Goal: Transaction & Acquisition: Purchase product/service

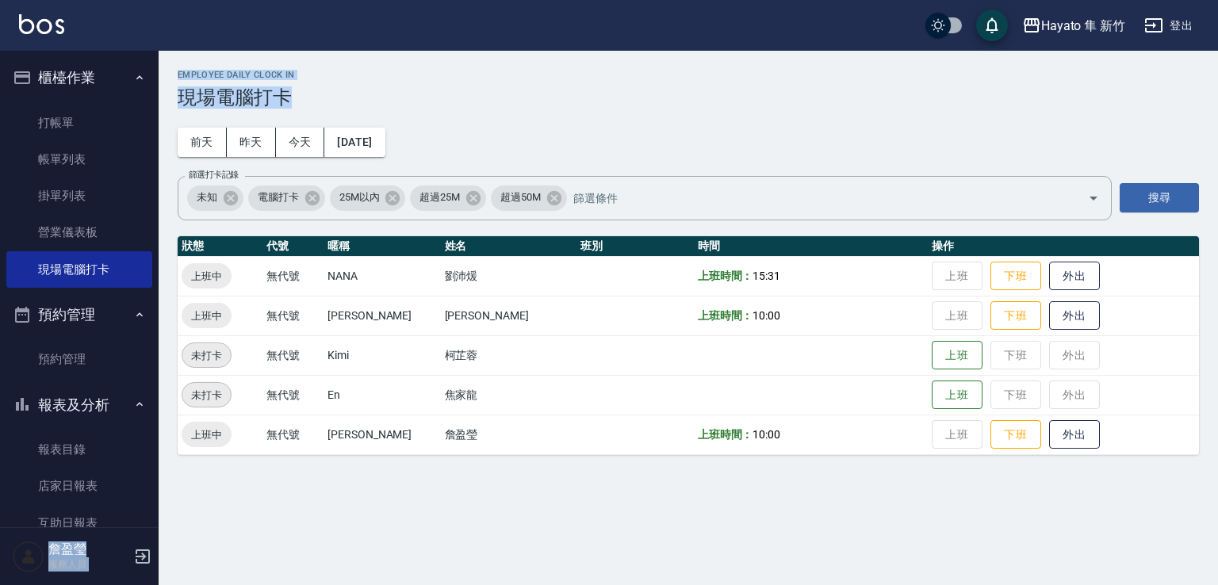
click at [432, 59] on div "Employee Daily Clock In 現場電腦打卡 [DATE] [DATE] [DATE] [DATE] 篩選打卡記錄 未知 電腦打卡 25M以內…" at bounding box center [689, 263] width 1060 height 424
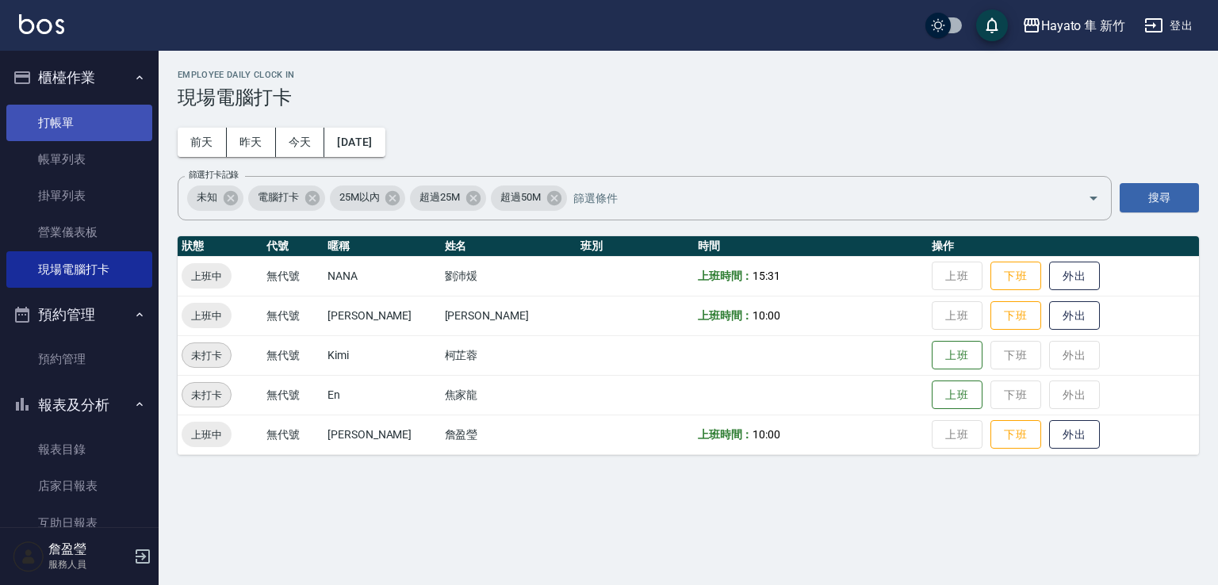
click at [65, 125] on link "打帳單" at bounding box center [79, 123] width 146 height 36
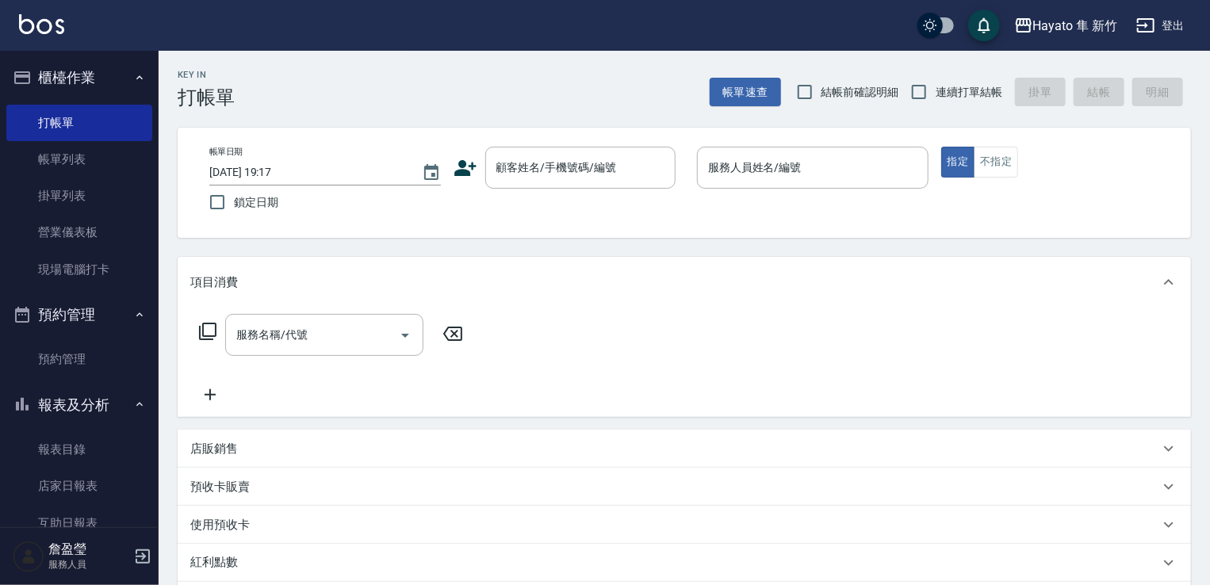
click at [463, 163] on icon at bounding box center [466, 168] width 22 height 16
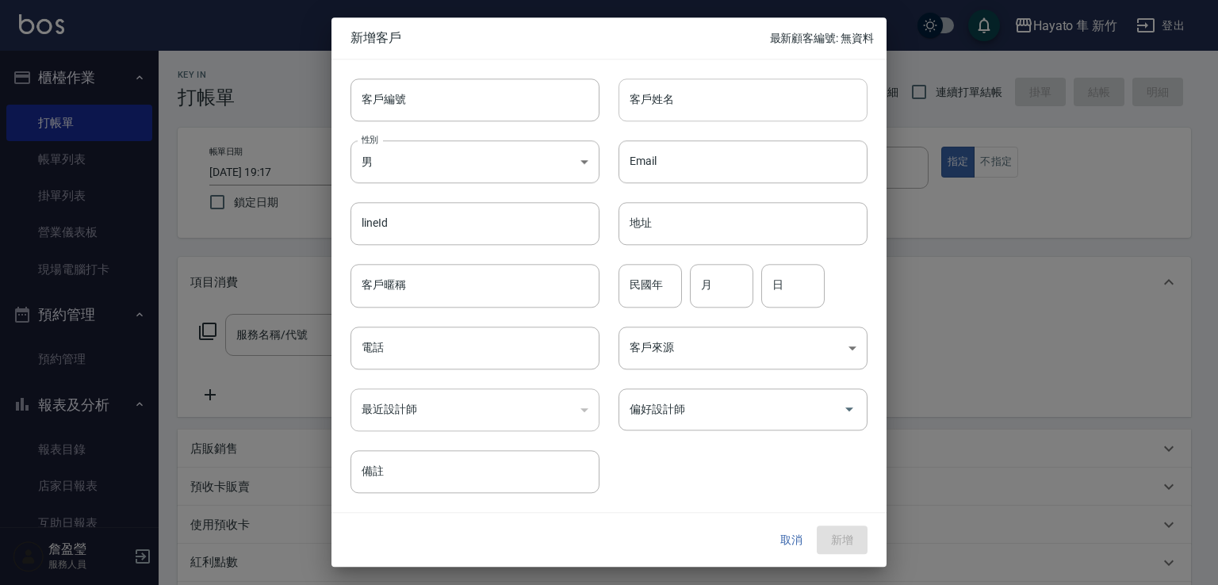
drag, startPoint x: 693, startPoint y: 85, endPoint x: 701, endPoint y: 86, distance: 8.1
click at [693, 85] on input "客戶姓名" at bounding box center [743, 100] width 249 height 43
type input "[PERSON_NAME]"
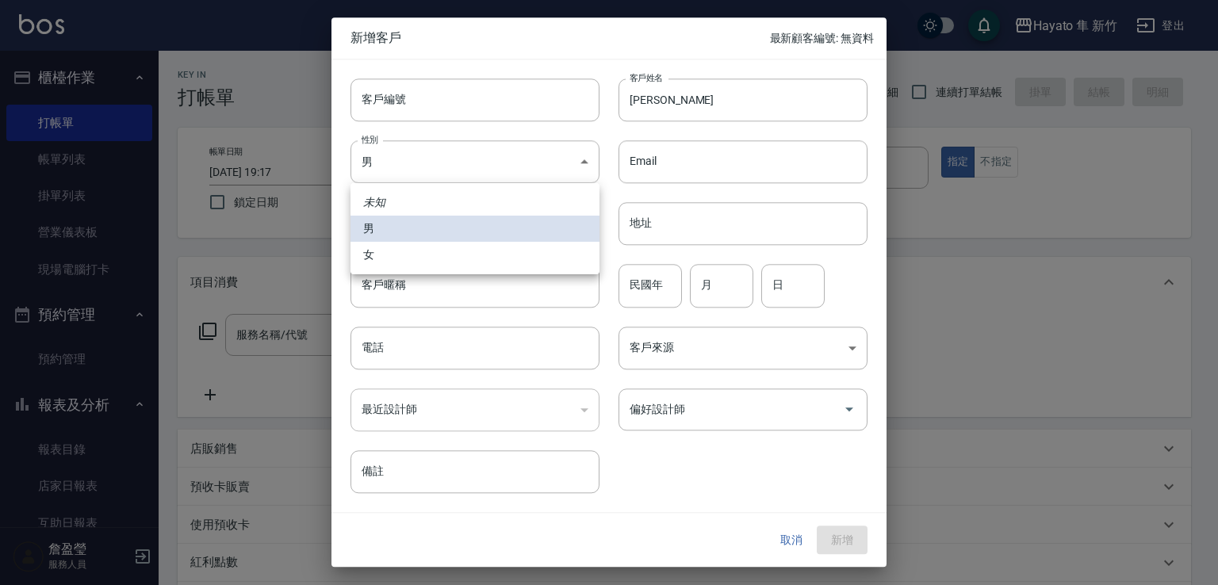
drag, startPoint x: 539, startPoint y: 177, endPoint x: 544, endPoint y: 165, distance: 13.1
click at [540, 175] on body "Hayato 隼 新竹 登出 櫃檯作業 打帳單 帳單列表 掛單列表 營業儀表板 現場電腦打卡 預約管理 預約管理 報表及分析 報表目錄 店家日報表 互助日報表…" at bounding box center [609, 415] width 1218 height 831
click at [487, 262] on li "女" at bounding box center [475, 255] width 249 height 26
type input "[DEMOGRAPHIC_DATA]"
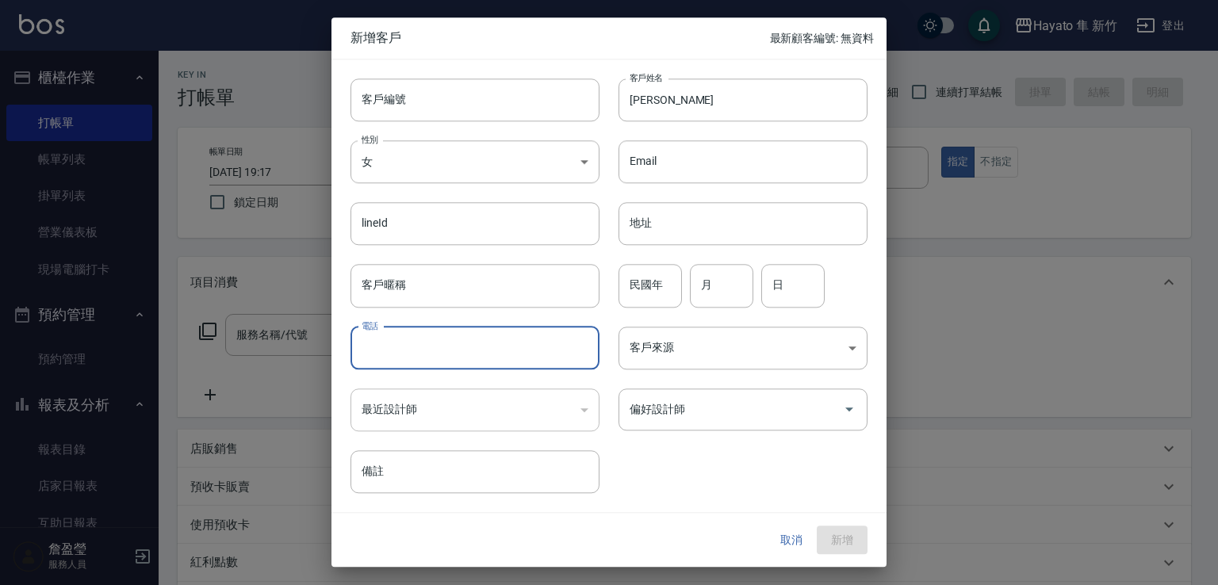
click at [397, 349] on input "電話" at bounding box center [475, 348] width 249 height 43
type input "0955366866"
click at [687, 339] on body "Hayato 隼 新竹 登出 櫃檯作業 打帳單 帳單列表 掛單列表 營業儀表板 現場電腦打卡 預約管理 預約管理 報表及分析 報表目錄 店家日報表 互助日報表…" at bounding box center [609, 415] width 1218 height 831
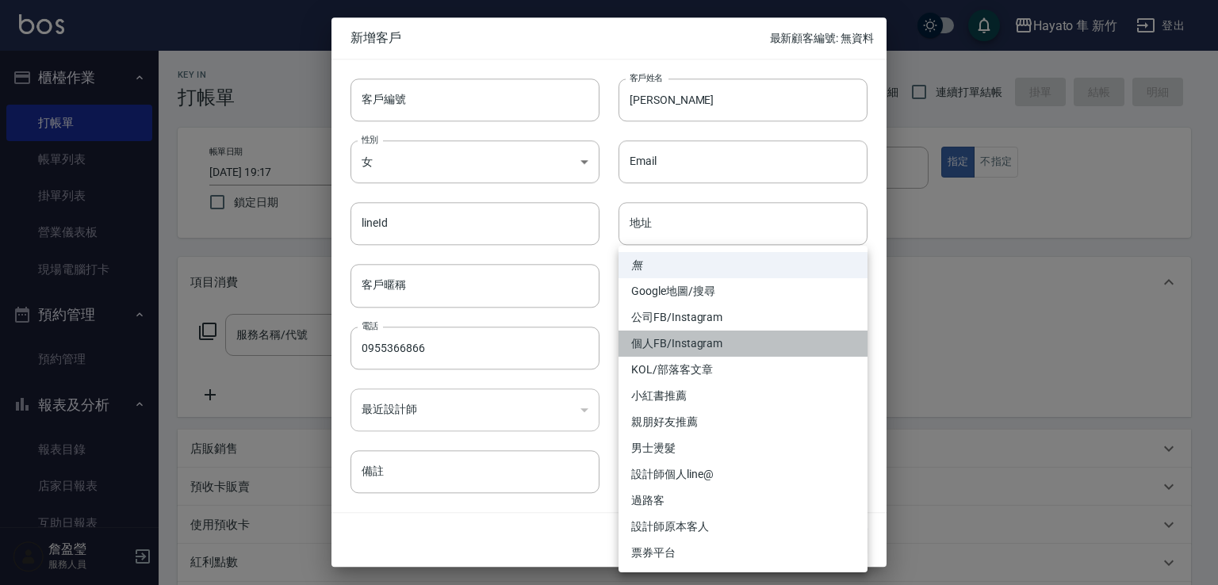
click at [692, 337] on li "個人FB/Instagram" at bounding box center [743, 344] width 249 height 26
type input "個人FB/Instagram"
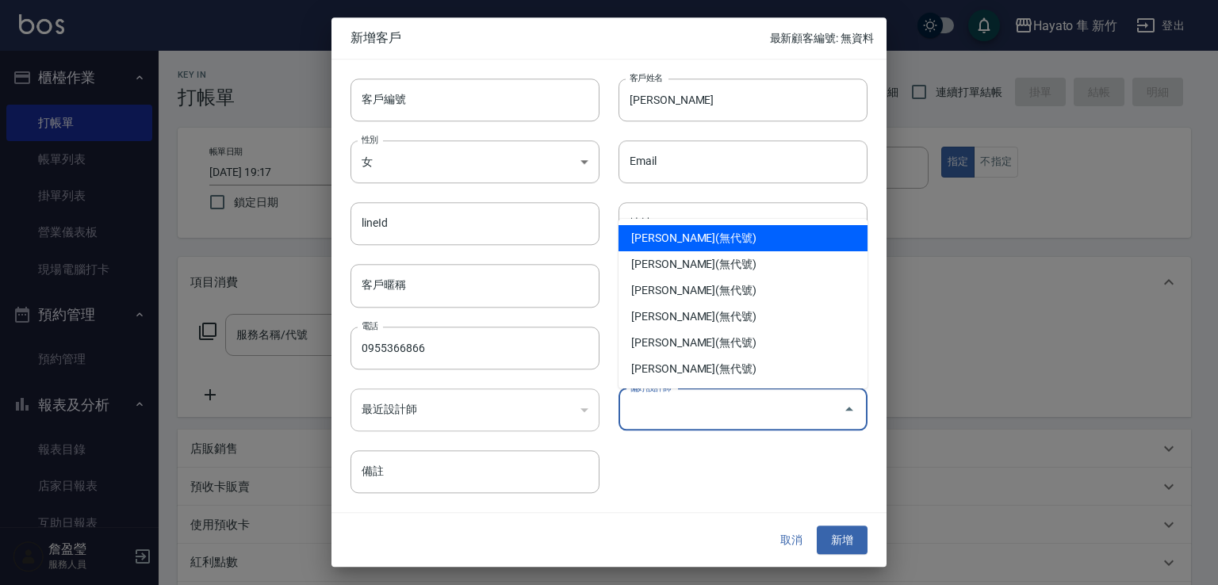
click at [678, 401] on input "偏好設計師" at bounding box center [731, 410] width 211 height 28
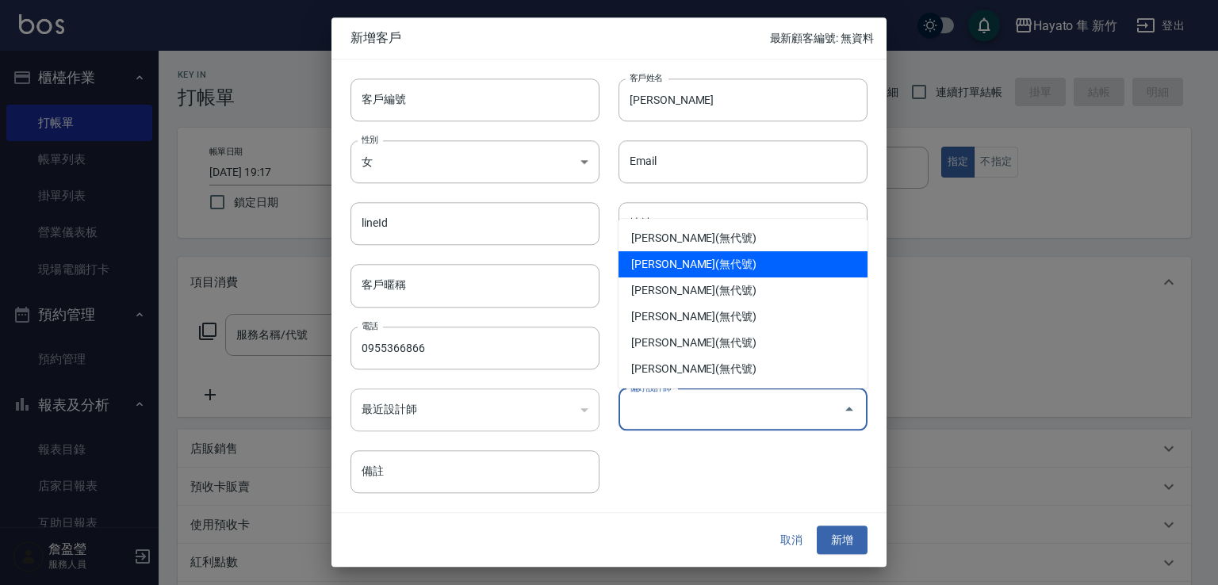
click at [693, 255] on li "[PERSON_NAME](無代號)" at bounding box center [743, 264] width 249 height 26
type input "詹盈瑩"
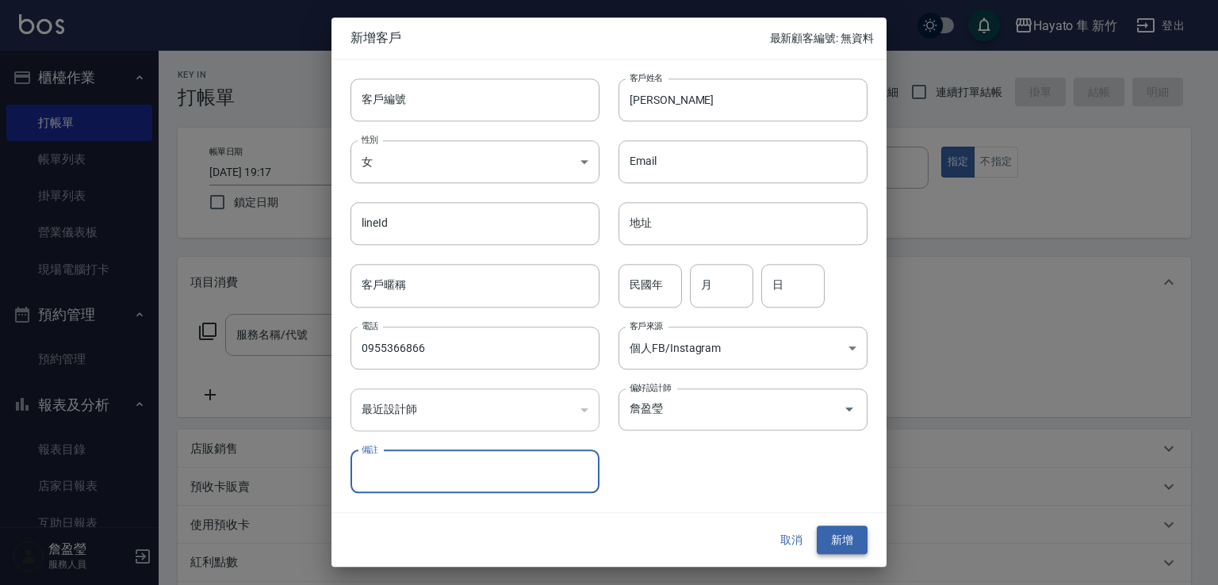
click at [844, 530] on button "新增" at bounding box center [842, 540] width 51 height 29
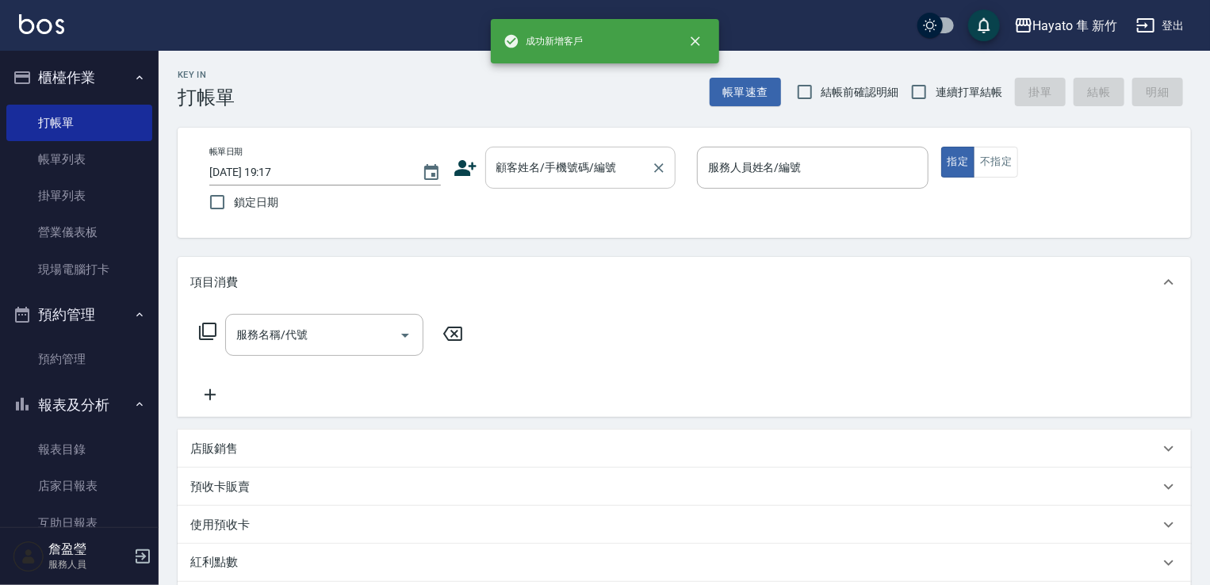
click at [517, 182] on div "顧客姓名/手機號碼/編號" at bounding box center [580, 168] width 190 height 42
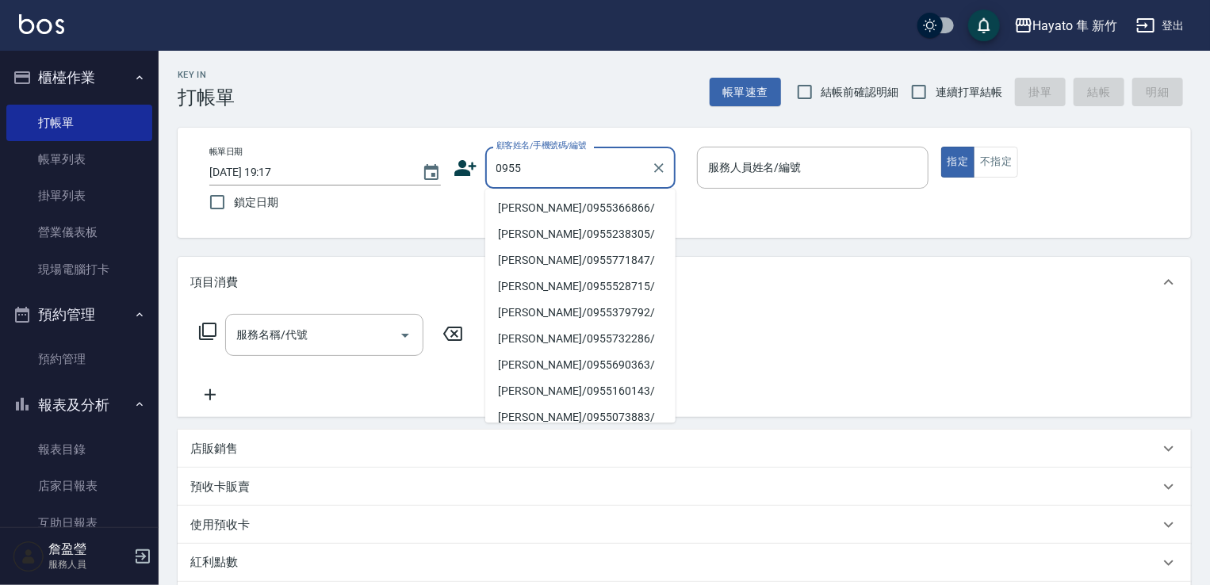
click at [515, 220] on li "[PERSON_NAME]/0955366866/" at bounding box center [580, 208] width 190 height 26
type input "[PERSON_NAME]/0955366866/"
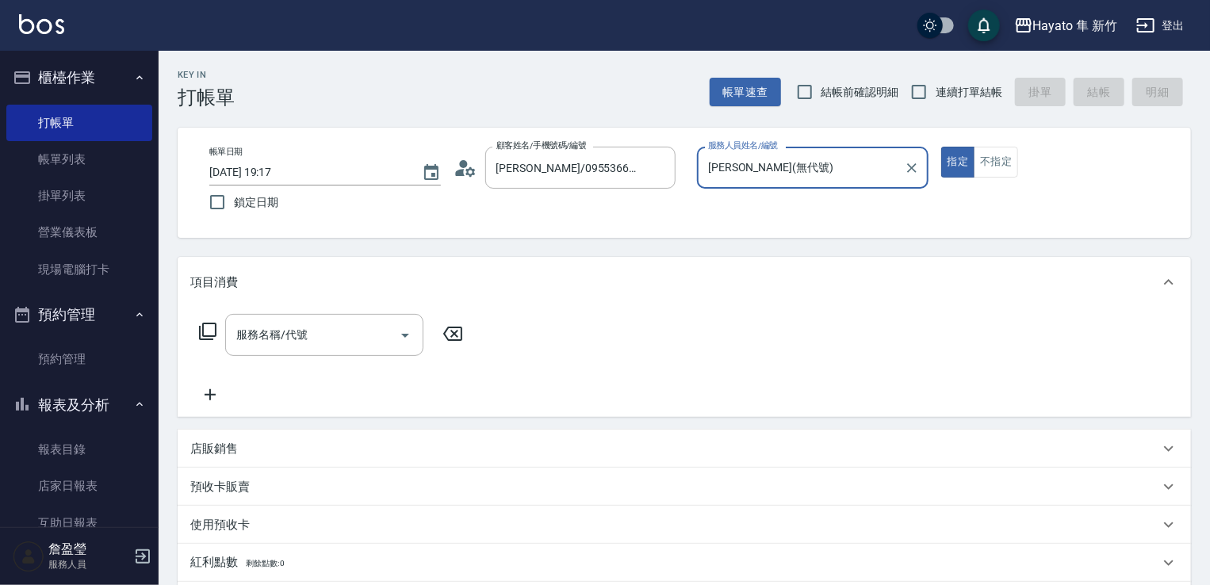
type input "[PERSON_NAME](無代號)"
click at [999, 172] on button "不指定" at bounding box center [996, 162] width 44 height 31
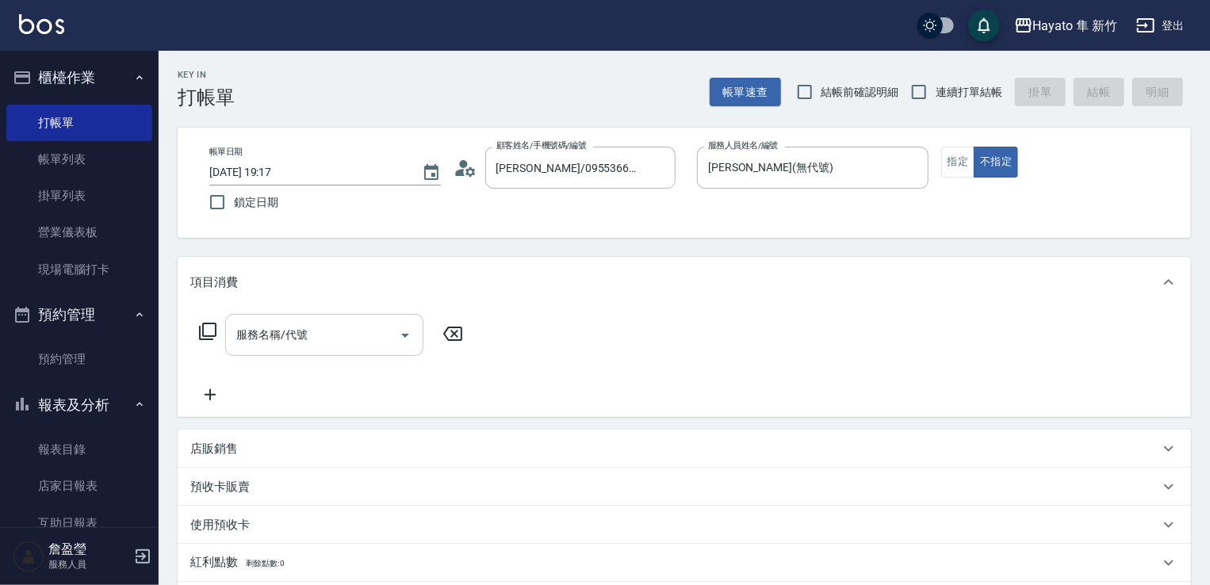
click at [352, 336] on input "服務名稱/代號" at bounding box center [312, 335] width 160 height 28
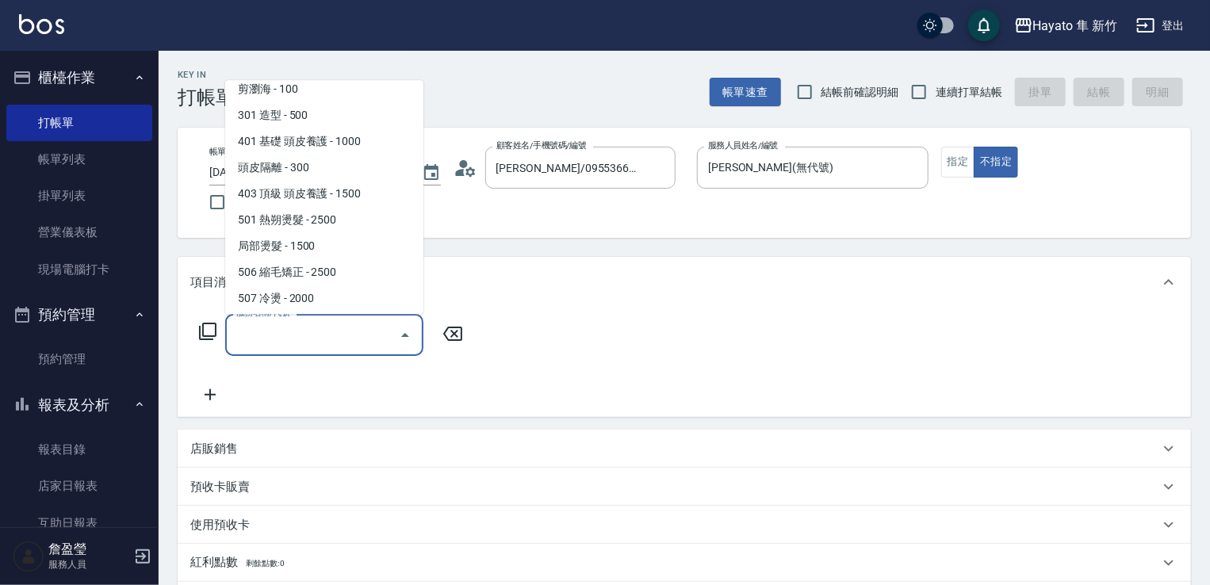
scroll to position [276, 0]
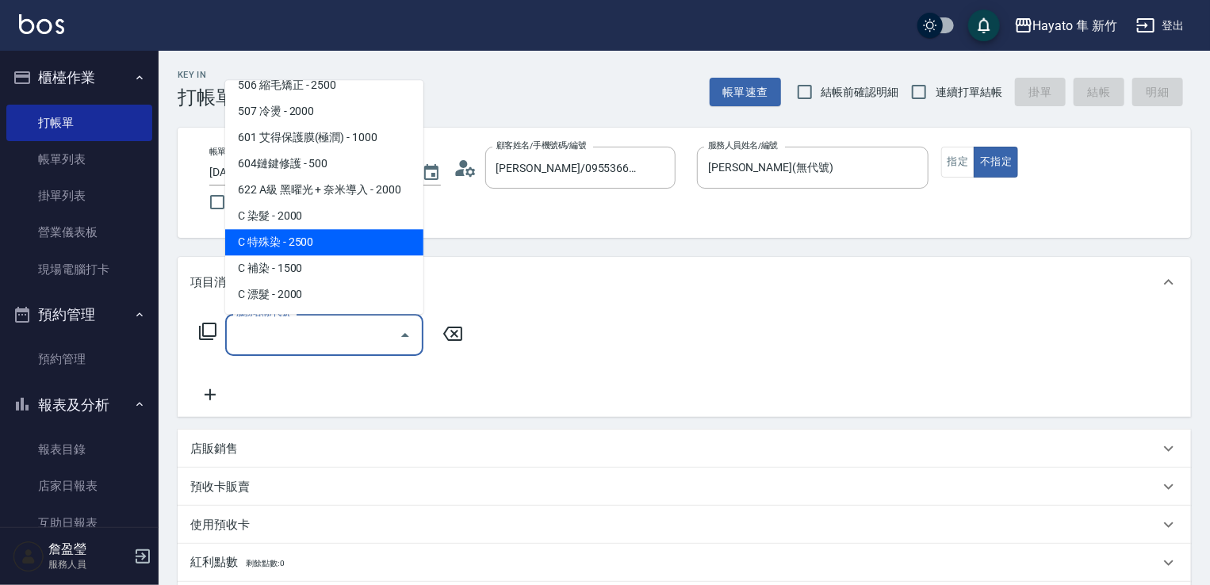
click at [363, 234] on span "C 特殊染 - 2500" at bounding box center [324, 242] width 198 height 26
type input "C 特殊染(703)"
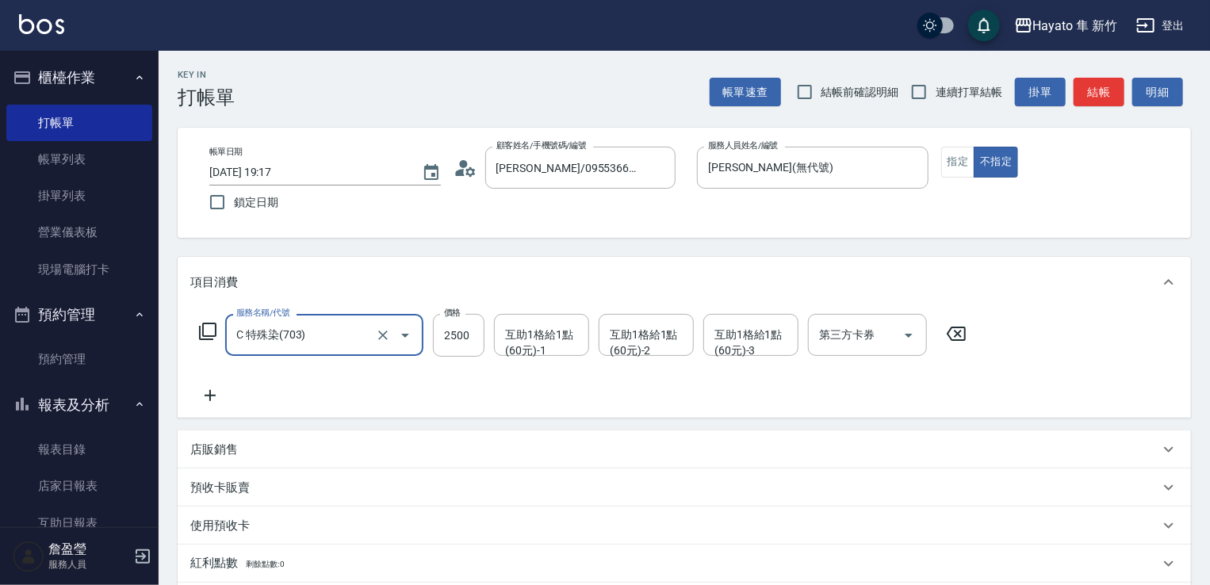
click at [202, 397] on icon at bounding box center [210, 395] width 40 height 19
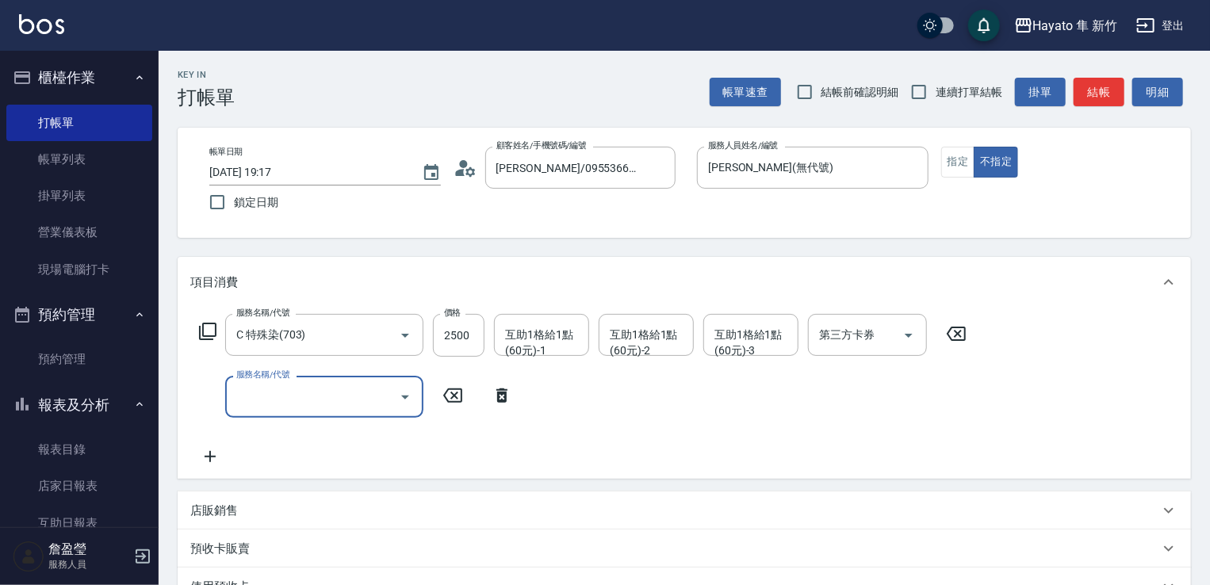
click at [409, 397] on icon "Open" at bounding box center [405, 397] width 19 height 19
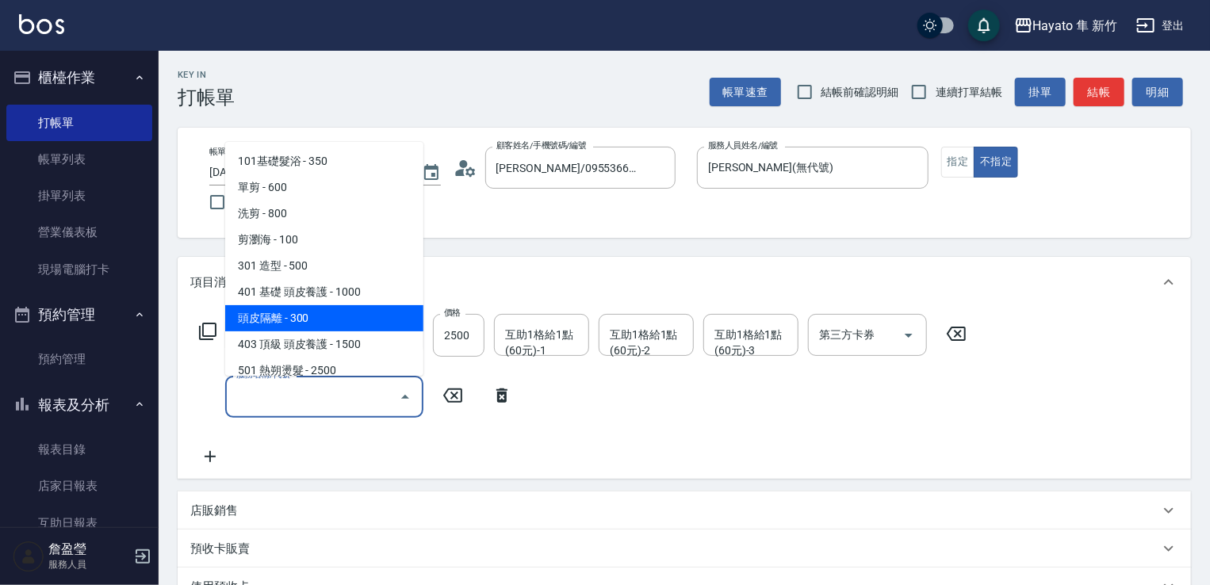
click at [393, 313] on span "頭皮隔離 - 300" at bounding box center [324, 318] width 198 height 26
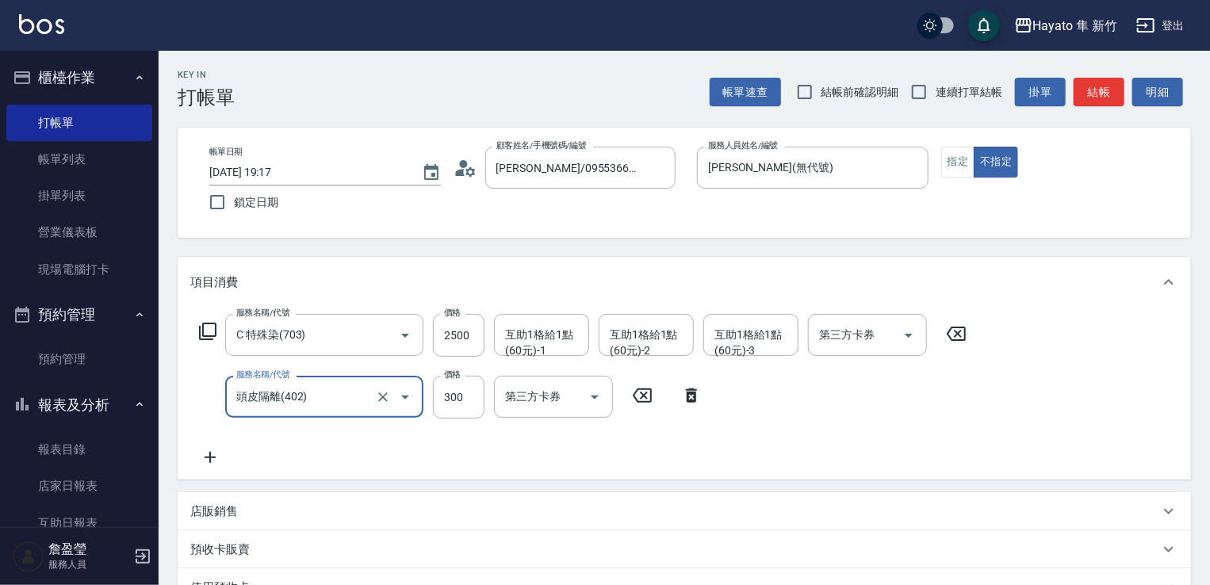
type input "頭皮隔離(402)"
drag, startPoint x: 470, startPoint y: 404, endPoint x: 471, endPoint y: 389, distance: 15.2
click at [470, 404] on input "300" at bounding box center [459, 397] width 52 height 43
type input "200"
click at [515, 278] on div "項目消費" at bounding box center [674, 282] width 969 height 17
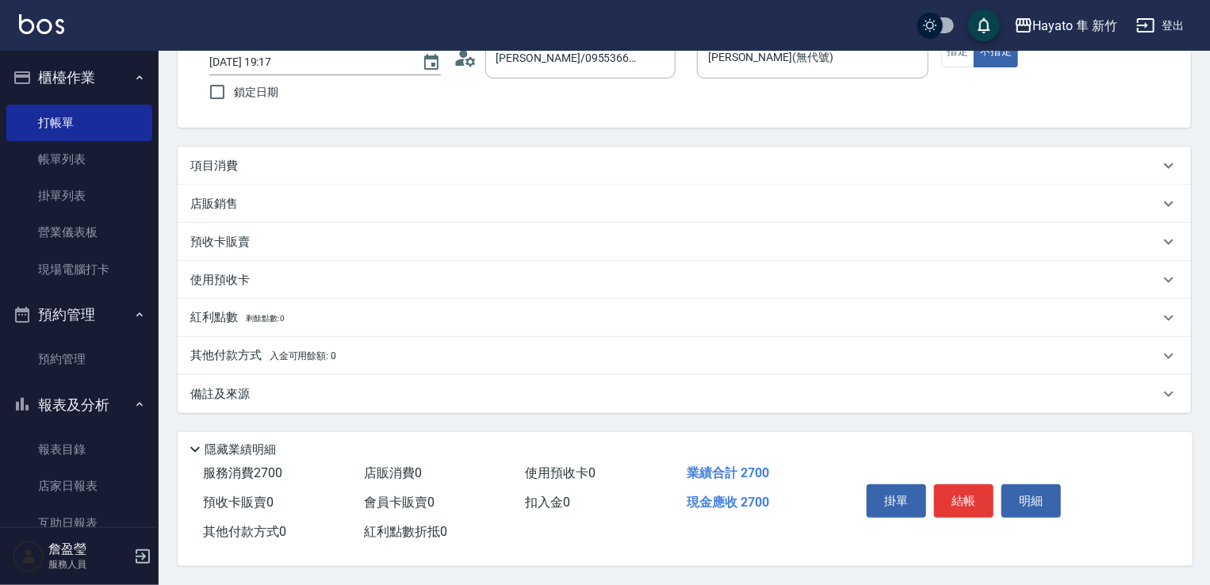
scroll to position [116, 0]
click at [224, 163] on p "項目消費" at bounding box center [214, 166] width 48 height 17
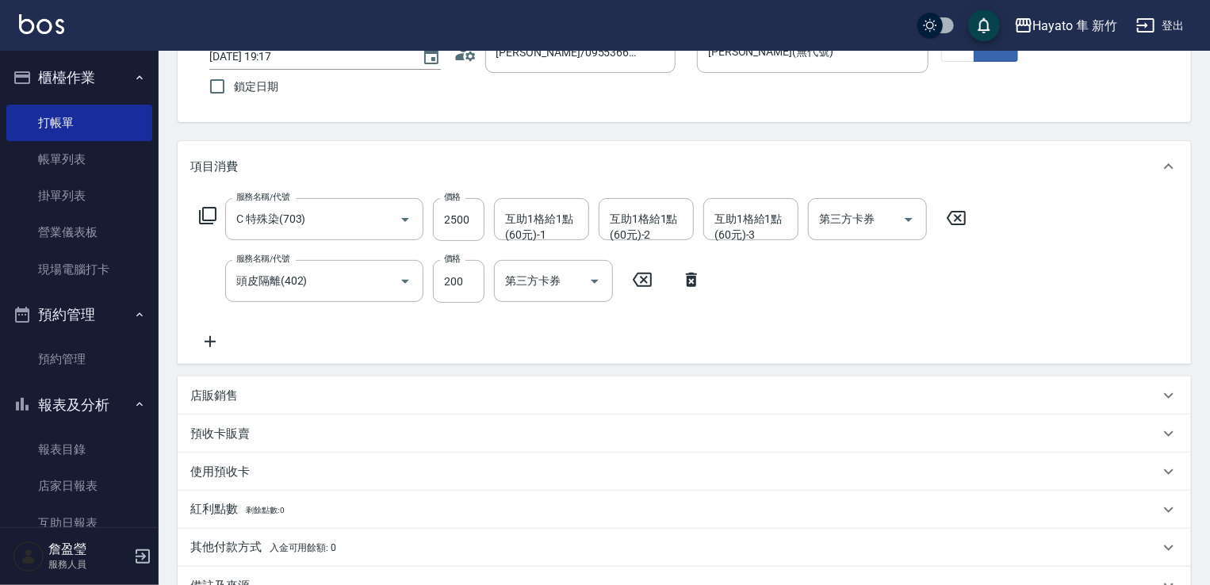
click at [229, 403] on p "店販銷售" at bounding box center [214, 396] width 48 height 17
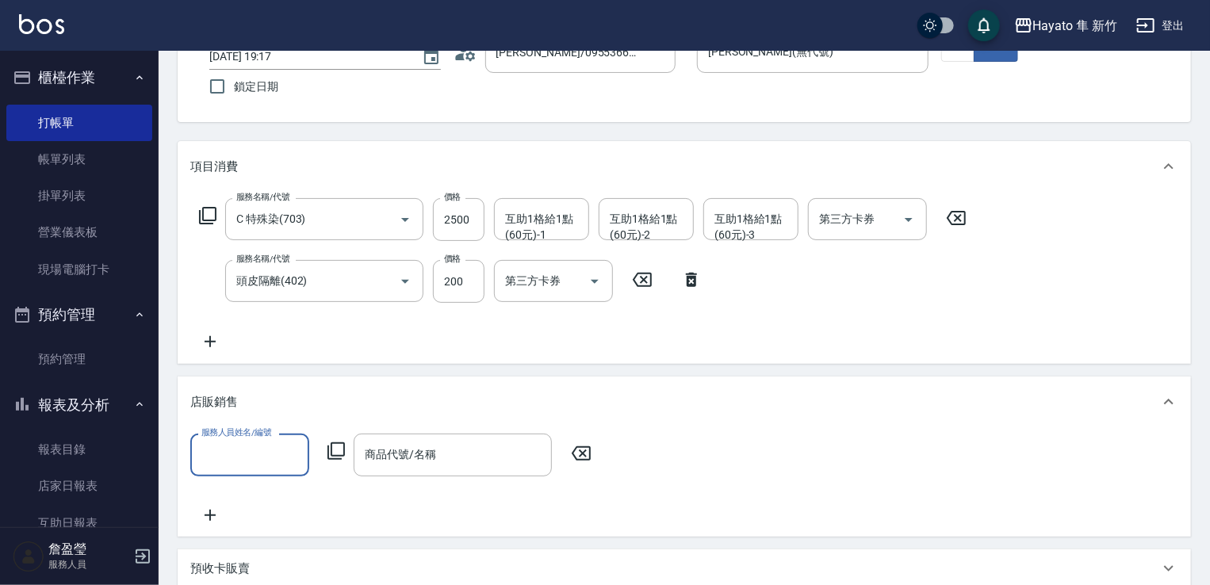
scroll to position [0, 0]
click at [232, 451] on input "服務人員姓名/編號" at bounding box center [250, 455] width 105 height 28
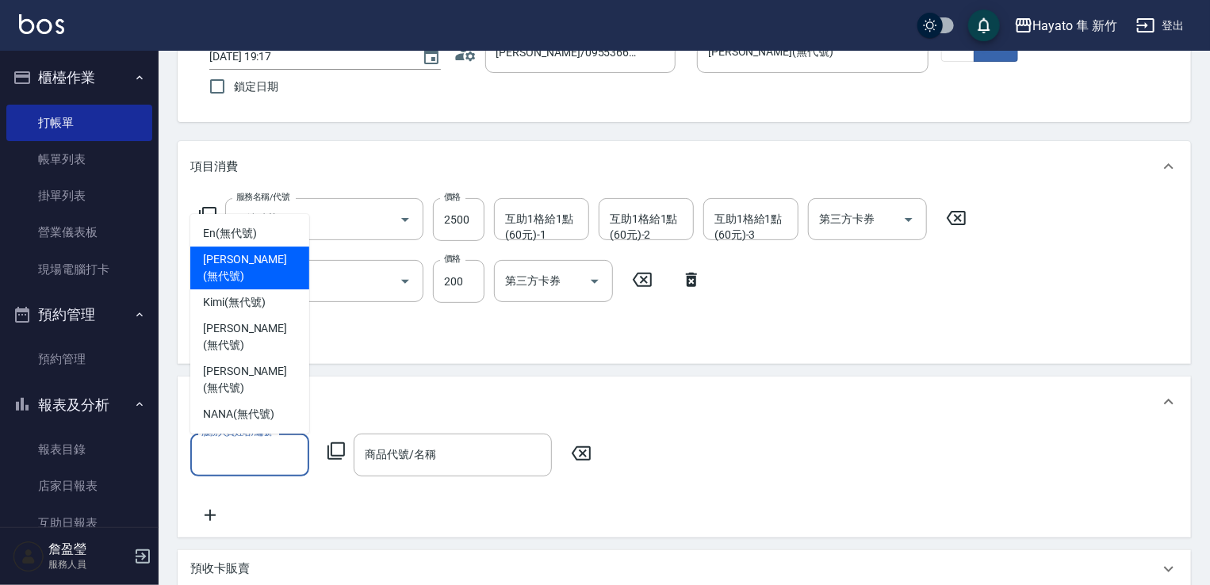
click at [263, 285] on span "[PERSON_NAME] (無代號)" at bounding box center [250, 267] width 94 height 33
type input "[PERSON_NAME](無代號)"
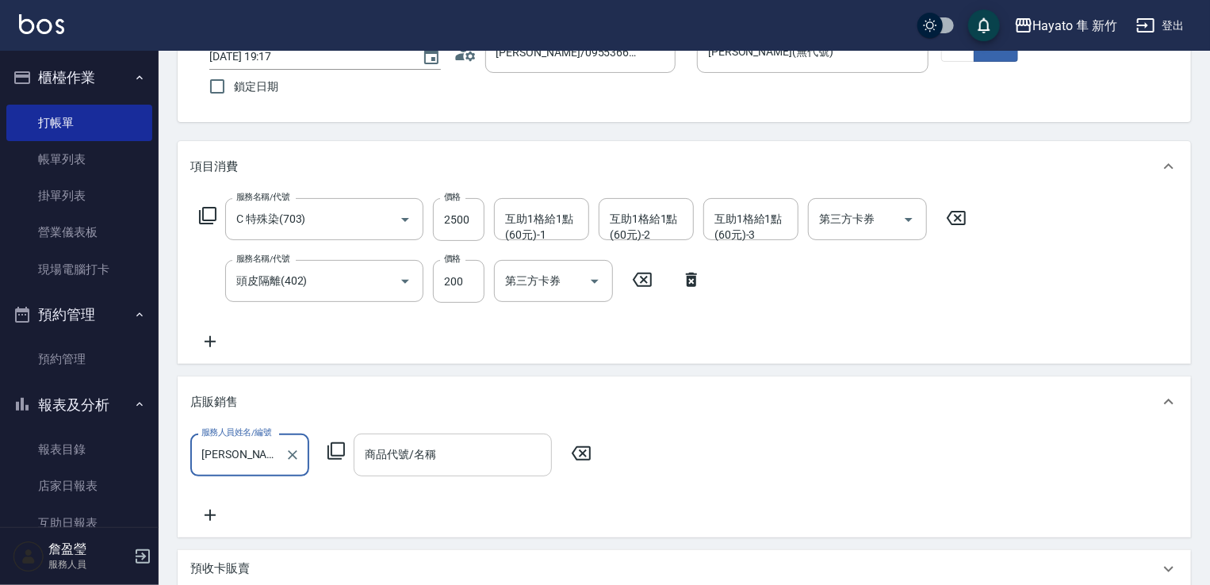
click at [455, 442] on input "商品代號/名稱" at bounding box center [453, 455] width 184 height 28
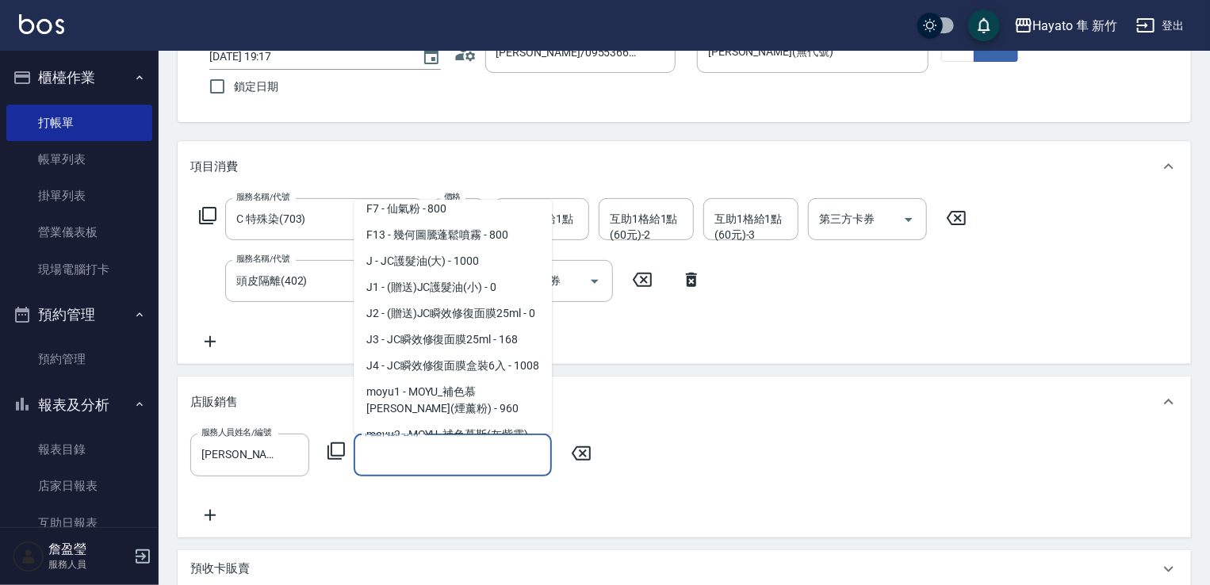
scroll to position [165, 0]
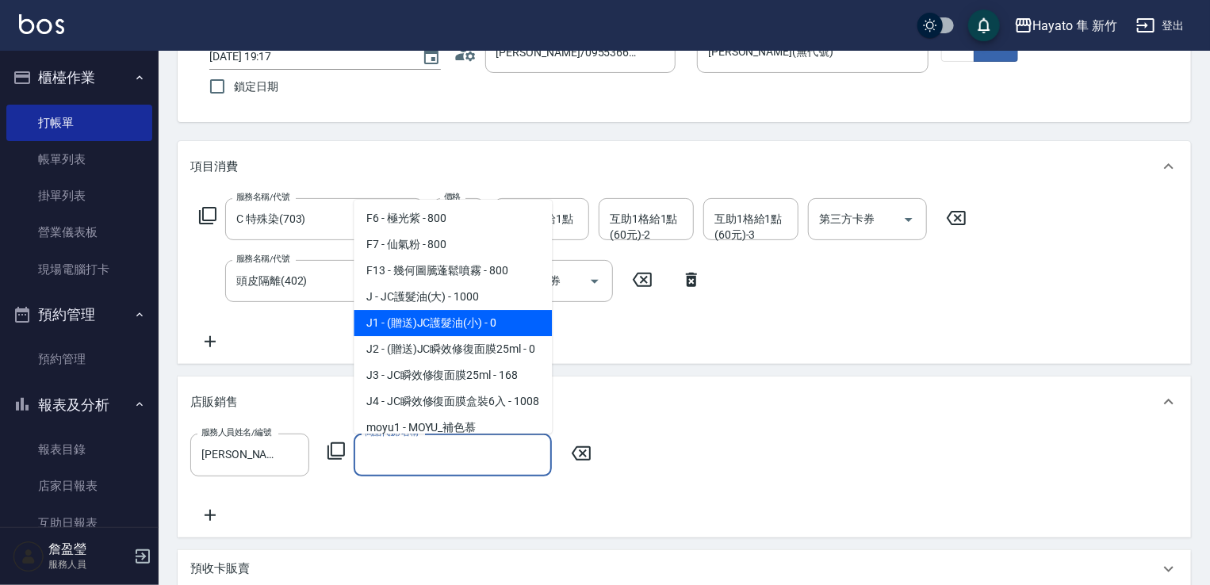
click at [479, 331] on span "J1 - (贈送)JC護髮油(小) - 0" at bounding box center [453, 323] width 198 height 26
type input "(贈送)JC護髮油(小)"
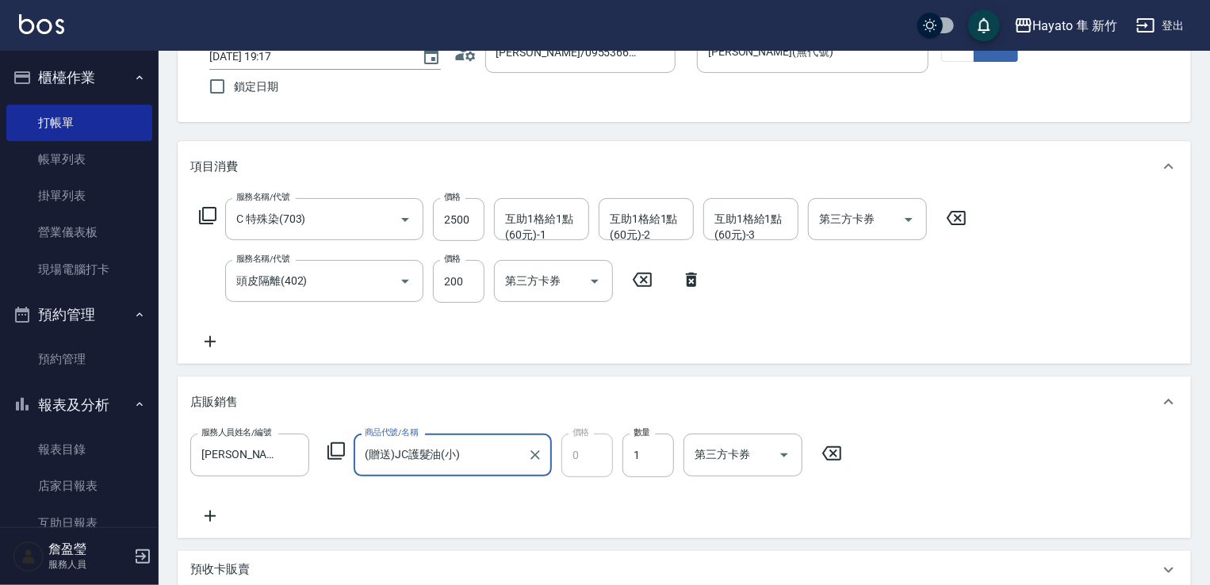
click at [830, 518] on div "服務人員姓名/編號 [PERSON_NAME](無代號) 服務人員姓名/編號 商品代號/名稱 (贈送)JC護髮油(小) 商品代號/名稱 價格 0 價格 數量 …" at bounding box center [684, 479] width 988 height 91
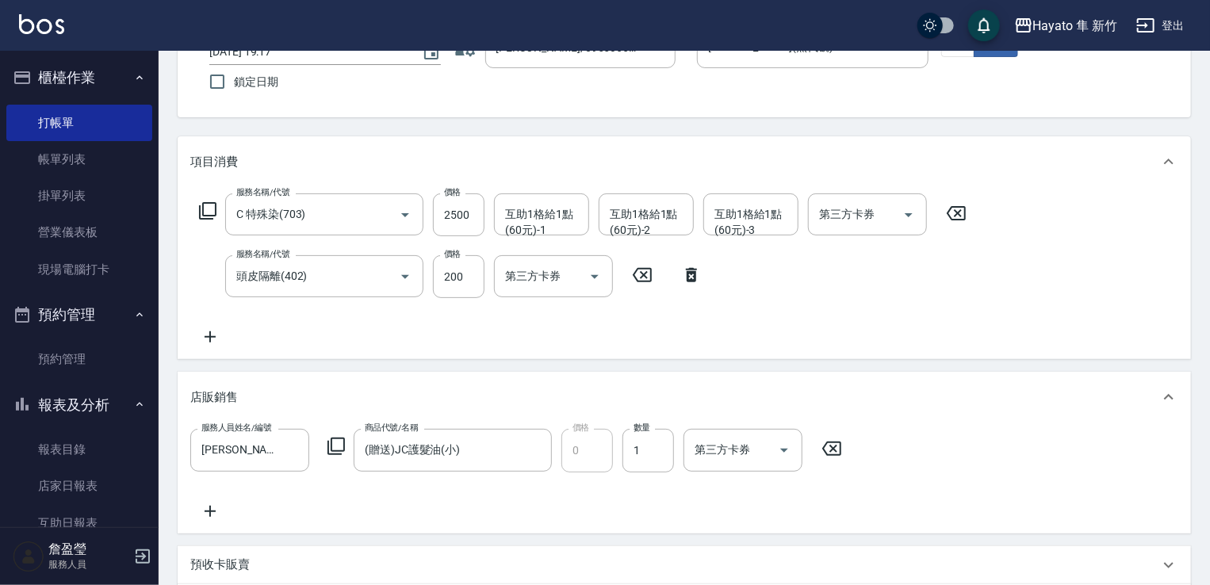
scroll to position [354, 0]
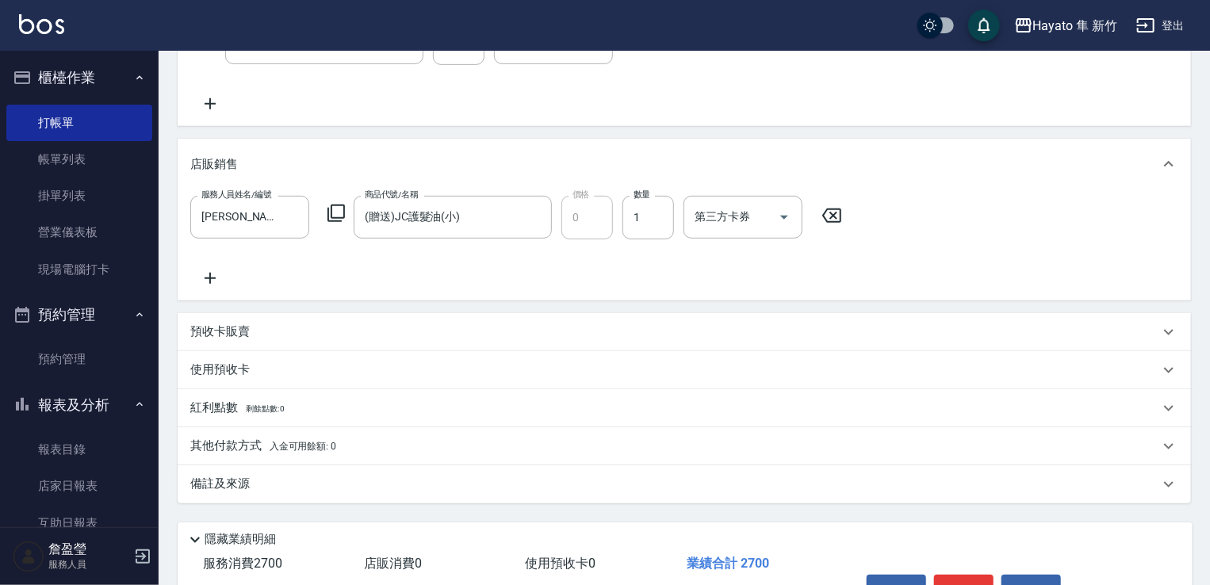
drag, startPoint x: 265, startPoint y: 464, endPoint x: 277, endPoint y: 464, distance: 11.9
click at [270, 466] on div "備註及來源 備註 備註 訂單來源 ​ 訂單來源" at bounding box center [685, 485] width 1014 height 38
drag, startPoint x: 293, startPoint y: 487, endPoint x: 384, endPoint y: 493, distance: 91.4
click at [302, 489] on div "備註及來源" at bounding box center [674, 484] width 969 height 17
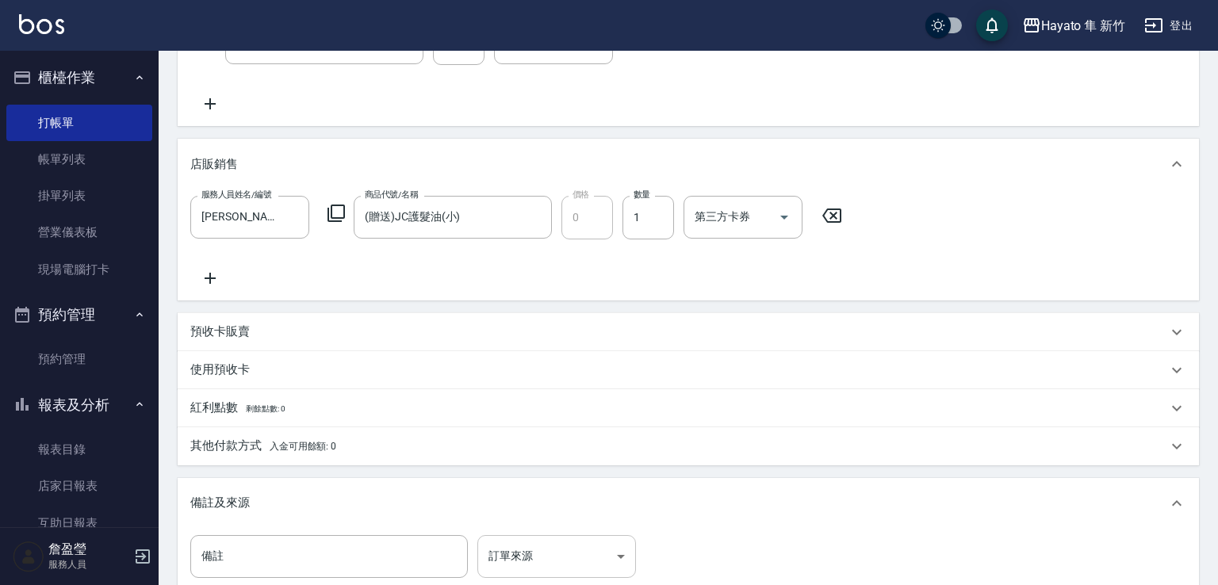
click at [581, 547] on body "Hayato 隼 新竹 登出 櫃檯作業 打帳單 帳單列表 掛單列表 營業儀表板 現場電腦打卡 預約管理 預約管理 報表及分析 報表目錄 店家日報表 互助日報表…" at bounding box center [609, 214] width 1218 height 1136
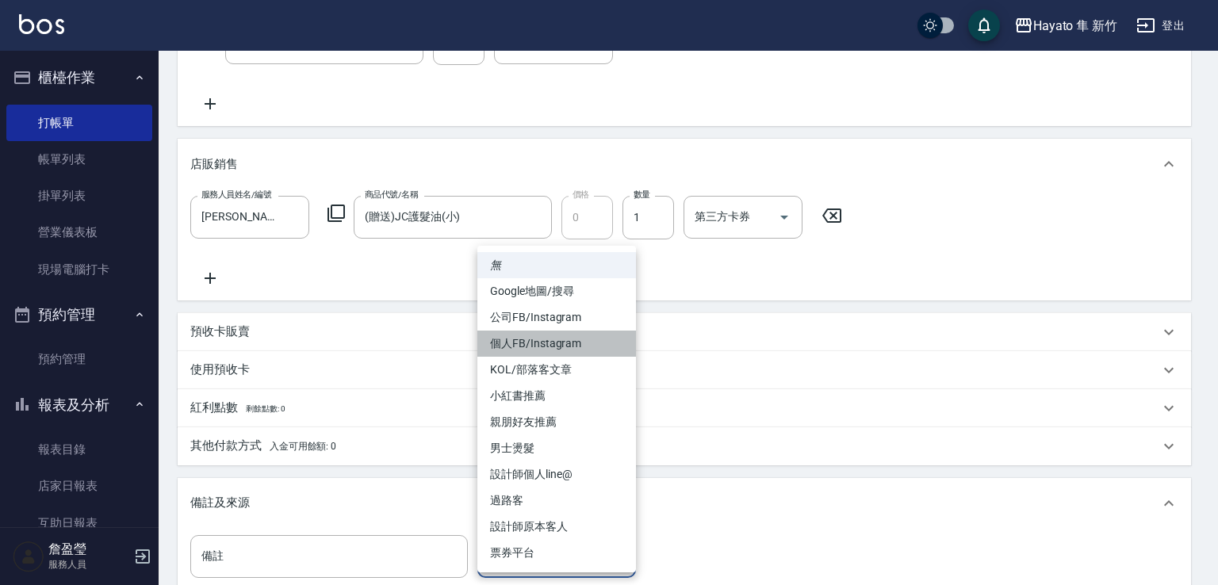
click at [558, 347] on li "個人FB/Instagram" at bounding box center [557, 344] width 159 height 26
type input "個人FB/Instagram"
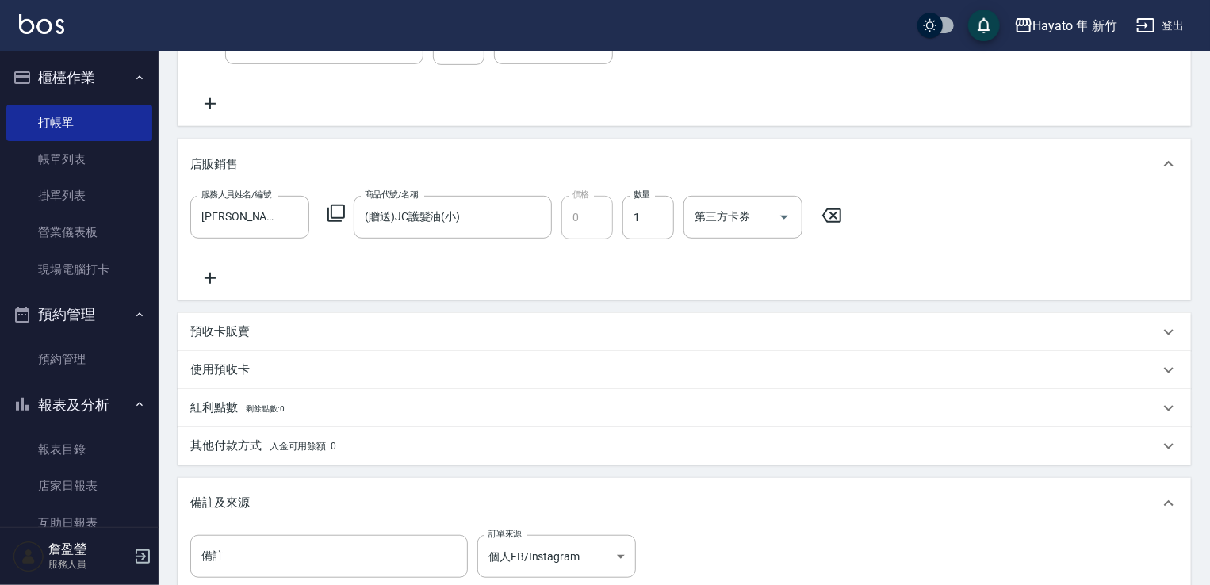
click at [838, 562] on div "備註 備註 訂單來源 個人FB/Instagram 個人FB/Instagram 訂單來源" at bounding box center [684, 566] width 988 height 62
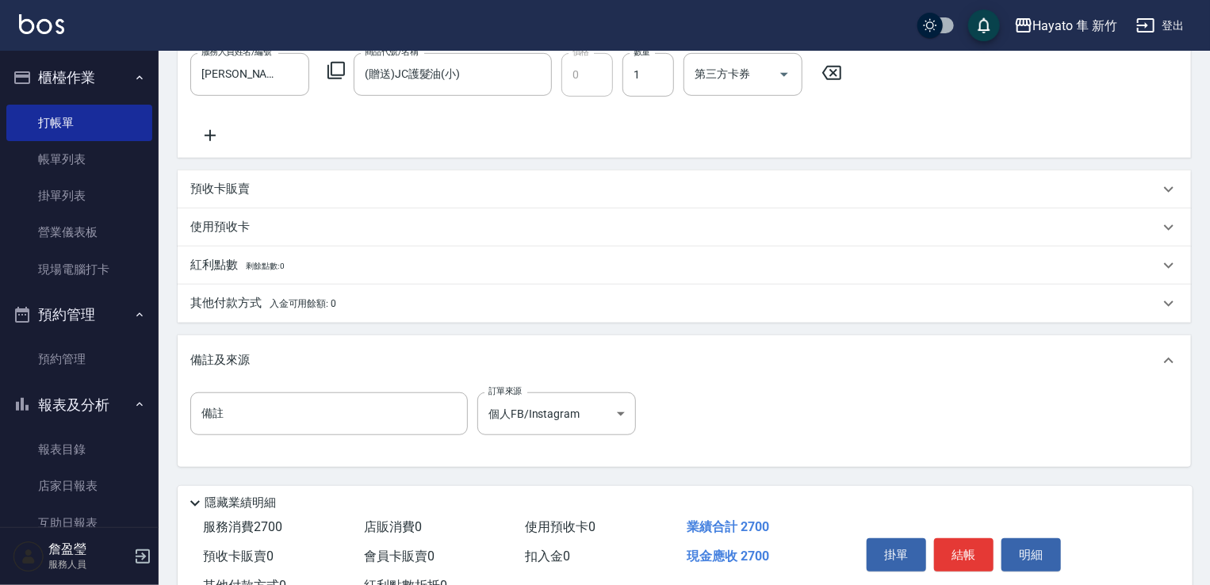
scroll to position [512, 0]
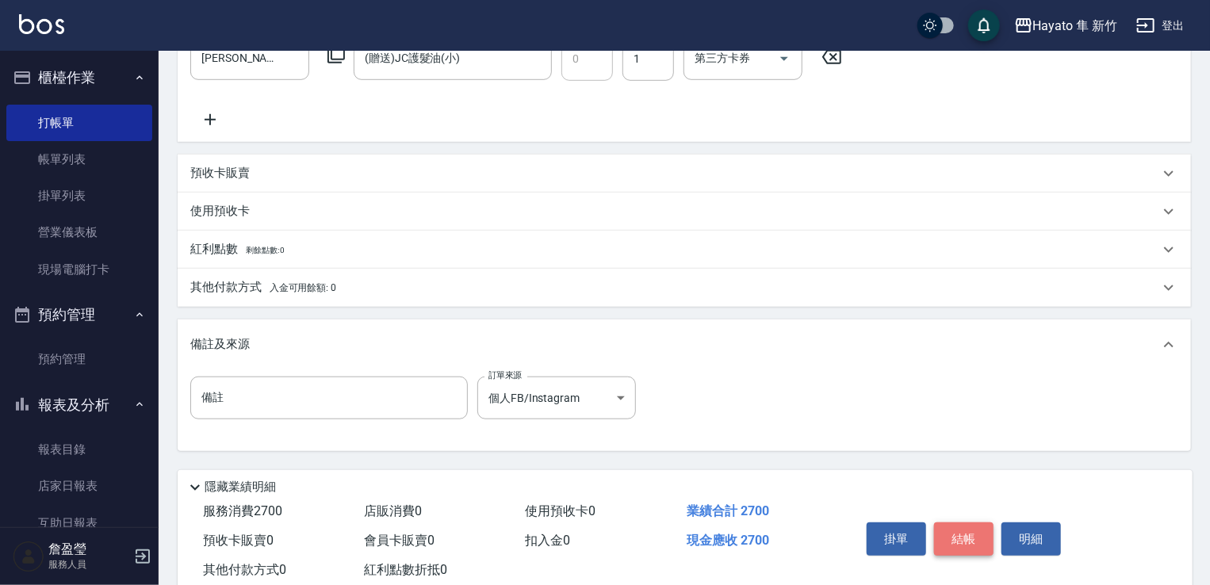
click at [957, 537] on button "結帳" at bounding box center [963, 539] width 59 height 33
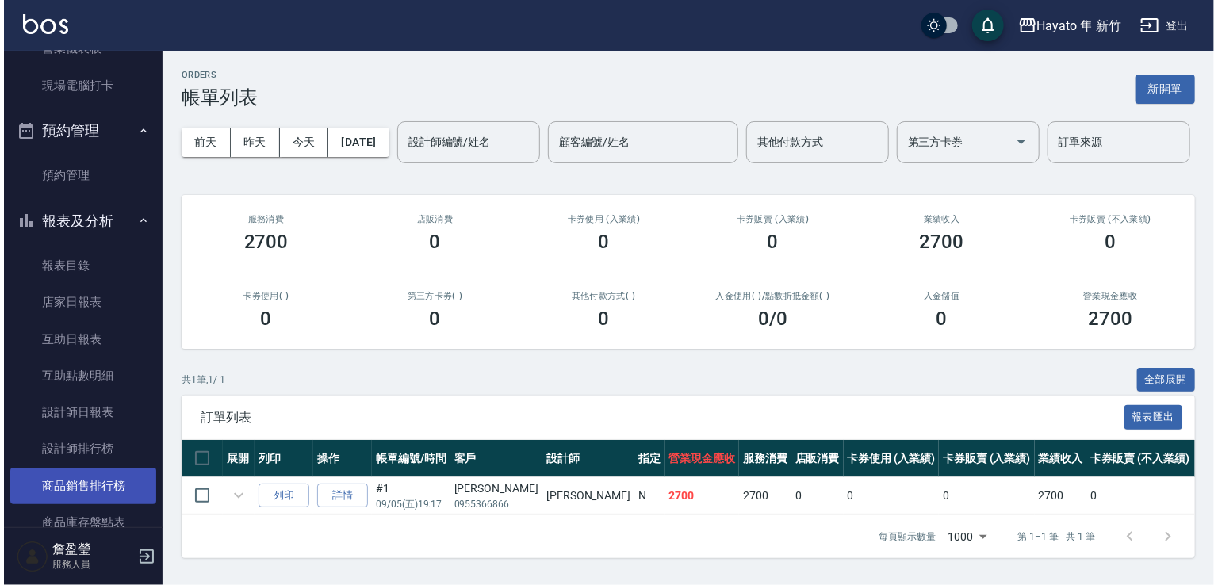
scroll to position [397, 0]
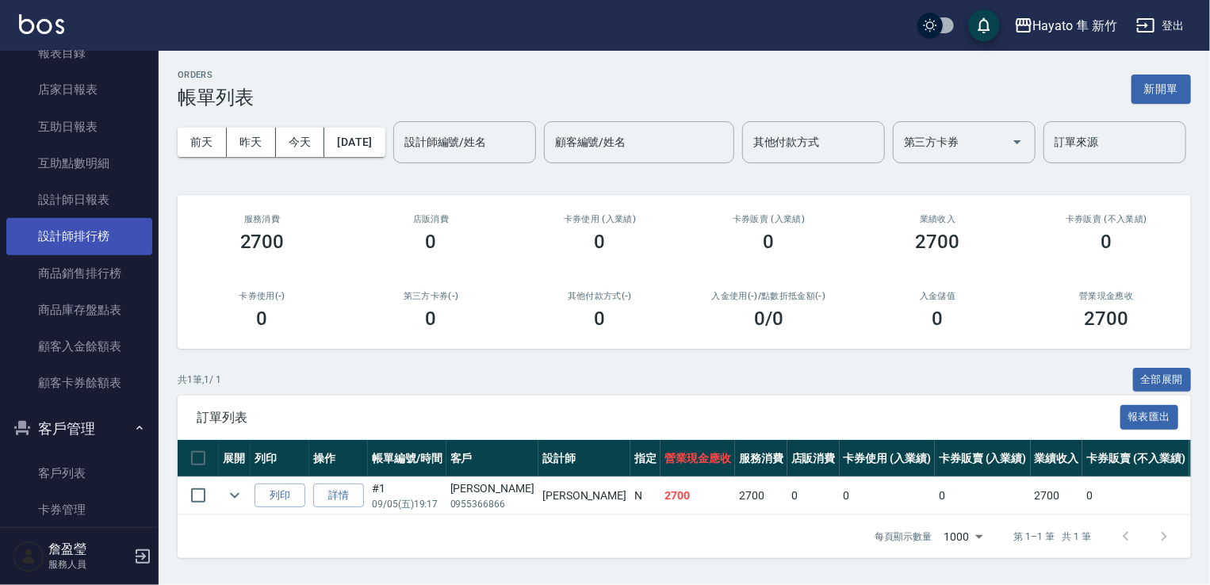
click at [84, 244] on link "設計師排行榜" at bounding box center [79, 236] width 146 height 36
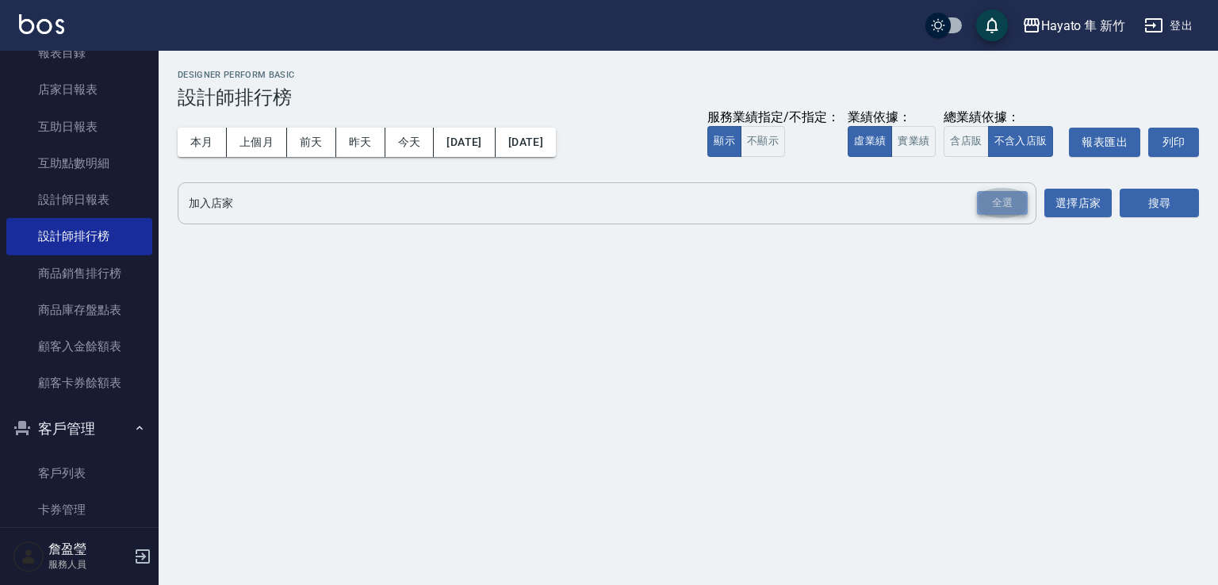
click at [1016, 210] on div "全選" at bounding box center [1002, 203] width 51 height 25
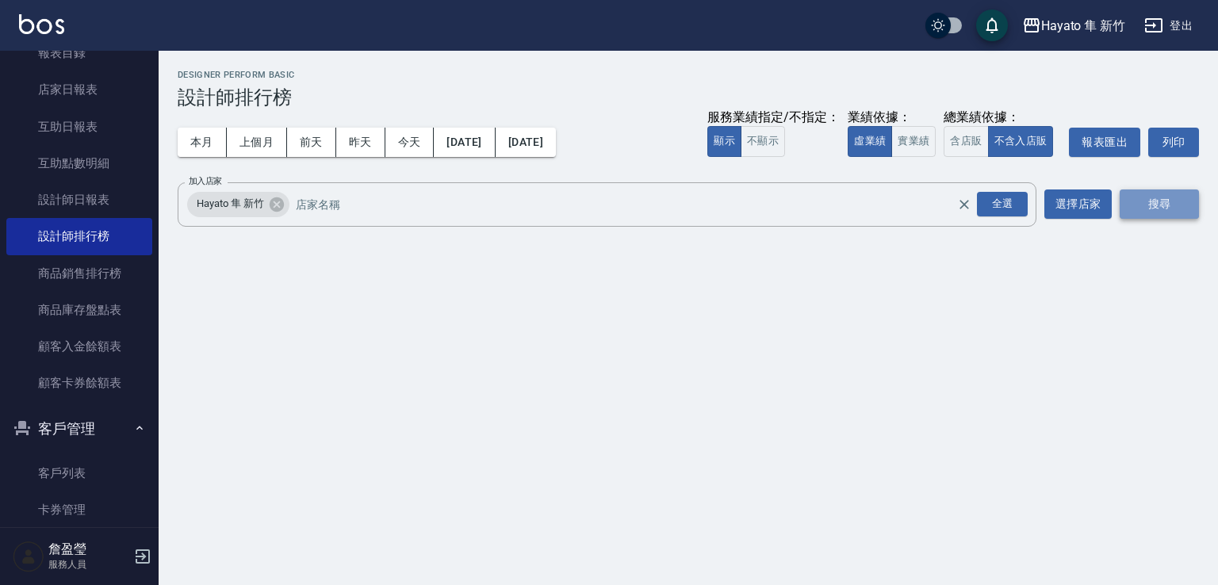
click at [1157, 194] on button "搜尋" at bounding box center [1159, 204] width 79 height 29
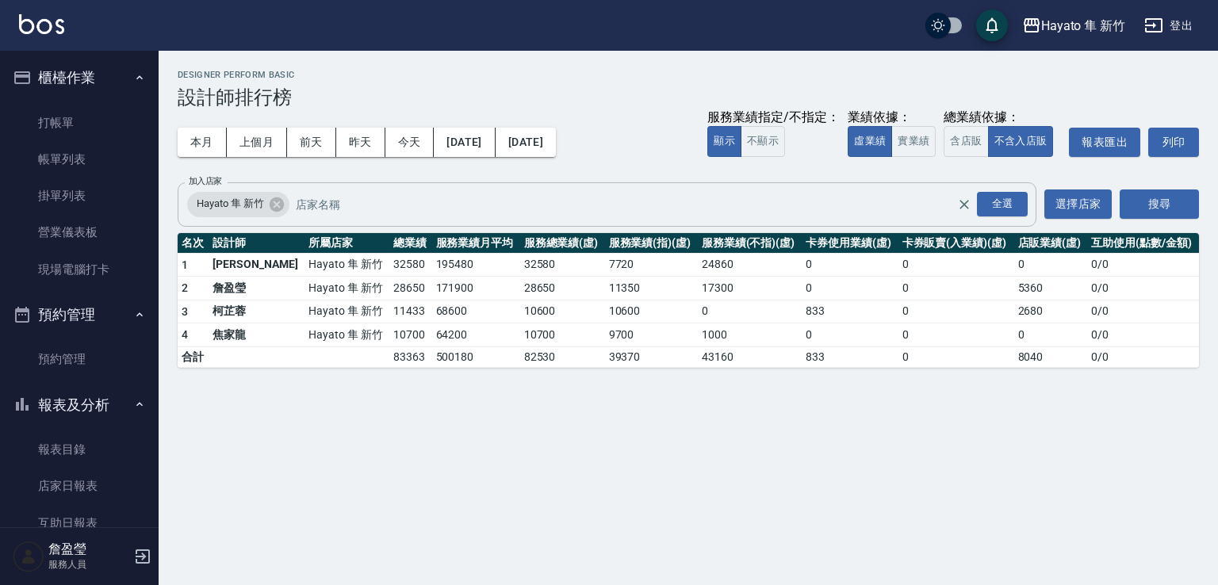
click at [392, 113] on div "本月 上個月 [DATE] [DATE] [DATE] [DATE] [DATE] 服務業績指定/不指定： 顯示 不顯示 業績依據： 虛業績 實業績 總業績依…" at bounding box center [689, 142] width 1022 height 67
click at [69, 129] on link "打帳單" at bounding box center [79, 123] width 146 height 36
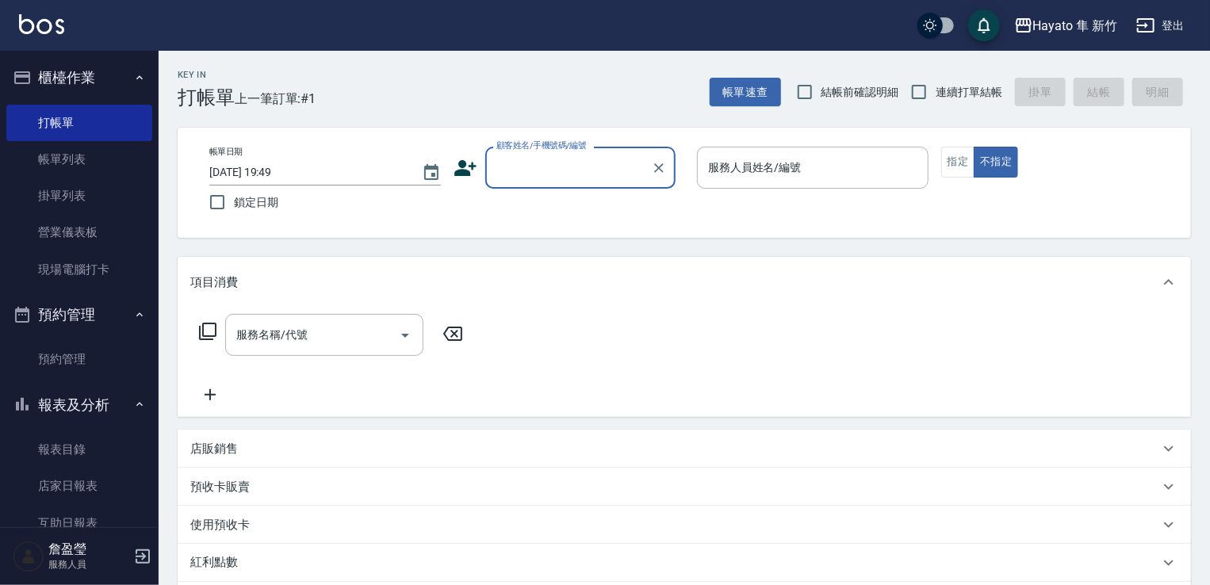
click at [470, 181] on div "顧客姓名/手機號碼/編號 顧客姓名/手機號碼/編號" at bounding box center [570, 168] width 232 height 42
click at [461, 163] on icon at bounding box center [466, 168] width 22 height 16
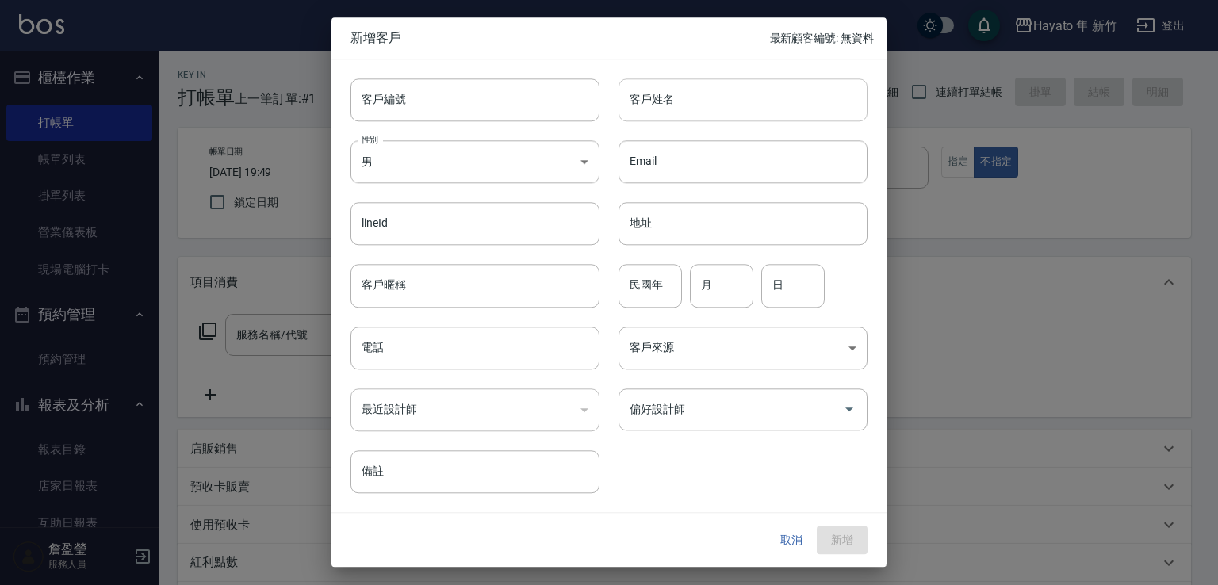
click at [679, 113] on input "客戶姓名" at bounding box center [743, 100] width 249 height 43
click at [759, 115] on input "[PERSON_NAME]" at bounding box center [743, 100] width 249 height 43
type input "[PERSON_NAME]"
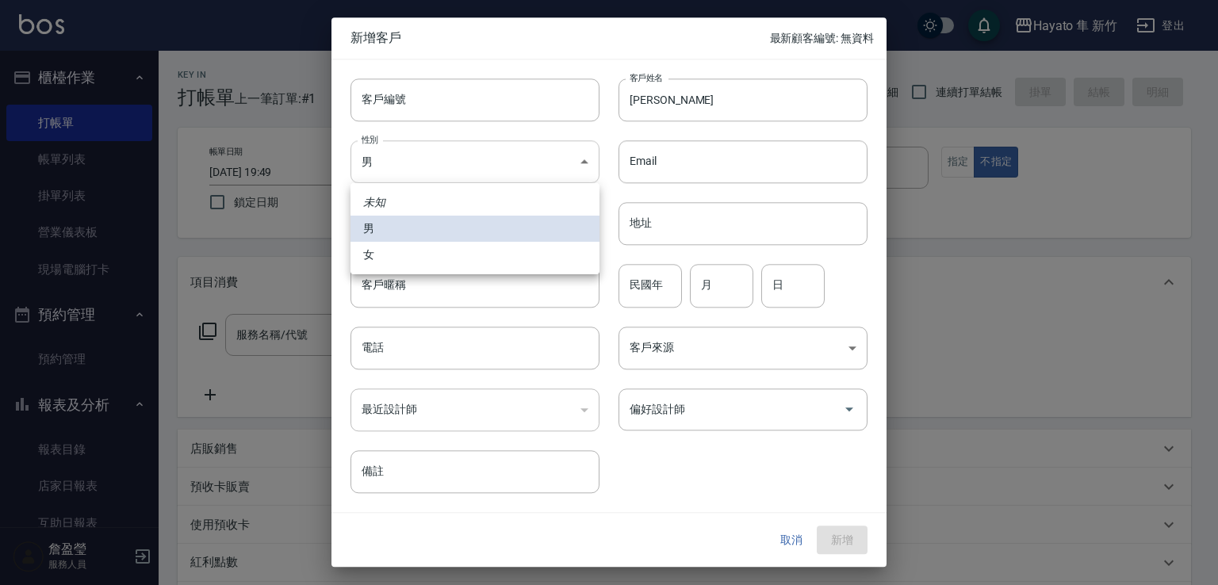
click at [441, 153] on body "Hayato 隼 新竹 登出 櫃檯作業 打帳單 帳單列表 掛單列表 營業儀表板 現場電腦打卡 預約管理 預約管理 報表及分析 報表目錄 店家日報表 互助日報表…" at bounding box center [609, 415] width 1218 height 831
click at [443, 254] on li "女" at bounding box center [475, 255] width 249 height 26
type input "[DEMOGRAPHIC_DATA]"
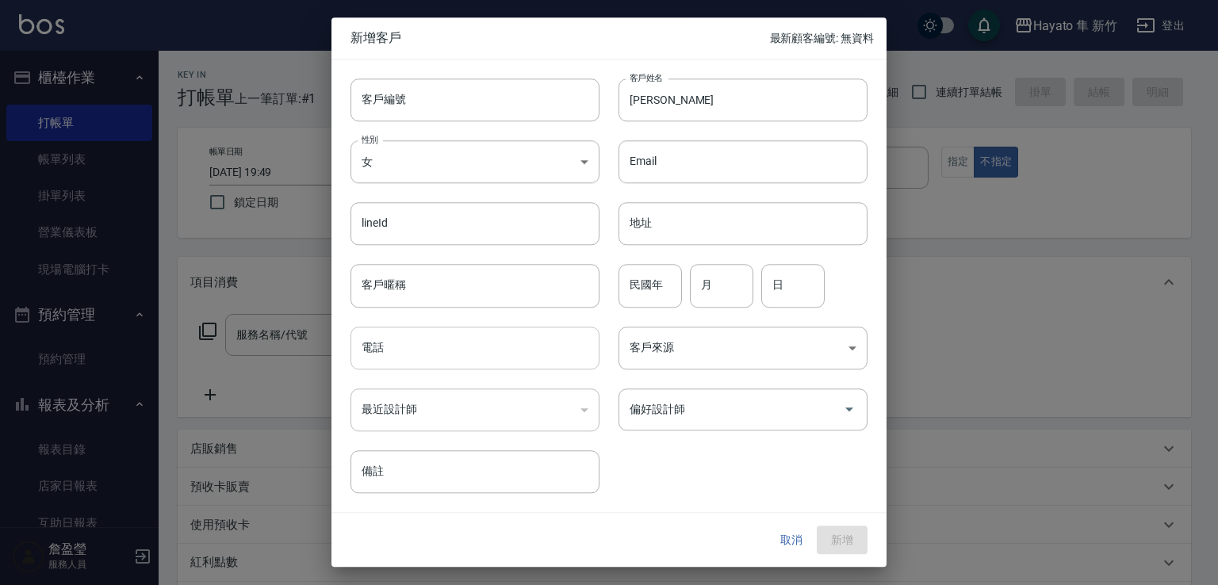
drag, startPoint x: 466, startPoint y: 360, endPoint x: 446, endPoint y: 363, distance: 20.8
click at [466, 360] on input "電話" at bounding box center [475, 348] width 249 height 43
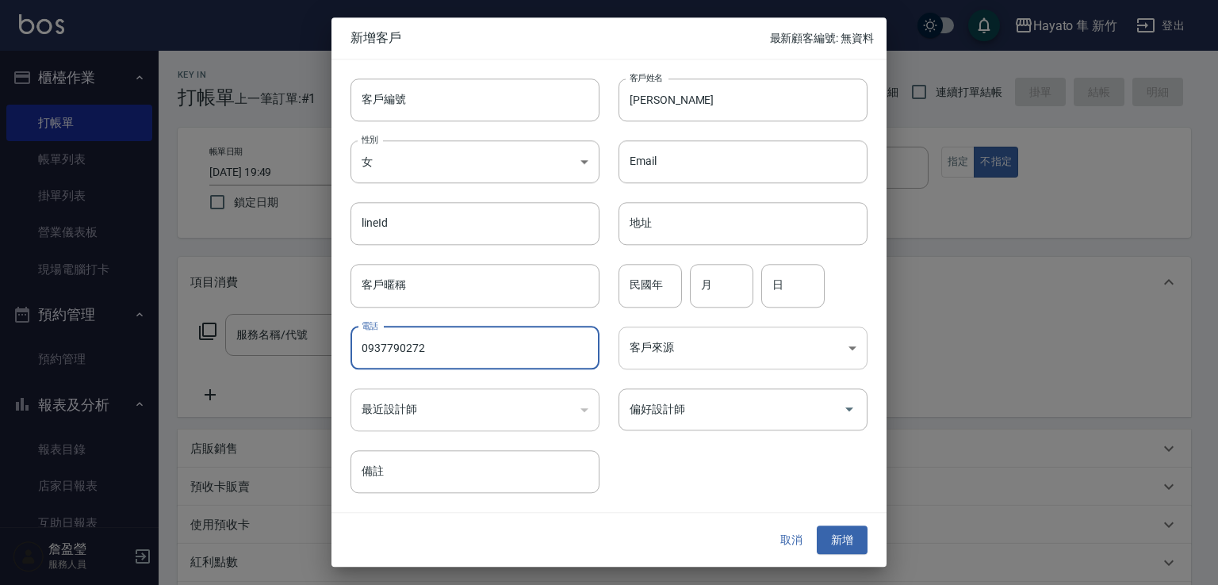
type input "0937790272"
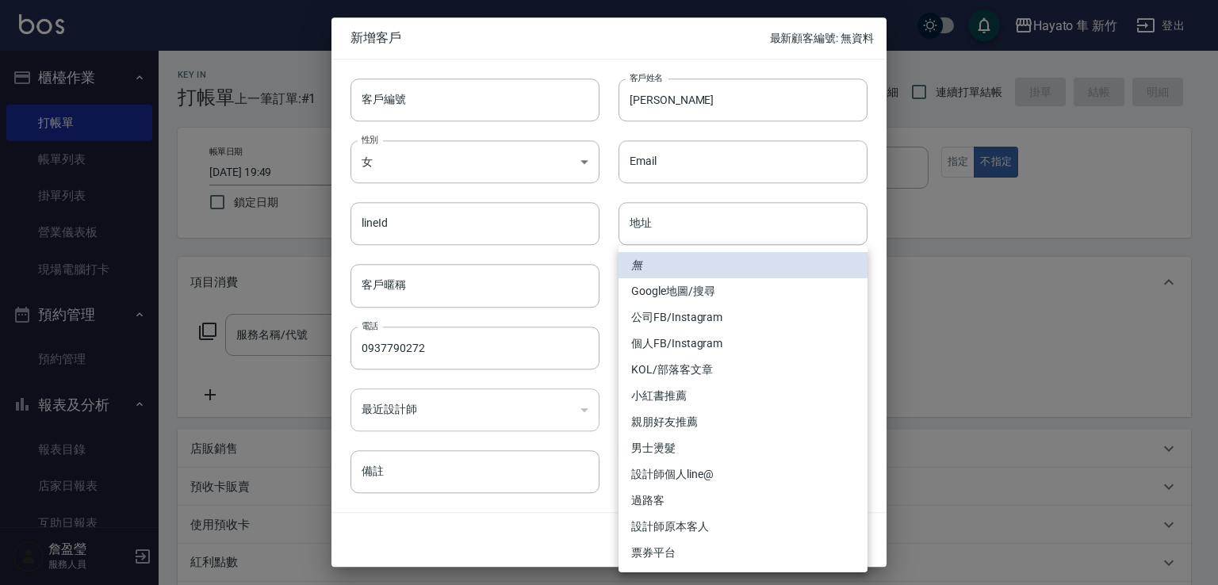
click at [679, 345] on body "Hayato 隼 新竹 登出 櫃檯作業 打帳單 帳單列表 掛單列表 營業儀表板 現場電腦打卡 預約管理 預約管理 報表及分析 報表目錄 店家日報表 互助日報表…" at bounding box center [609, 415] width 1218 height 831
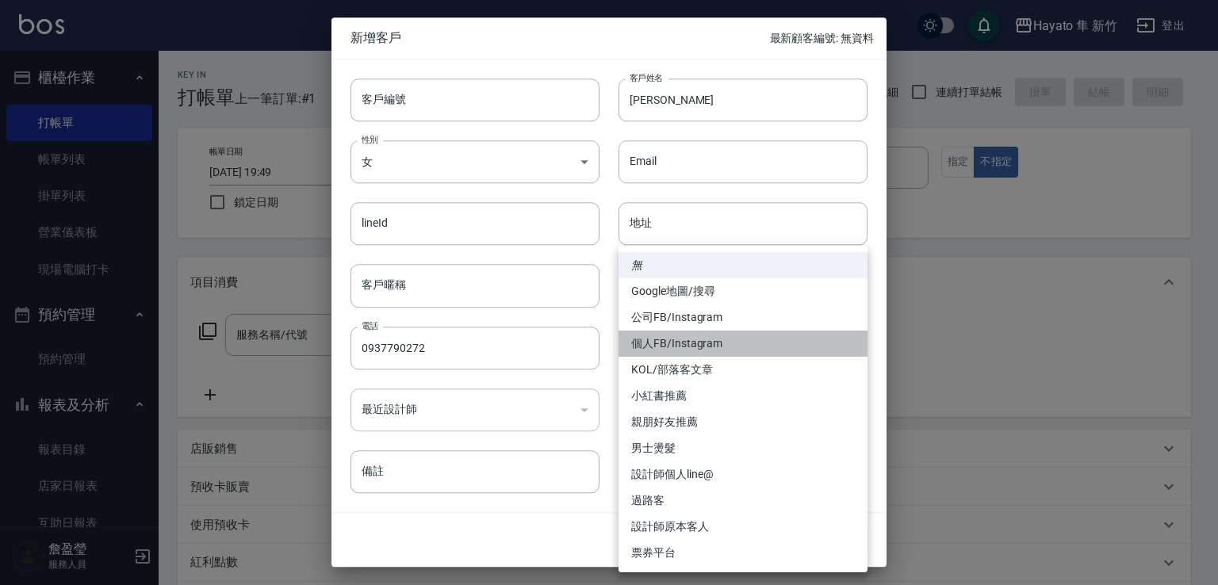
click at [664, 343] on li "個人FB/Instagram" at bounding box center [743, 344] width 249 height 26
type input "個人FB/Instagram"
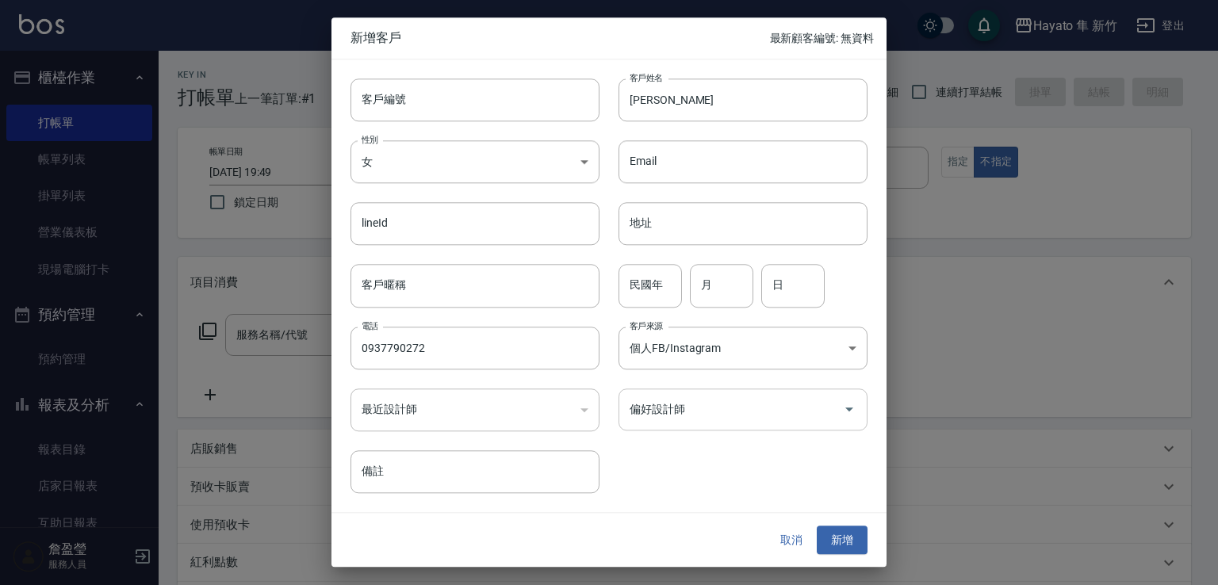
click at [697, 409] on input "偏好設計師" at bounding box center [731, 410] width 211 height 28
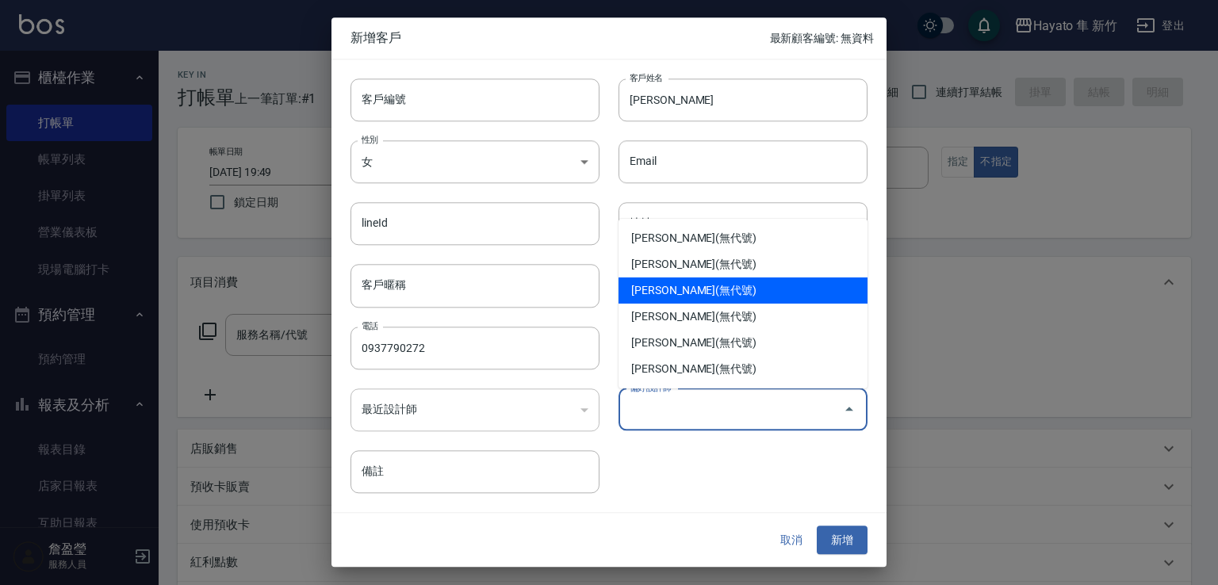
click at [684, 278] on li "[PERSON_NAME](無代號)" at bounding box center [743, 291] width 249 height 26
type input "[PERSON_NAME]"
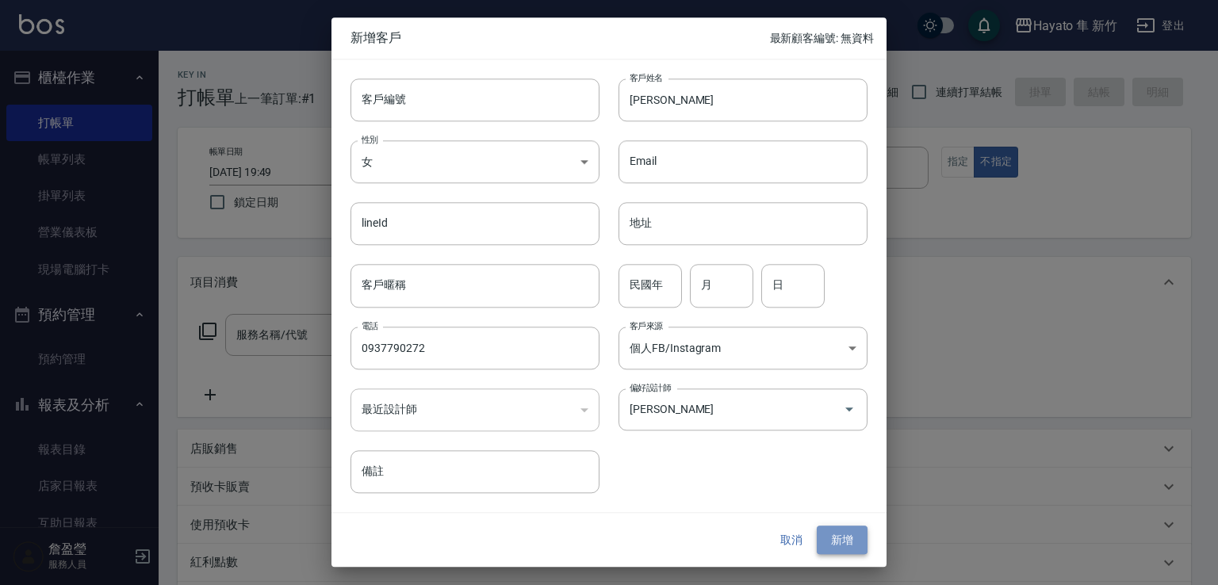
click at [838, 530] on button "新增" at bounding box center [842, 540] width 51 height 29
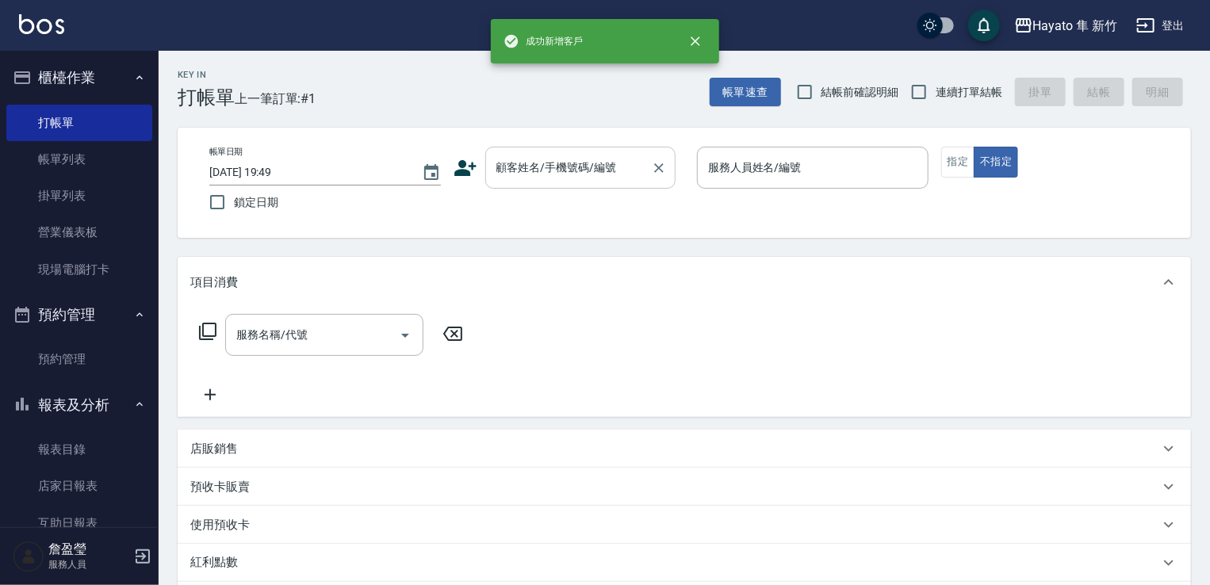
click at [546, 169] on input "顧客姓名/手機號碼/編號" at bounding box center [569, 168] width 152 height 28
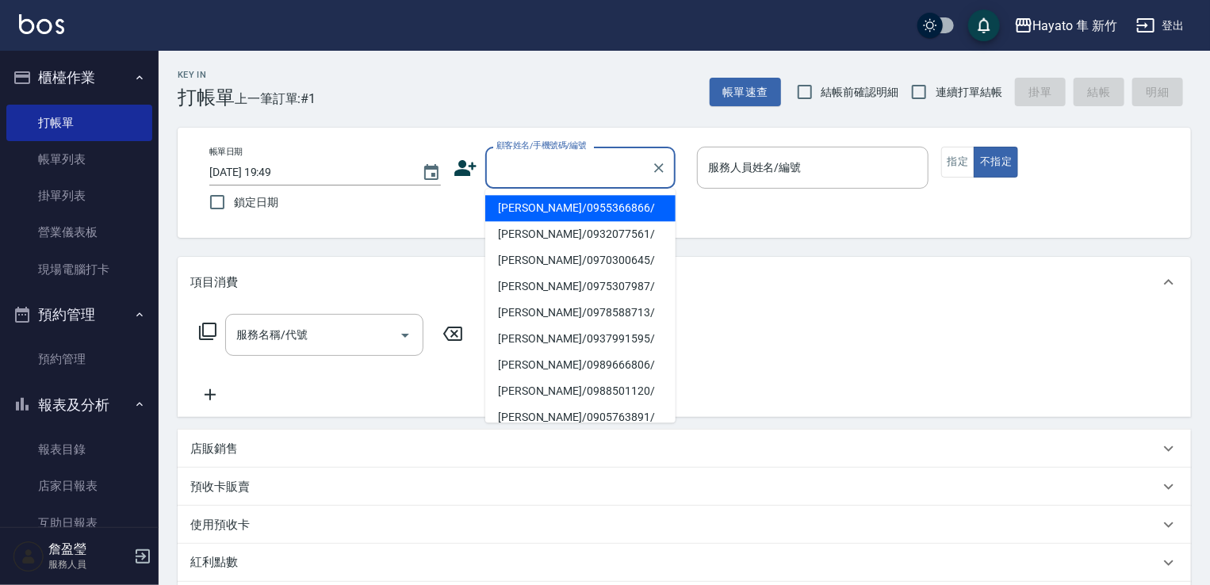
paste input "0"
click at [590, 198] on li "[PERSON_NAME]/0937790272/" at bounding box center [580, 208] width 190 height 26
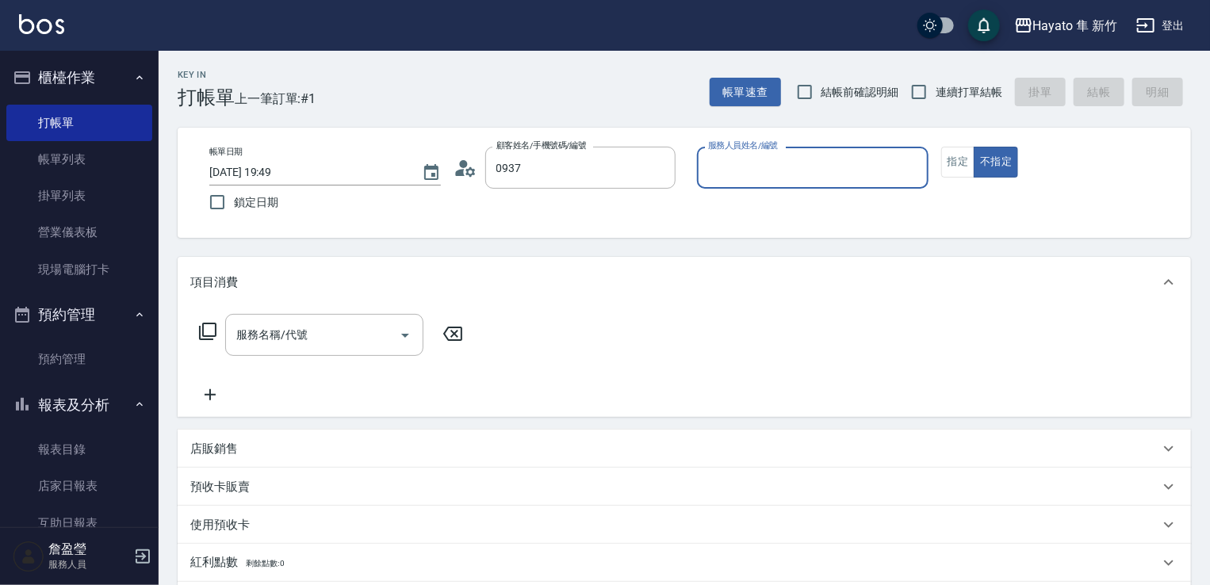
type input "[PERSON_NAME]/0937790272/"
type input "[PERSON_NAME](無代號)"
drag, startPoint x: 363, startPoint y: 339, endPoint x: 363, endPoint y: 328, distance: 11.1
click at [363, 334] on input "服務名稱/代號" at bounding box center [312, 335] width 160 height 28
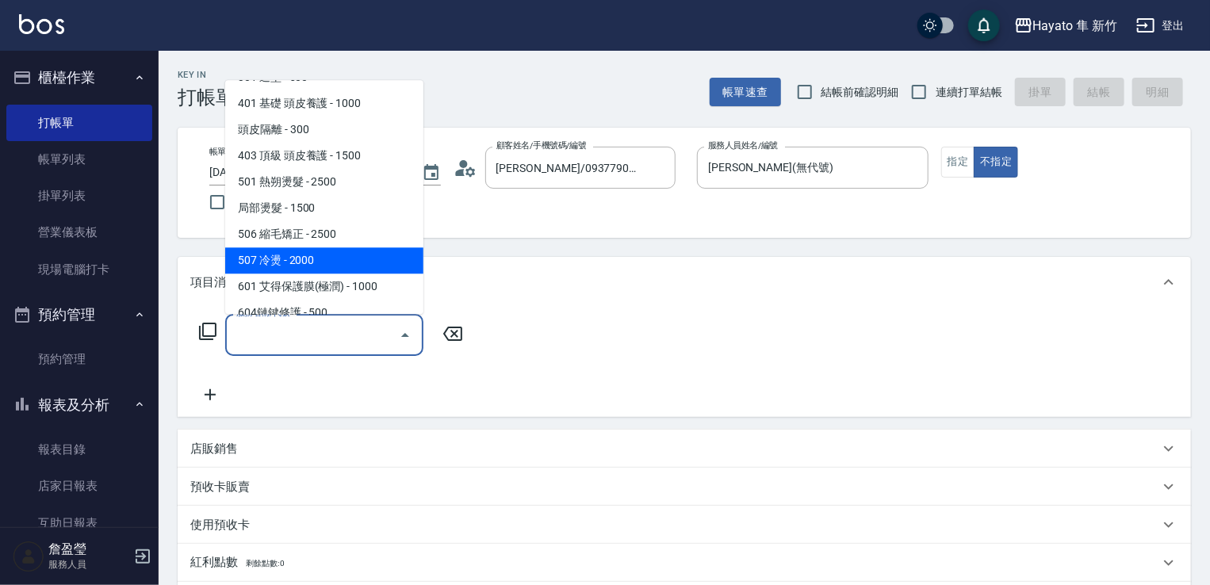
scroll to position [159, 0]
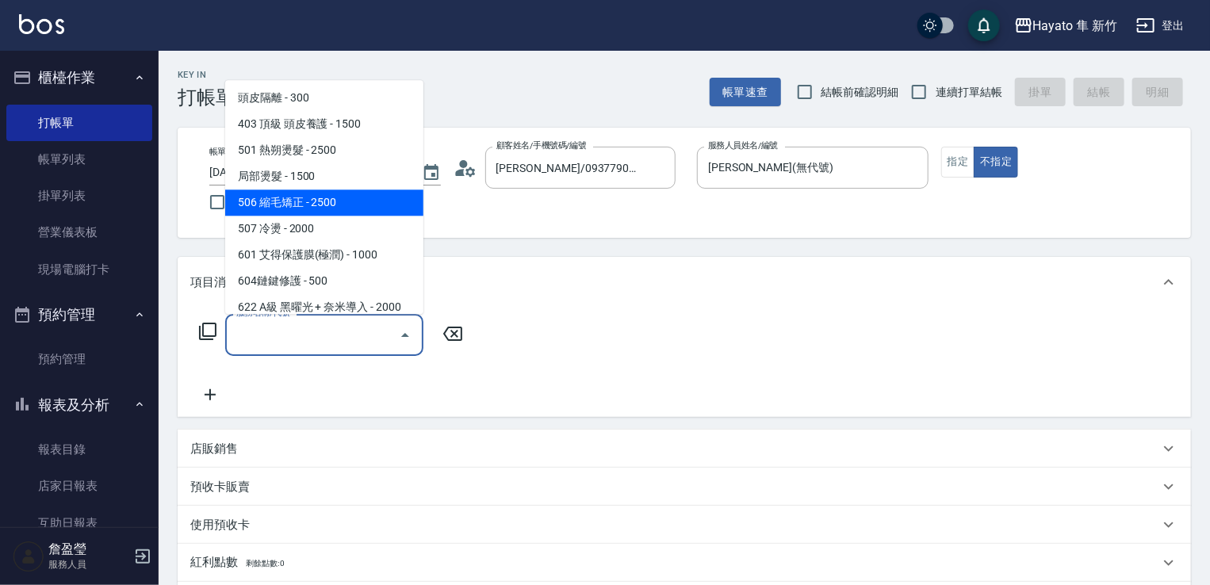
click at [332, 192] on span "506 縮毛矯正 - 2500" at bounding box center [324, 203] width 198 height 26
type input "506 縮毛矯正 (506)"
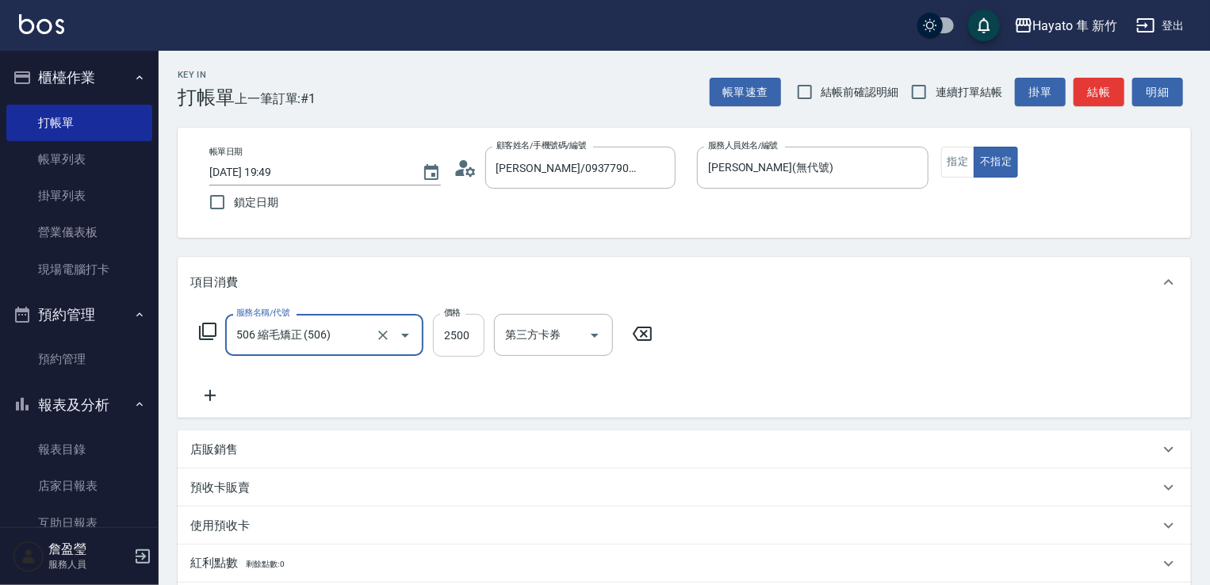
click at [466, 343] on input "2500" at bounding box center [459, 335] width 52 height 43
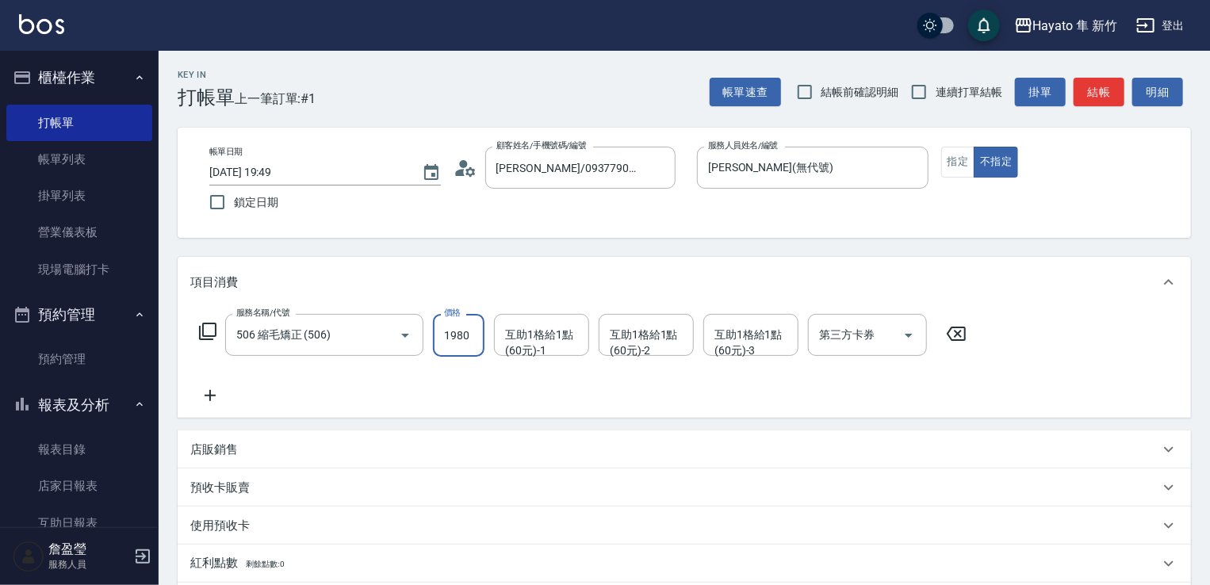
type input "1980"
drag, startPoint x: 315, startPoint y: 389, endPoint x: 217, endPoint y: 404, distance: 98.7
click at [309, 387] on div "服務名稱/代號 506 縮毛矯正 (506) 服務名稱/代號 價格 1980 價格 互助1格給1點(60元)-1 互助1格給1點(60元)-1 互助1格給1點…" at bounding box center [583, 359] width 786 height 91
click at [211, 394] on icon at bounding box center [210, 395] width 40 height 19
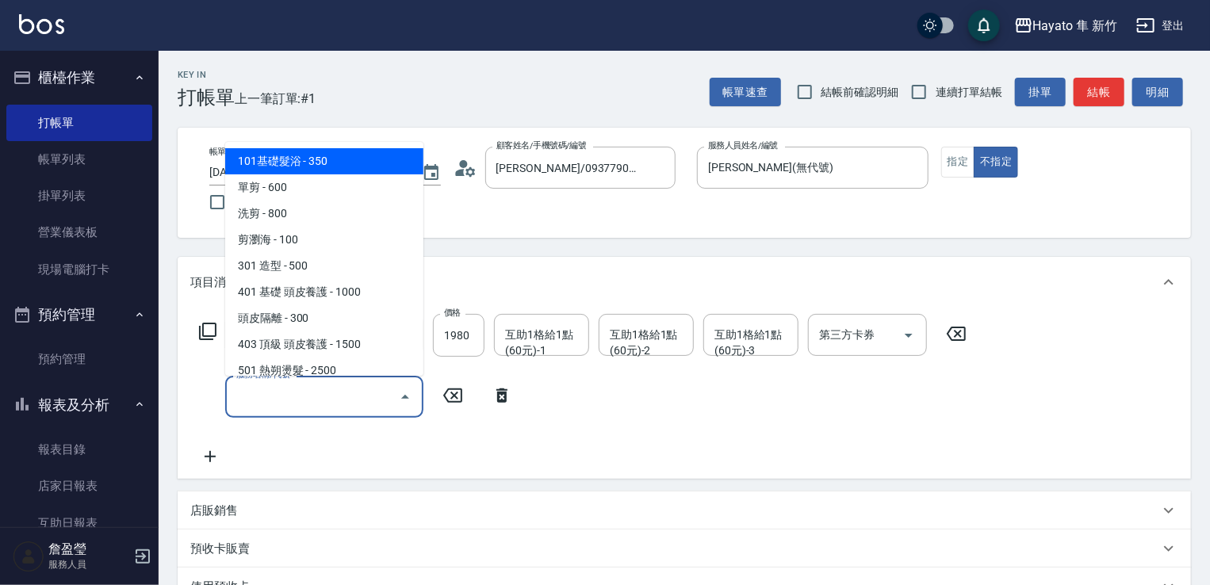
click at [330, 394] on input "服務名稱/代號" at bounding box center [312, 397] width 160 height 28
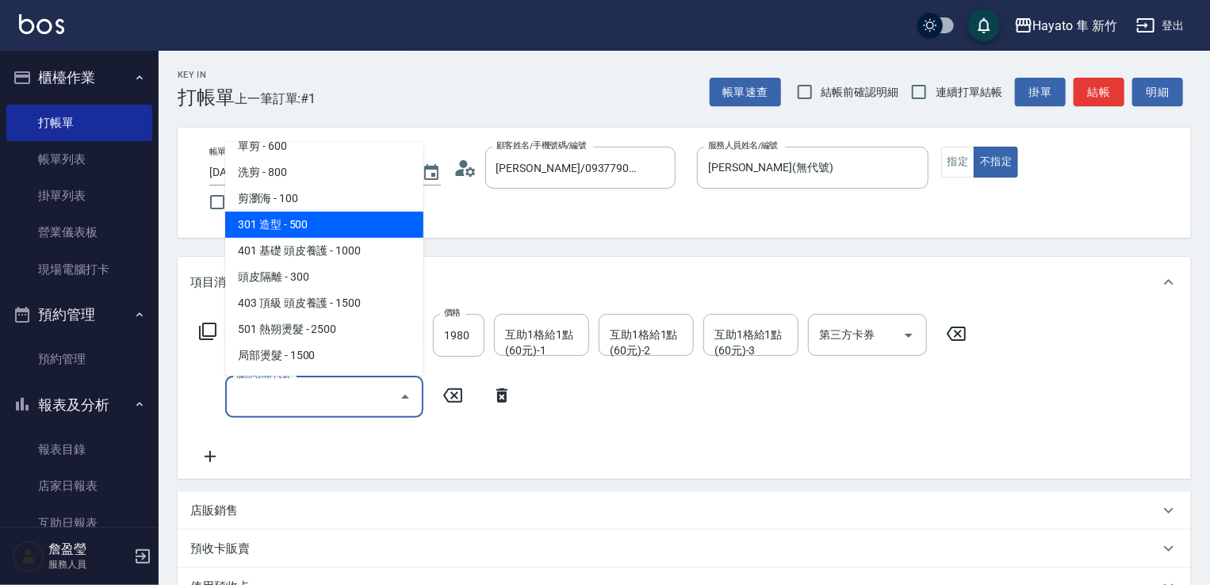
scroll to position [79, 0]
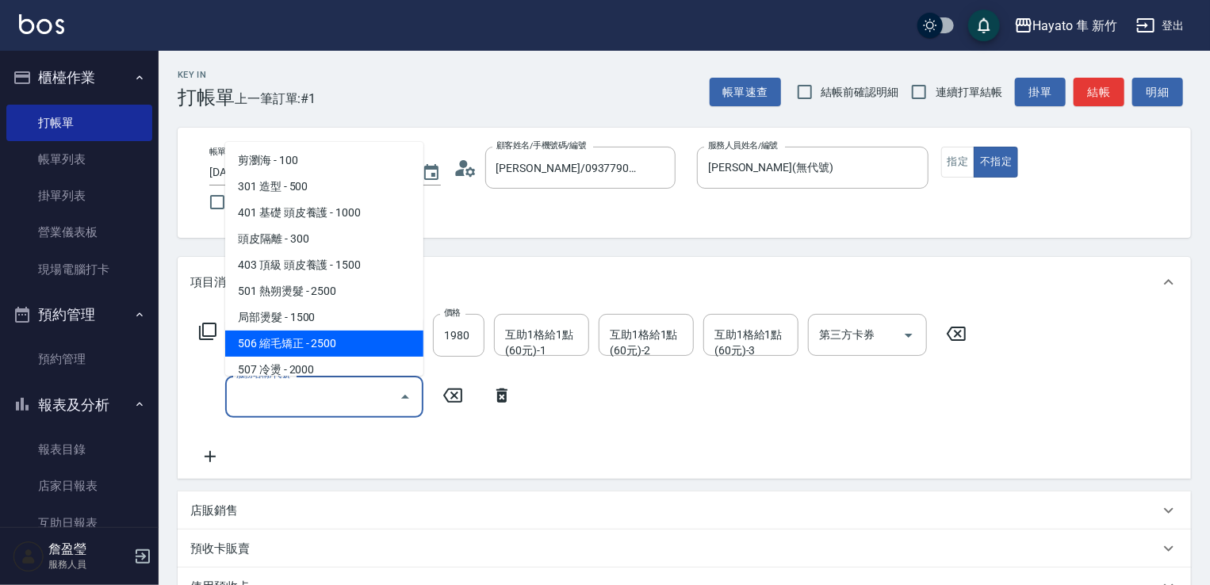
click at [307, 340] on span "506 縮毛矯正 - 2500" at bounding box center [324, 344] width 198 height 26
type input "506 縮毛矯正 (506)"
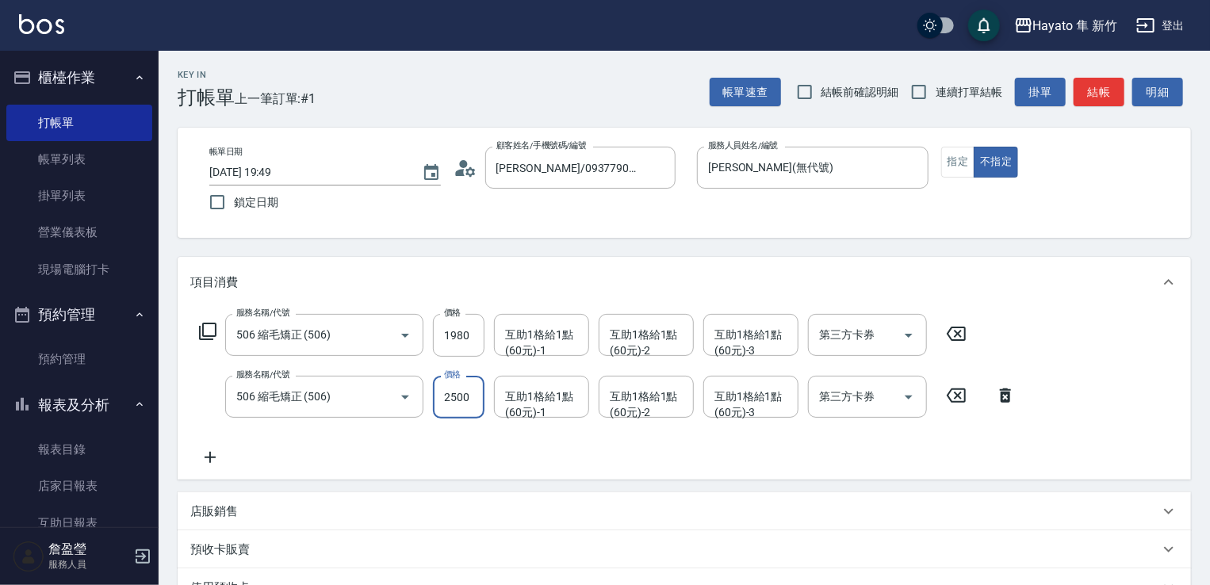
click at [453, 398] on input "2500" at bounding box center [459, 397] width 52 height 43
type input "1980"
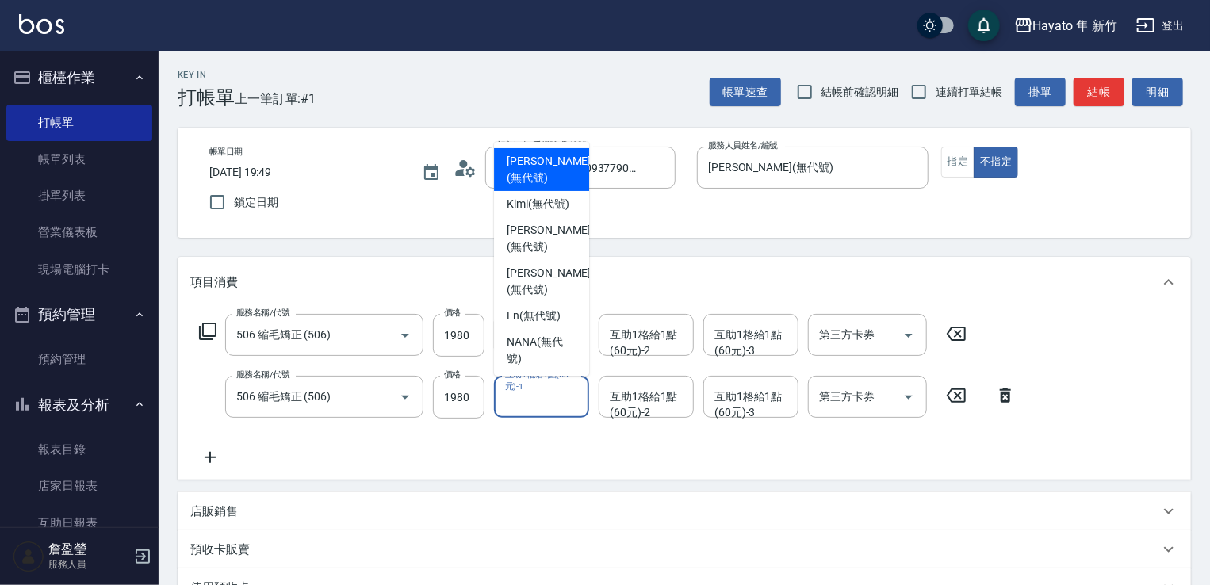
click at [545, 388] on div "互助1格給1點(60元)-1 互助1格給1點(60元)-1" at bounding box center [541, 397] width 95 height 42
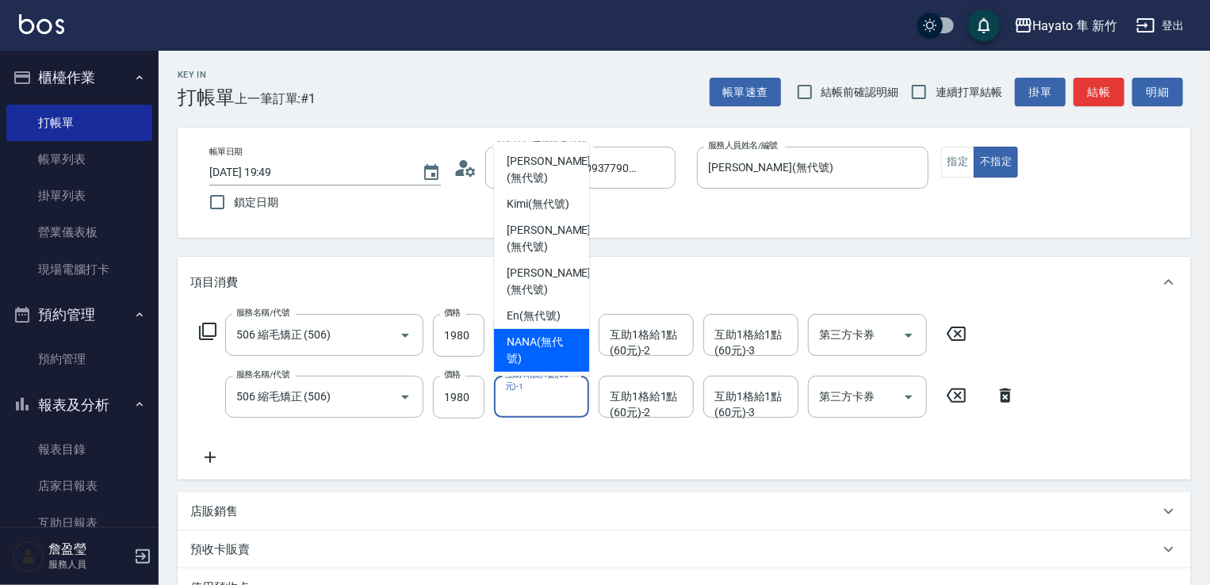
drag, startPoint x: 536, startPoint y: 335, endPoint x: 675, endPoint y: 381, distance: 146.2
click at [539, 337] on span "NANA (無代號)" at bounding box center [542, 350] width 70 height 33
type input "NANA(無代號)"
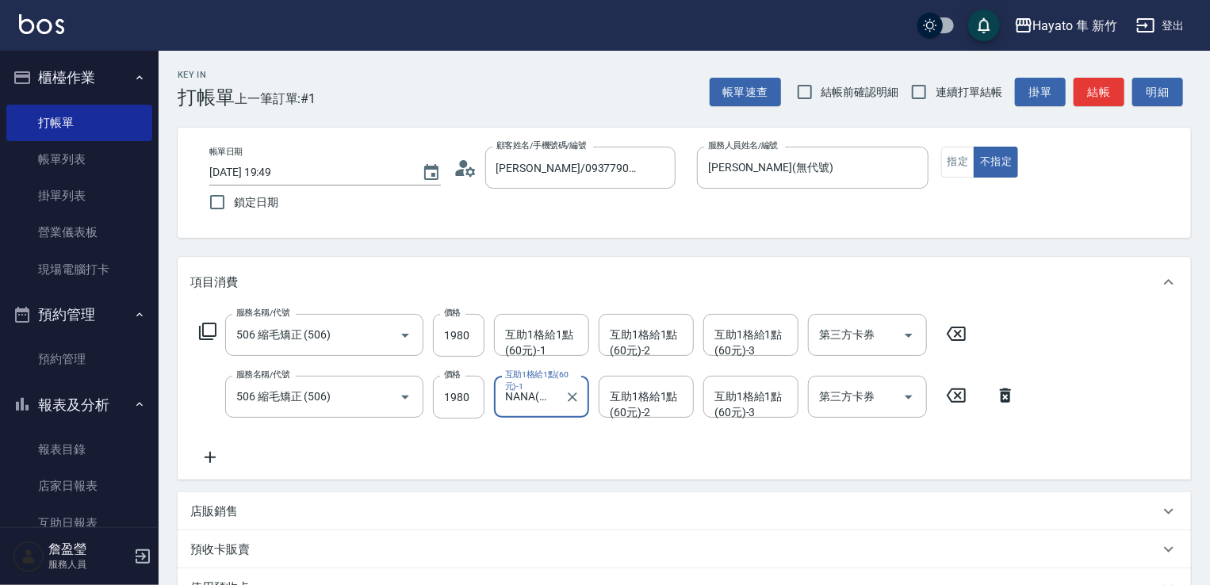
click at [681, 390] on div "互助1格給1點(60元)-2 互助1格給1點(60元)-2" at bounding box center [646, 397] width 95 height 42
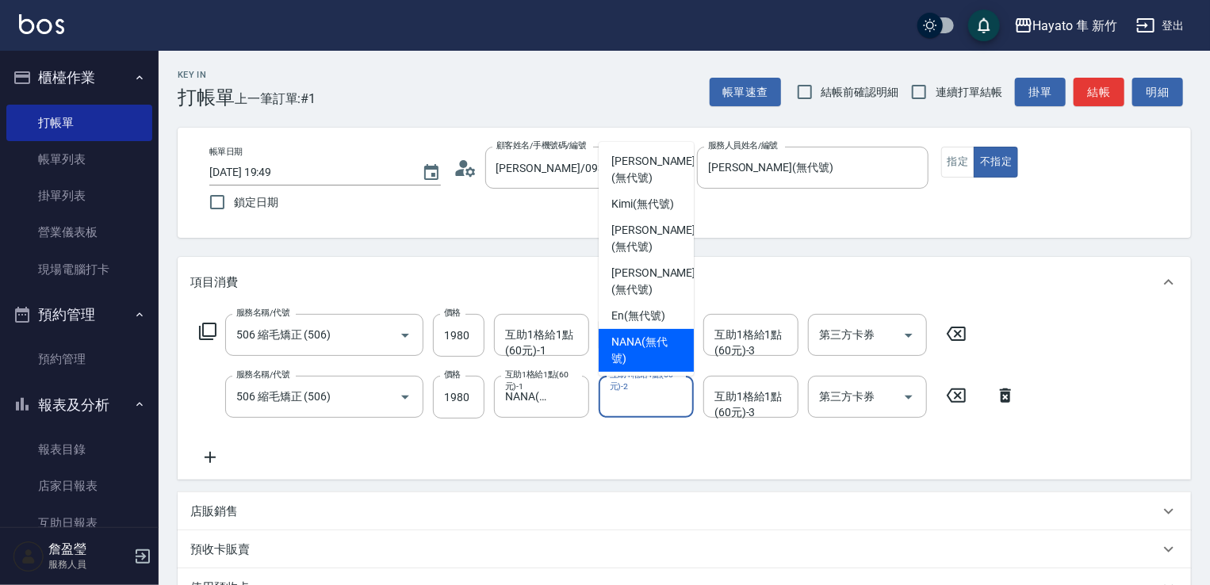
click at [652, 343] on span "NANA (無代號)" at bounding box center [647, 350] width 70 height 33
type input "NANA(無代號)"
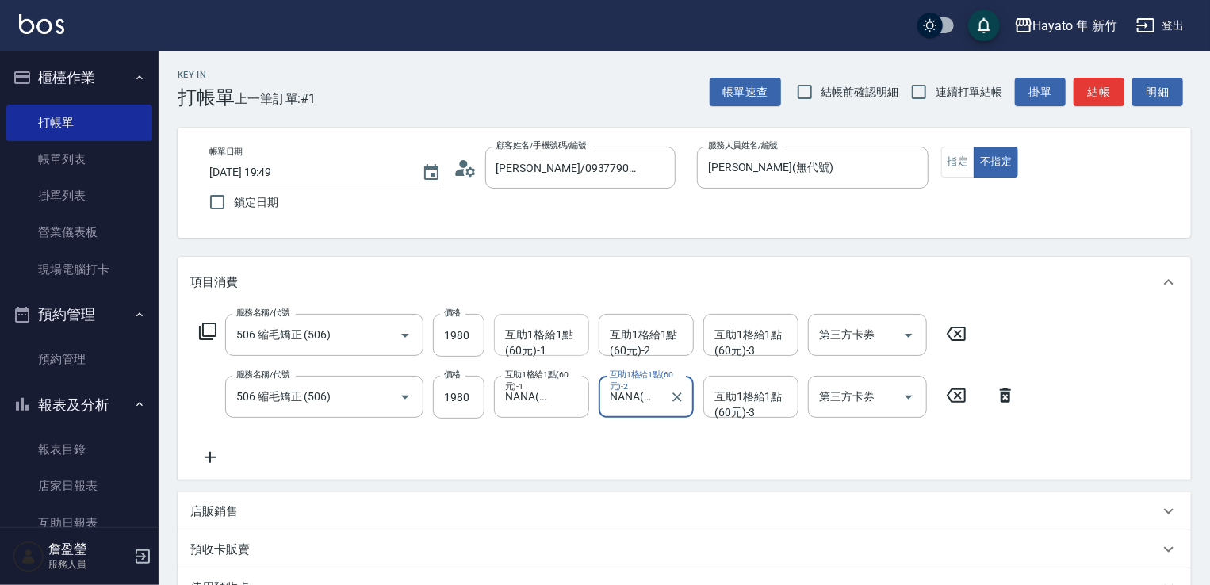
click at [571, 339] on div "互助1格給1點(60元)-1 互助1格給1點(60元)-1" at bounding box center [541, 335] width 95 height 42
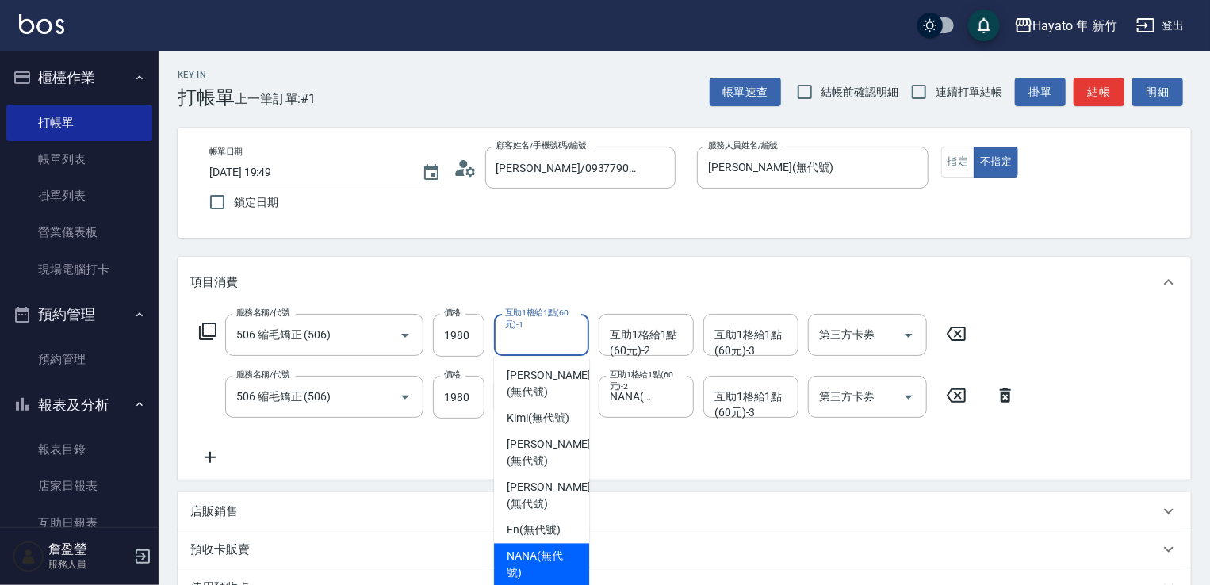
drag, startPoint x: 530, startPoint y: 499, endPoint x: 598, endPoint y: 426, distance: 99.9
click at [539, 549] on span "NANA (無代號)" at bounding box center [542, 565] width 70 height 33
type input "NANA(無代號)"
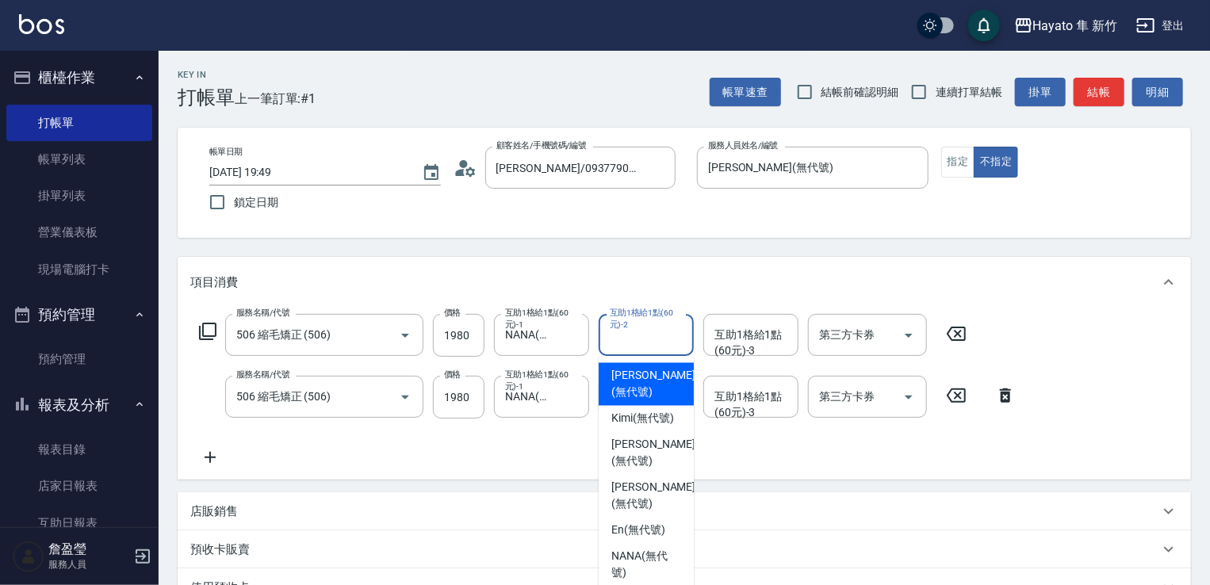
click at [622, 341] on div "互助1格給1點(60元)-2 互助1格給1點(60元)-2" at bounding box center [646, 335] width 95 height 42
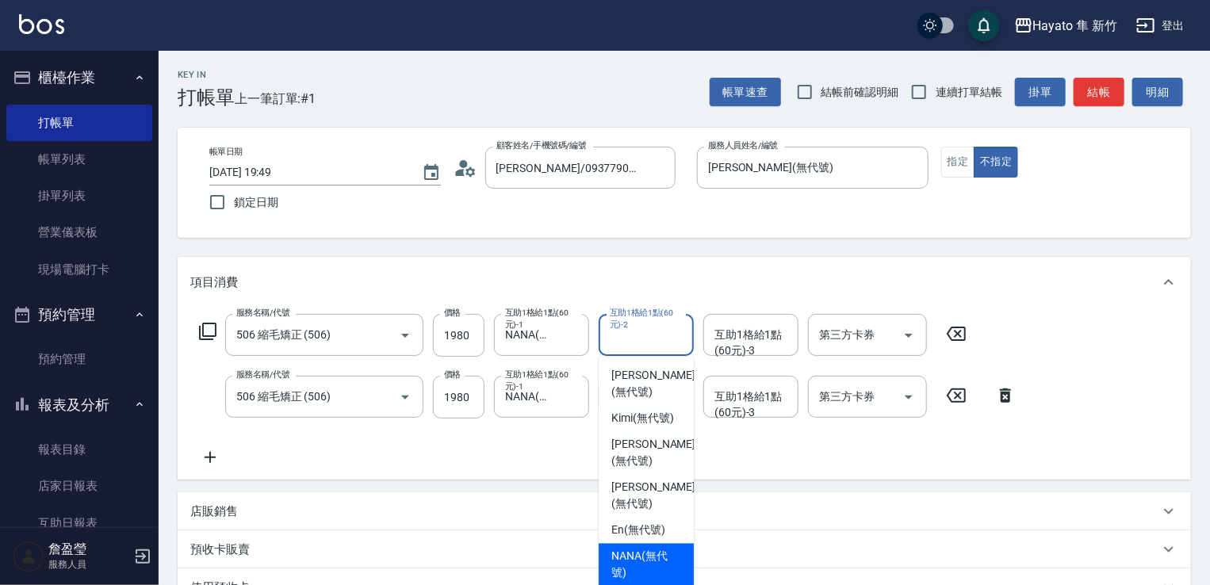
click at [662, 549] on span "NANA (無代號)" at bounding box center [647, 565] width 70 height 33
type input "NANA(無代號)"
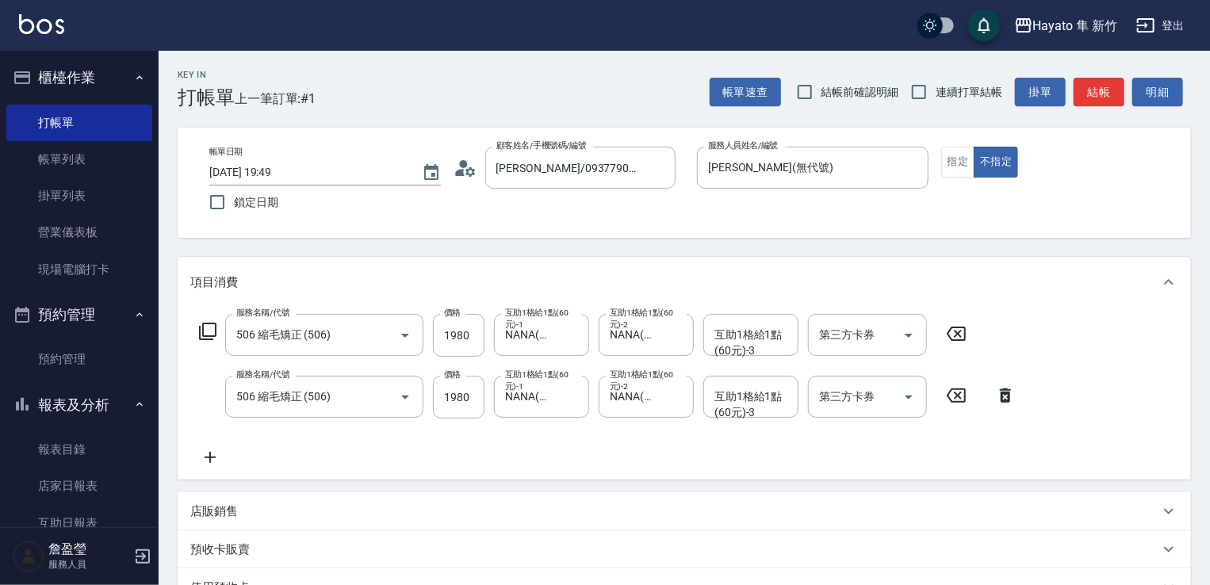
click at [209, 462] on icon at bounding box center [210, 457] width 11 height 11
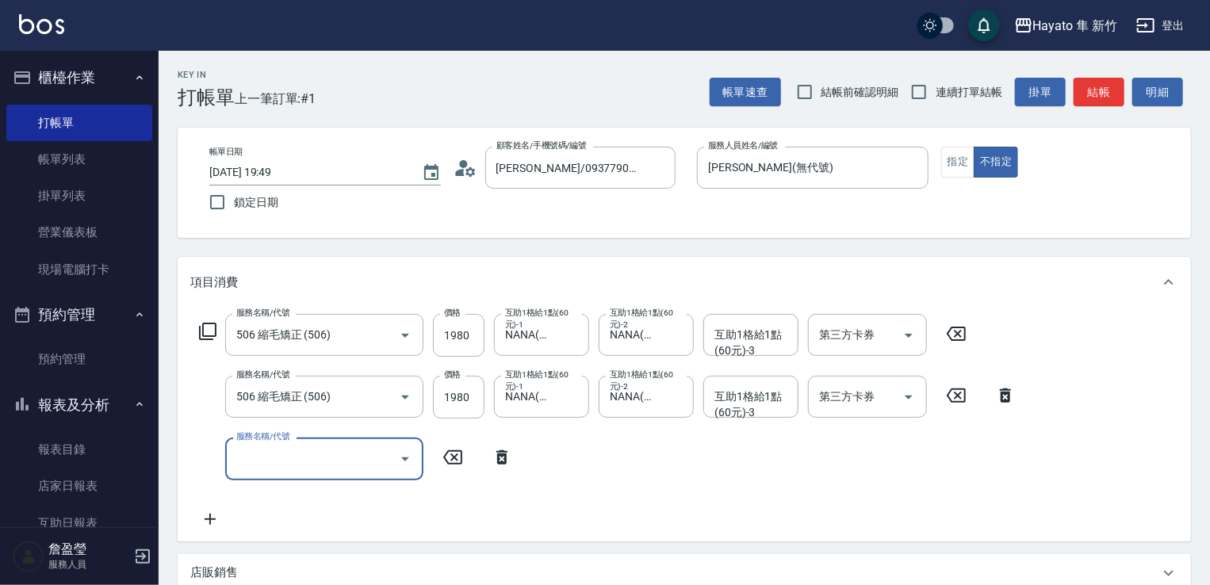
click at [267, 458] on input "服務名稱/代號" at bounding box center [312, 459] width 160 height 28
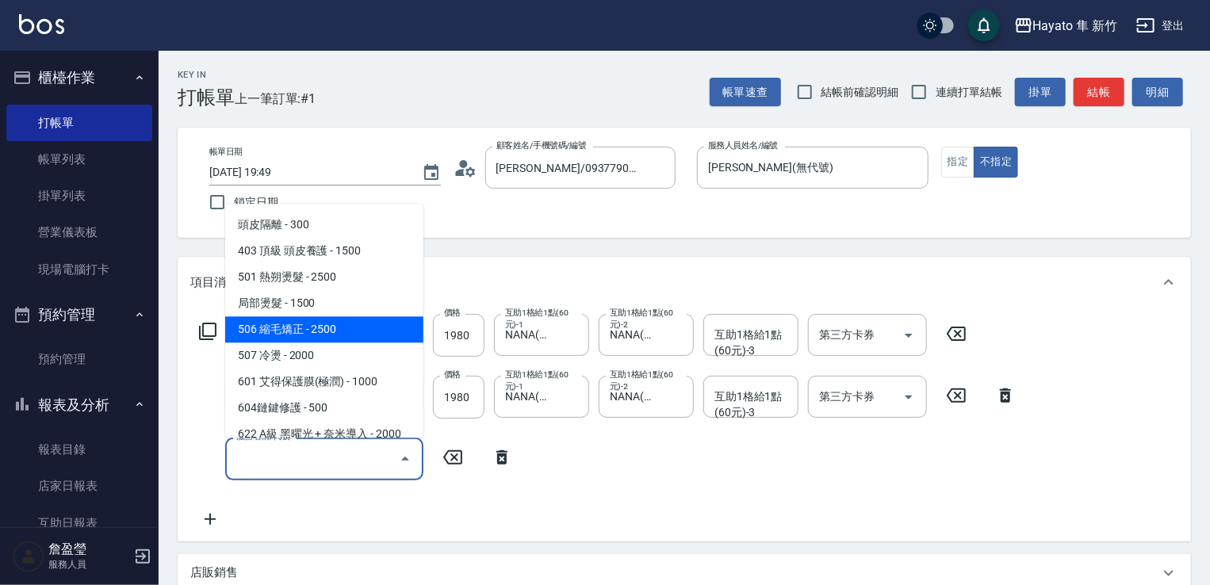
scroll to position [159, 0]
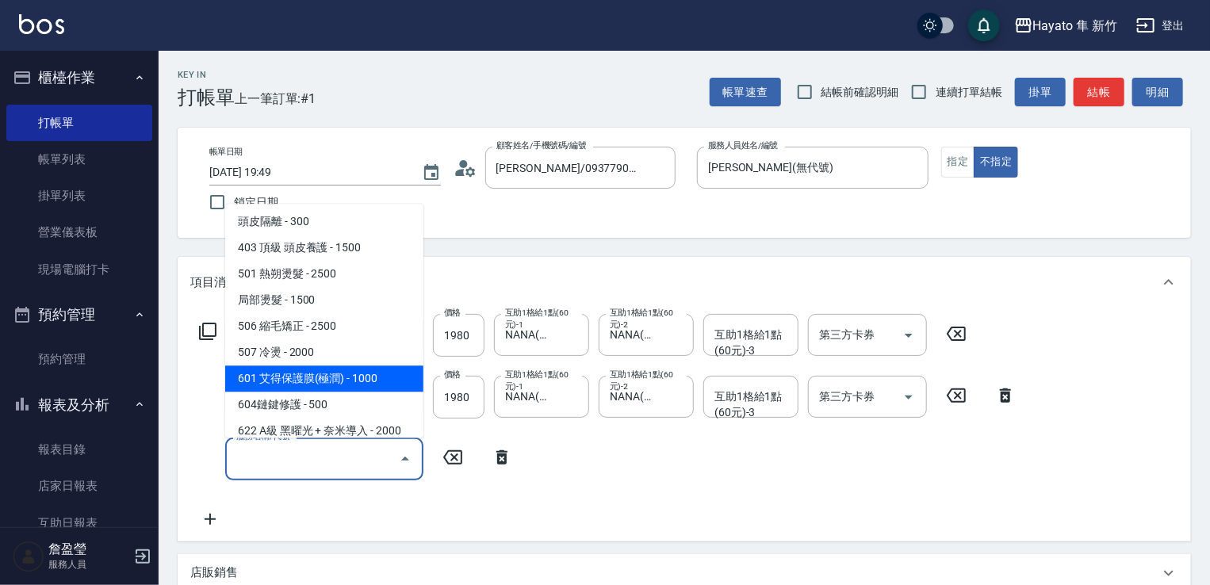
drag, startPoint x: 324, startPoint y: 369, endPoint x: 504, endPoint y: 543, distance: 251.3
click at [328, 382] on span "601 艾得保護膜(極潤) - 1000" at bounding box center [324, 379] width 198 height 26
type input "601 艾得保護膜(極潤)(601)"
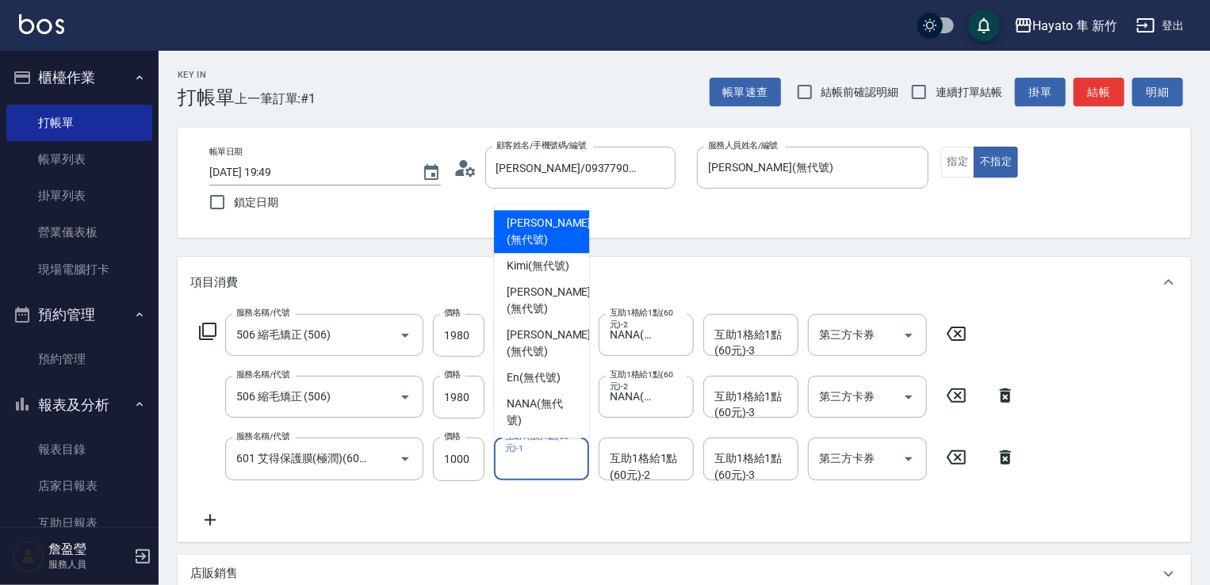
click at [543, 468] on div "互助1格給1點(60元)-1 互助1格給1點(60元)-1" at bounding box center [541, 459] width 95 height 42
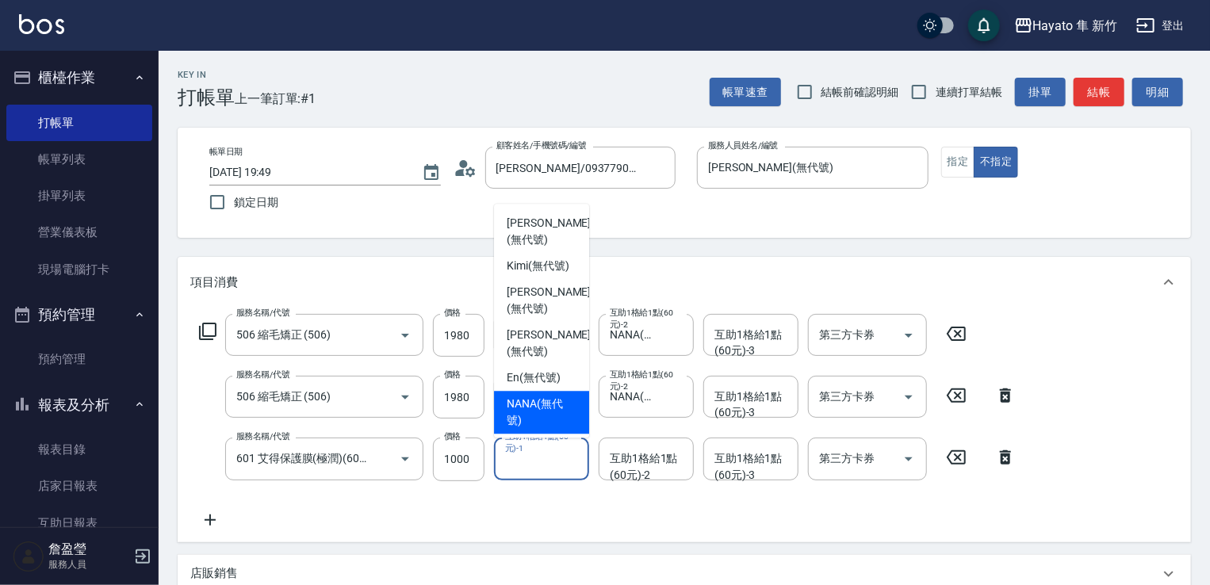
click at [527, 409] on span "NANA (無代號)" at bounding box center [542, 412] width 70 height 33
type input "NANA(無代號)"
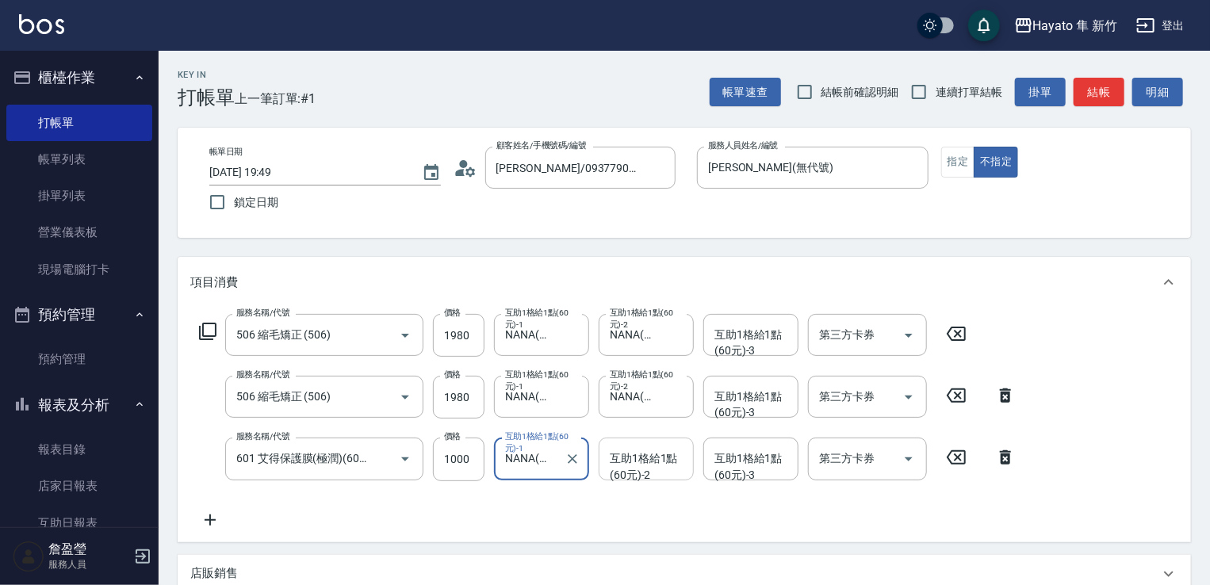
click at [654, 474] on div "互助1格給1點(60元)-2" at bounding box center [646, 459] width 95 height 42
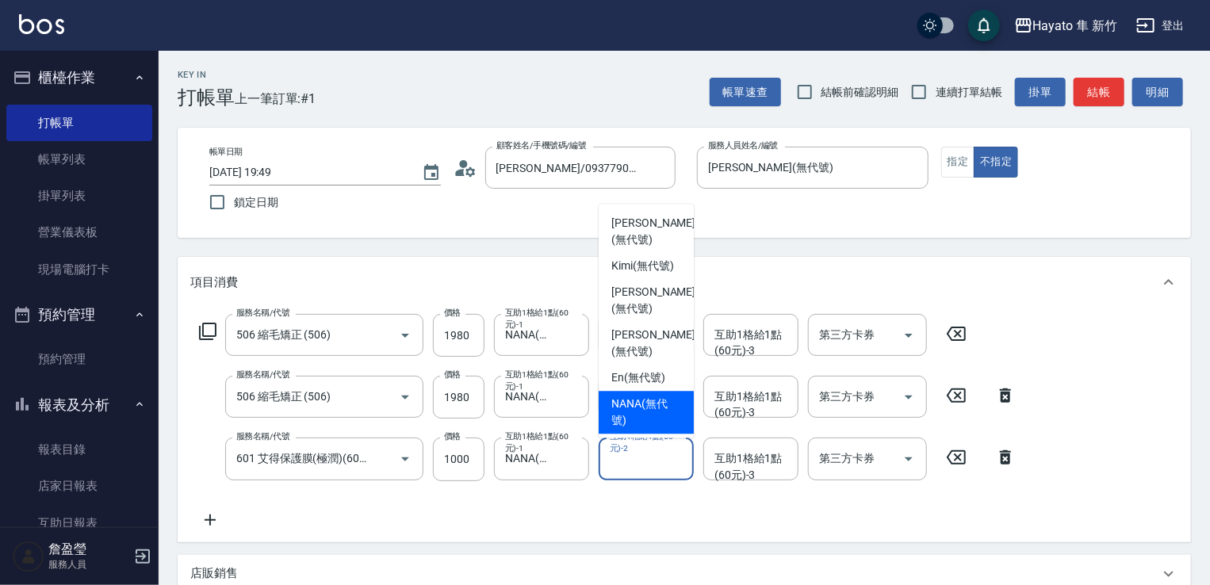
click at [614, 409] on span "NANA (無代號)" at bounding box center [647, 412] width 70 height 33
type input "NANA(無代號)"
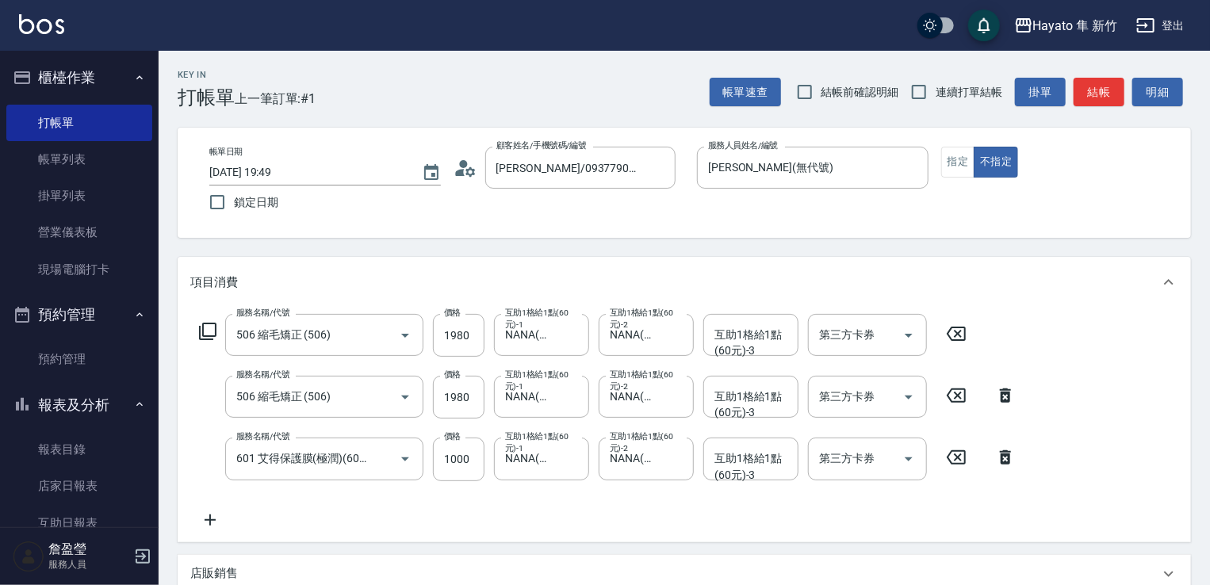
click at [219, 520] on icon at bounding box center [210, 520] width 40 height 19
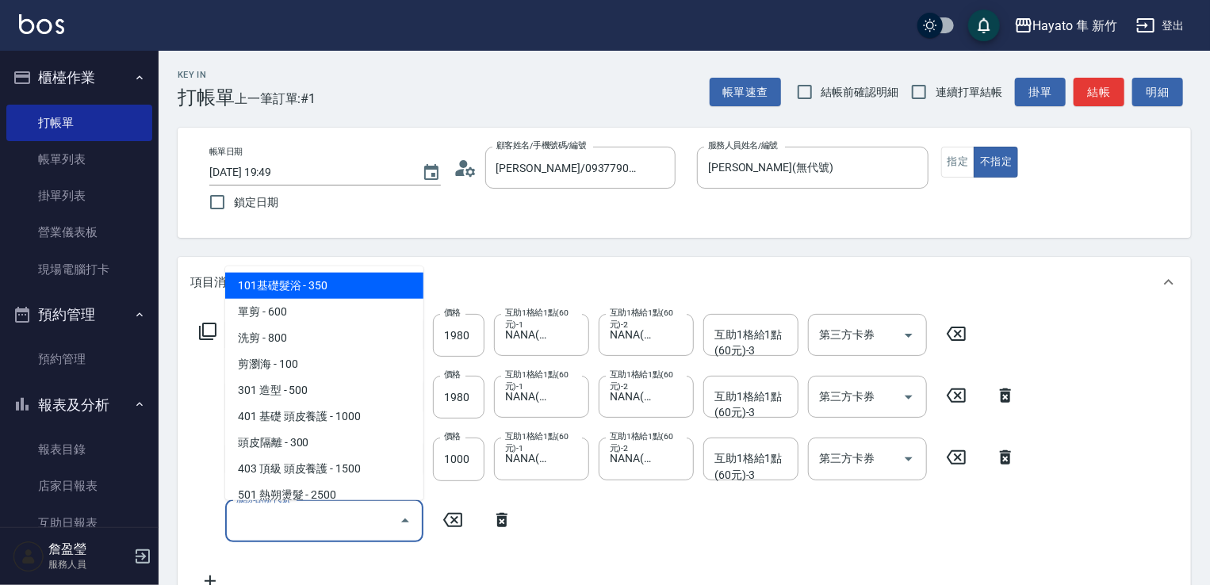
click at [292, 516] on input "服務名稱/代號" at bounding box center [312, 522] width 160 height 28
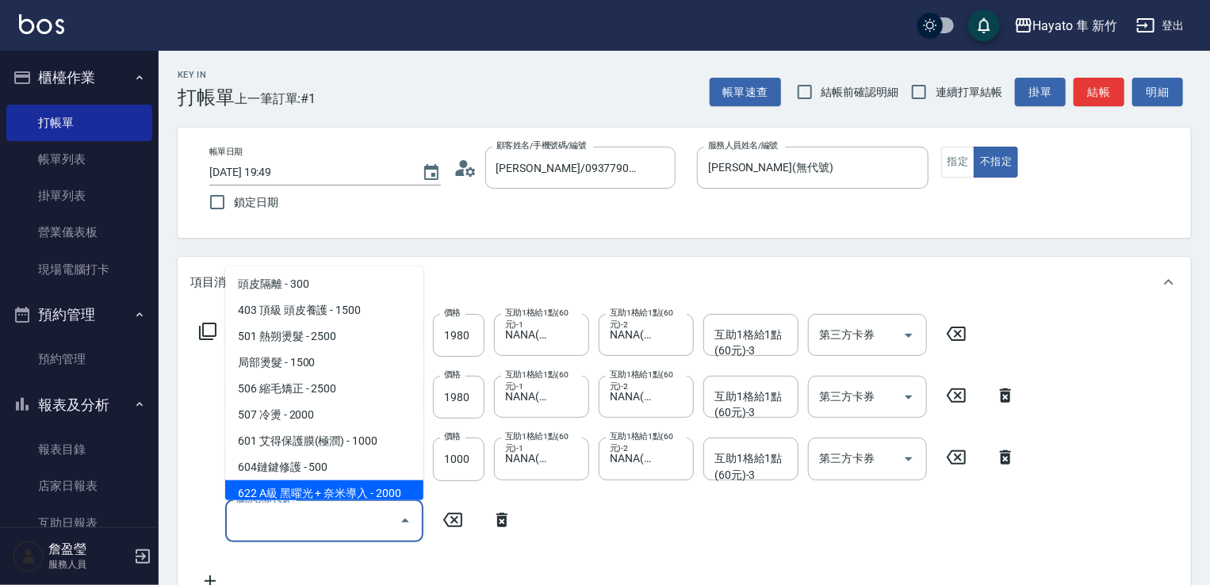
click at [346, 489] on span "622 A級 黑曜光 + 奈米導入 - 2000" at bounding box center [324, 494] width 198 height 26
type input "622 A級 黑曜光 + 奈米導入(622)"
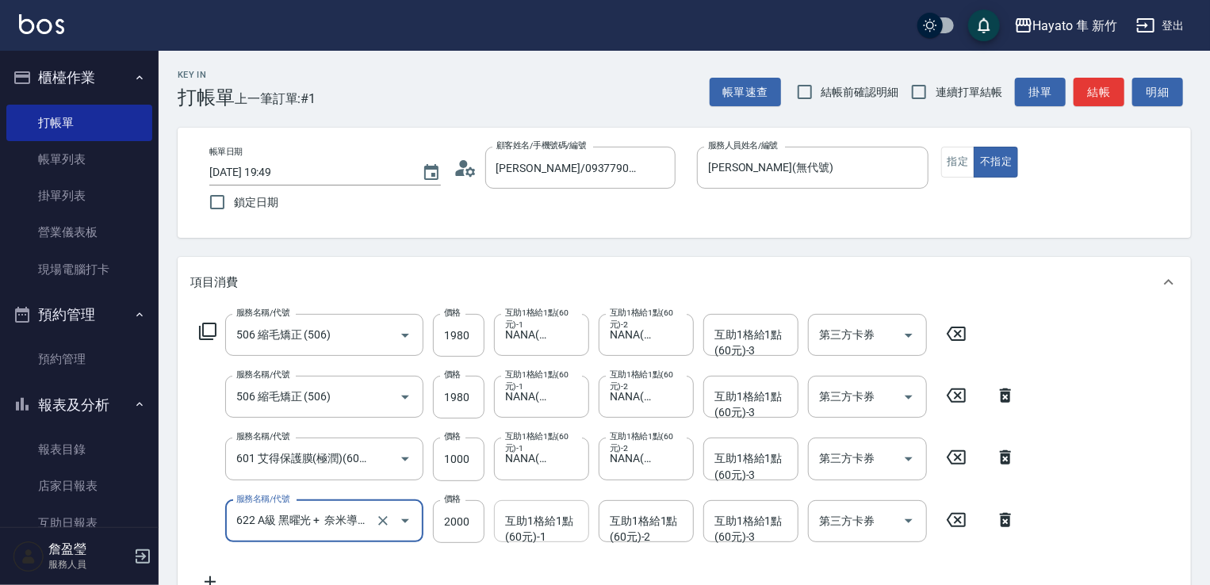
click at [550, 524] on div "互助1格給1點(60元)-1 互助1格給1點(60元)-1" at bounding box center [541, 522] width 95 height 42
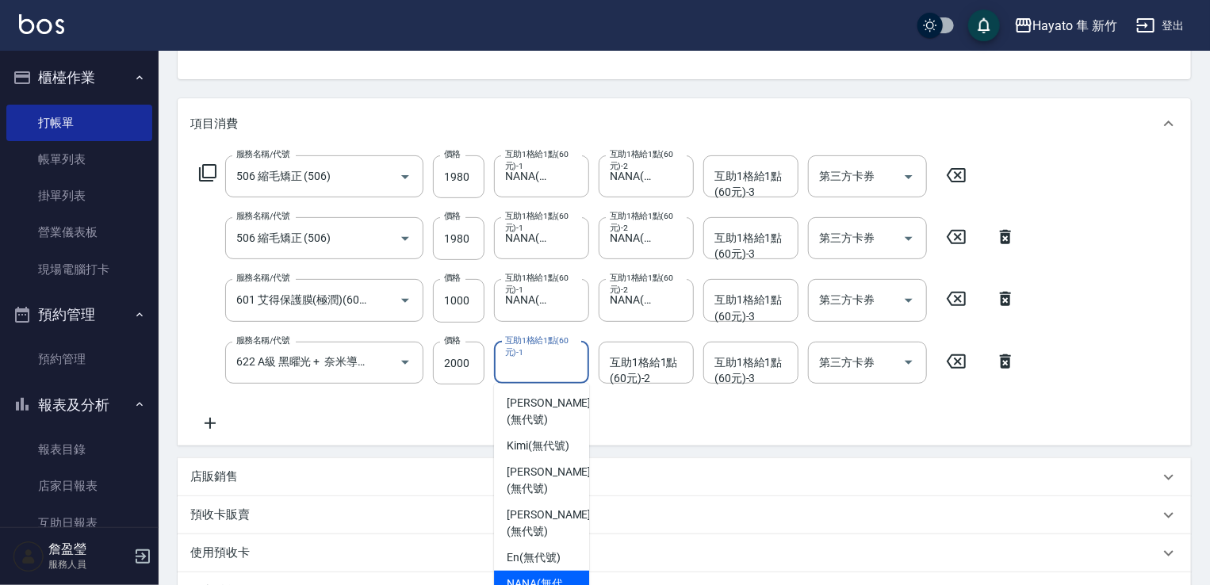
drag, startPoint x: 535, startPoint y: 529, endPoint x: 562, endPoint y: 377, distance: 154.7
click at [536, 518] on ul "[PERSON_NAME] (無代號) [PERSON_NAME] (無代號) [PERSON_NAME] (無代號) [PERSON_NAME] (無代號)…" at bounding box center [541, 501] width 95 height 234
click at [520, 576] on span "NANA (無代號)" at bounding box center [542, 592] width 70 height 33
type input "NANA(無代號)"
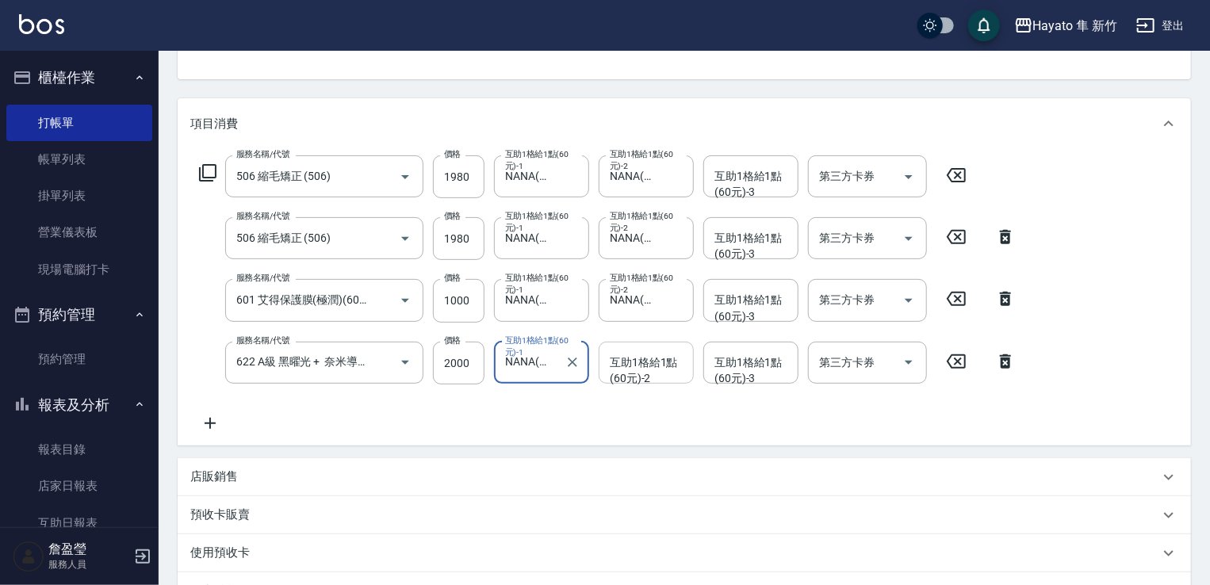
click at [650, 367] on div "互助1格給1點(60元)-2 互助1格給1點(60元)-2" at bounding box center [646, 363] width 95 height 42
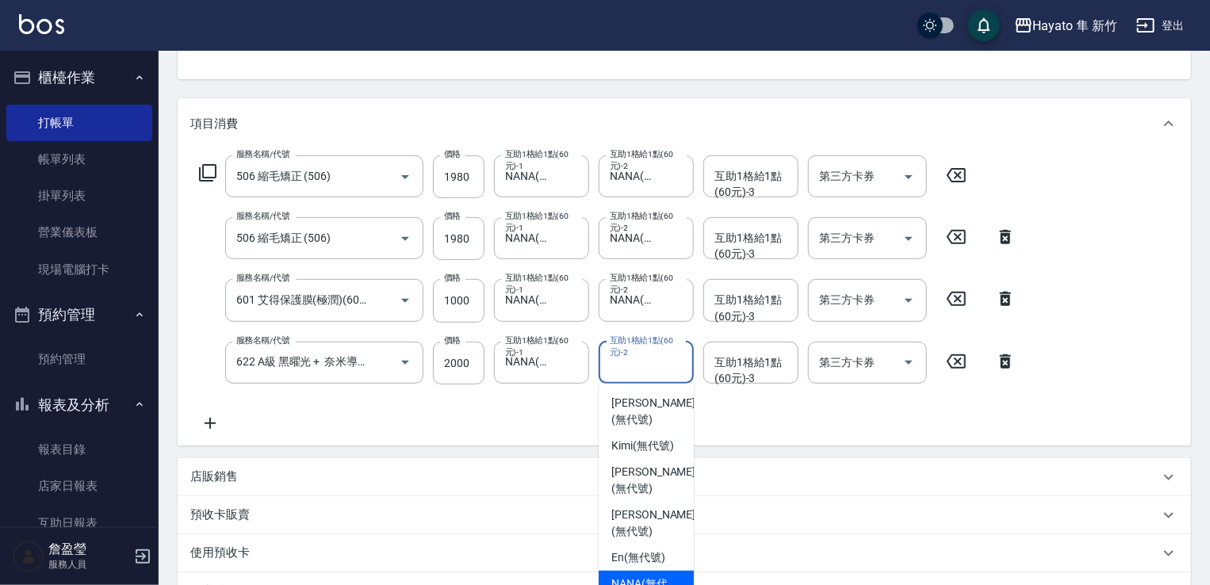
click at [635, 576] on span "NANA (無代號)" at bounding box center [647, 592] width 70 height 33
type input "NANA(無代號)"
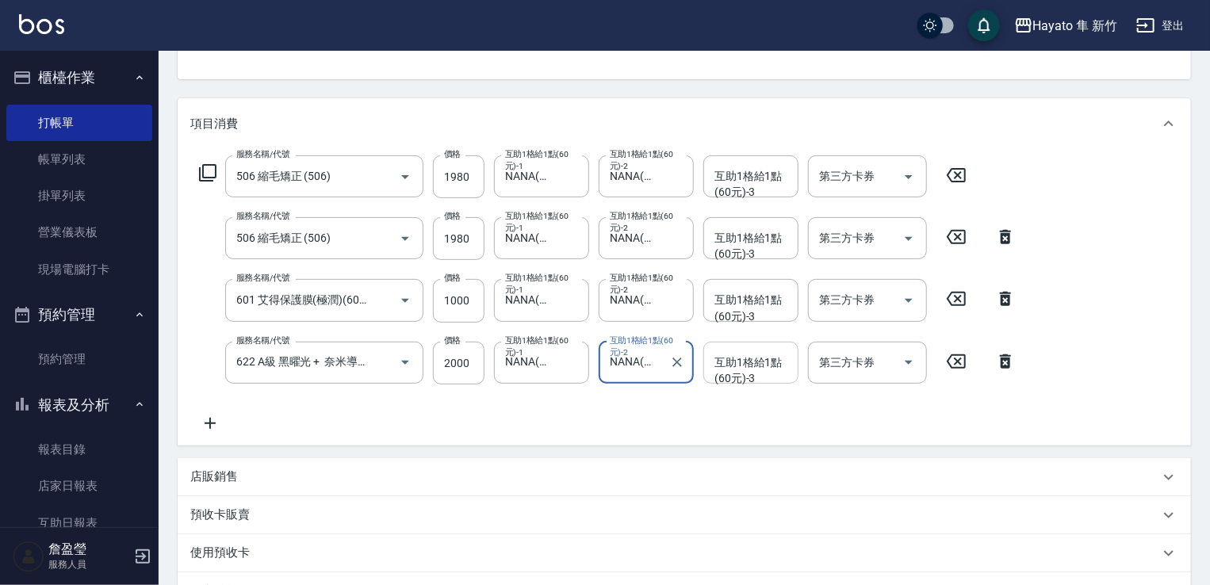
click at [738, 357] on div "互助1格給1點(60元)-3 互助1格給1點(60元)-3" at bounding box center [751, 363] width 95 height 42
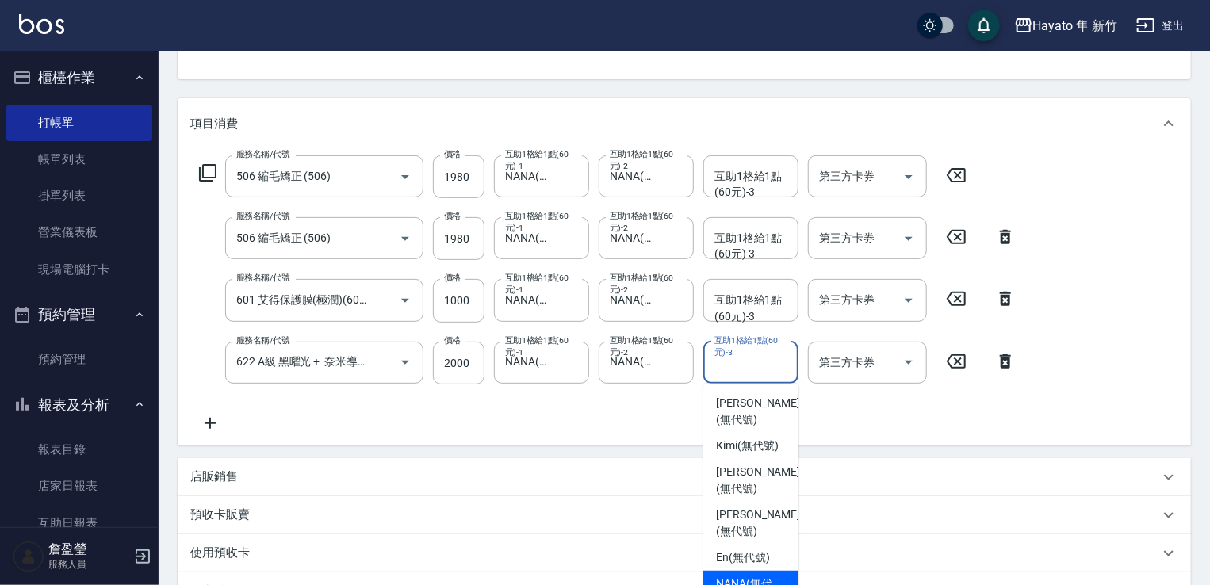
click at [750, 576] on span "NANA (無代號)" at bounding box center [751, 592] width 70 height 33
type input "NANA(無代號)"
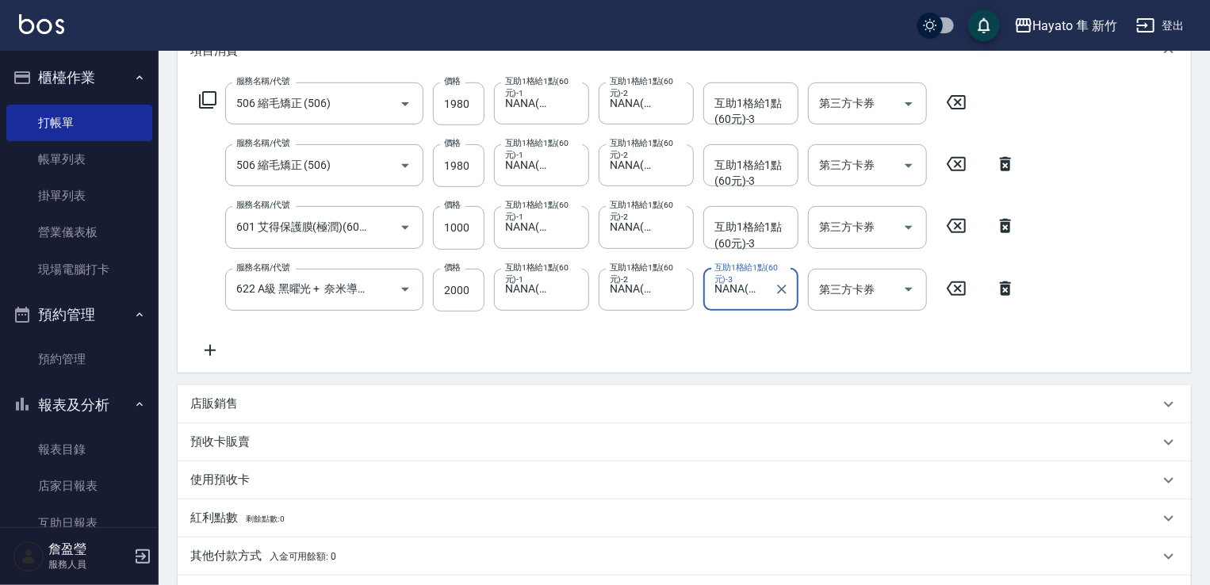
scroll to position [317, 0]
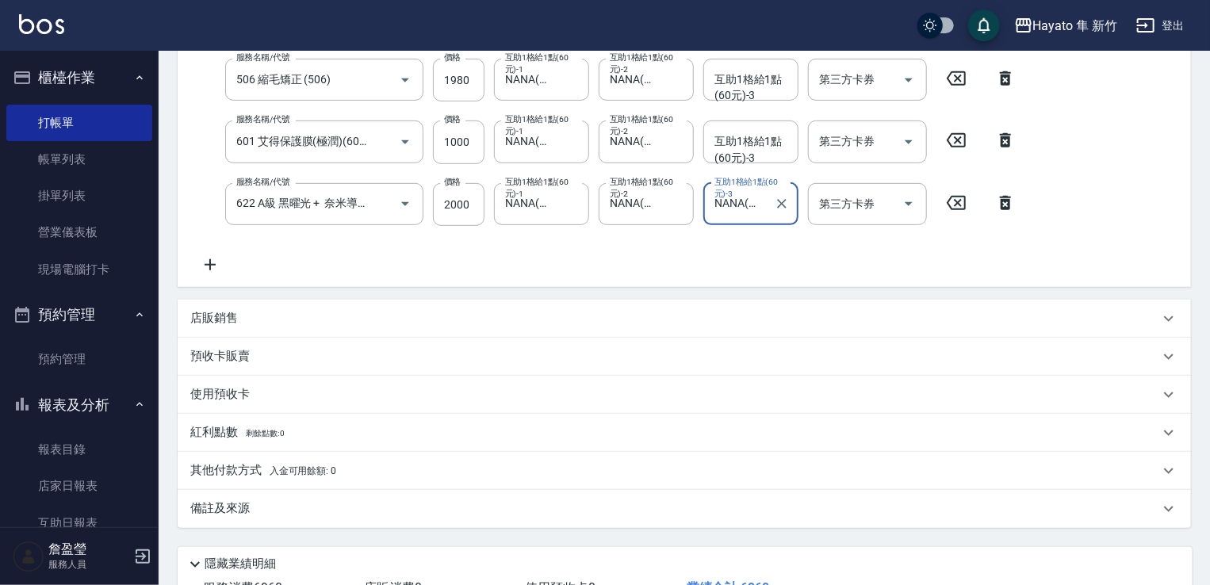
click at [295, 321] on div "店販銷售" at bounding box center [674, 318] width 969 height 17
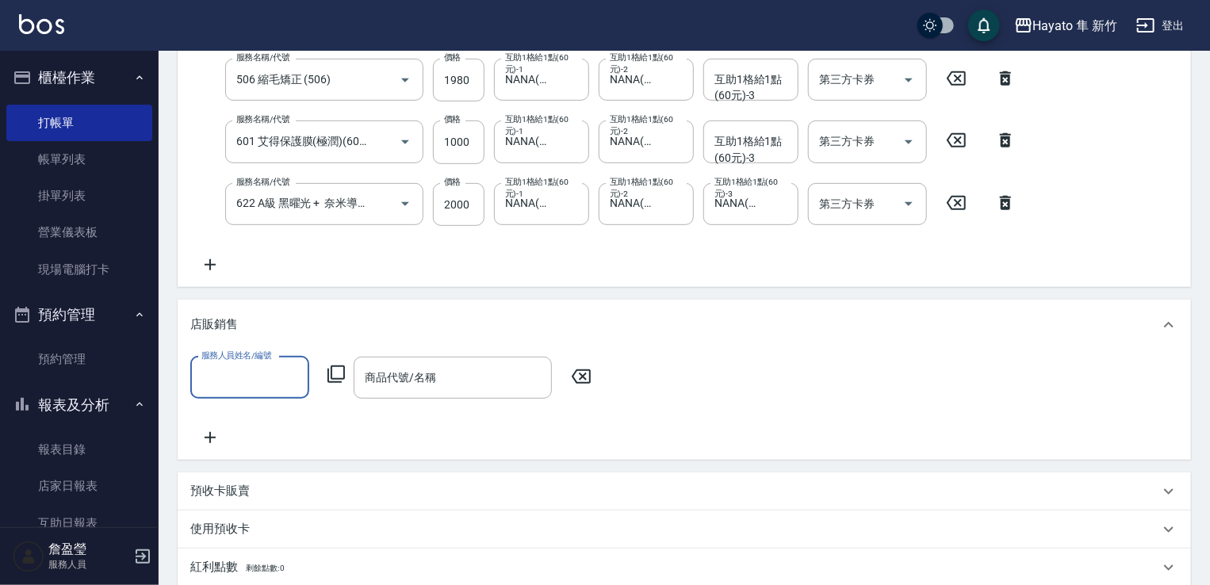
scroll to position [0, 0]
click at [263, 373] on input "服務人員姓名/編號" at bounding box center [250, 378] width 105 height 28
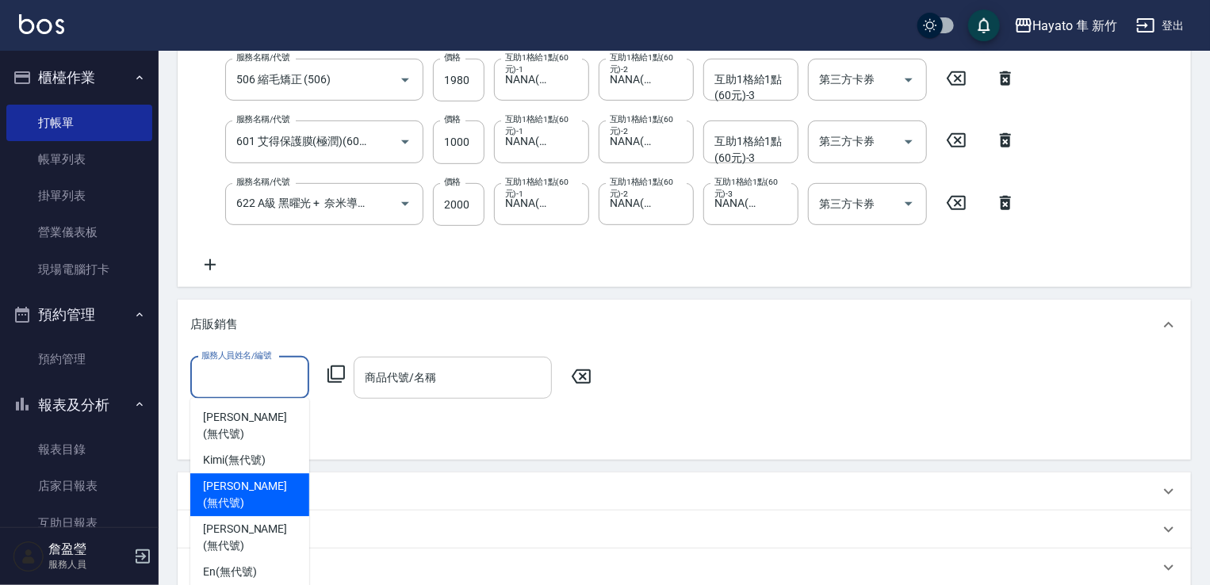
drag, startPoint x: 251, startPoint y: 468, endPoint x: 401, endPoint y: 394, distance: 167.8
click at [263, 478] on span "[PERSON_NAME] (無代號)" at bounding box center [250, 494] width 94 height 33
type input "[PERSON_NAME](無代號)"
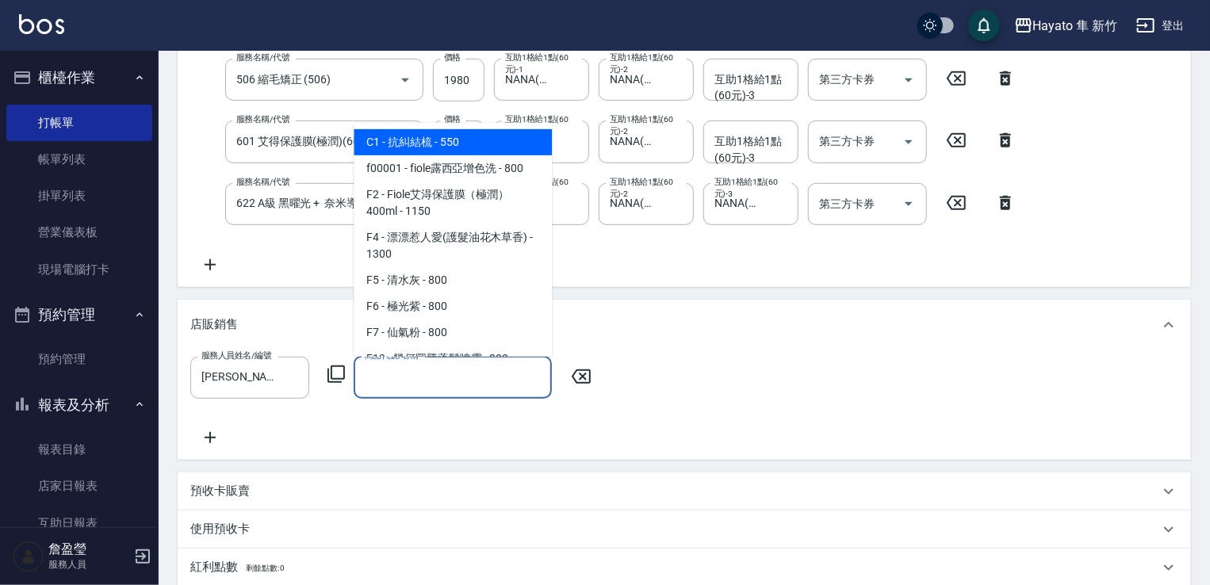
click at [428, 377] on input "商品代號/名稱" at bounding box center [453, 378] width 184 height 28
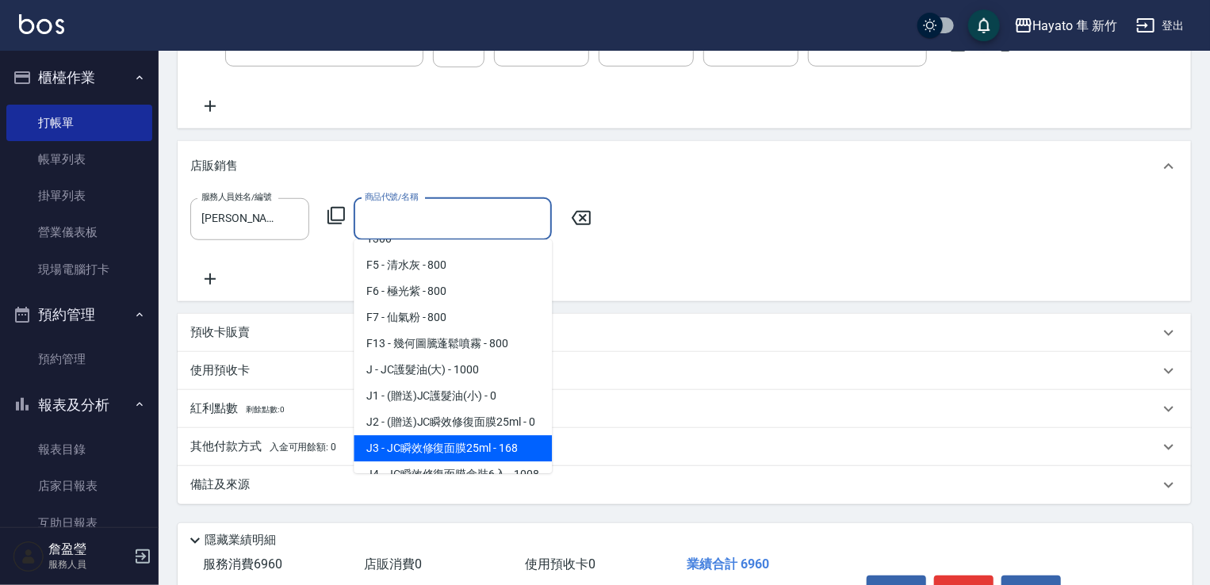
scroll to position [159, 0]
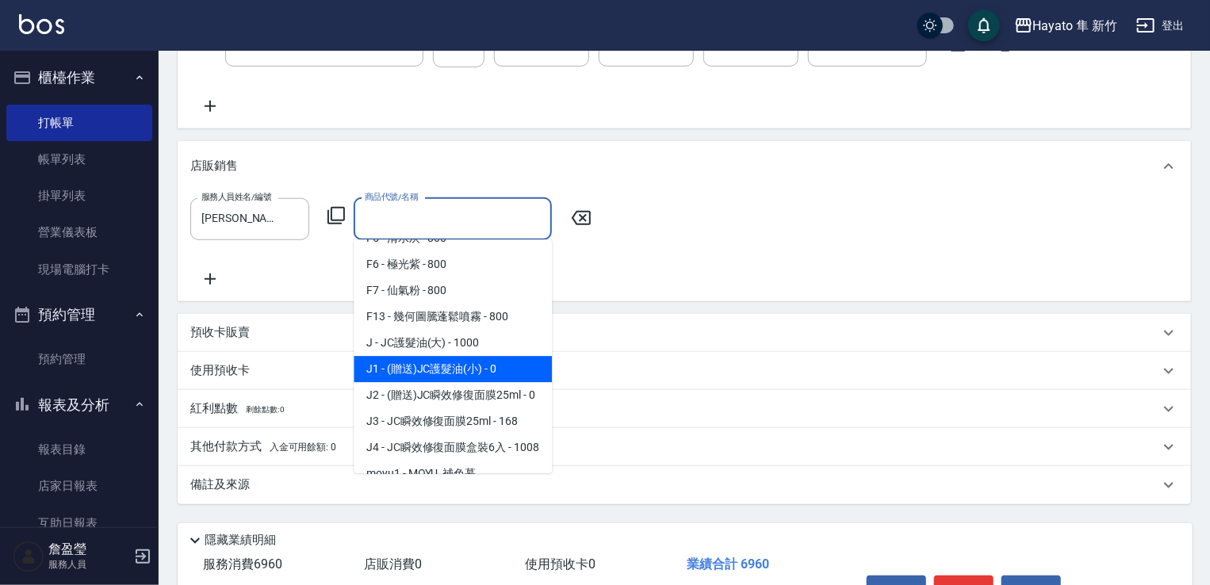
click at [455, 367] on span "J1 - (贈送)JC護髮油(小) - 0" at bounding box center [453, 369] width 198 height 26
type input "(贈送)JC護髮油(小)"
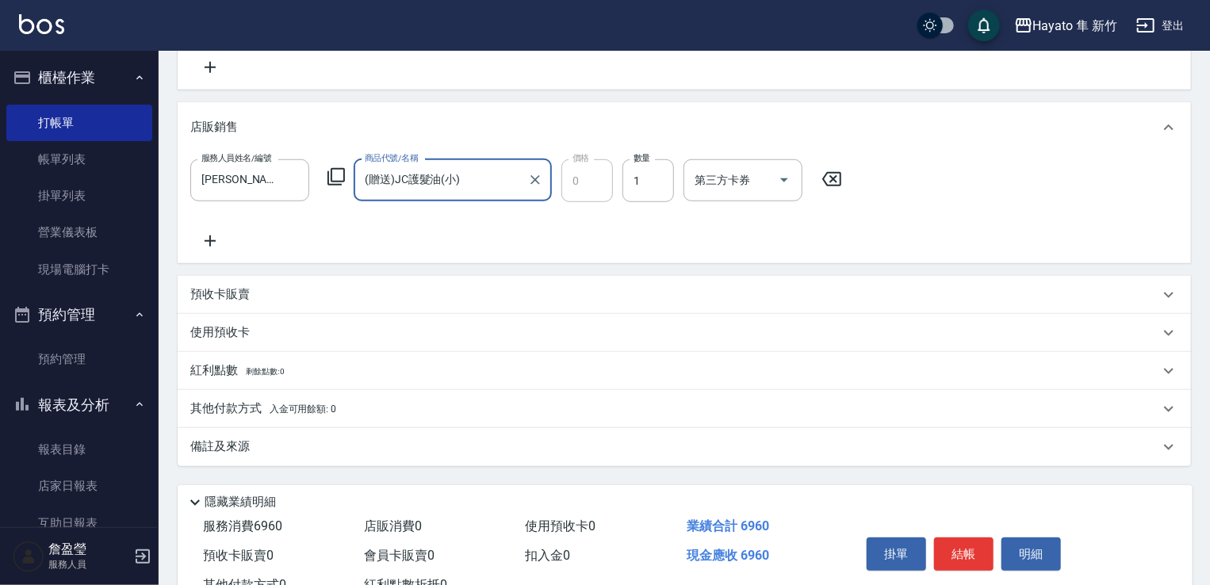
scroll to position [573, 0]
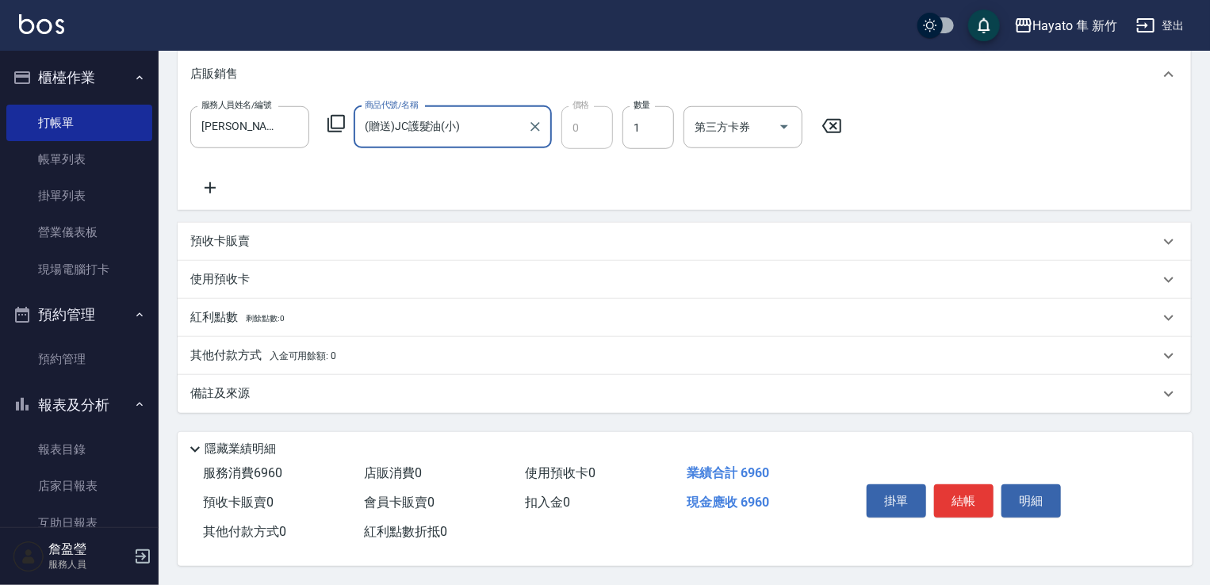
click at [503, 386] on div "備註及來源" at bounding box center [674, 394] width 969 height 17
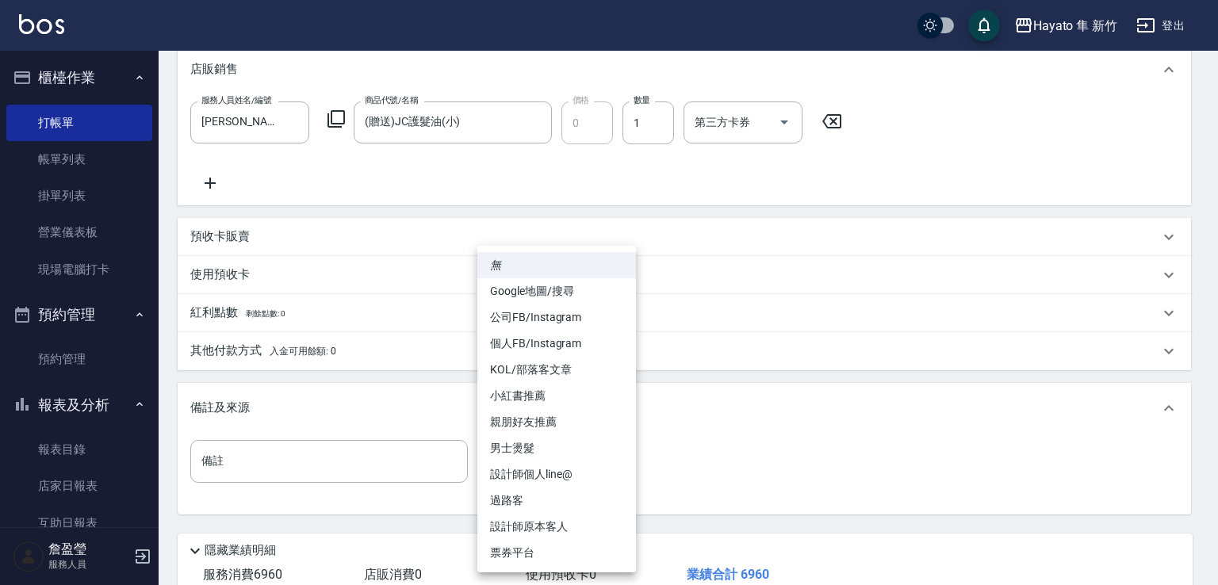
click at [614, 450] on body "Hayato 隼 新竹 登出 櫃檯作業 打帳單 帳單列表 掛單列表 營業儀表板 現場電腦打卡 預約管理 預約管理 報表及分析 報表目錄 店家日報表 互助日報表…" at bounding box center [609, 57] width 1218 height 1260
click at [555, 343] on li "個人FB/Instagram" at bounding box center [557, 344] width 159 height 26
type input "個人FB/Instagram"
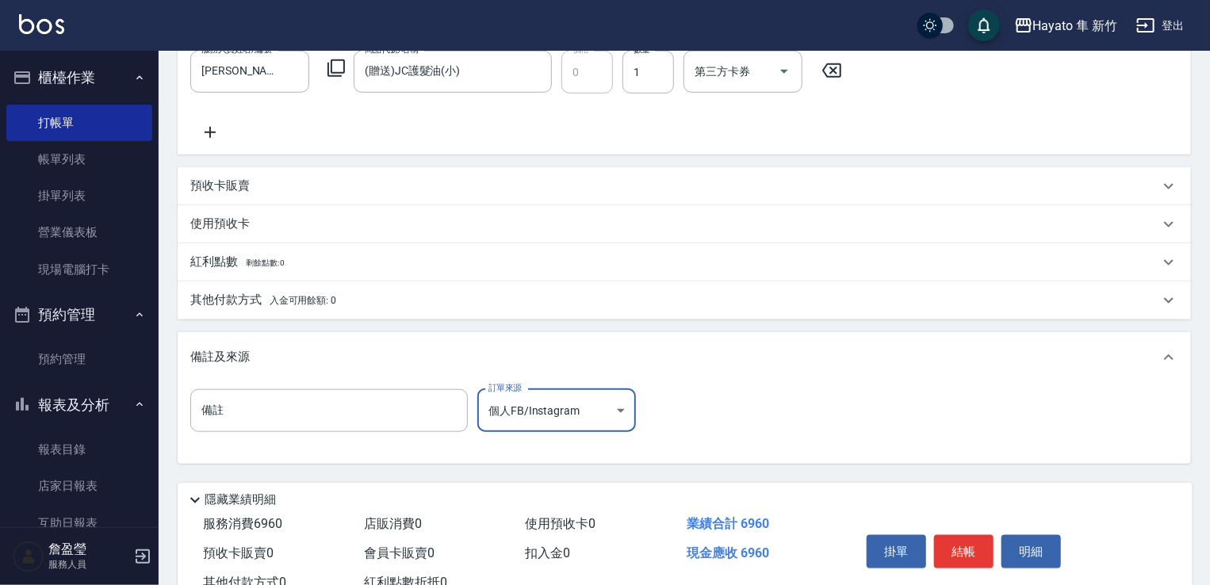
scroll to position [679, 0]
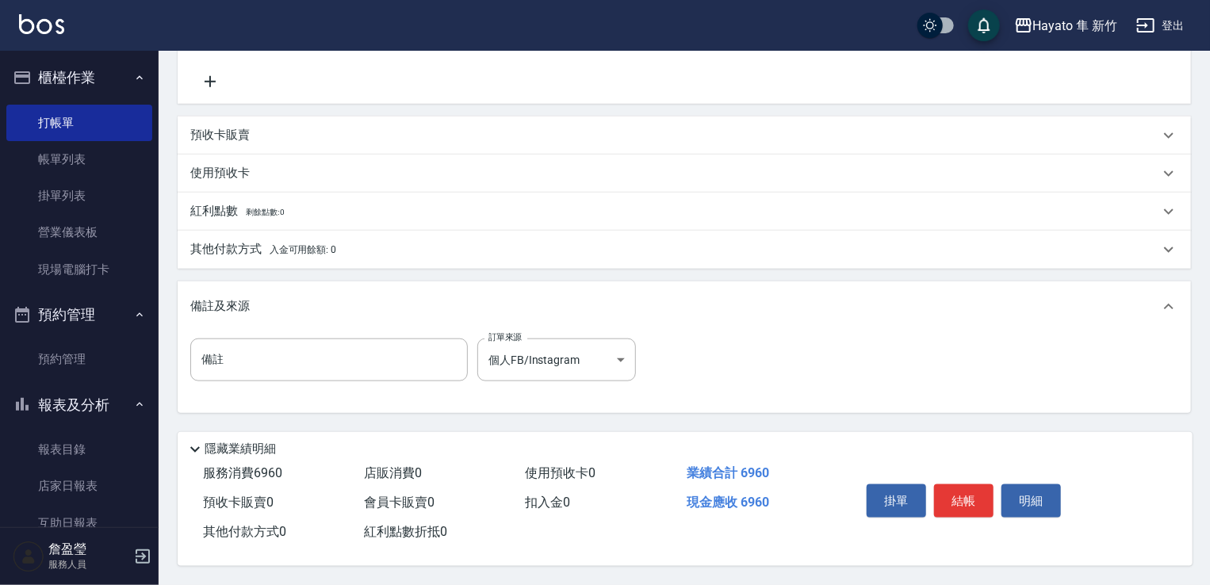
click at [286, 241] on p "其他付款方式 入金可用餘額: 0" at bounding box center [263, 249] width 146 height 17
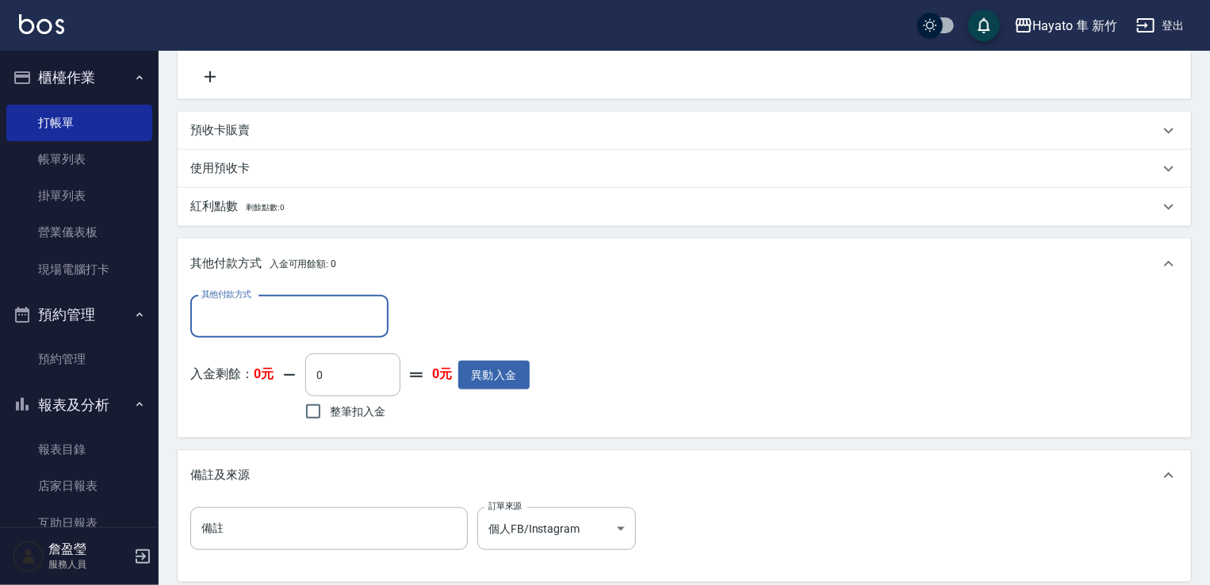
scroll to position [0, 0]
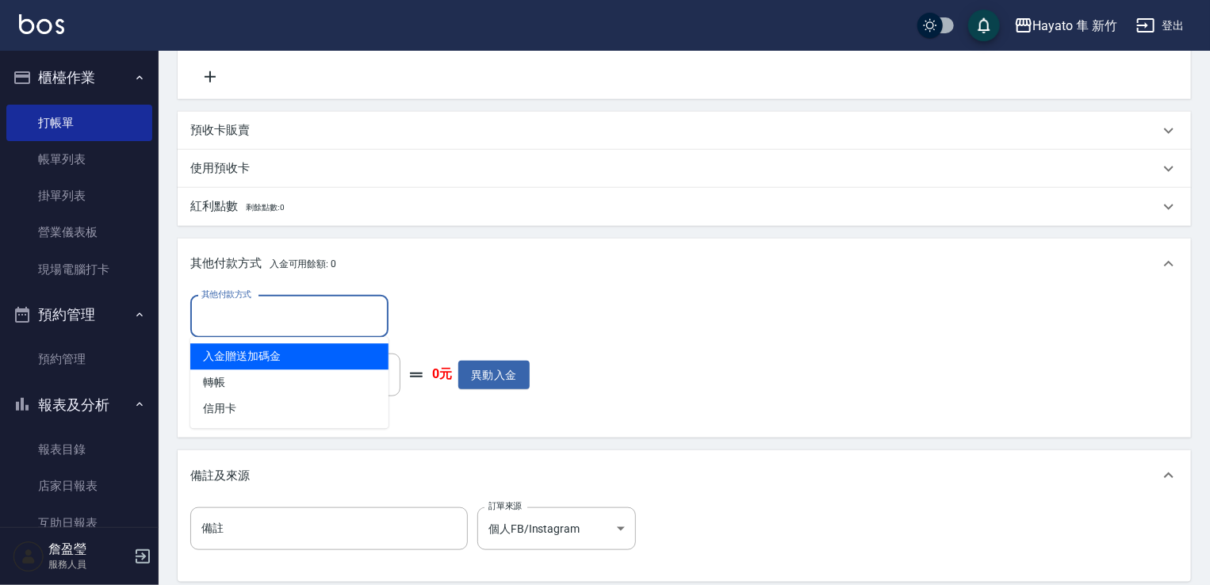
click at [305, 325] on input "其他付款方式" at bounding box center [290, 317] width 184 height 28
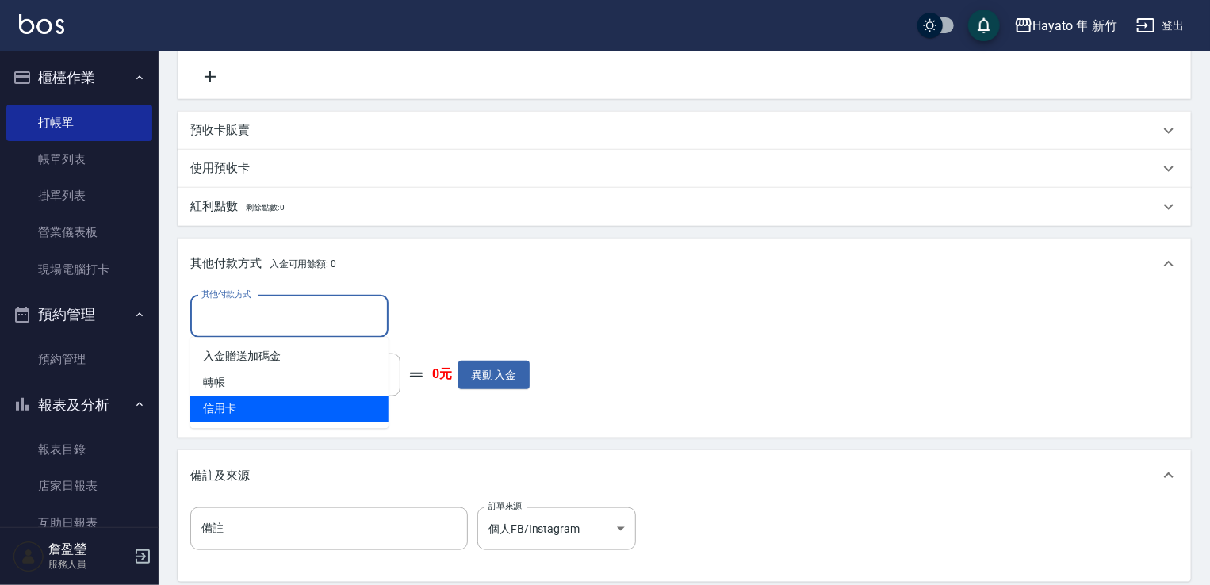
click at [289, 402] on span "信用卡" at bounding box center [289, 410] width 198 height 26
type input "信用卡"
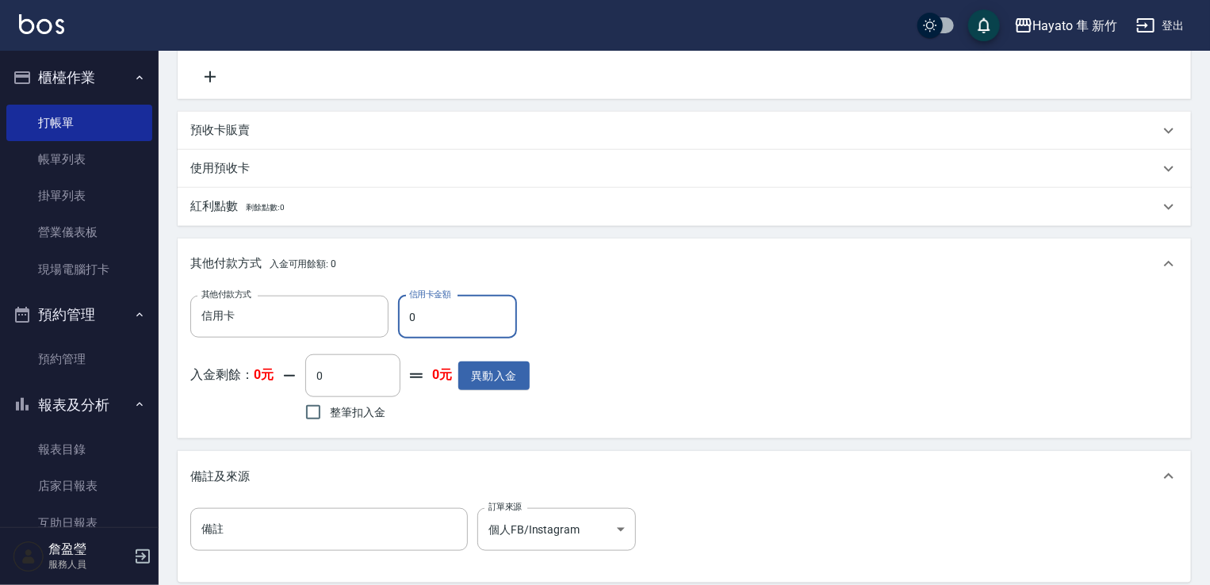
click at [467, 299] on input "0" at bounding box center [457, 317] width 119 height 43
type input "6960"
drag, startPoint x: 540, startPoint y: 323, endPoint x: 574, endPoint y: 320, distance: 34.3
click at [548, 323] on div "其他付款方式 信用卡 其他付款方式 信用卡金額 6960 信用卡金額 入金剩餘： 0元 0 ​ 整筆扣入金 0元 異動入金" at bounding box center [684, 361] width 988 height 130
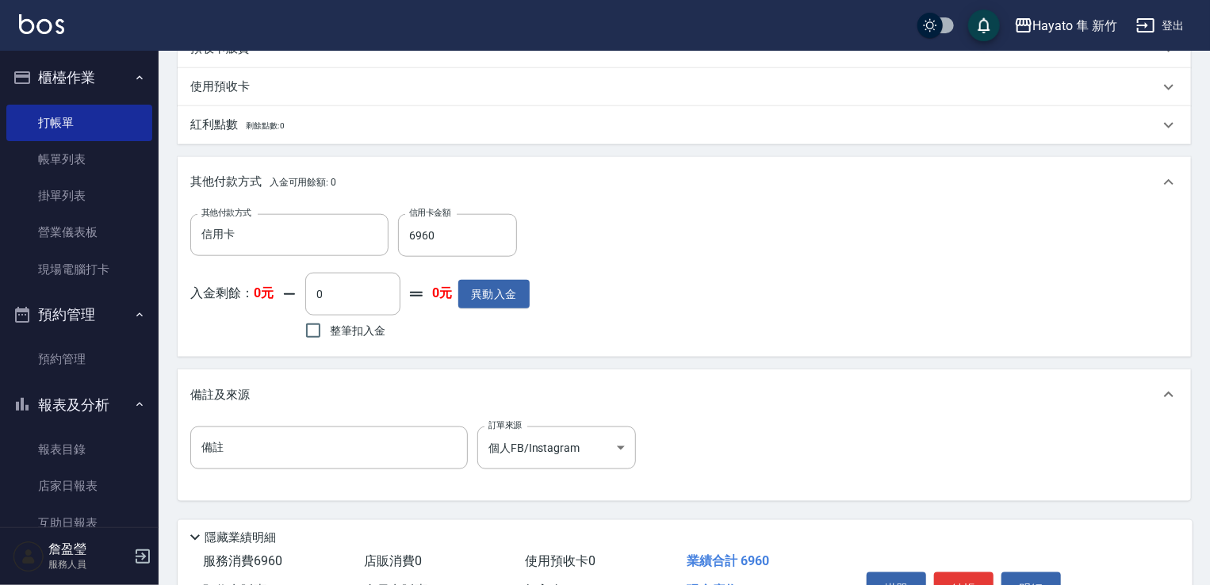
scroll to position [854, 0]
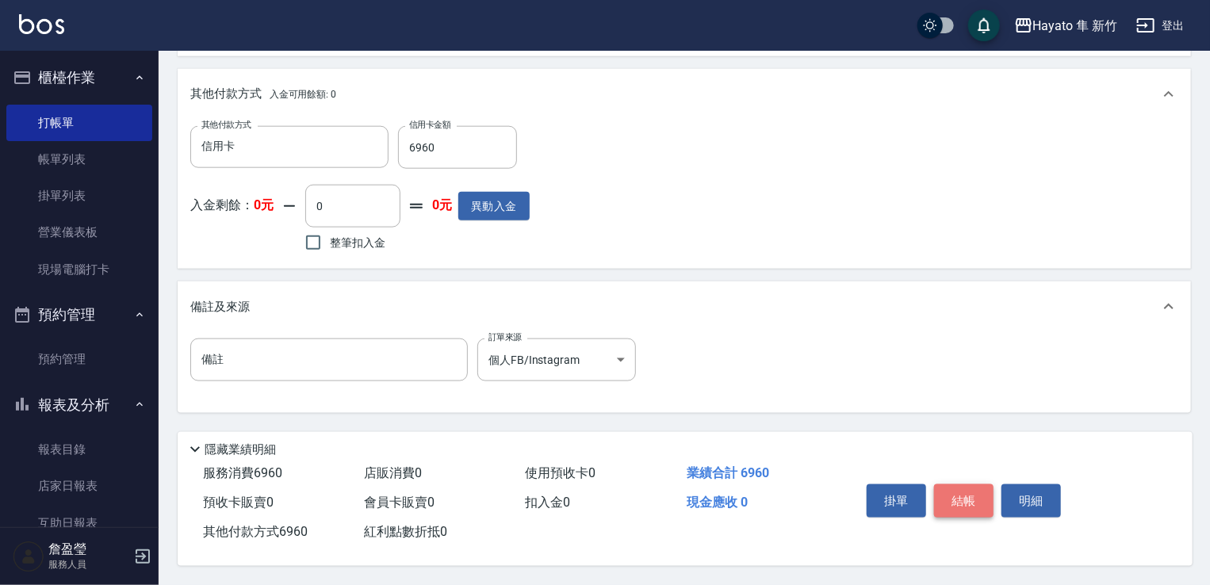
click at [965, 498] on button "結帳" at bounding box center [963, 501] width 59 height 33
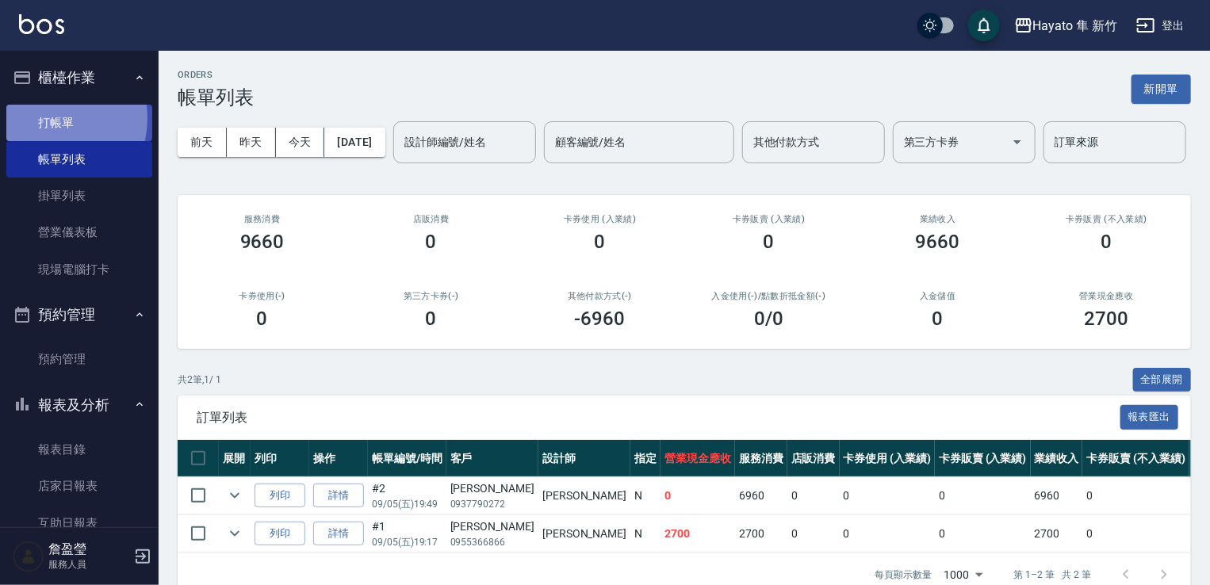
click at [51, 118] on link "打帳單" at bounding box center [79, 123] width 146 height 36
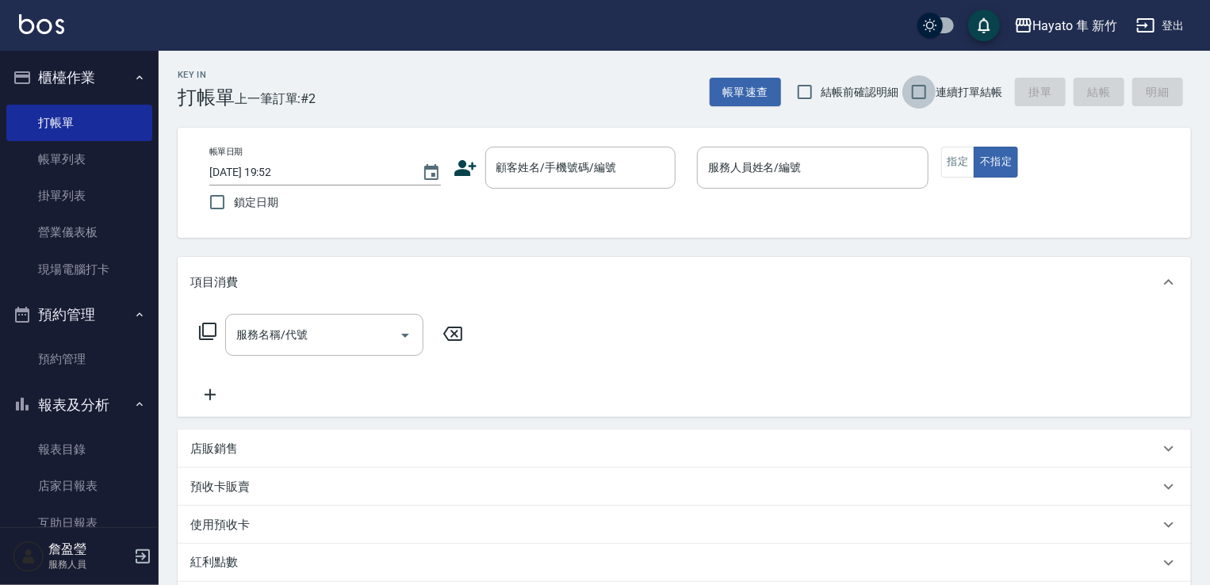
click at [913, 91] on input "連續打單結帳" at bounding box center [919, 91] width 33 height 33
checkbox input "true"
click at [810, 90] on input "結帳前確認明細" at bounding box center [804, 91] width 33 height 33
checkbox input "true"
click at [475, 159] on icon at bounding box center [466, 168] width 24 height 24
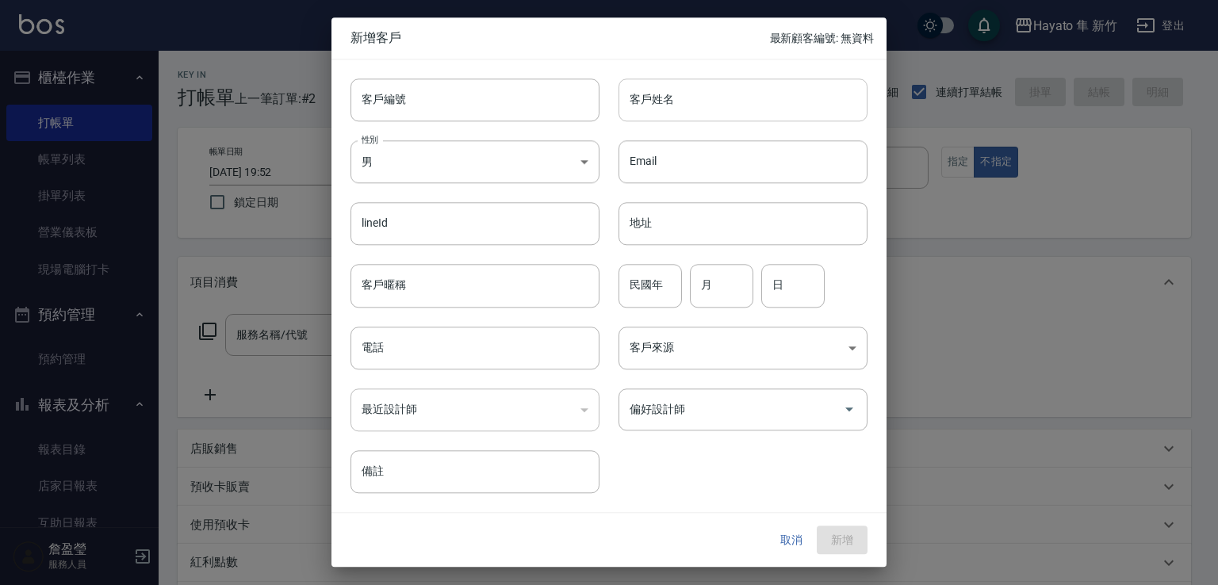
click at [650, 105] on input "客戶姓名" at bounding box center [743, 100] width 249 height 43
click at [666, 103] on input "江" at bounding box center [743, 100] width 249 height 43
type input "江婉"
click at [516, 163] on body "Hayato 隼 新竹 登出 櫃檯作業 打帳單 帳單列表 掛單列表 營業儀表板 現場電腦打卡 預約管理 預約管理 報表及分析 報表目錄 店家日報表 互助日報表…" at bounding box center [609, 415] width 1218 height 831
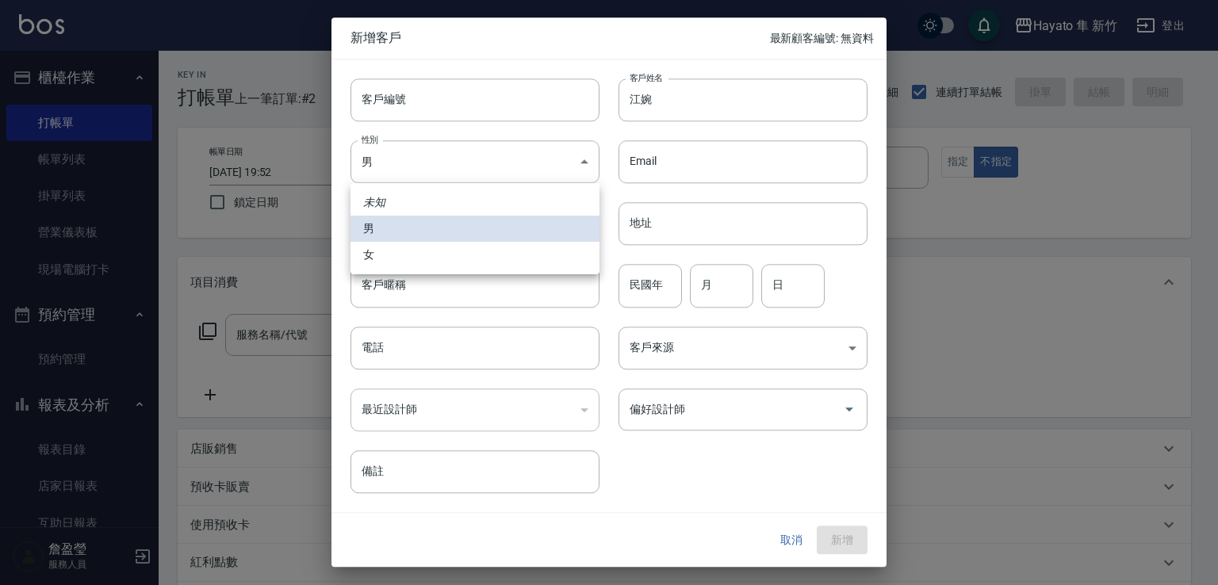
click at [483, 259] on li "女" at bounding box center [475, 255] width 249 height 26
type input "[DEMOGRAPHIC_DATA]"
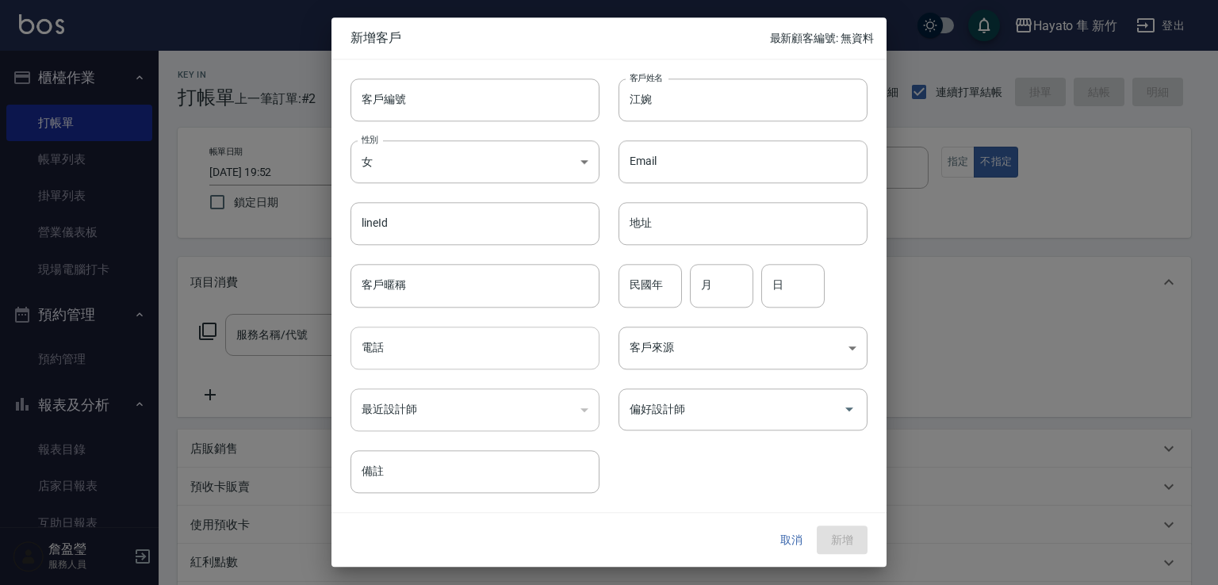
click at [400, 353] on input "電話" at bounding box center [475, 348] width 249 height 43
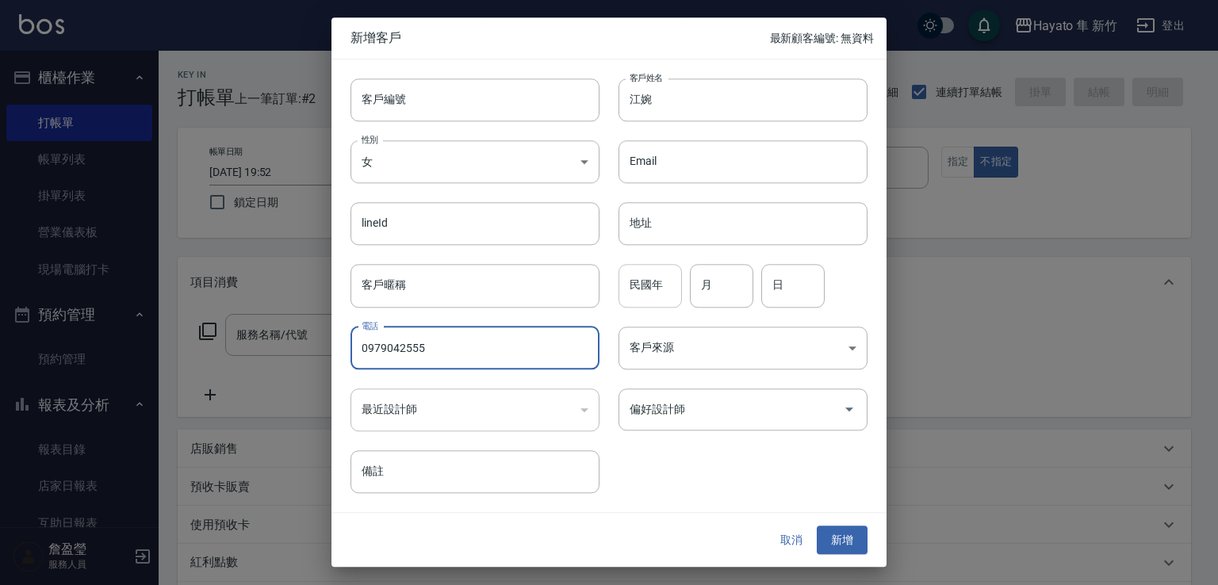
type input "0979042555"
click at [650, 286] on input "民國年" at bounding box center [650, 286] width 63 height 43
click at [872, 286] on div "客戶編號 客戶編號 客戶姓名 江婉 客戶姓名 性別 女 [DEMOGRAPHIC_DATA] 性別 Email Email lineId lineId 地址 …" at bounding box center [609, 285] width 555 height 453
click at [763, 341] on body "Hayato 隼 新竹 登出 櫃檯作業 打帳單 帳單列表 掛單列表 營業儀表板 現場電腦打卡 預約管理 預約管理 報表及分析 報表目錄 店家日報表 互助日報表…" at bounding box center [609, 415] width 1218 height 831
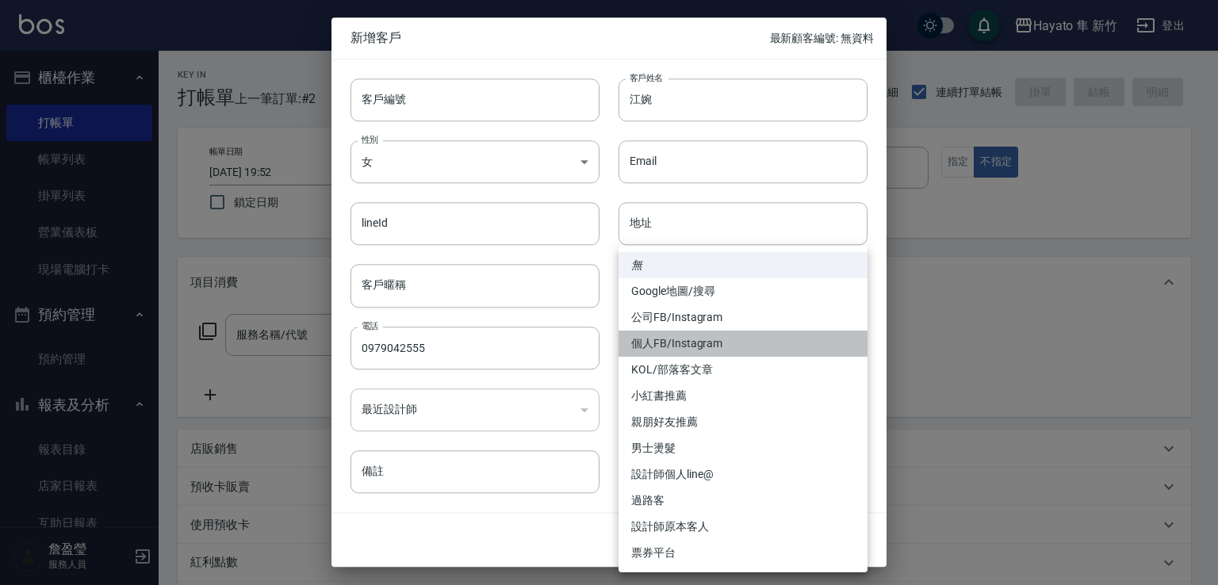
click at [673, 337] on li "個人FB/Instagram" at bounding box center [743, 344] width 249 height 26
type input "個人FB/Instagram"
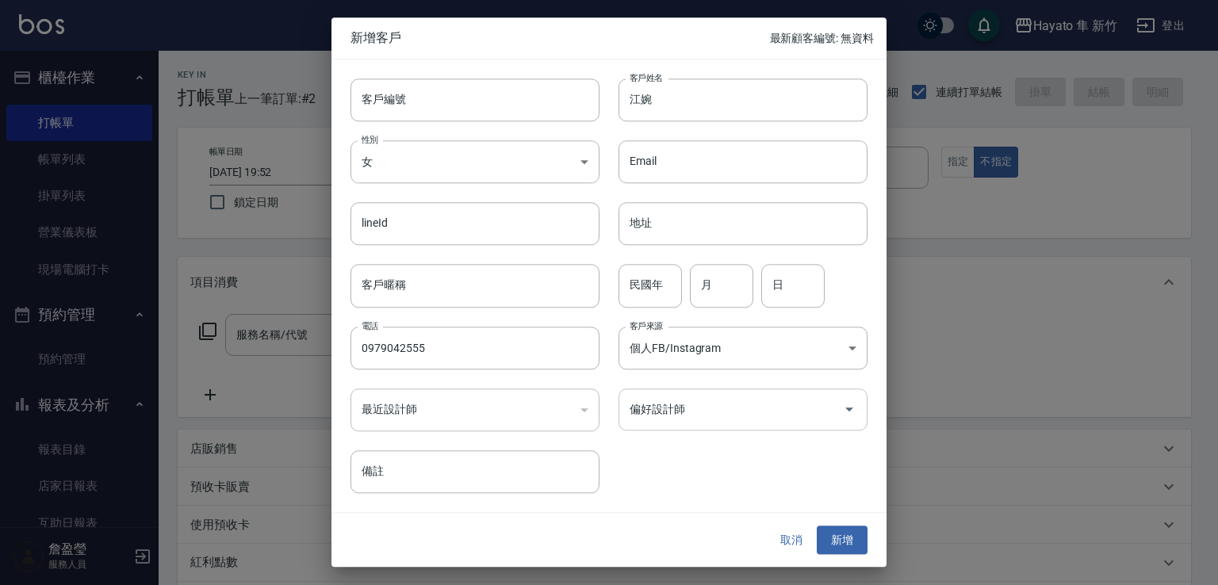
click at [684, 404] on div "偏好設計師 偏好設計師" at bounding box center [743, 410] width 249 height 42
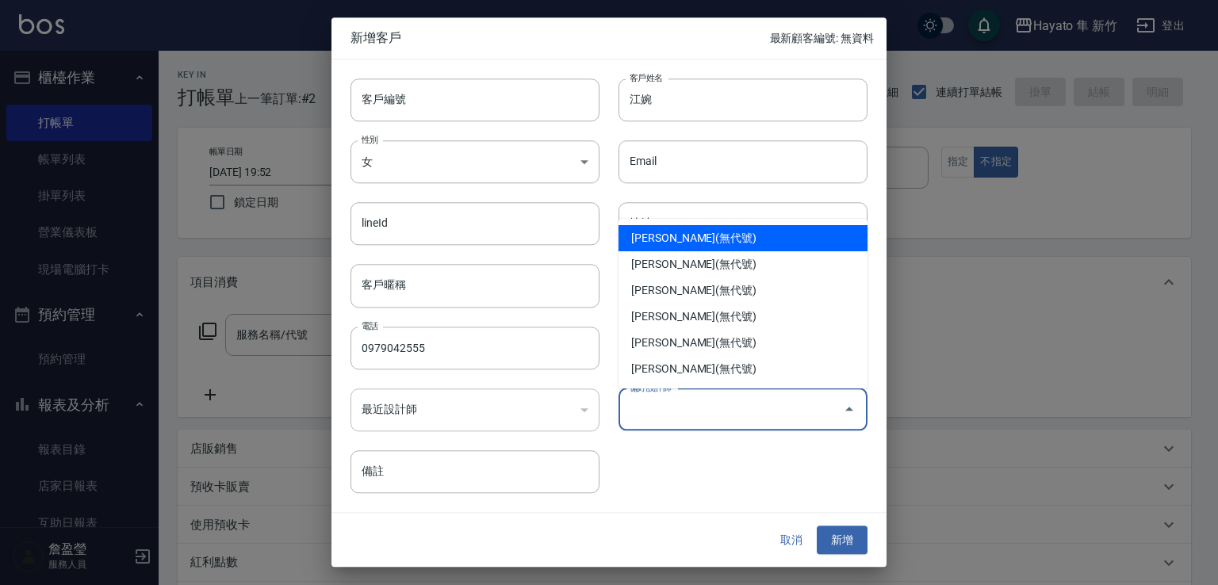
click at [667, 239] on li "[PERSON_NAME](無代號)" at bounding box center [743, 238] width 249 height 26
type input "[PERSON_NAME]"
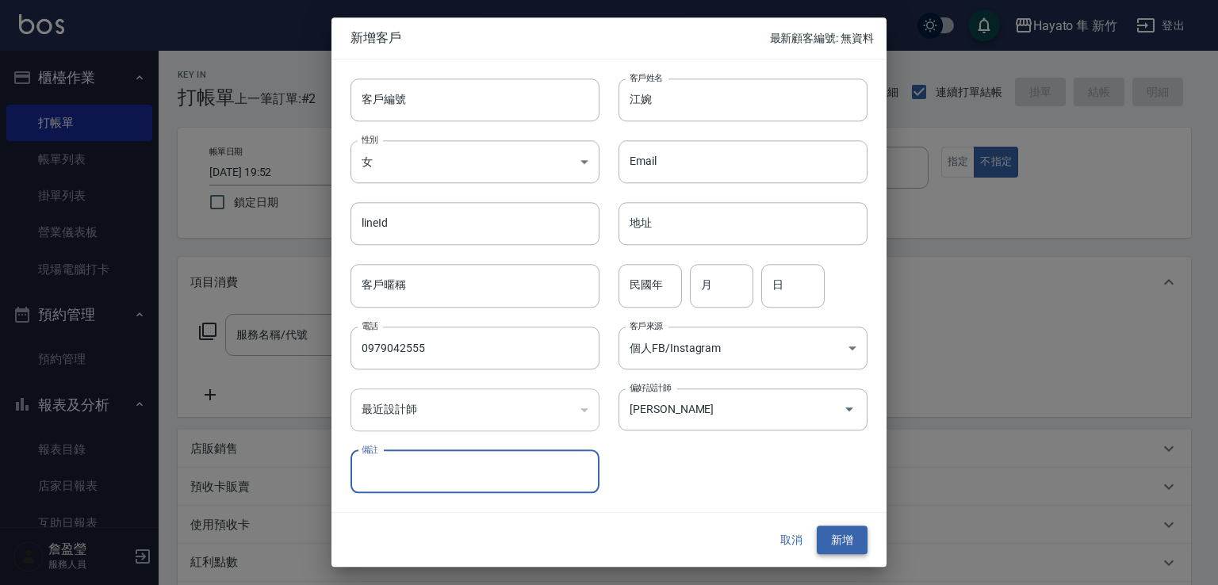
click at [834, 526] on button "新增" at bounding box center [842, 540] width 51 height 29
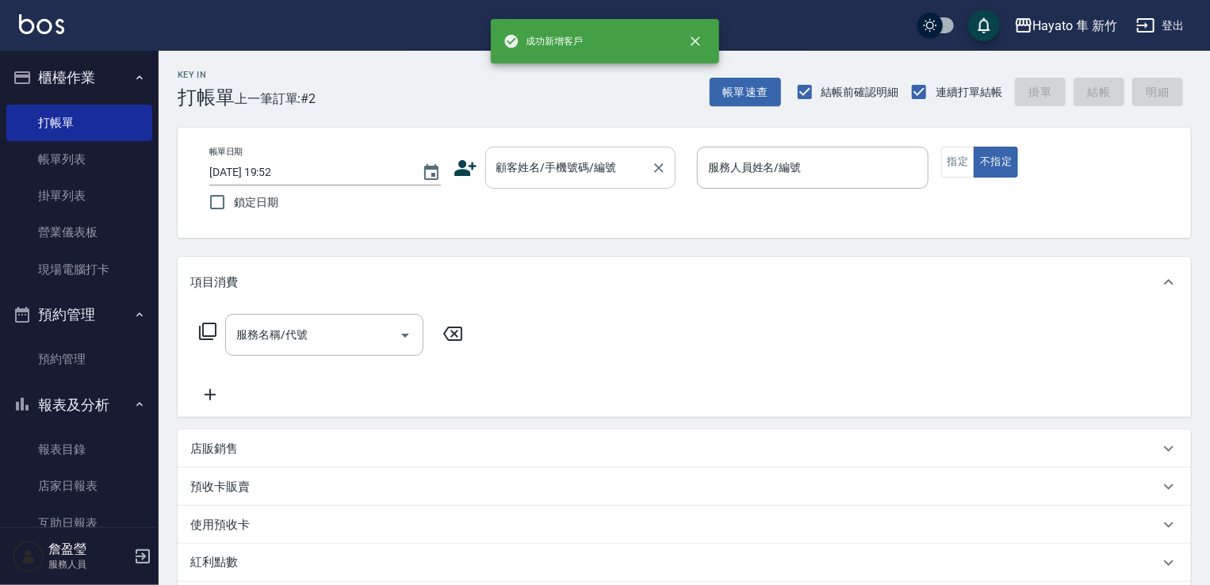
click at [600, 161] on input "顧客姓名/手機號碼/編號" at bounding box center [569, 168] width 152 height 28
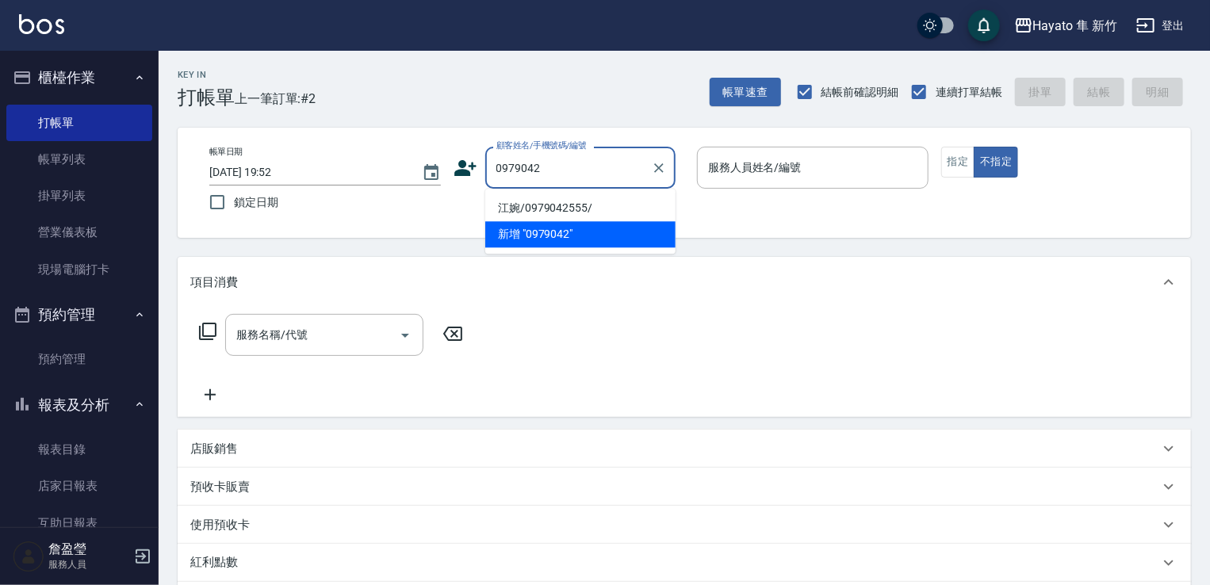
click at [557, 198] on li "江婉/0979042555/" at bounding box center [580, 208] width 190 height 26
type input "江婉/0979042555/"
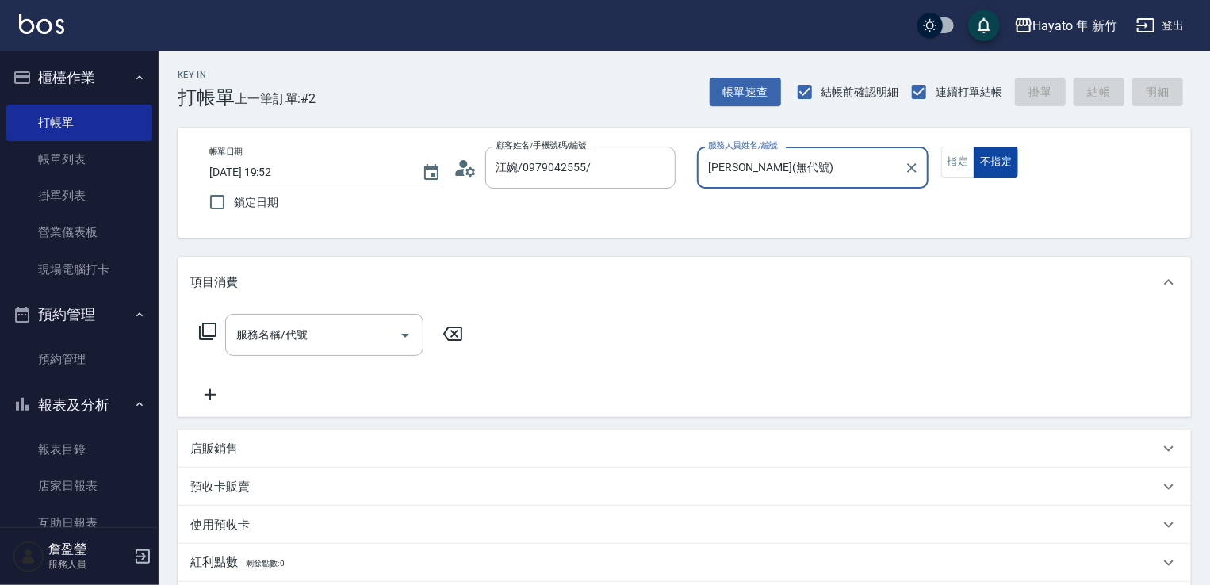
type input "[PERSON_NAME](無代號)"
click at [313, 359] on div "服務名稱/代號 服務名稱/代號" at bounding box center [331, 359] width 282 height 90
click at [364, 329] on input "服務名稱/代號" at bounding box center [312, 335] width 160 height 28
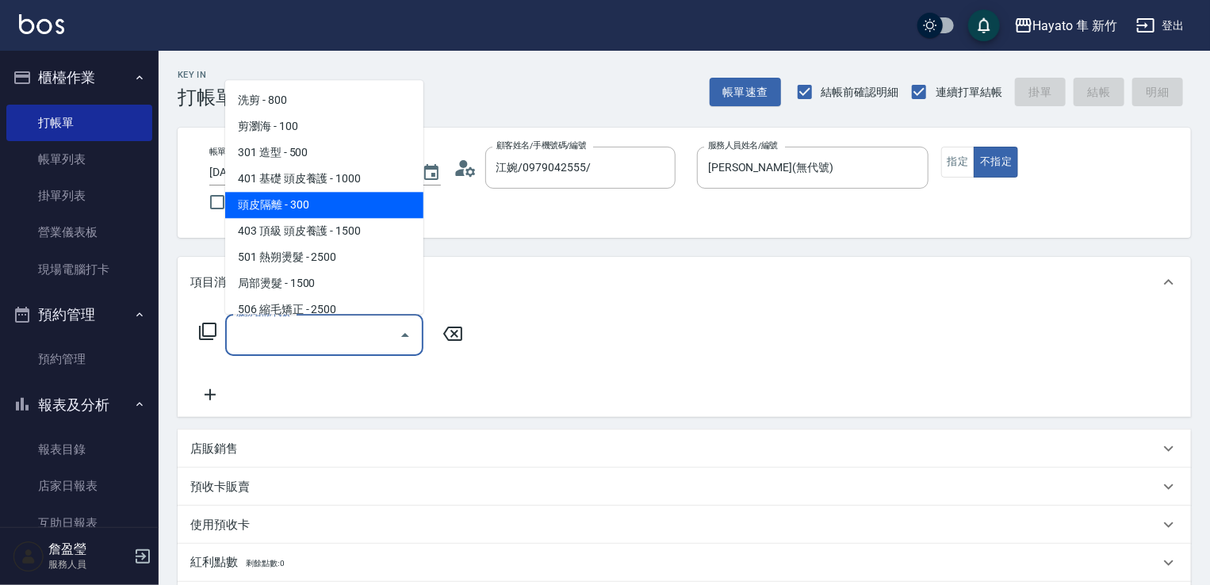
scroll to position [79, 0]
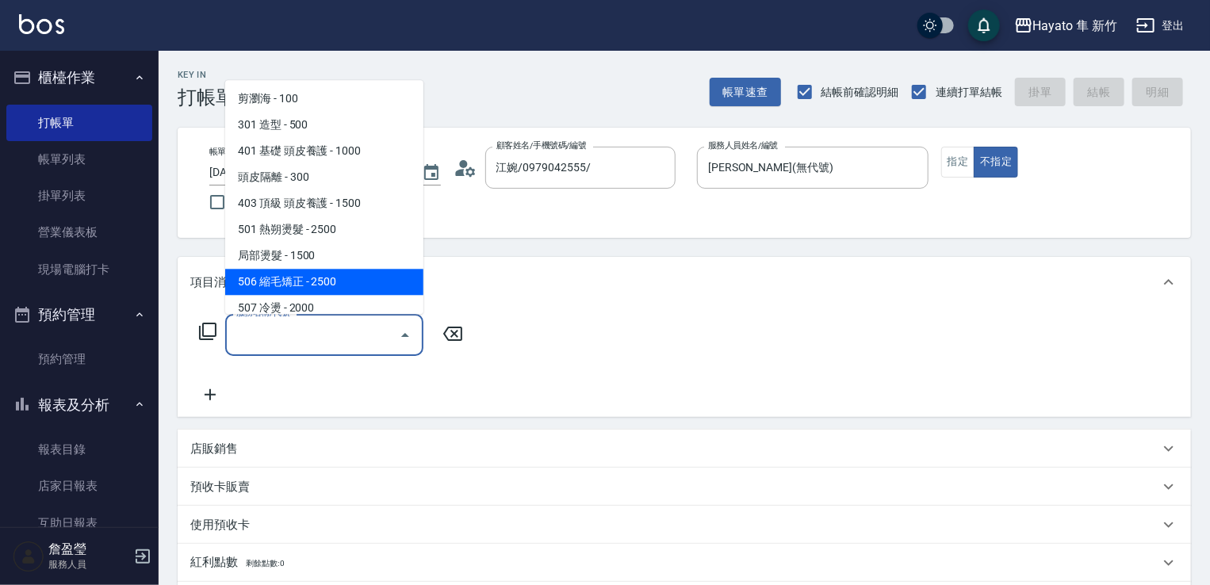
click at [317, 281] on span "506 縮毛矯正 - 2500" at bounding box center [324, 282] width 198 height 26
type input "506 縮毛矯正 (506)"
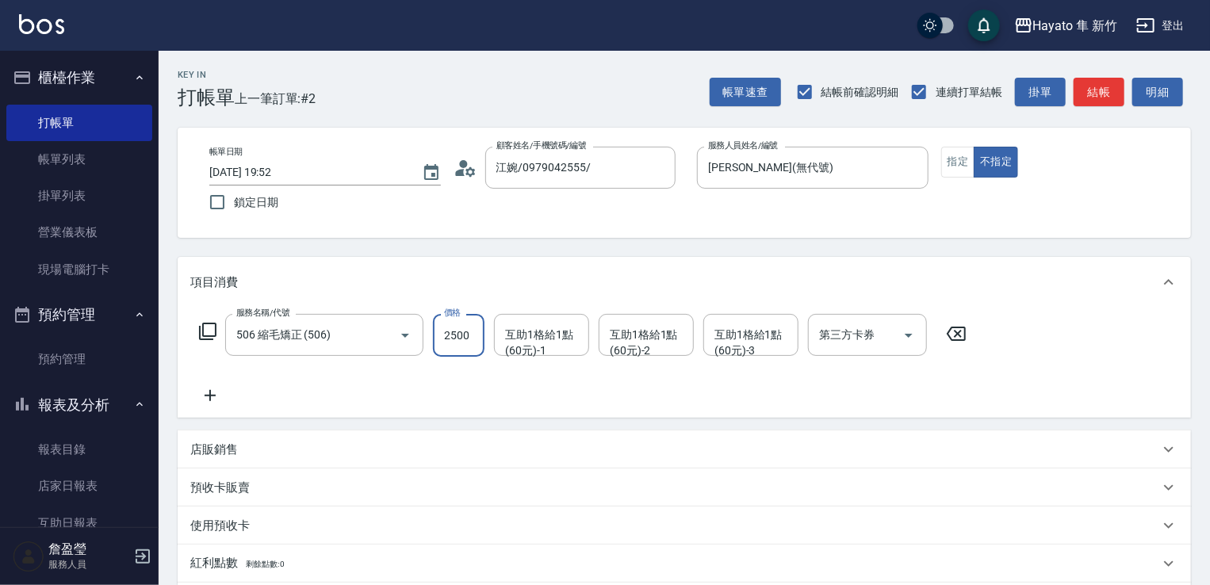
click at [453, 341] on input "2500" at bounding box center [459, 335] width 52 height 43
type input "1980"
click at [260, 397] on div "服務名稱/代號 506 縮毛矯正 (506) 服務名稱/代號 價格 1980 價格 互助1格給1點(60元)-1 互助1格給1點(60元)-1 互助1格給1點…" at bounding box center [583, 359] width 786 height 91
click at [216, 401] on icon at bounding box center [210, 395] width 40 height 19
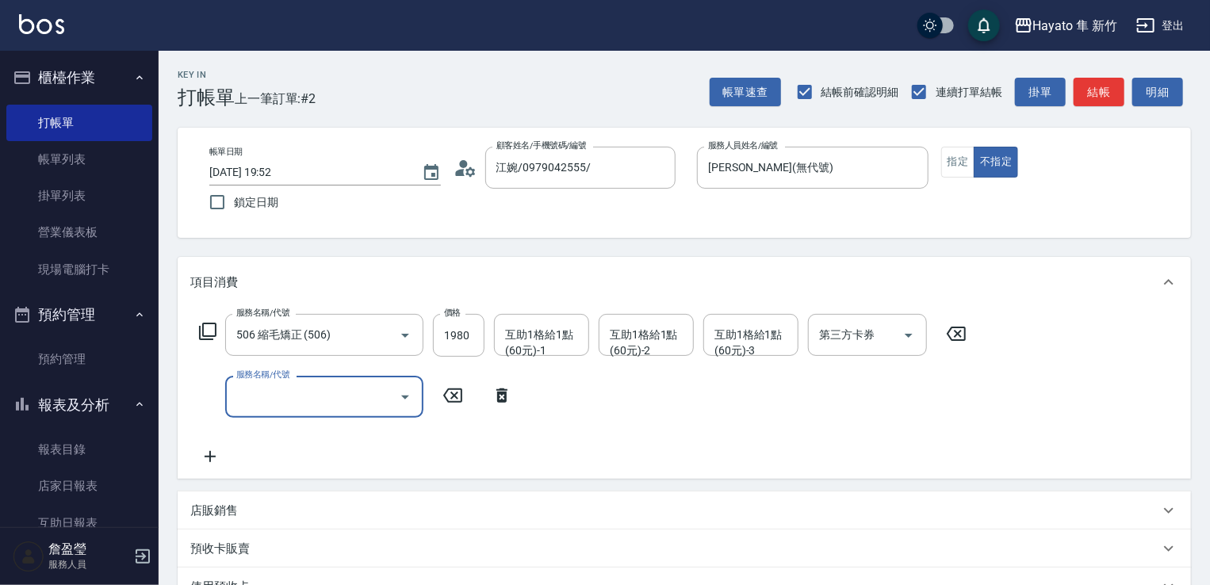
click at [276, 397] on input "服務名稱/代號" at bounding box center [312, 397] width 160 height 28
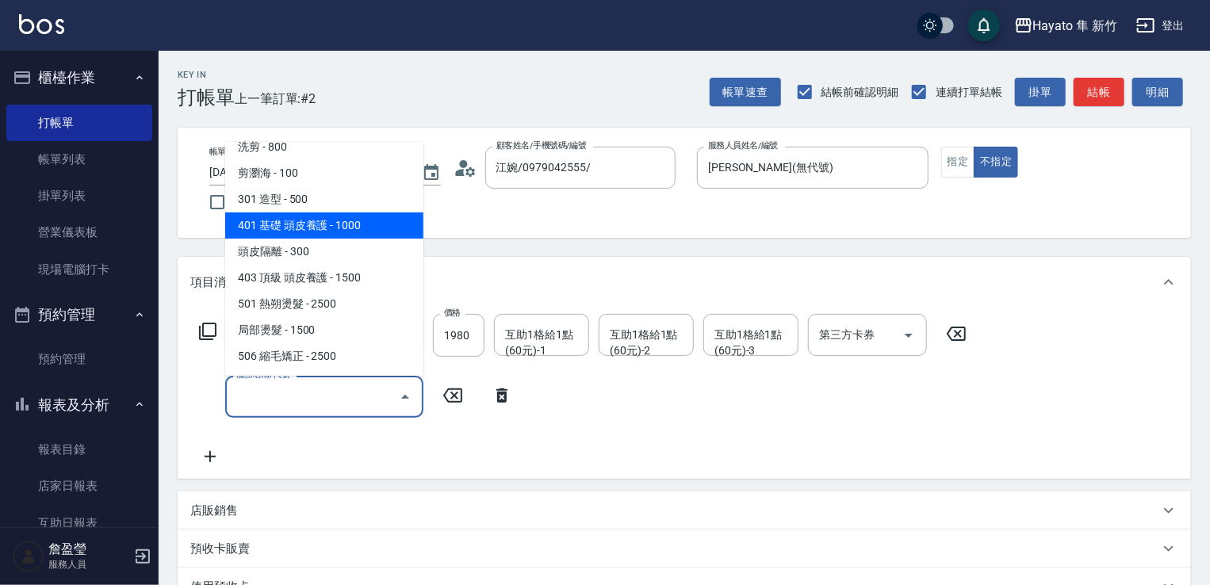
scroll to position [159, 0]
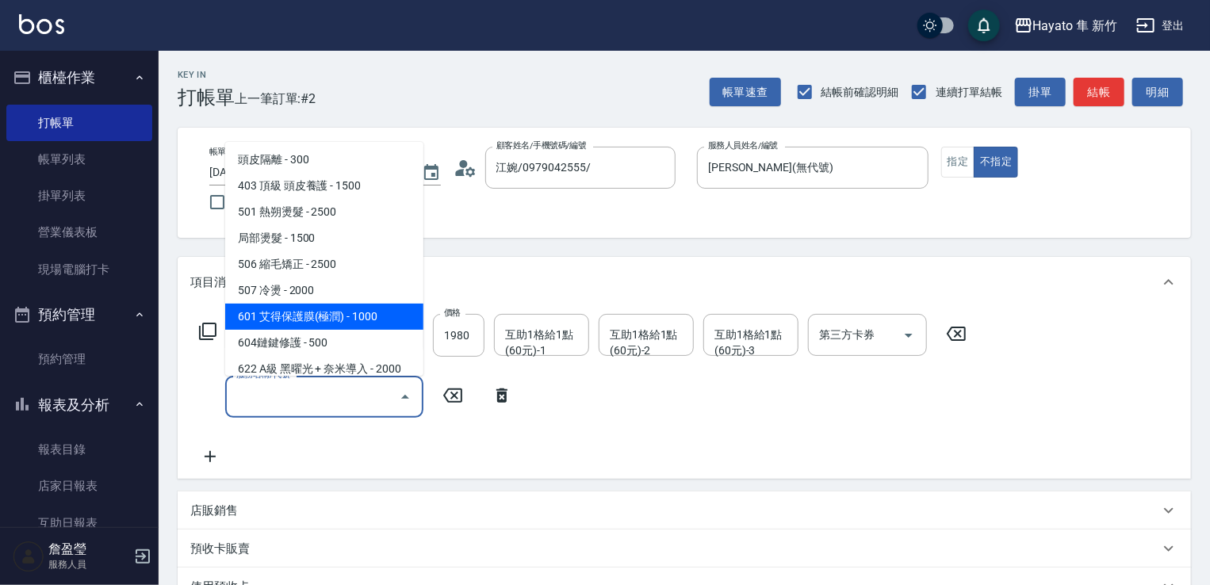
click at [350, 318] on span "601 艾得保護膜(極潤) - 1000" at bounding box center [324, 317] width 198 height 26
type input "601 艾得保護膜(極潤)(601)"
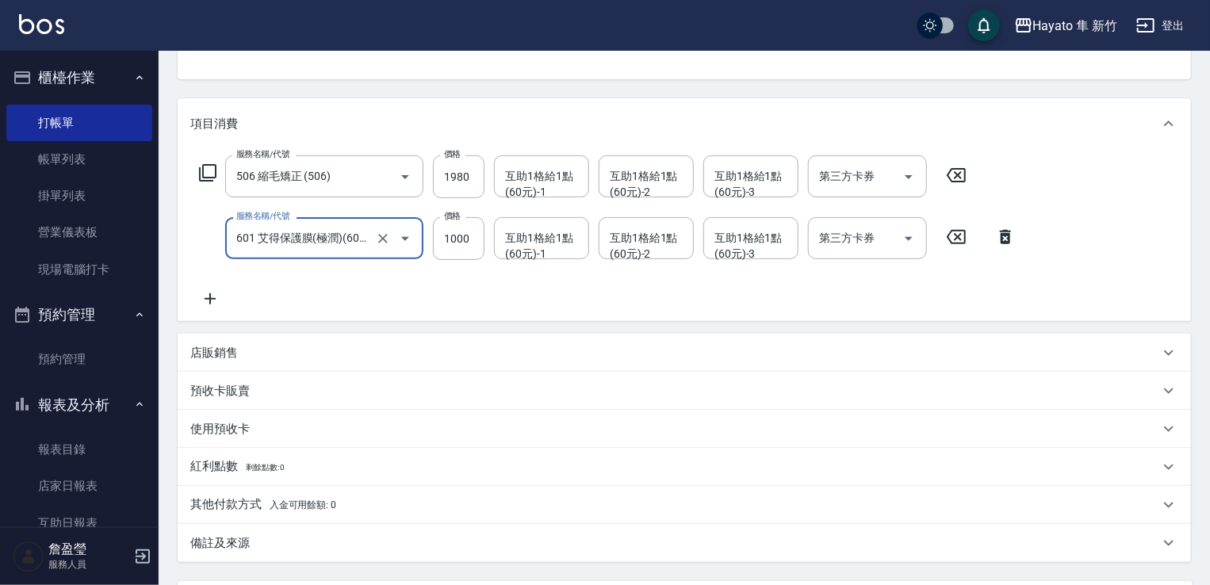
click at [259, 355] on div "店販銷售" at bounding box center [674, 353] width 969 height 17
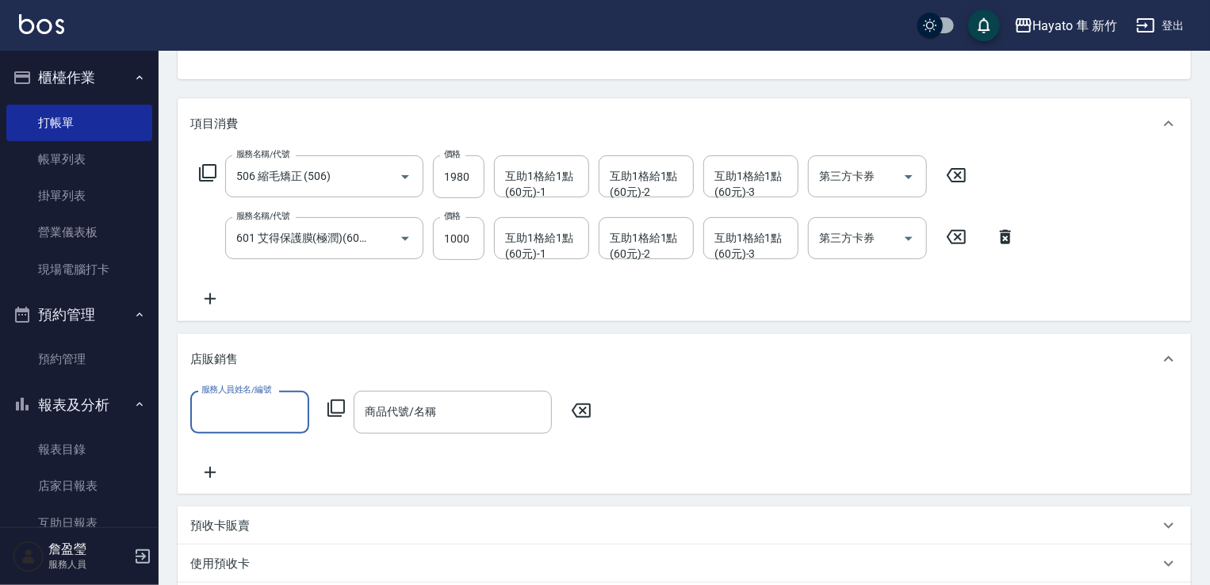
scroll to position [0, 0]
click at [255, 416] on input "服務人員姓名/編號" at bounding box center [250, 412] width 105 height 28
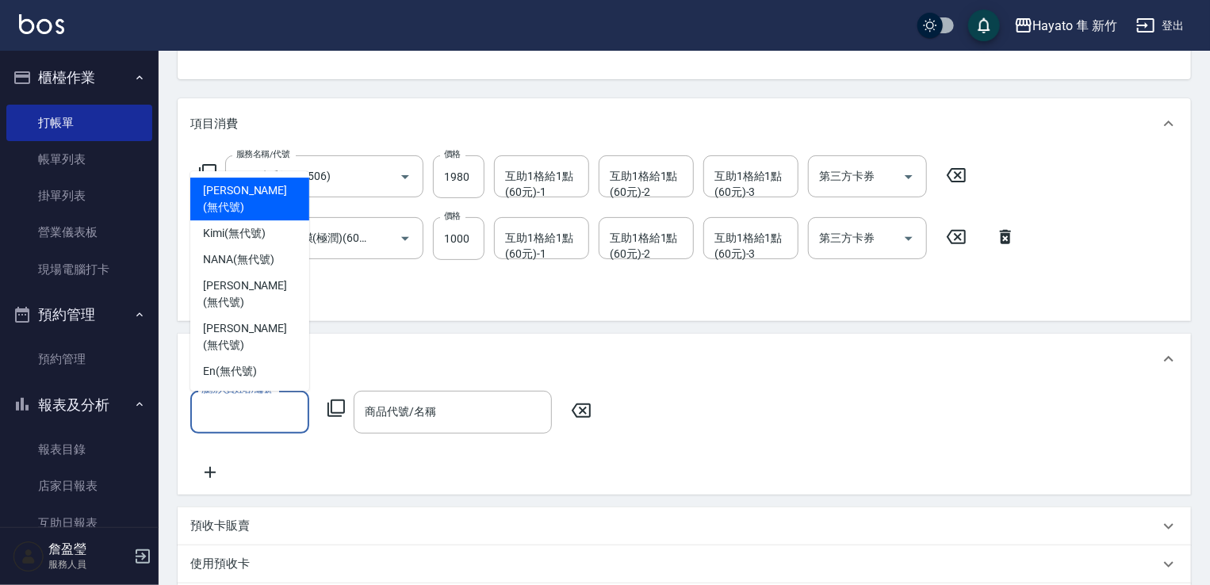
click at [263, 216] on span "[PERSON_NAME] (無代號)" at bounding box center [250, 198] width 94 height 33
type input "[PERSON_NAME](無代號)"
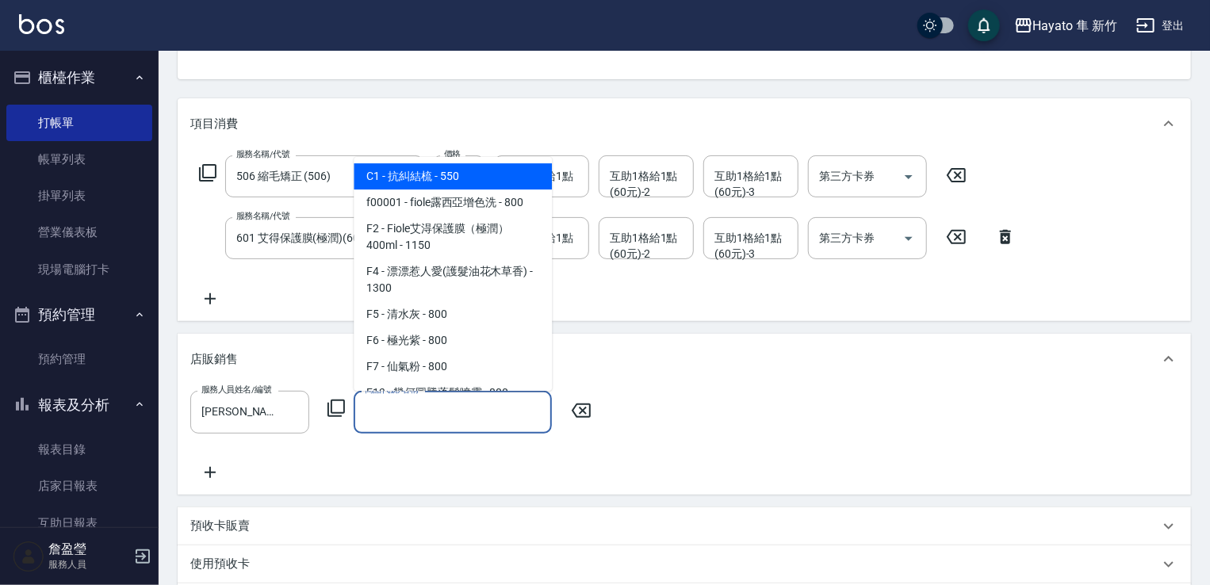
click at [414, 413] on input "商品代號/名稱" at bounding box center [453, 412] width 184 height 28
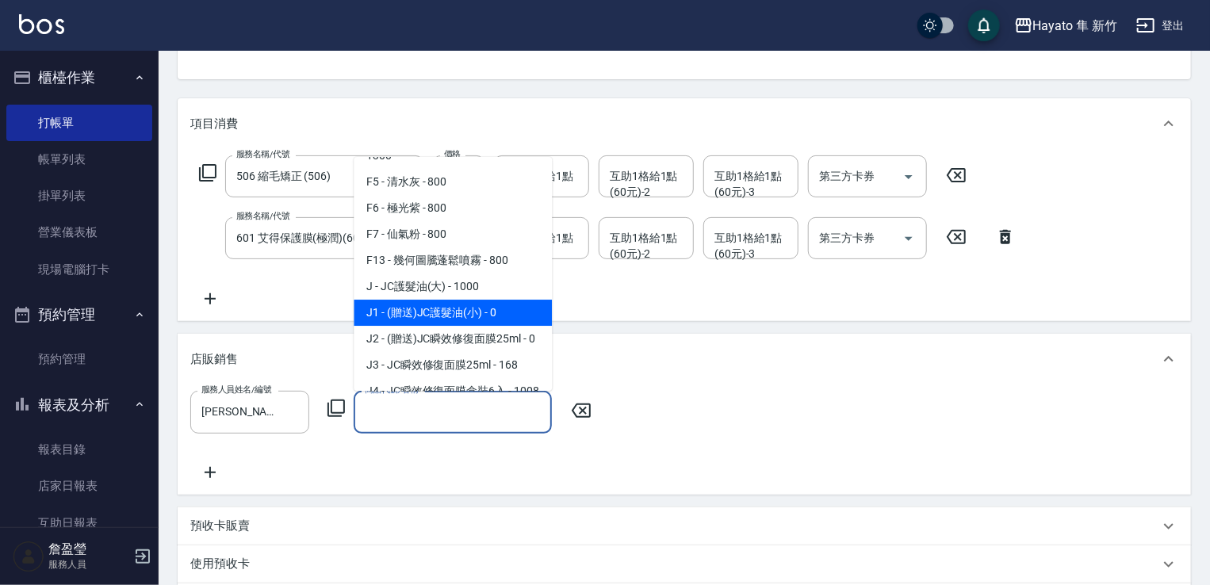
scroll to position [159, 0]
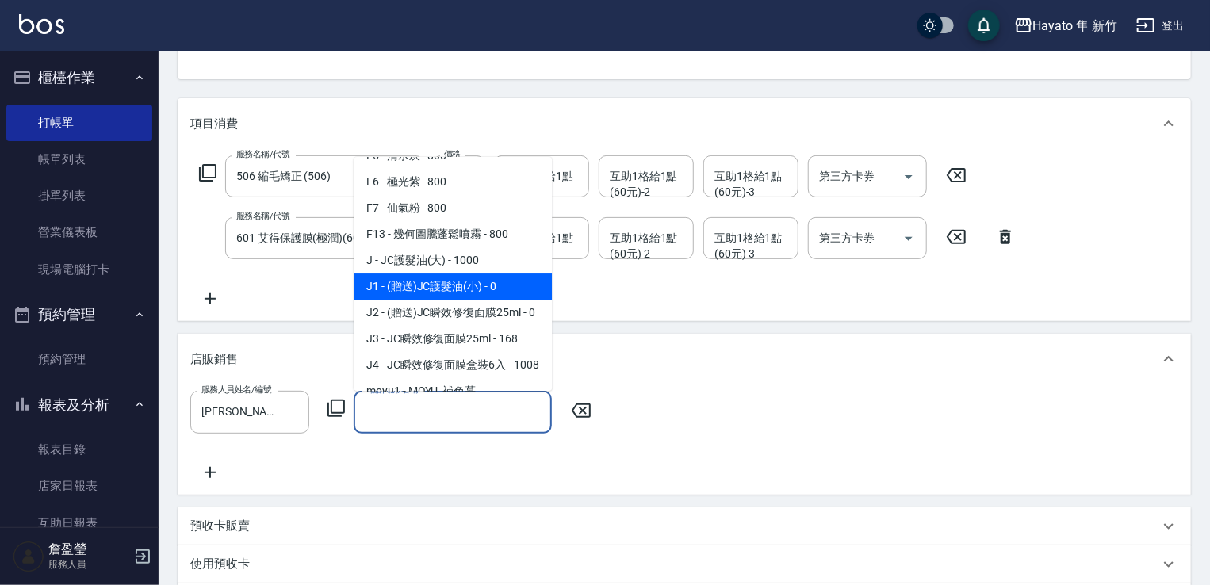
click at [453, 282] on span "J1 - (贈送)JC護髮油(小) - 0" at bounding box center [453, 287] width 198 height 26
type input "(贈送)JC護髮油(小)"
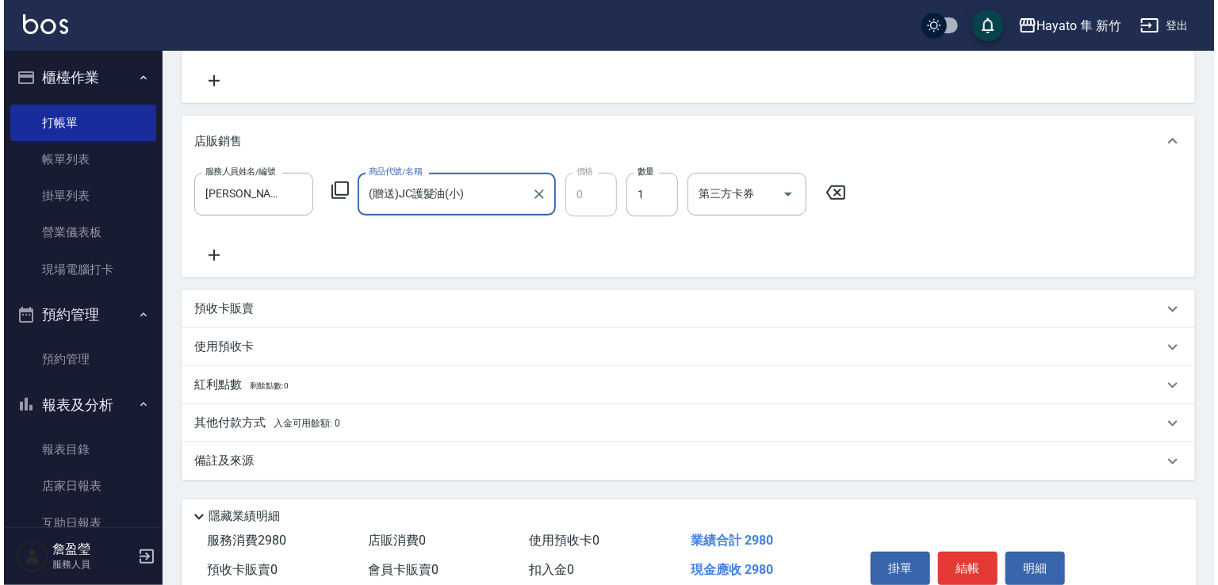
scroll to position [449, 0]
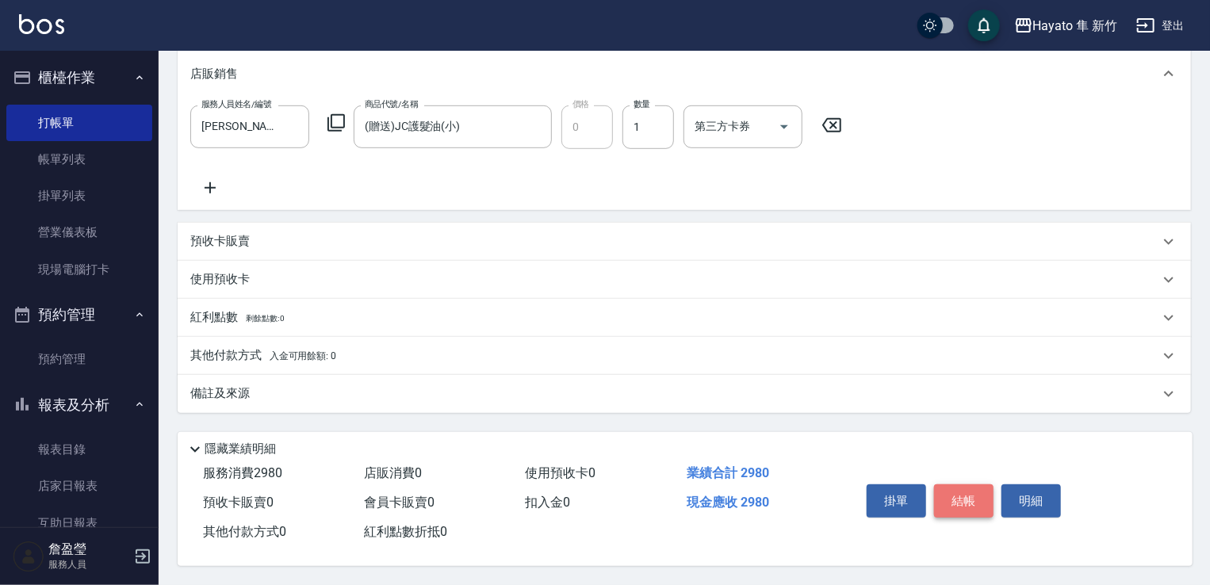
click at [963, 498] on button "結帳" at bounding box center [963, 501] width 59 height 33
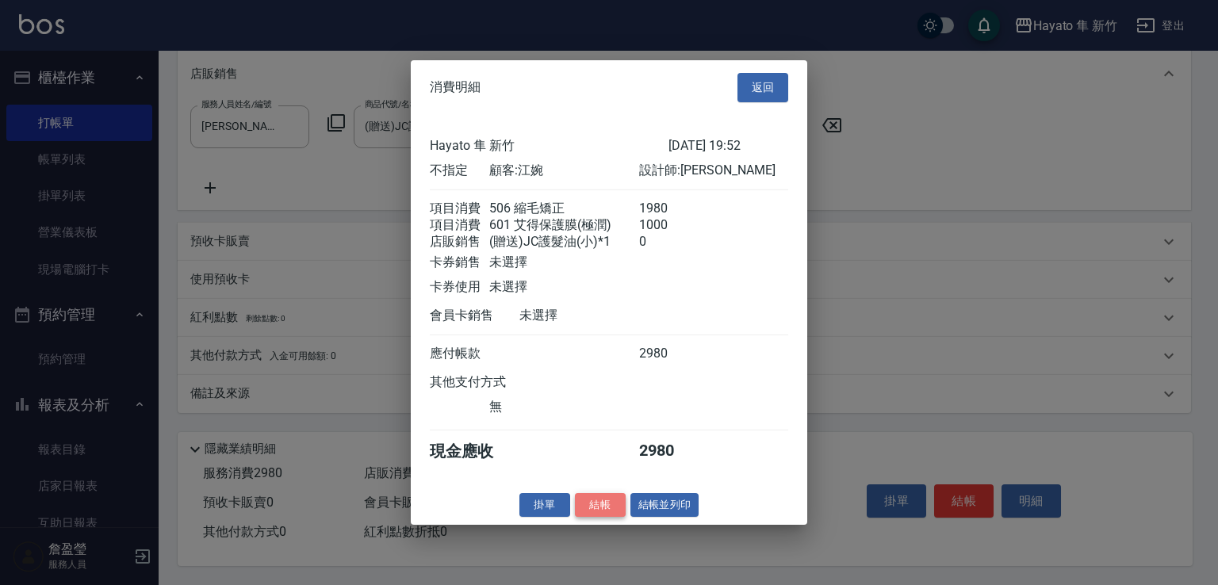
click at [600, 508] on button "結帳" at bounding box center [600, 505] width 51 height 25
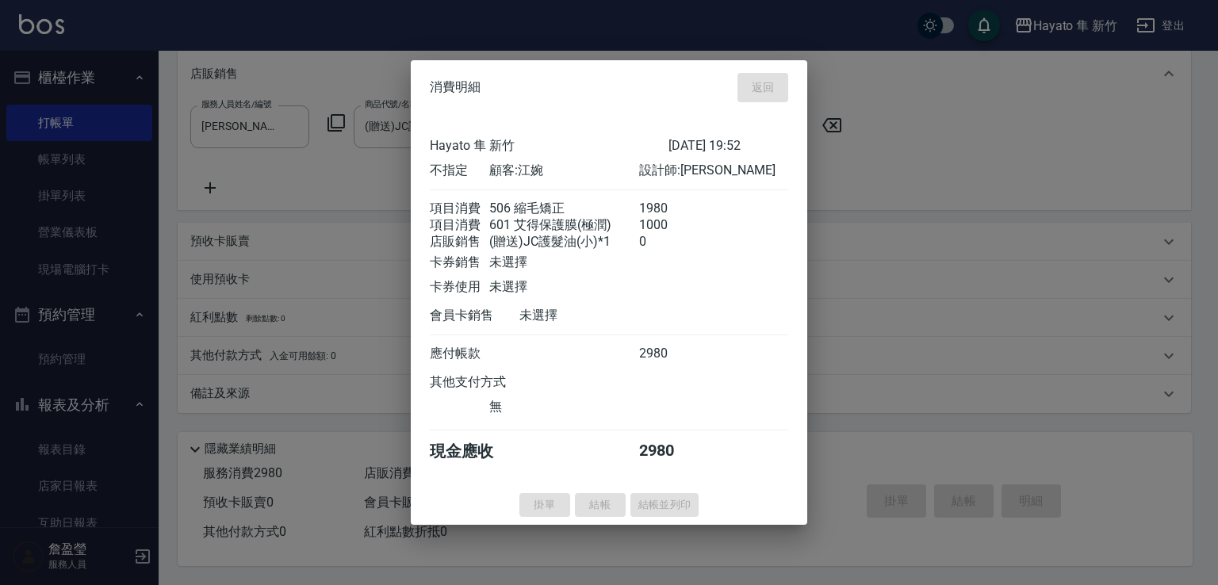
type input "[DATE] 19:54"
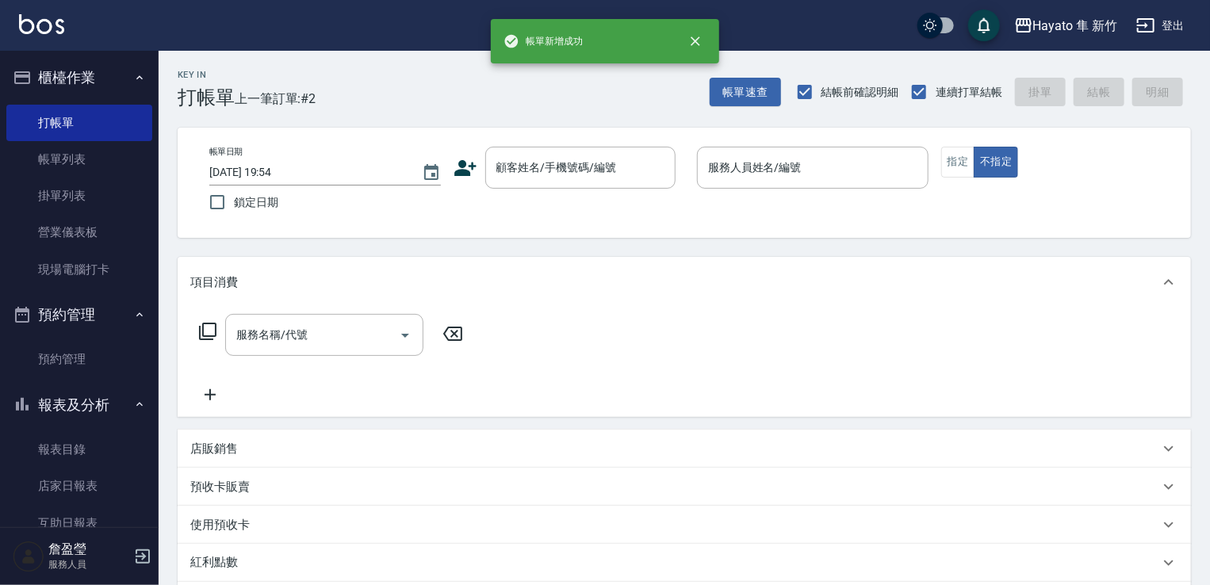
scroll to position [0, 0]
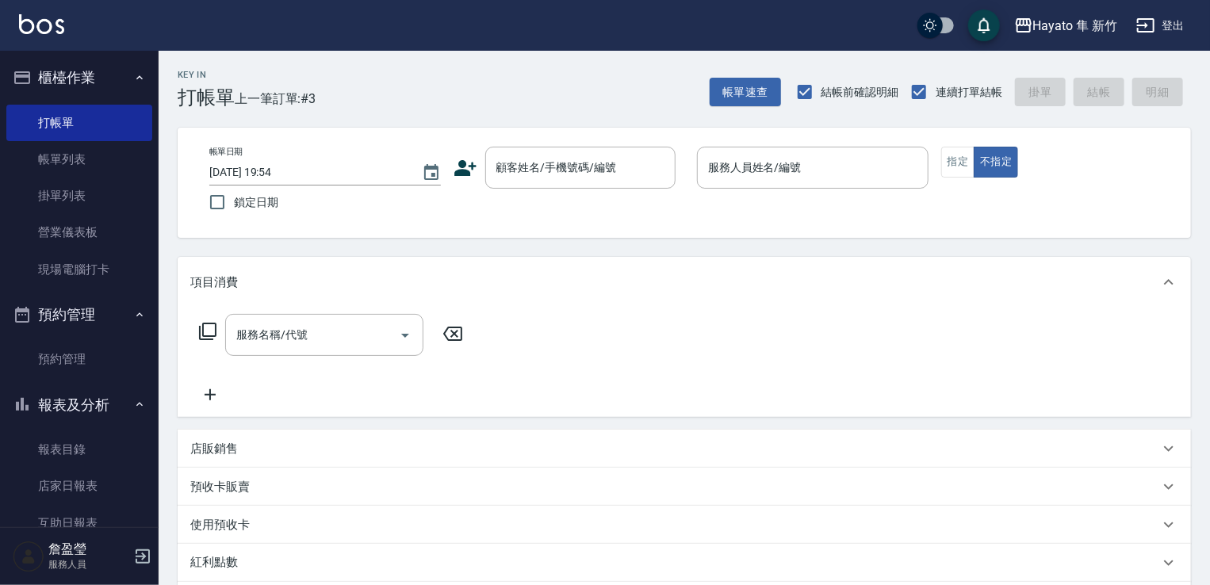
click at [474, 164] on icon at bounding box center [466, 168] width 24 height 24
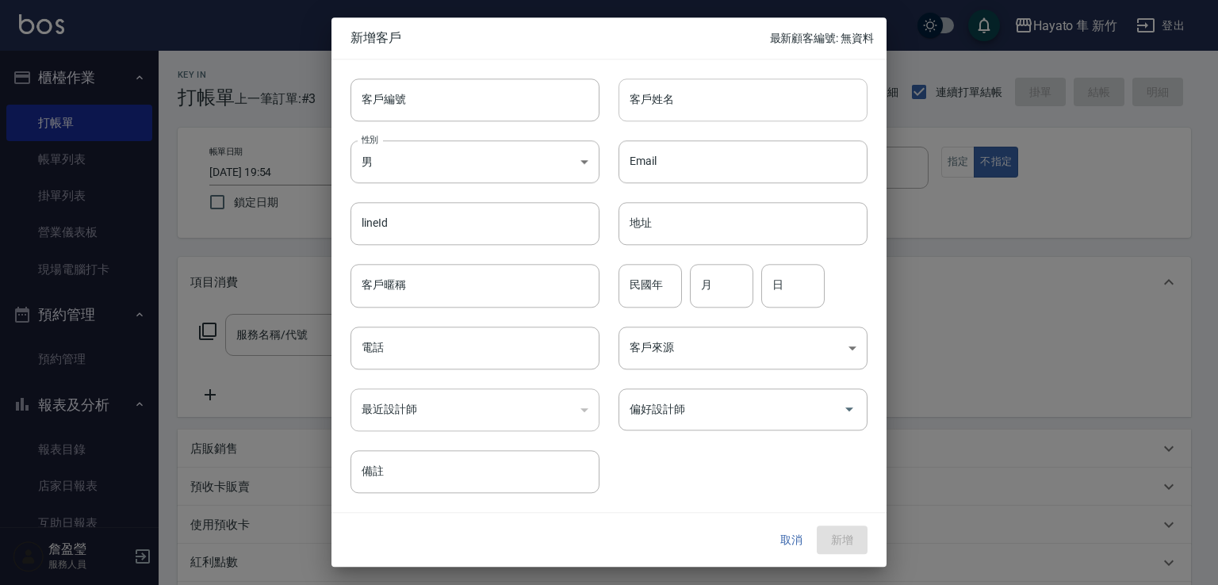
click at [707, 103] on input "客戶姓名" at bounding box center [743, 100] width 249 height 43
click at [666, 83] on input "[PERSON_NAME]" at bounding box center [743, 100] width 249 height 43
drag, startPoint x: 630, startPoint y: 101, endPoint x: 727, endPoint y: 106, distance: 96.9
click at [727, 106] on input "[PERSON_NAME]" at bounding box center [743, 100] width 249 height 43
type input "[PERSON_NAME]"
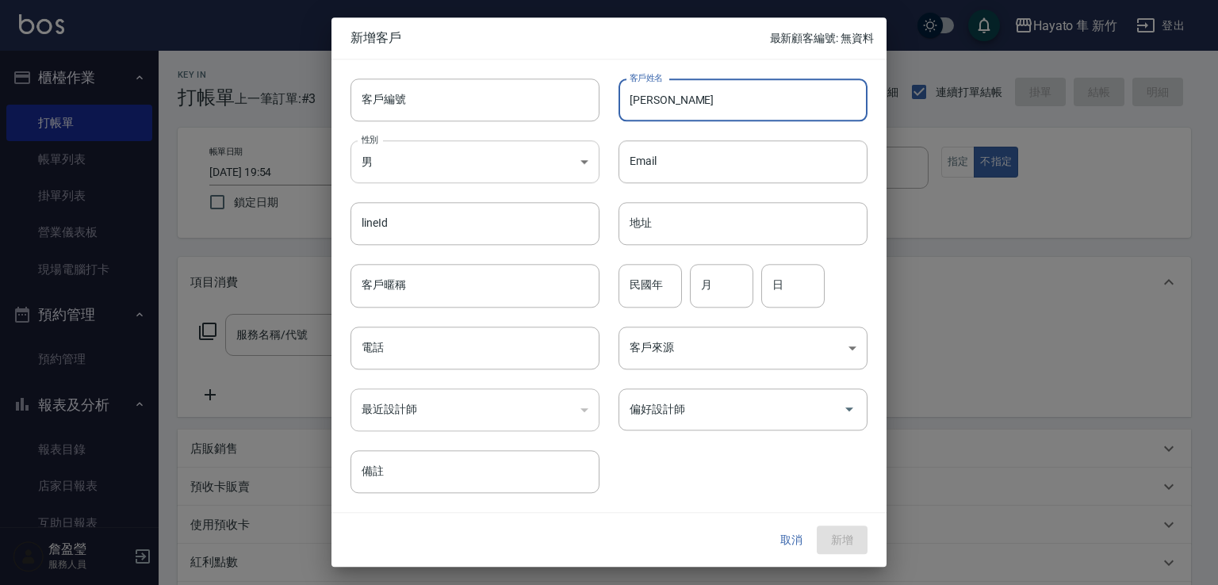
click at [535, 166] on body "Hayato 隼 新竹 登出 櫃檯作業 打帳單 帳單列表 掛單列表 營業儀表板 現場電腦打卡 預約管理 預約管理 報表及分析 報表目錄 店家日報表 互助日報表…" at bounding box center [609, 415] width 1218 height 831
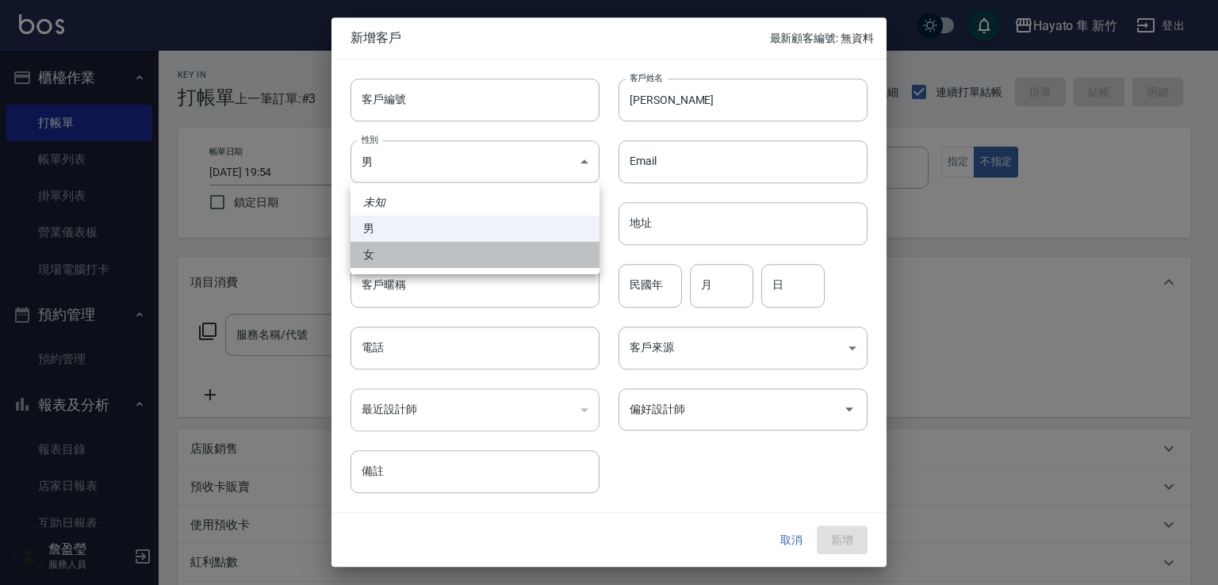
click at [523, 258] on li "女" at bounding box center [475, 255] width 249 height 26
type input "[DEMOGRAPHIC_DATA]"
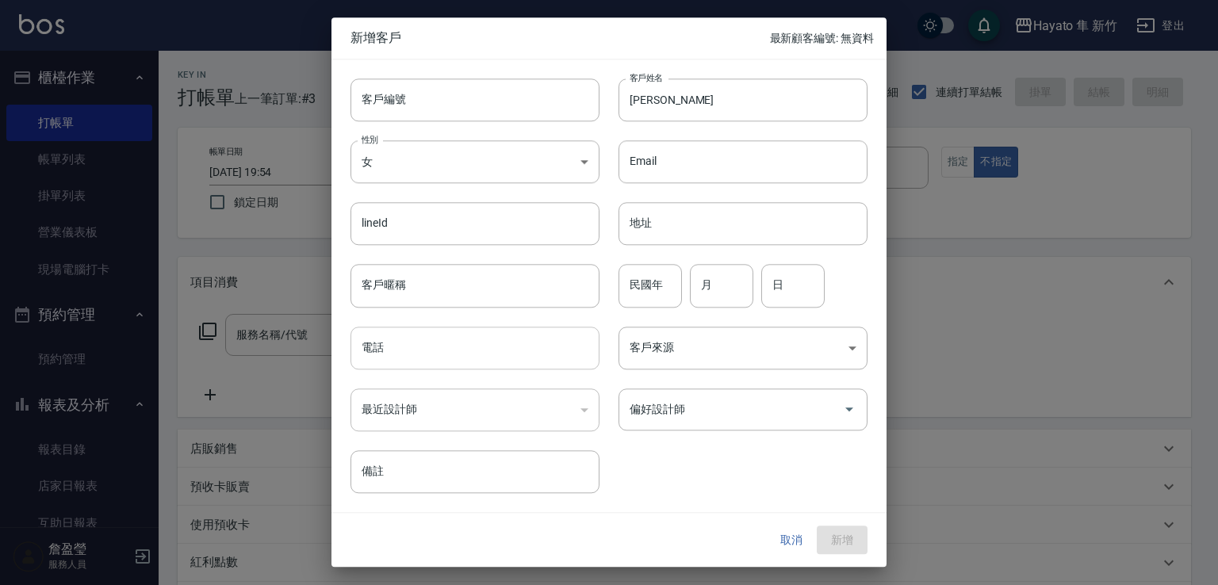
click at [517, 353] on input "電話" at bounding box center [475, 348] width 249 height 43
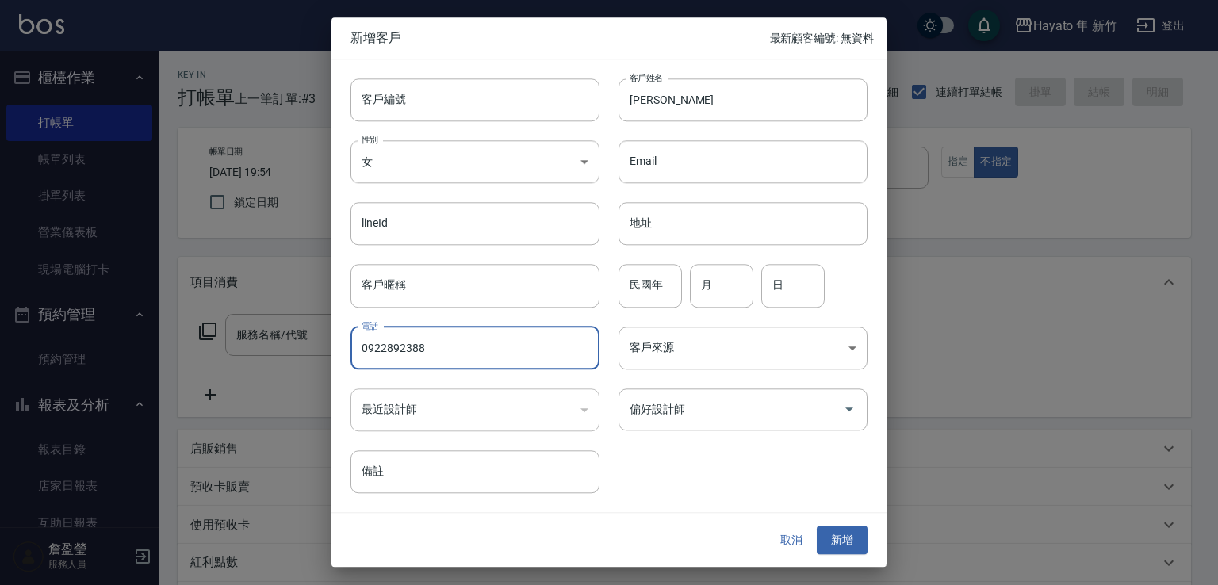
type input "0922892388"
click at [677, 261] on div "民國年 民國年 月 月 日 日" at bounding box center [734, 277] width 268 height 62
click at [612, 290] on div "民國年 民國年 月 月 日 日" at bounding box center [734, 277] width 268 height 62
click at [650, 278] on div "民國年 民國年" at bounding box center [650, 286] width 63 height 43
type input "78"
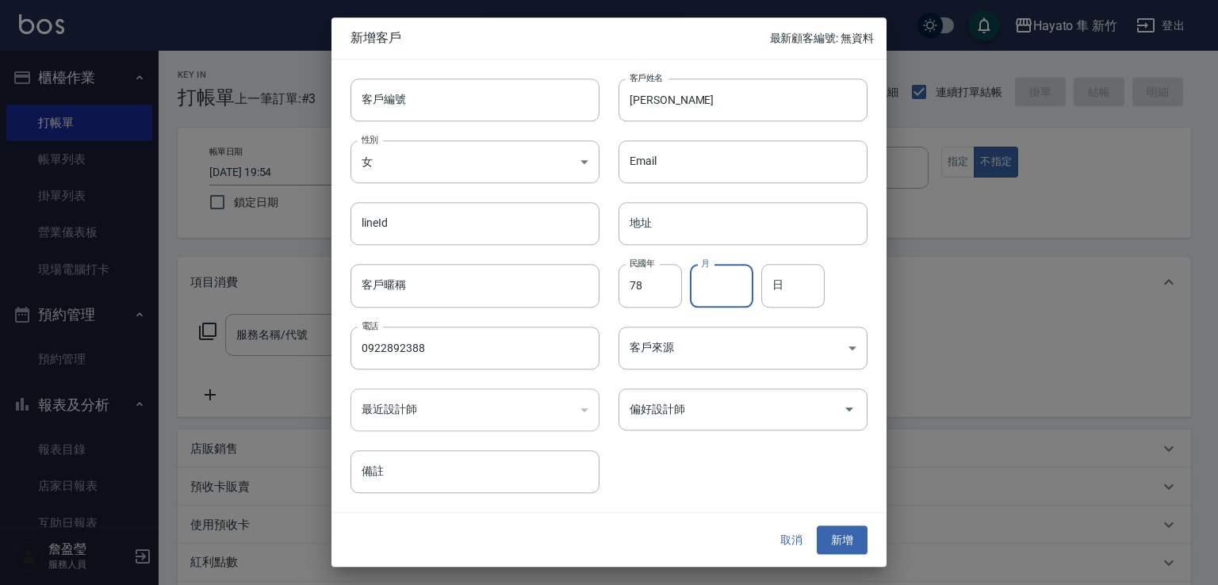
click at [719, 299] on input "月" at bounding box center [721, 286] width 63 height 43
type input "8"
click at [804, 283] on input "日" at bounding box center [792, 286] width 63 height 43
type input "6"
click at [723, 339] on body "Hayato 隼 新竹 登出 櫃檯作業 打帳單 帳單列表 掛單列表 營業儀表板 現場電腦打卡 預約管理 預約管理 報表及分析 報表目錄 店家日報表 互助日報表…" at bounding box center [609, 415] width 1218 height 831
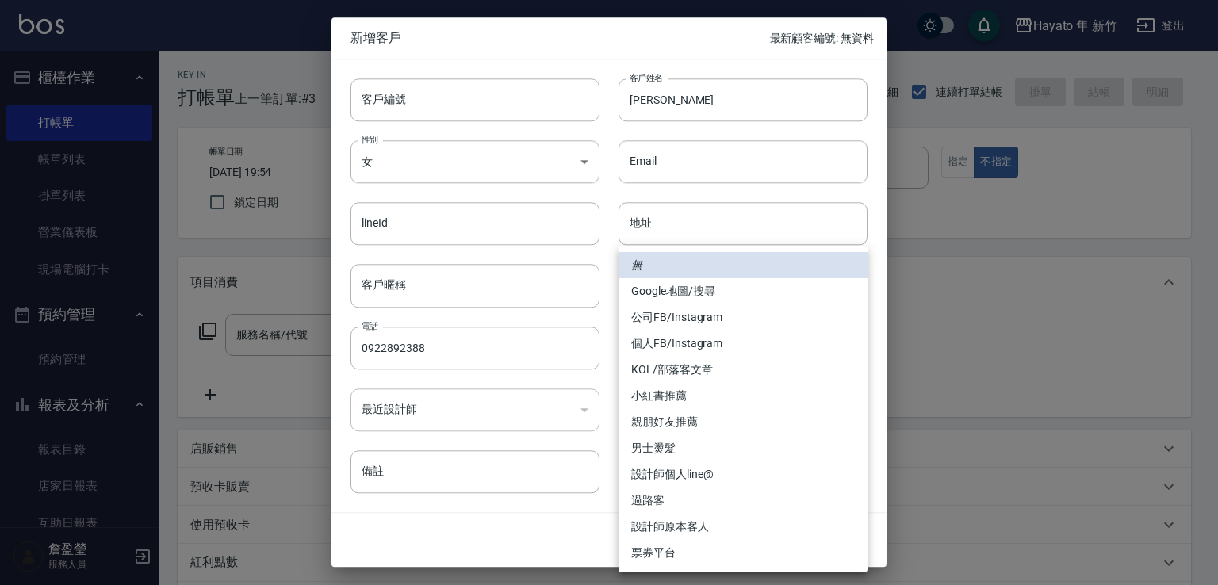
click at [705, 336] on li "個人FB/Instagram" at bounding box center [743, 344] width 249 height 26
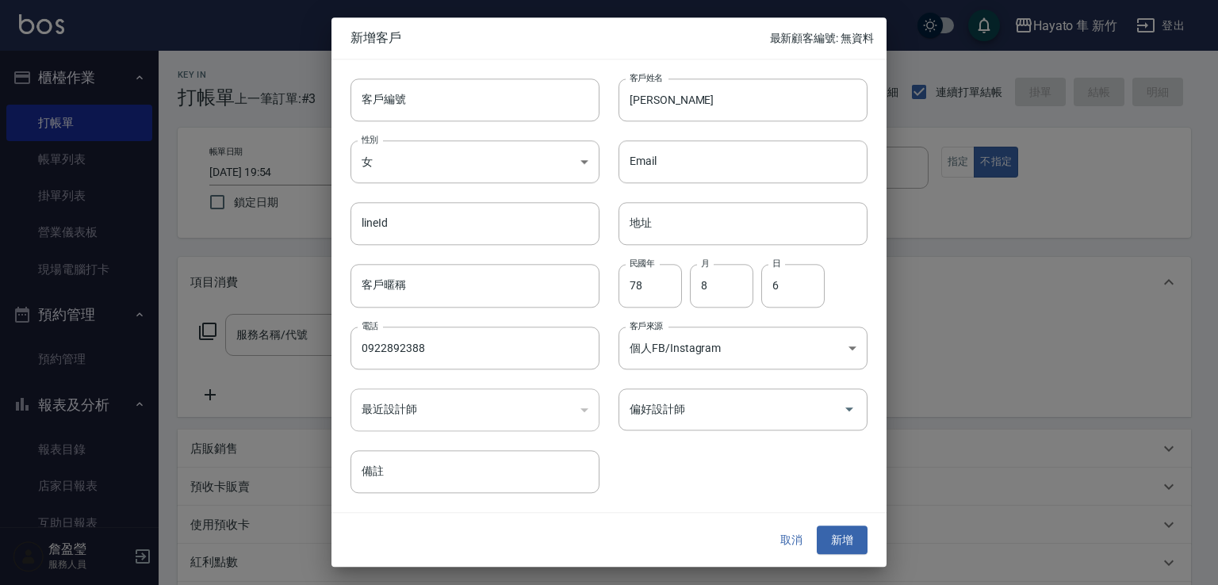
click at [693, 404] on li "親朋好友推薦" at bounding box center [743, 399] width 187 height 15
type input "親朋好友推薦"
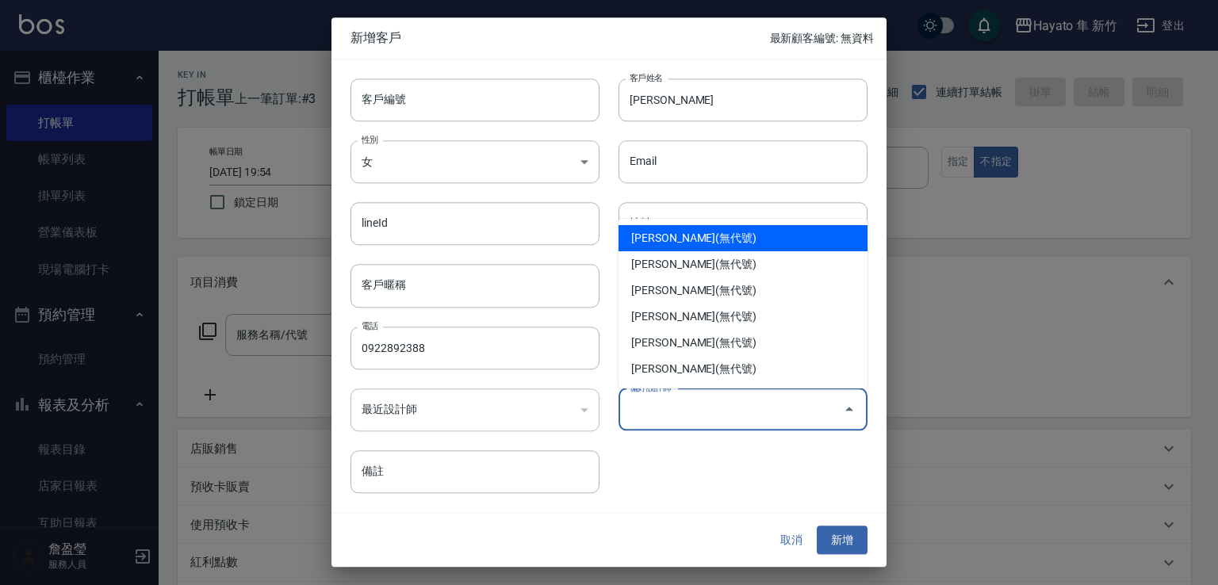
click at [669, 410] on input "偏好設計師" at bounding box center [731, 410] width 211 height 28
click at [681, 240] on li "[PERSON_NAME](無代號)" at bounding box center [743, 238] width 249 height 26
type input "[PERSON_NAME]"
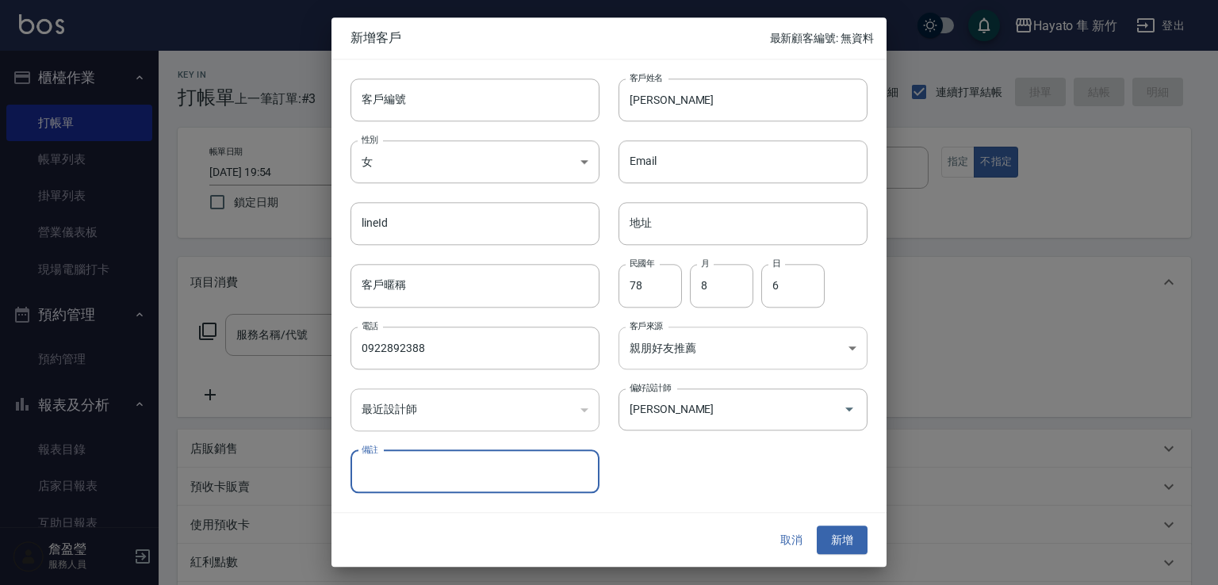
click at [685, 344] on body "Hayato 隼 新竹 登出 櫃檯作業 打帳單 帳單列表 掛單列表 營業儀表板 現場電腦打卡 預約管理 預約管理 報表及分析 報表目錄 店家日報表 互助日報表…" at bounding box center [609, 415] width 1218 height 831
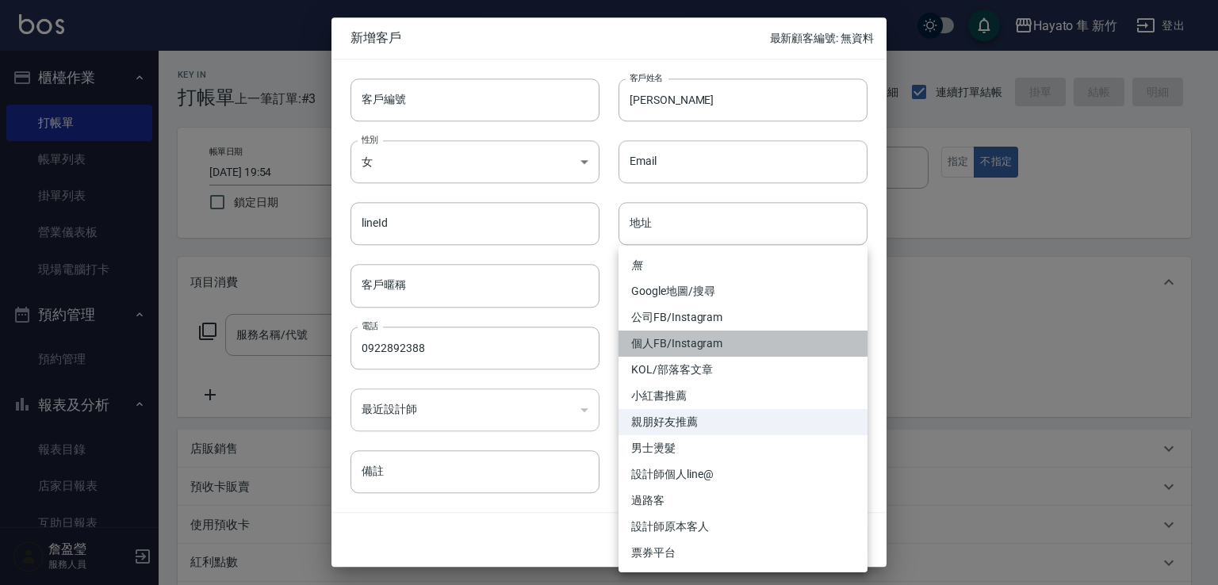
click at [680, 343] on li "個人FB/Instagram" at bounding box center [743, 344] width 249 height 26
type input "個人FB/Instagram"
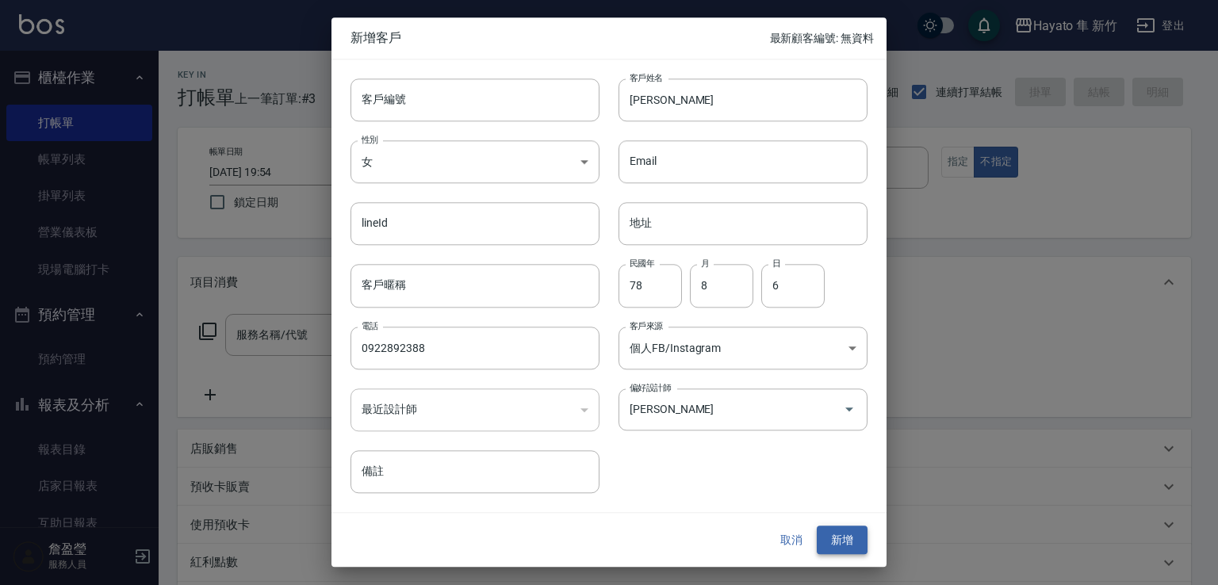
click at [860, 546] on button "新增" at bounding box center [842, 540] width 51 height 29
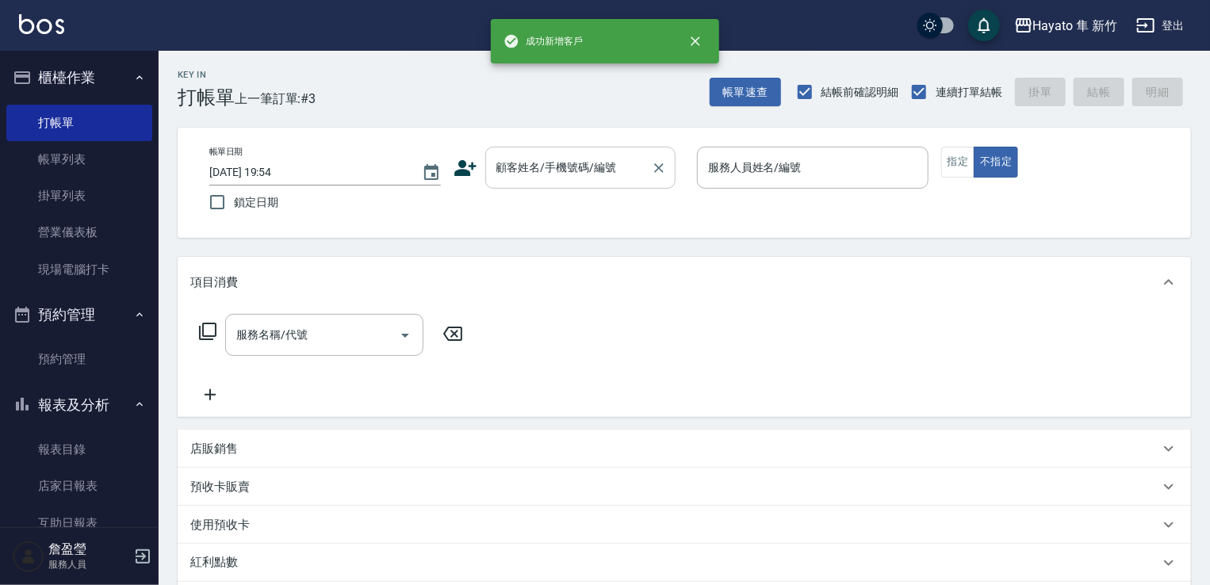
click at [609, 169] on input "顧客姓名/手機號碼/編號" at bounding box center [569, 168] width 152 height 28
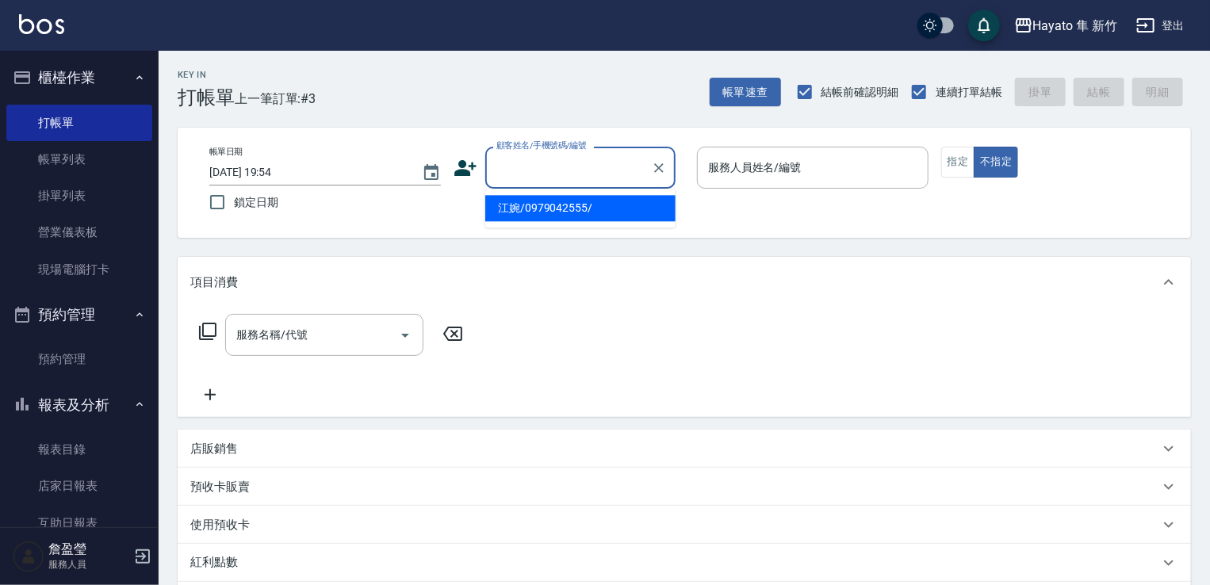
paste input "[PERSON_NAME]"
drag, startPoint x: 544, startPoint y: 202, endPoint x: 784, endPoint y: 240, distance: 242.6
click at [568, 201] on li "[PERSON_NAME]/0922892388/" at bounding box center [580, 208] width 190 height 26
type input "[PERSON_NAME]/0922892388/"
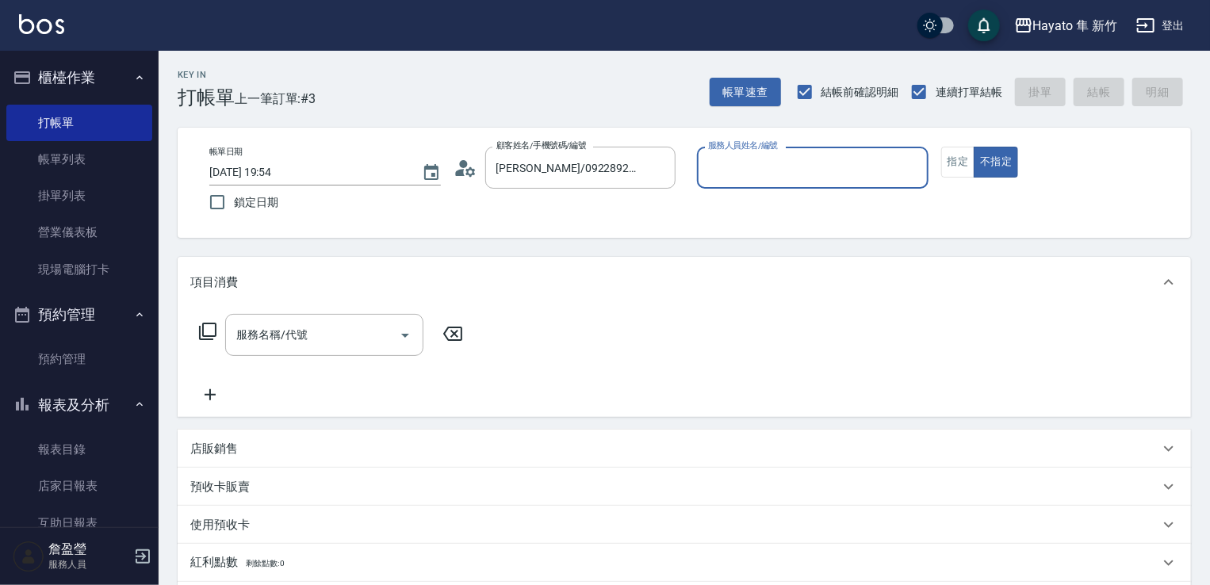
type input "[PERSON_NAME](無代號)"
click at [306, 328] on input "服務名稱/代號" at bounding box center [312, 335] width 160 height 28
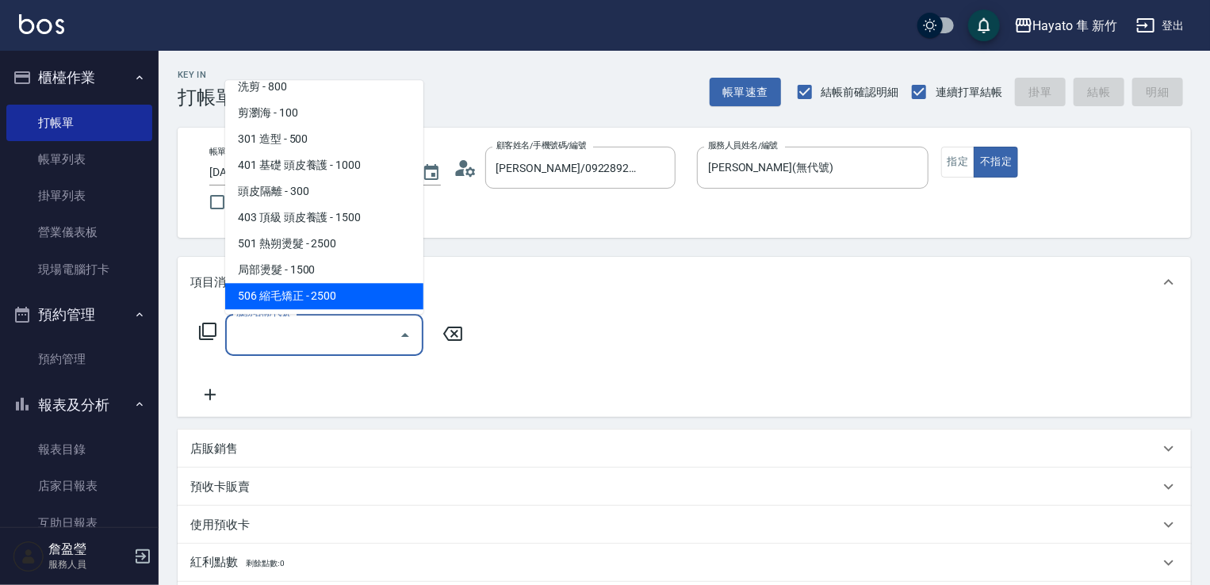
scroll to position [159, 0]
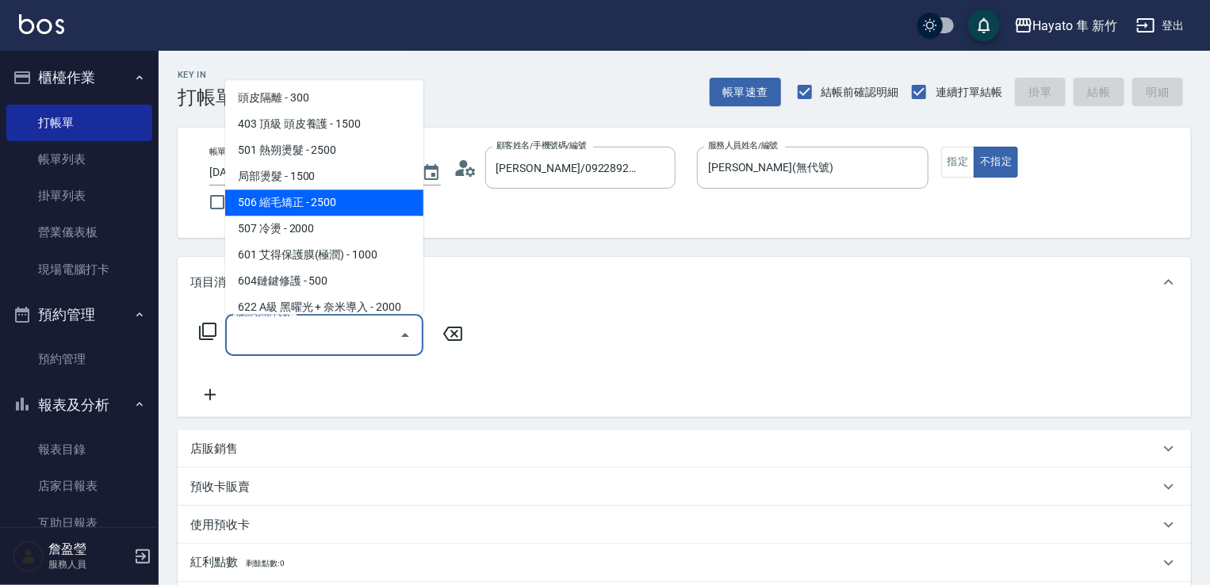
click at [308, 198] on span "506 縮毛矯正 - 2500" at bounding box center [324, 203] width 198 height 26
type input "506 縮毛矯正 (506)"
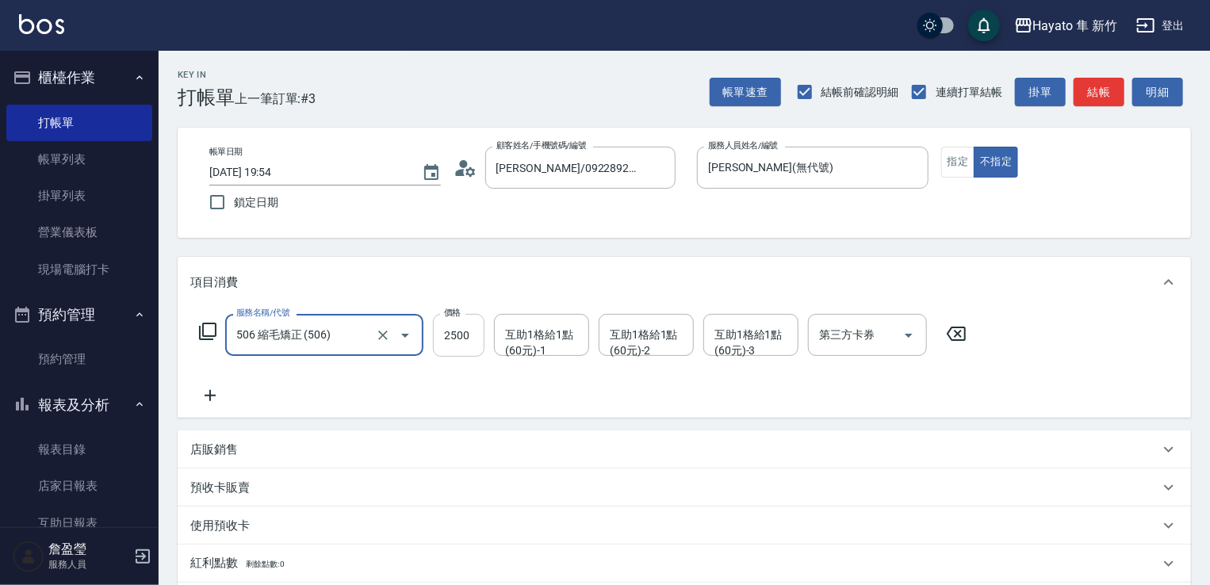
click at [467, 334] on input "2500" at bounding box center [459, 335] width 52 height 43
type input "1980"
drag, startPoint x: 450, startPoint y: 397, endPoint x: 271, endPoint y: 402, distance: 178.6
click at [438, 397] on div "服務名稱/代號 506 縮毛矯正 (506) 服務名稱/代號 價格 1980 價格 互助1格給1點(60元)-1 互助1格給1點(60元)-1 互助1格給1點…" at bounding box center [583, 359] width 786 height 91
click at [213, 390] on icon at bounding box center [210, 395] width 40 height 19
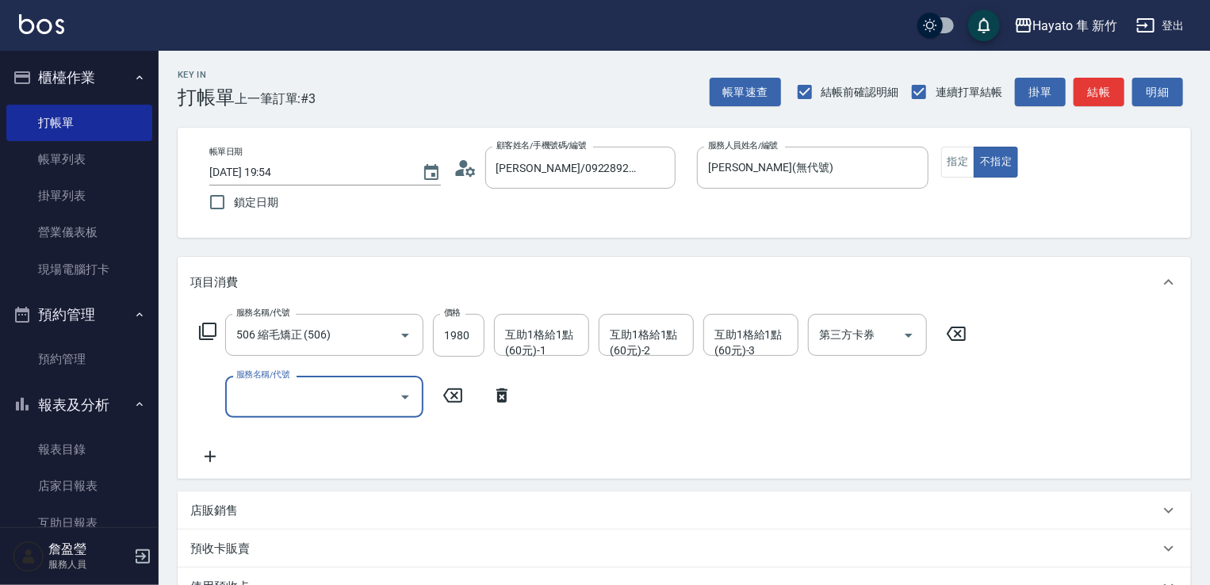
click at [301, 392] on input "服務名稱/代號" at bounding box center [312, 397] width 160 height 28
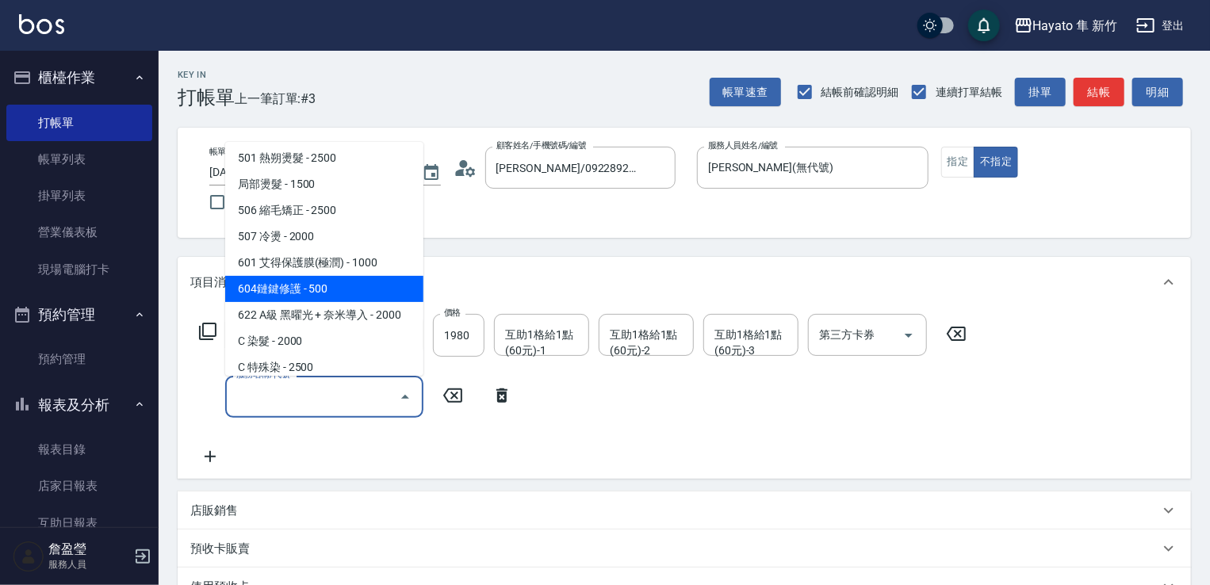
scroll to position [238, 0]
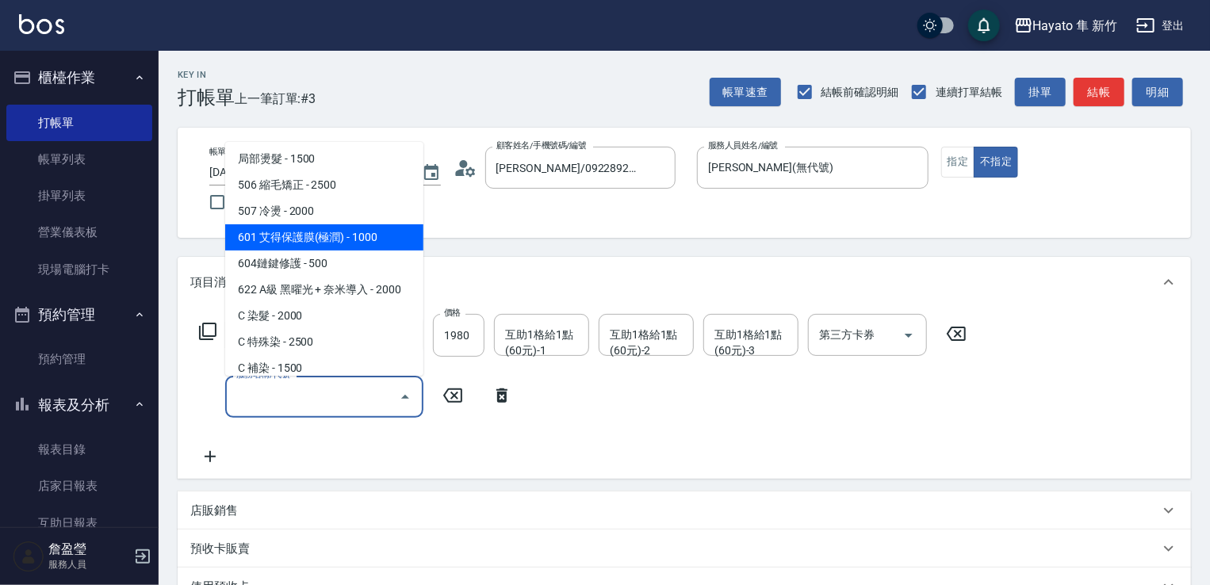
drag, startPoint x: 333, startPoint y: 242, endPoint x: 482, endPoint y: 351, distance: 184.5
click at [334, 244] on span "601 艾得保護膜(極潤) - 1000" at bounding box center [324, 237] width 198 height 26
type input "601 艾得保護膜(極潤)(601)"
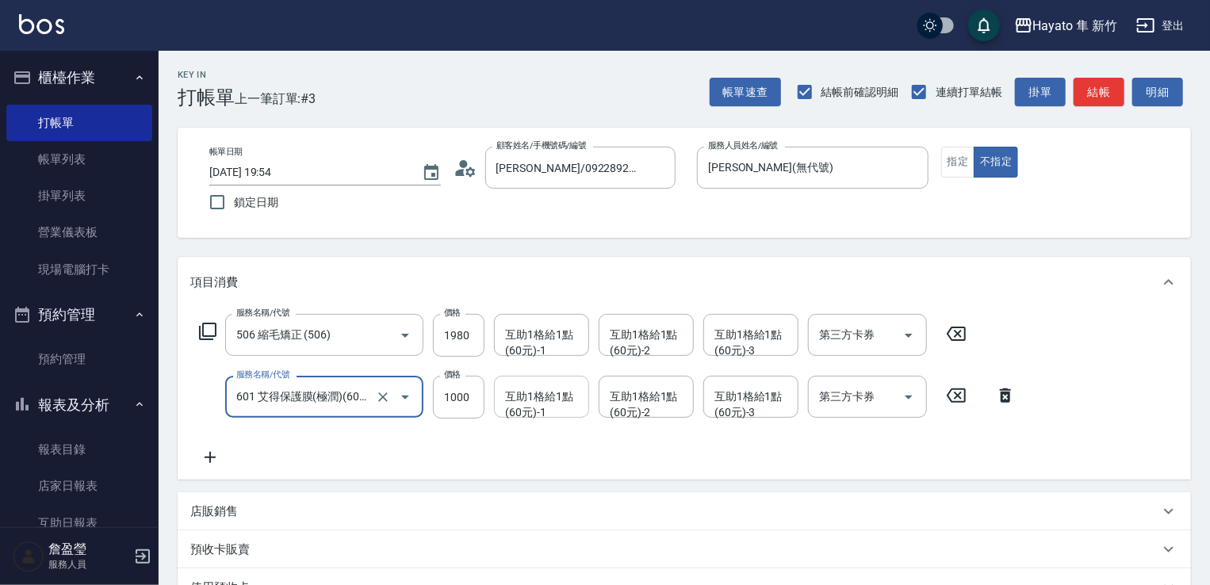
click at [546, 386] on div "互助1格給1點(60元)-1 互助1格給1點(60元)-1" at bounding box center [541, 397] width 95 height 42
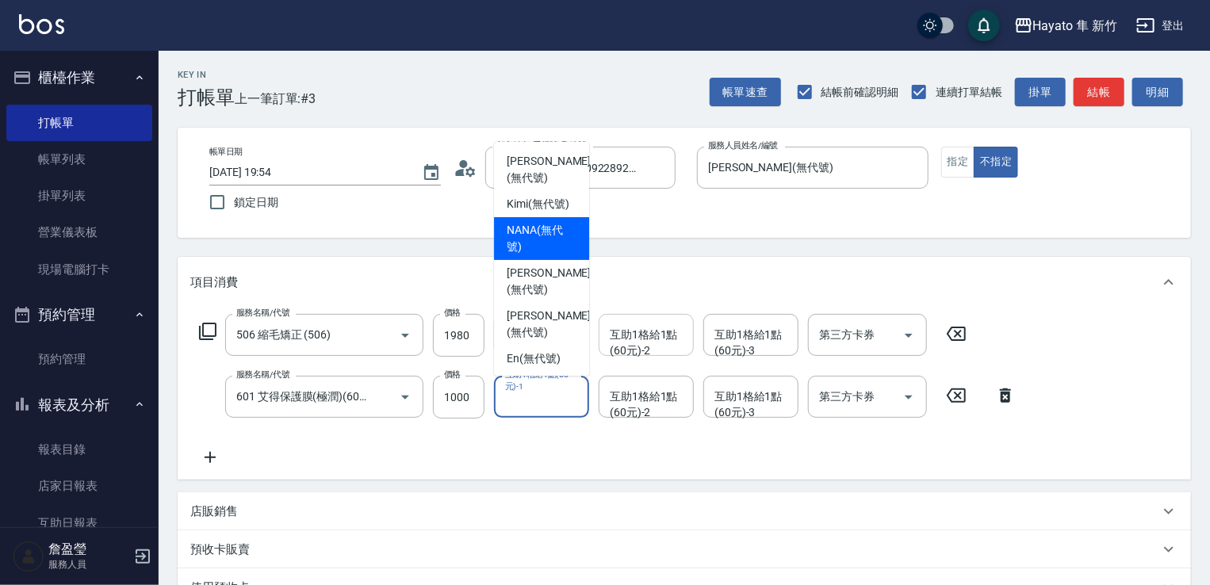
drag, startPoint x: 498, startPoint y: 251, endPoint x: 679, endPoint y: 335, distance: 199.1
click at [511, 251] on div "NANA (無代號)" at bounding box center [541, 238] width 95 height 43
type input "NANA(無代號)"
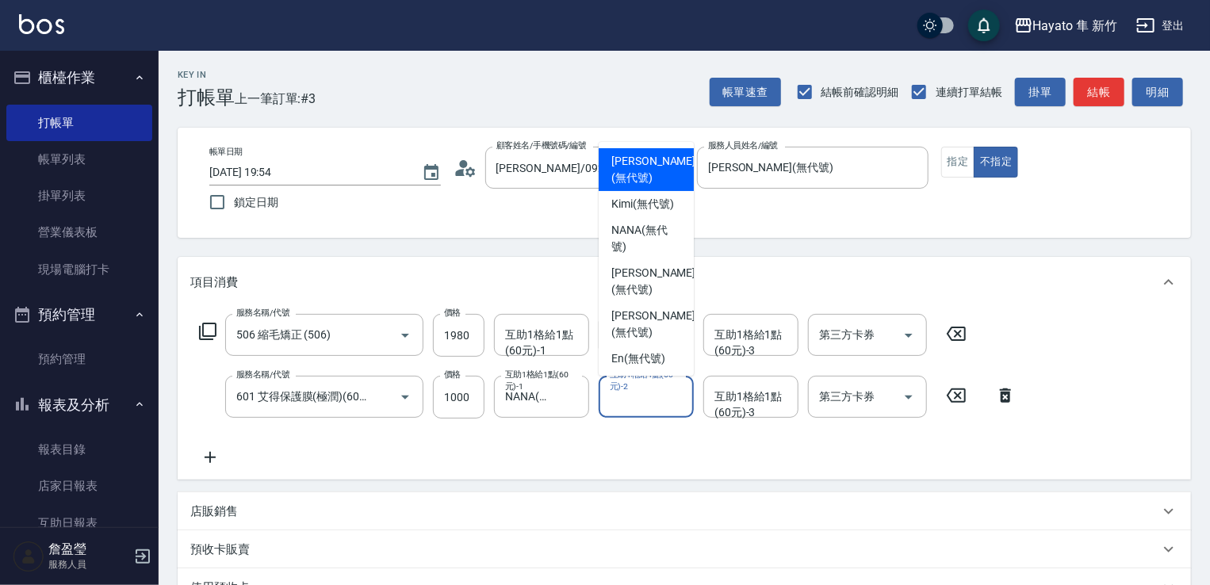
click at [673, 394] on div "互助1格給1點(60元)-2 互助1格給1點(60元)-2" at bounding box center [646, 397] width 95 height 42
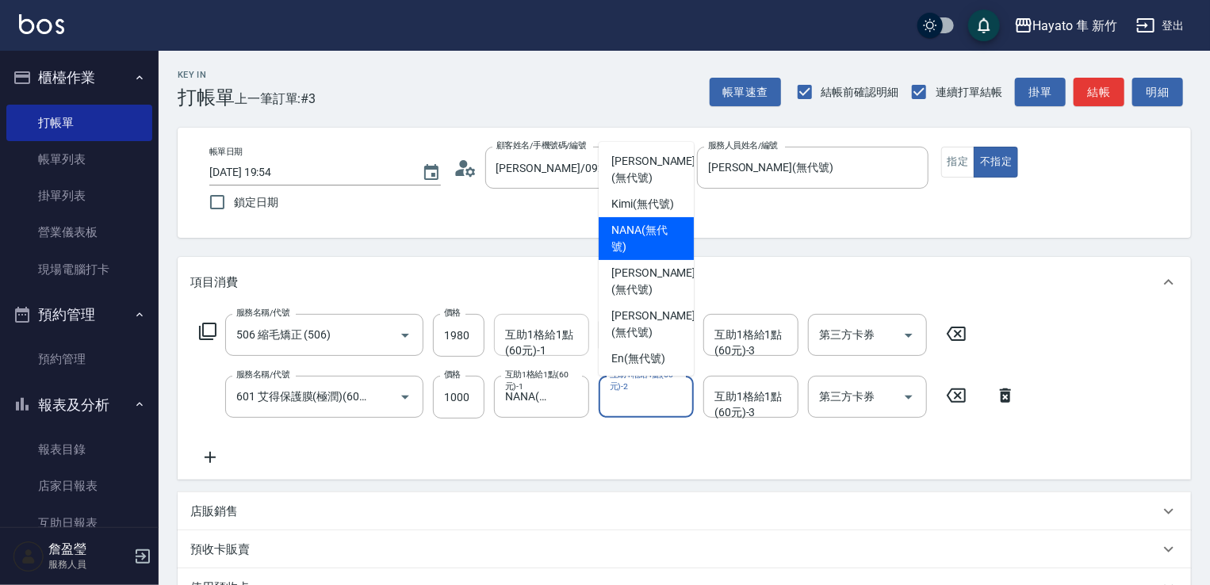
drag, startPoint x: 625, startPoint y: 260, endPoint x: 545, endPoint y: 355, distance: 123.8
click at [625, 255] on span "NANA (無代號)" at bounding box center [647, 238] width 70 height 33
type input "NANA(無代號)"
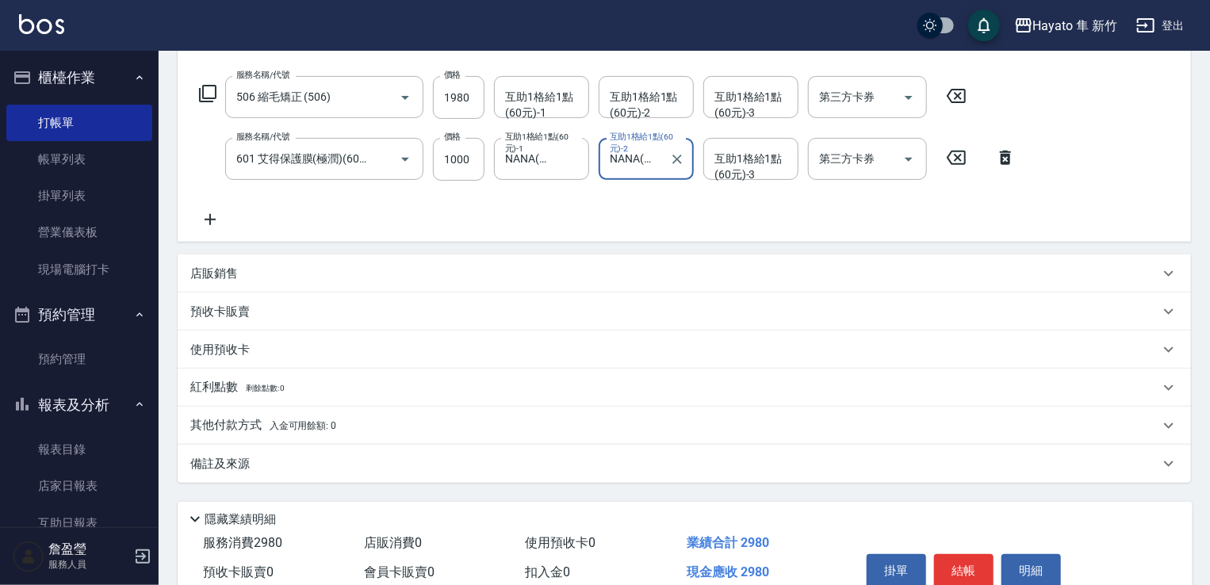
click at [277, 280] on div "店販銷售" at bounding box center [674, 274] width 969 height 17
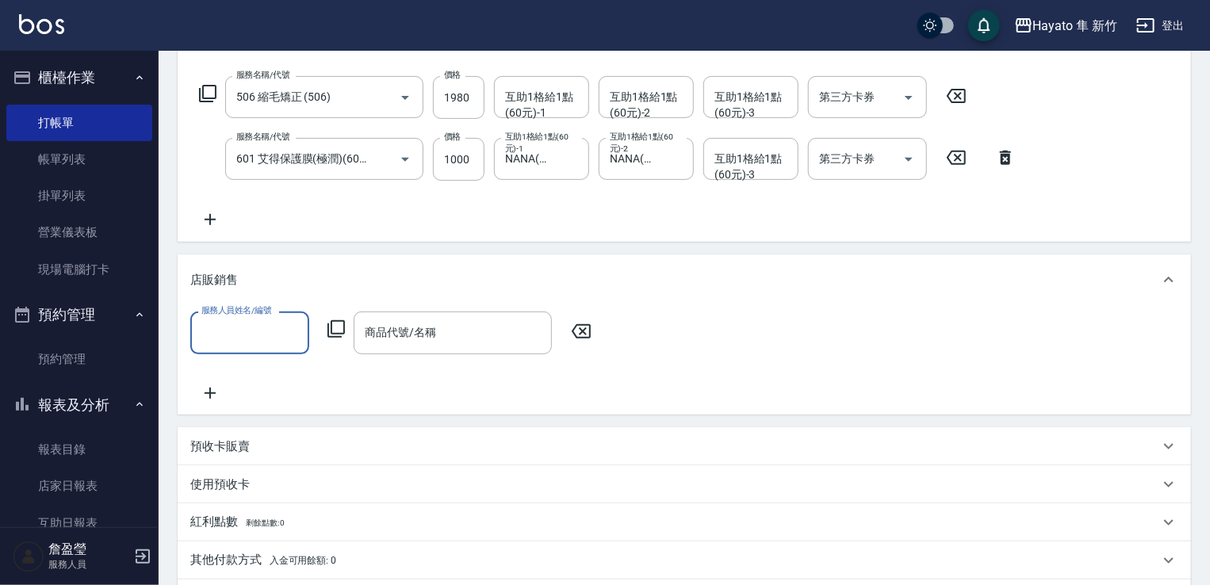
scroll to position [0, 0]
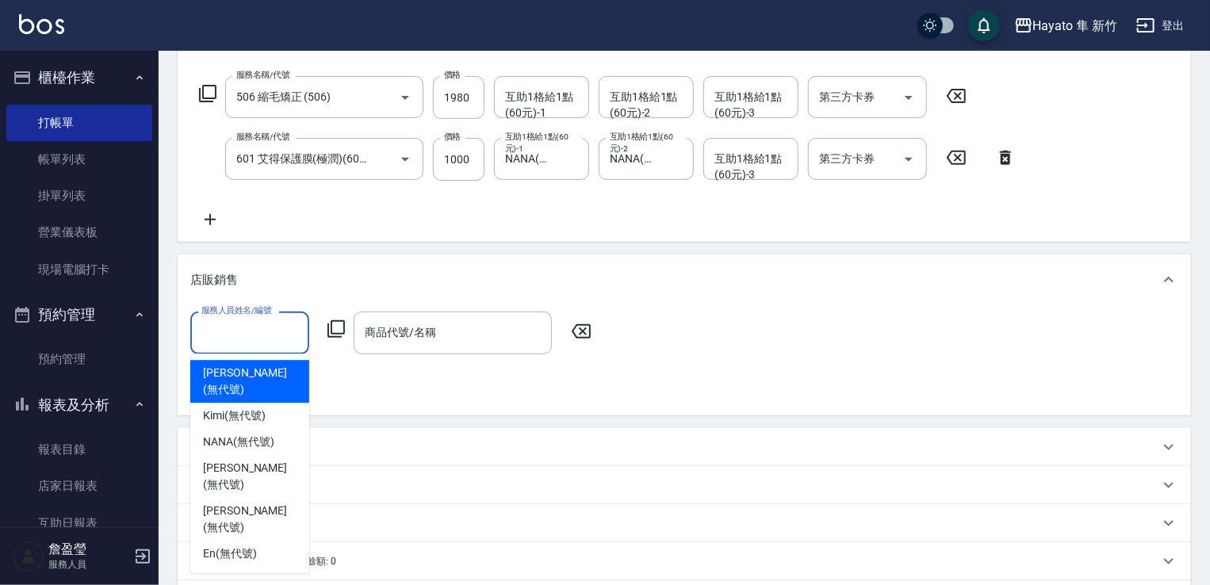
click at [249, 325] on input "服務人員姓名/編號" at bounding box center [250, 333] width 105 height 28
drag, startPoint x: 245, startPoint y: 377, endPoint x: 441, endPoint y: 355, distance: 197.1
click at [260, 375] on span "[PERSON_NAME] (無代號)" at bounding box center [250, 381] width 94 height 33
type input "[PERSON_NAME](無代號)"
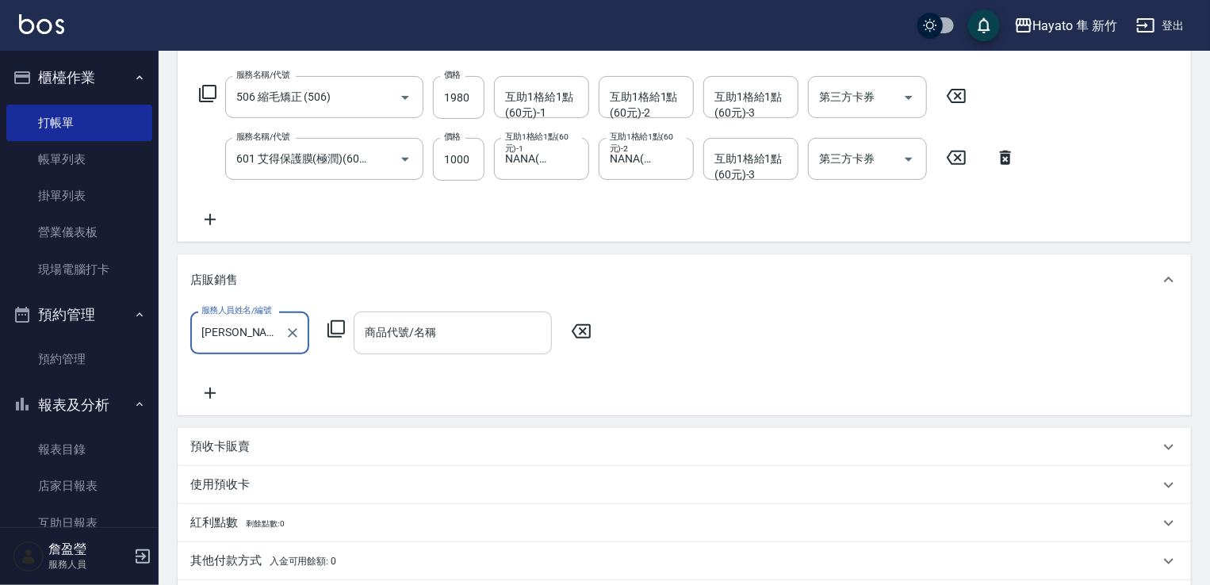
click at [459, 341] on input "商品代號/名稱" at bounding box center [453, 333] width 184 height 28
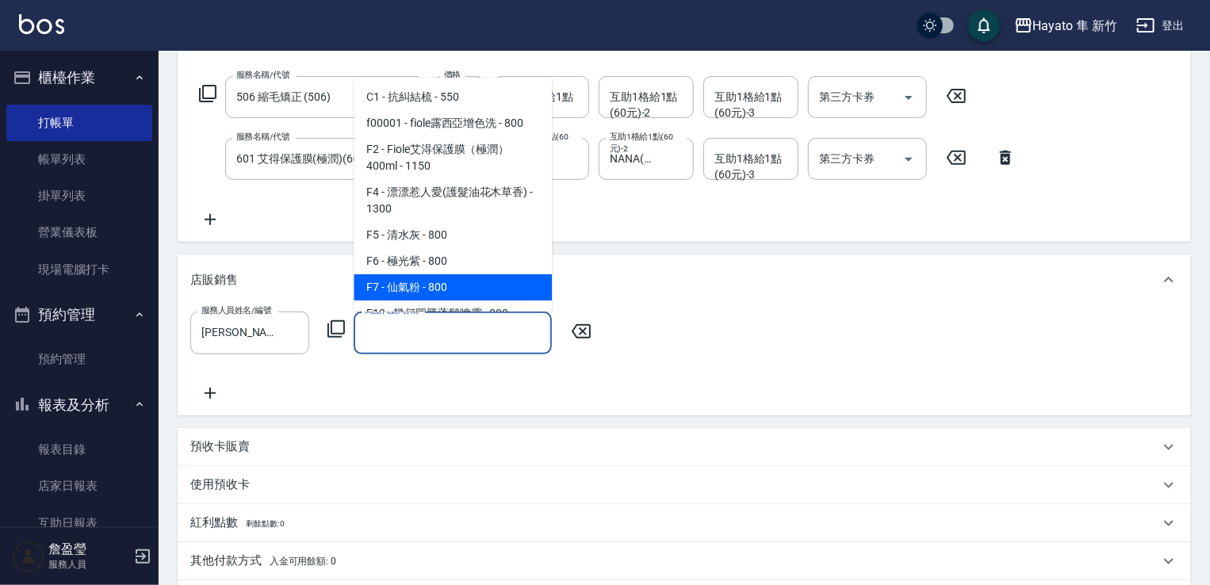
scroll to position [159, 0]
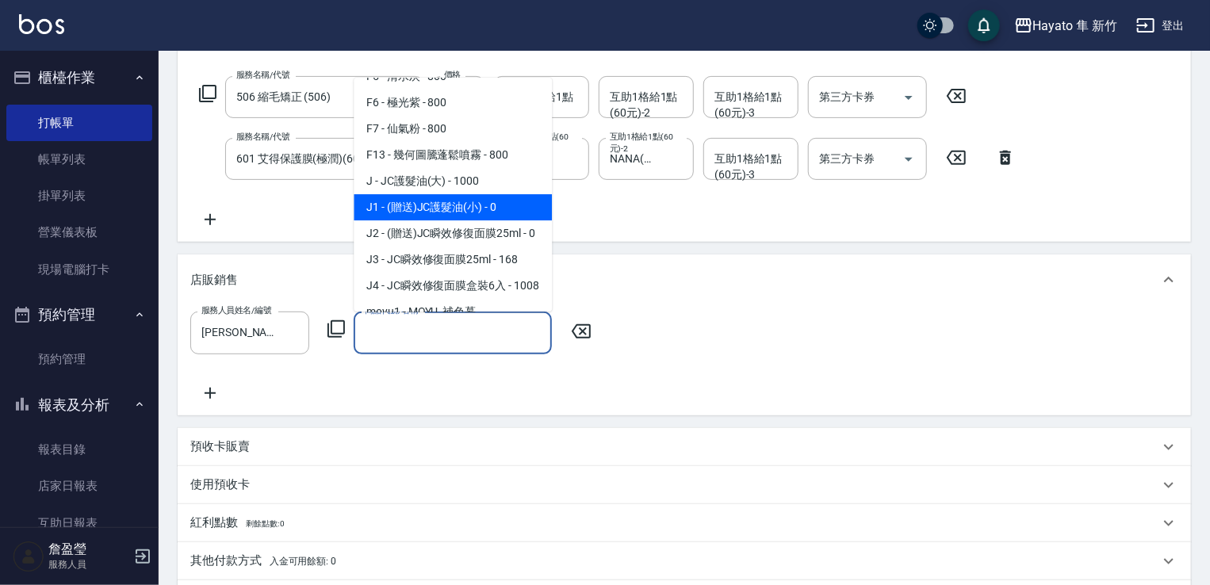
click at [444, 213] on span "J1 - (贈送)JC護髮油(小) - 0" at bounding box center [453, 207] width 198 height 26
type input "(贈送)JC護髮油(小)"
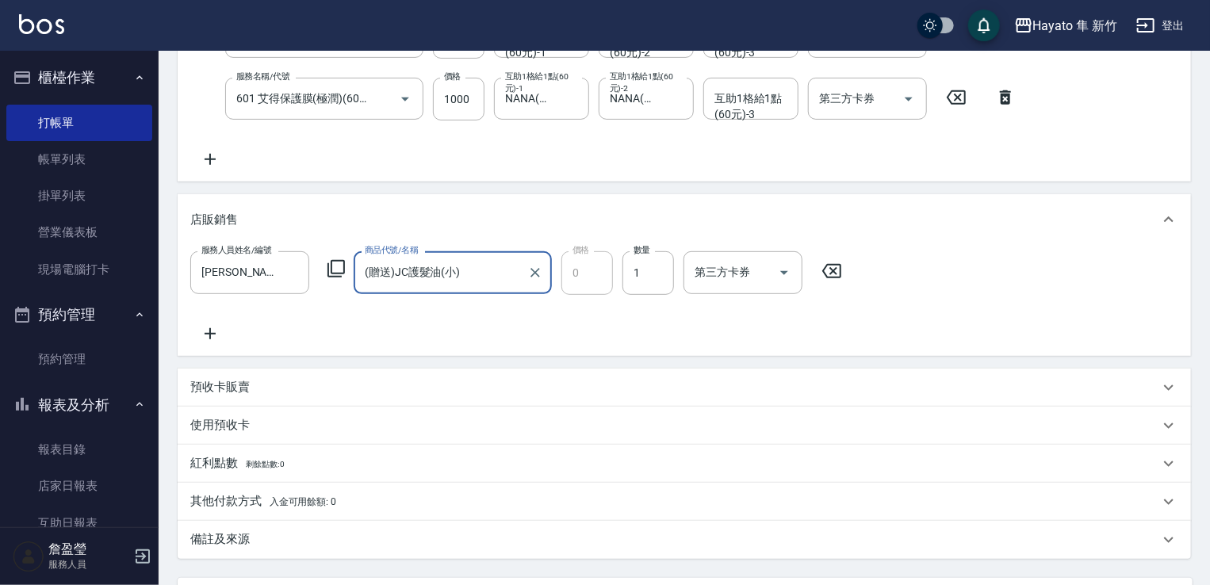
scroll to position [397, 0]
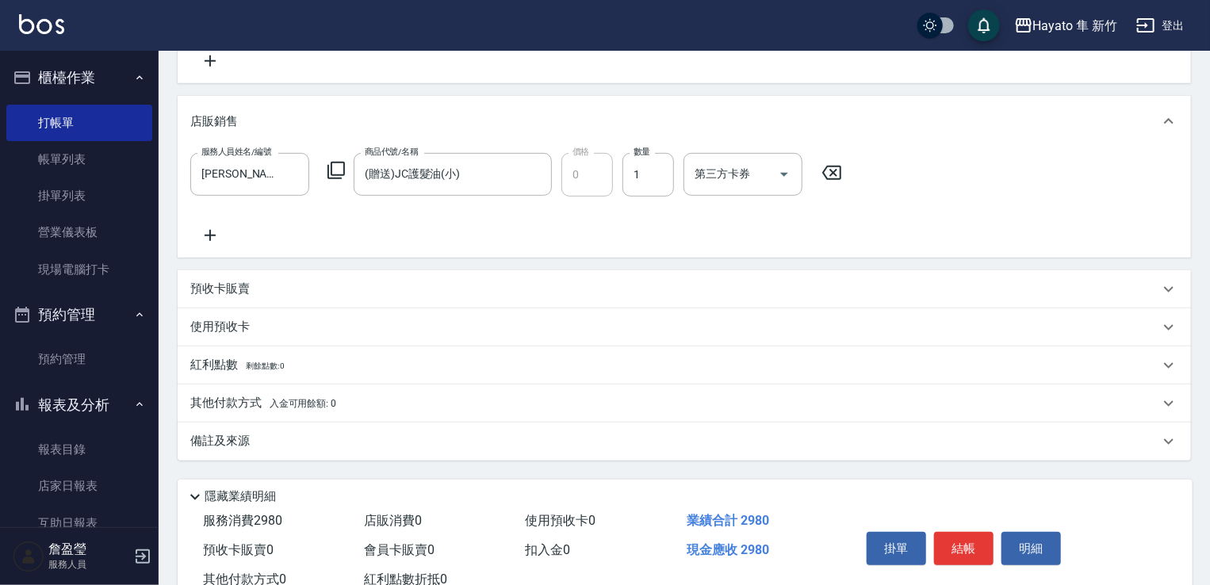
drag, startPoint x: 365, startPoint y: 432, endPoint x: 508, endPoint y: 493, distance: 156.0
click at [378, 442] on div "備註及來源" at bounding box center [685, 442] width 1014 height 38
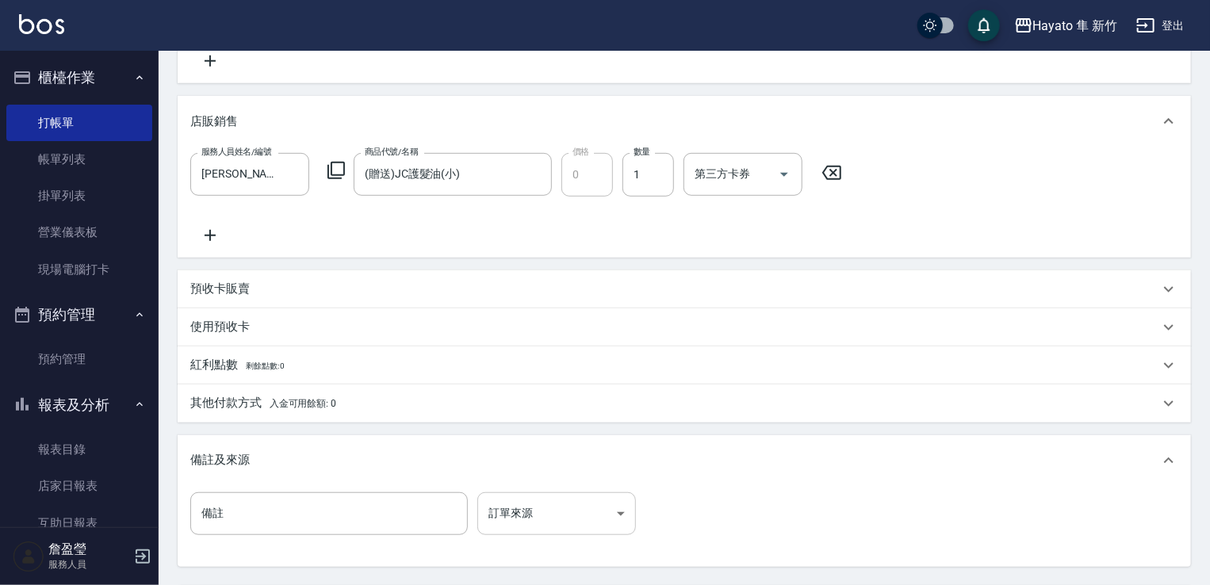
click at [540, 505] on body "Hayato 隼 新竹 登出 櫃檯作業 打帳單 帳單列表 掛單列表 營業儀表板 現場電腦打卡 預約管理 預約管理 報表及分析 報表目錄 店家日報表 互助日報表…" at bounding box center [605, 171] width 1210 height 1136
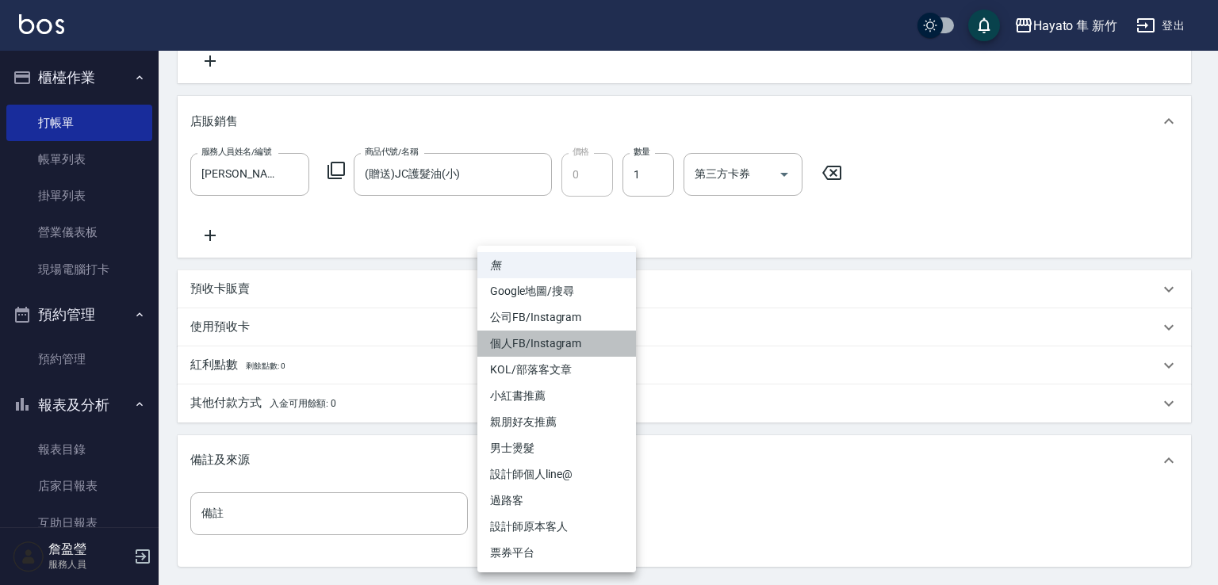
drag, startPoint x: 508, startPoint y: 341, endPoint x: 528, endPoint y: 336, distance: 20.6
click at [511, 339] on li "個人FB/Instagram" at bounding box center [557, 344] width 159 height 26
type input "個人FB/Instagram"
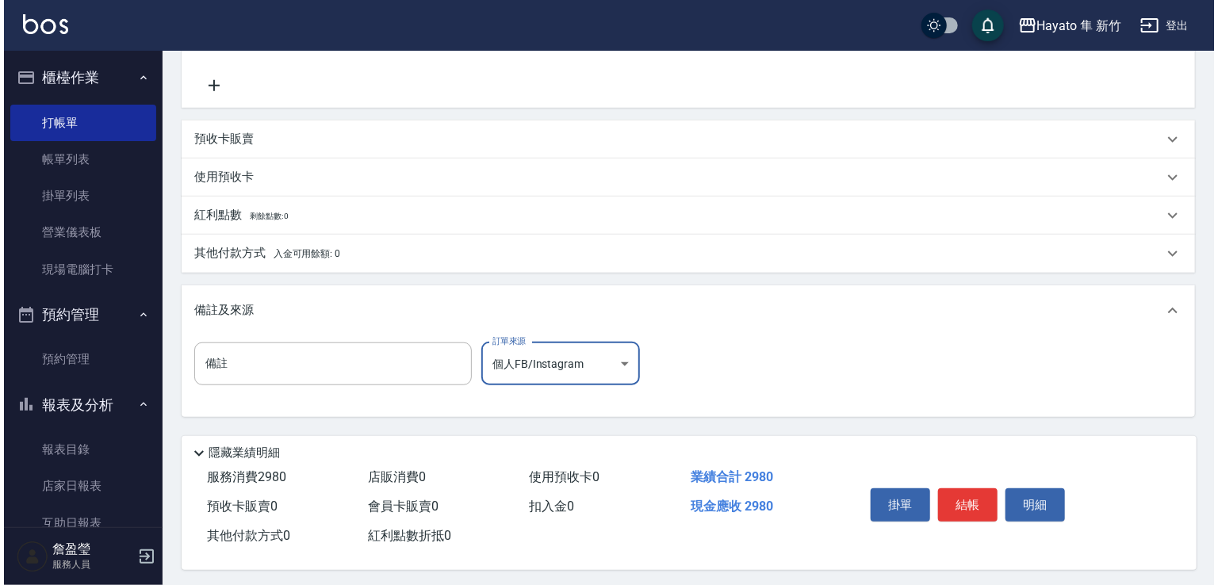
scroll to position [555, 0]
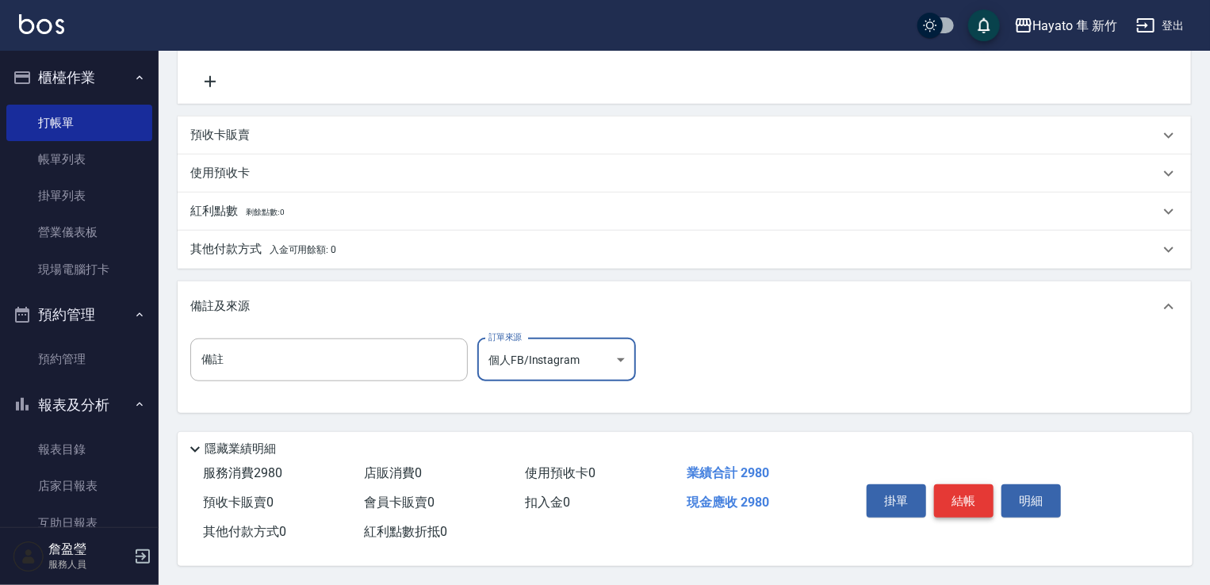
click at [955, 485] on button "結帳" at bounding box center [963, 501] width 59 height 33
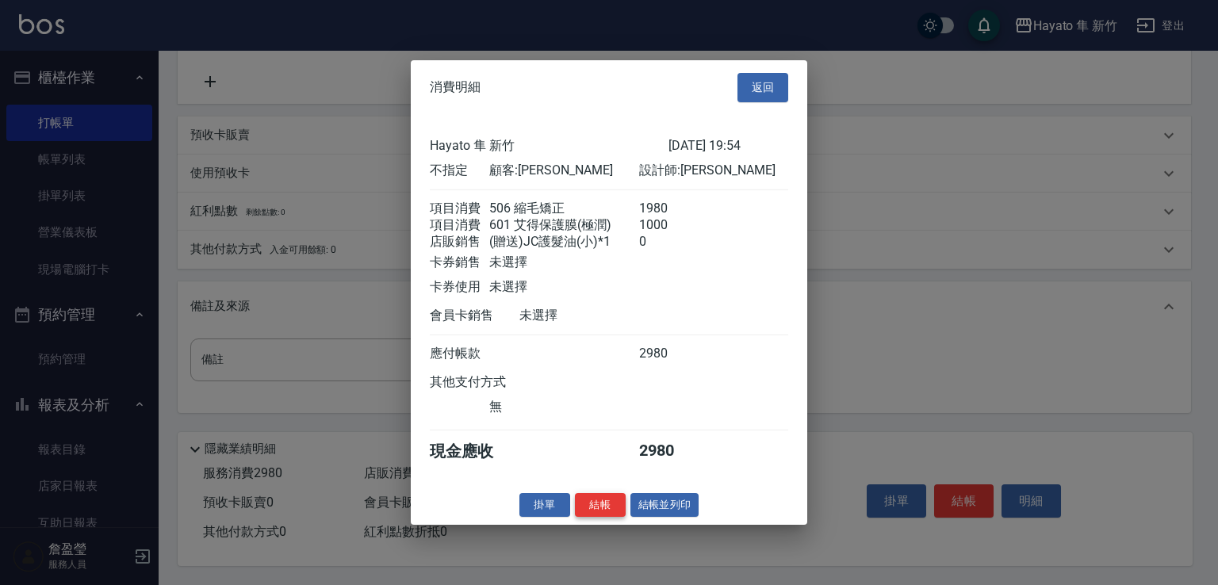
click at [606, 517] on button "結帳" at bounding box center [600, 505] width 51 height 25
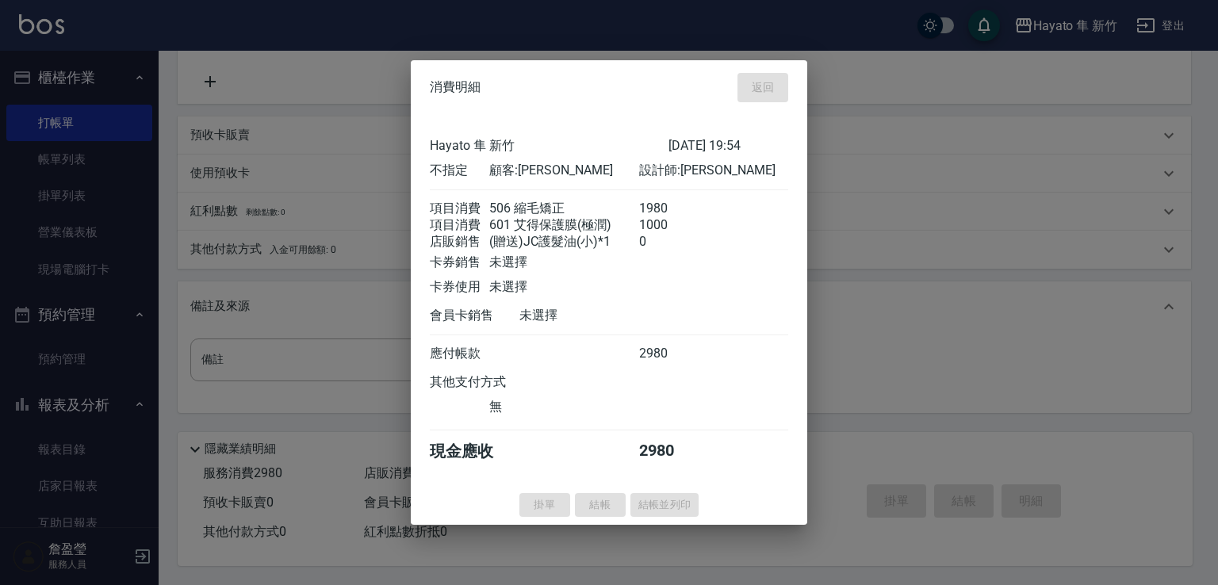
type input "[DATE] 19:57"
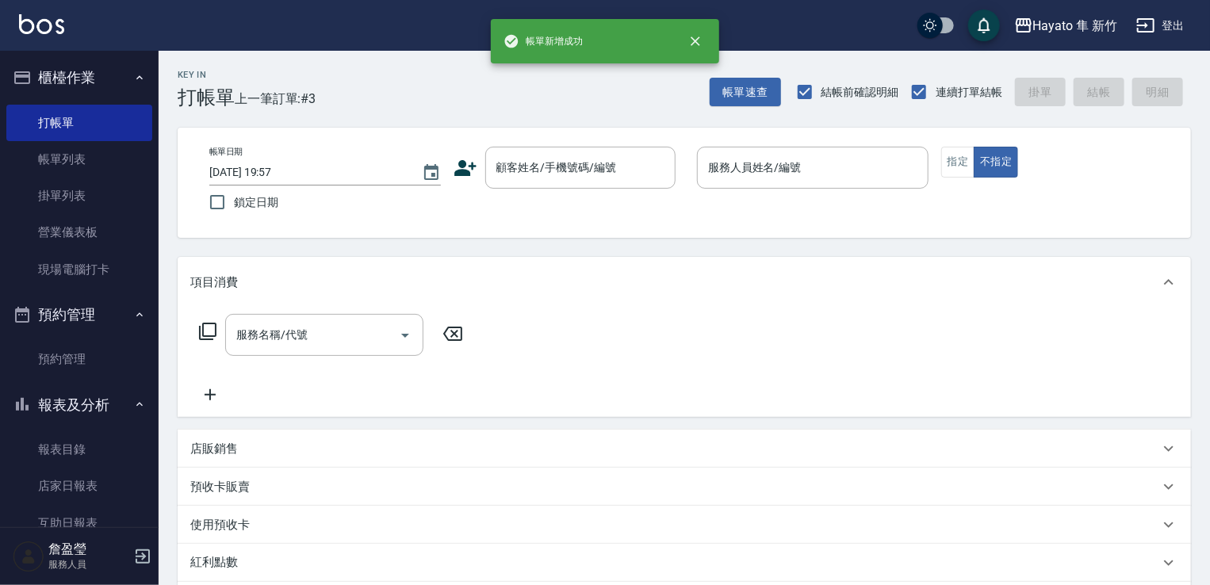
scroll to position [0, 0]
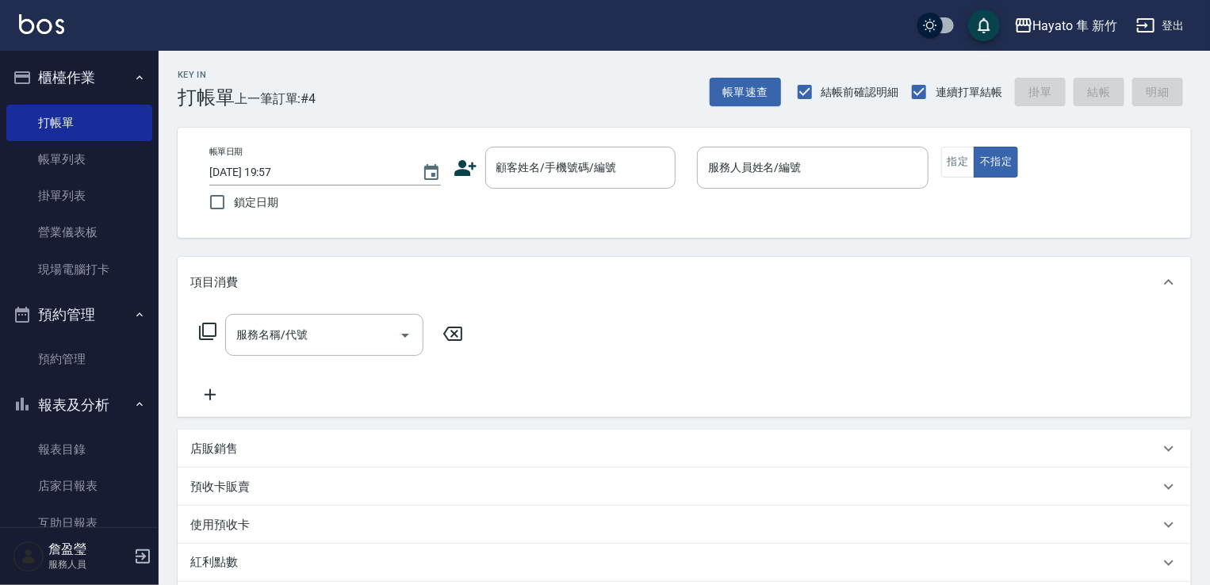
click at [458, 170] on icon at bounding box center [466, 168] width 22 height 16
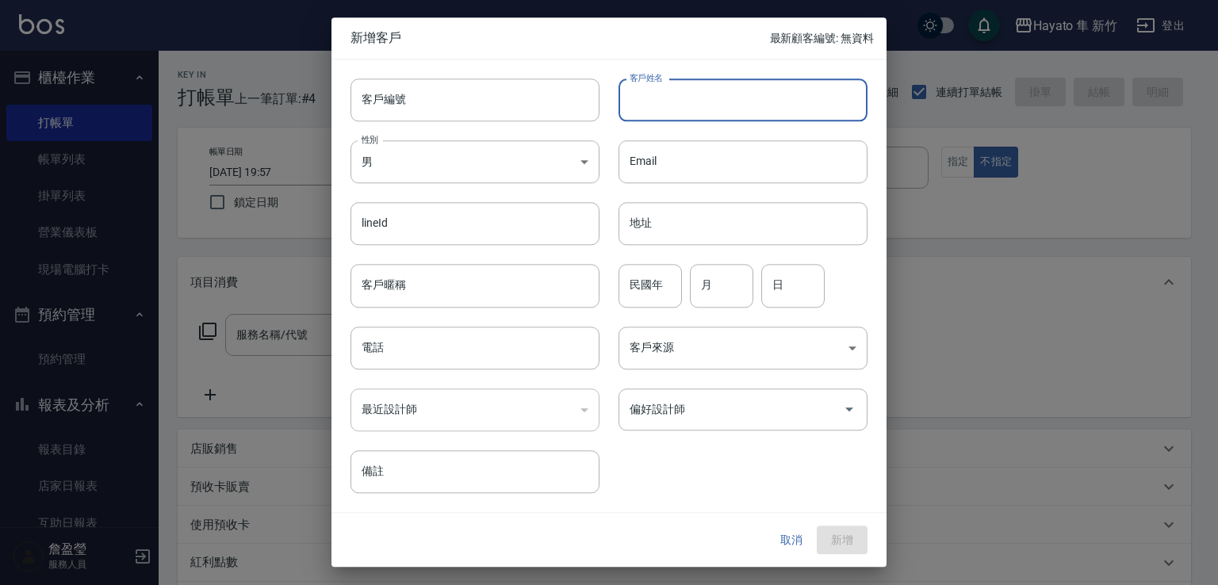
click at [663, 90] on input "客戶姓名" at bounding box center [743, 100] width 249 height 43
click at [685, 115] on input "[PERSON_NAME]" at bounding box center [743, 100] width 249 height 43
type input "[PERSON_NAME]"
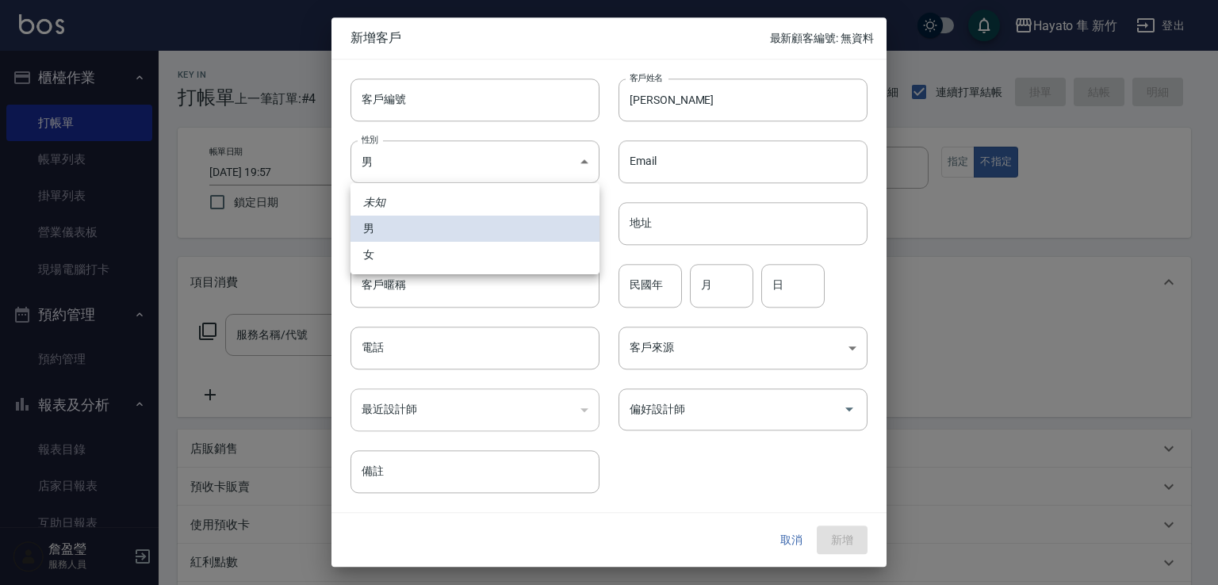
drag, startPoint x: 447, startPoint y: 150, endPoint x: 414, endPoint y: 253, distance: 108.4
click at [444, 162] on body "Hayato 隼 新竹 登出 櫃檯作業 打帳單 帳單列表 掛單列表 營業儀表板 現場電腦打卡 預約管理 預約管理 報表及分析 報表目錄 店家日報表 互助日報表…" at bounding box center [609, 415] width 1218 height 831
click at [419, 264] on li "女" at bounding box center [475, 255] width 249 height 26
type input "[DEMOGRAPHIC_DATA]"
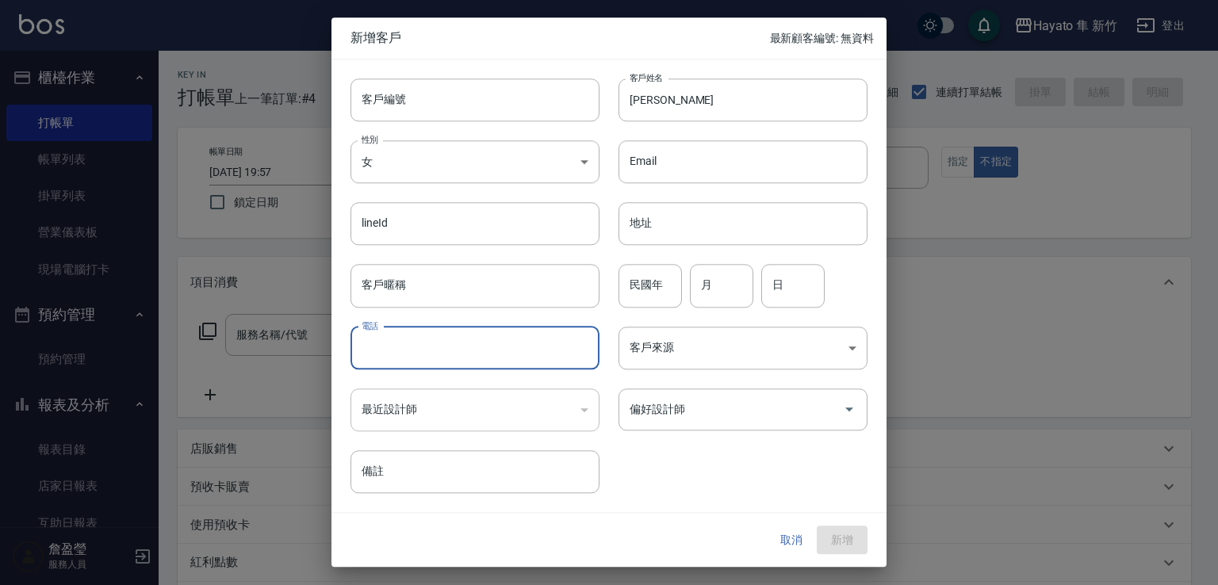
click at [409, 359] on input "電話" at bounding box center [475, 348] width 249 height 43
type input "0925502766"
click at [691, 324] on div "客戶來源 ​ 客戶來源" at bounding box center [734, 339] width 268 height 62
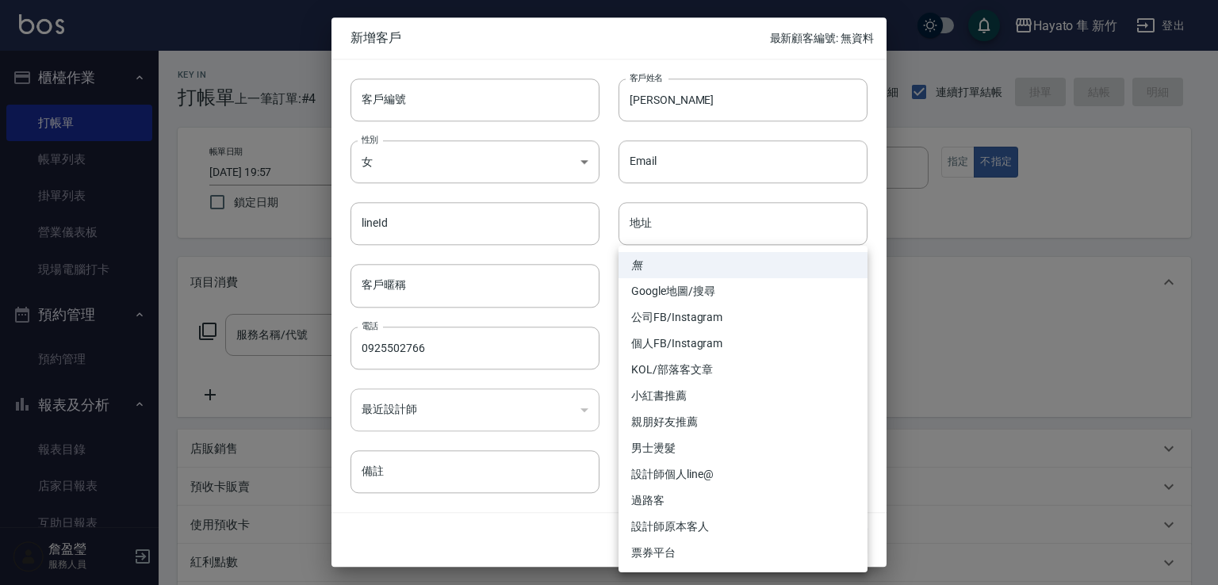
click at [711, 347] on body "Hayato 隼 新竹 登出 櫃檯作業 打帳單 帳單列表 掛單列表 營業儀表板 現場電腦打卡 預約管理 預約管理 報表及分析 報表目錄 店家日報表 互助日報表…" at bounding box center [609, 415] width 1218 height 831
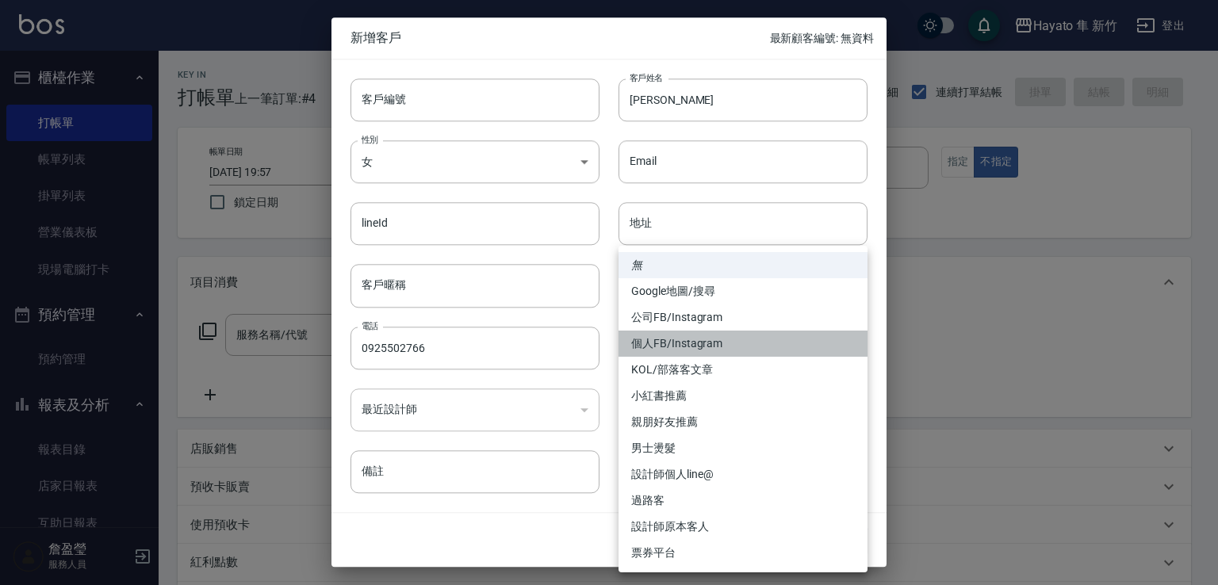
click at [680, 332] on li "個人FB/Instagram" at bounding box center [743, 344] width 249 height 26
type input "個人FB/Instagram"
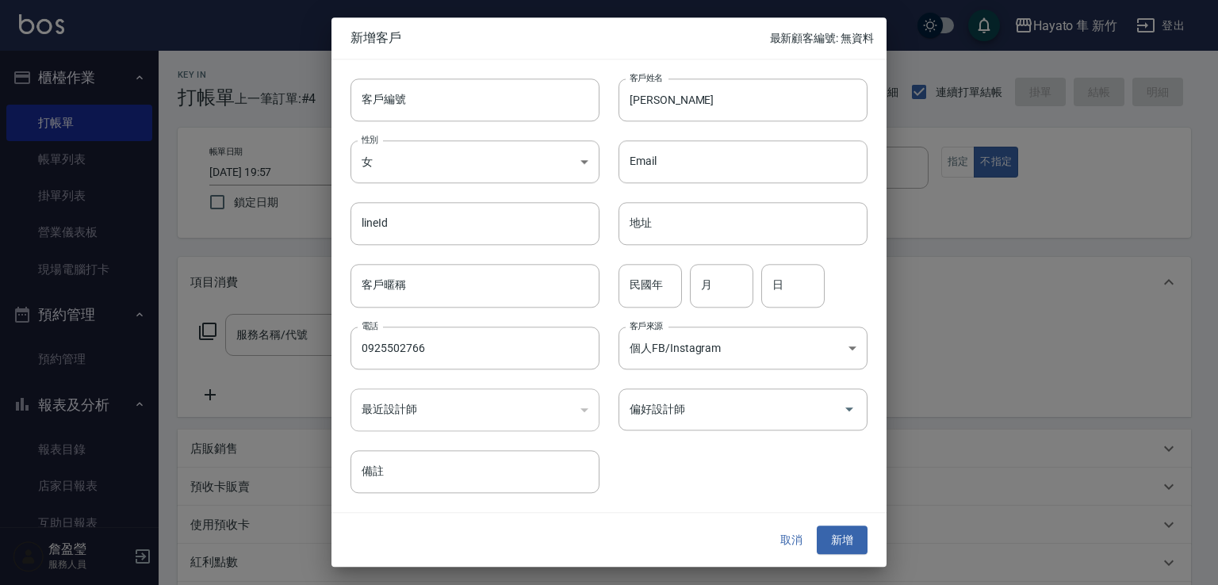
click at [684, 432] on div "客戶編號 客戶編號 客戶姓名 [PERSON_NAME] 客戶姓名 性別 女 [DEMOGRAPHIC_DATA] 性別 Email Email lineId…" at bounding box center [600, 276] width 536 height 434
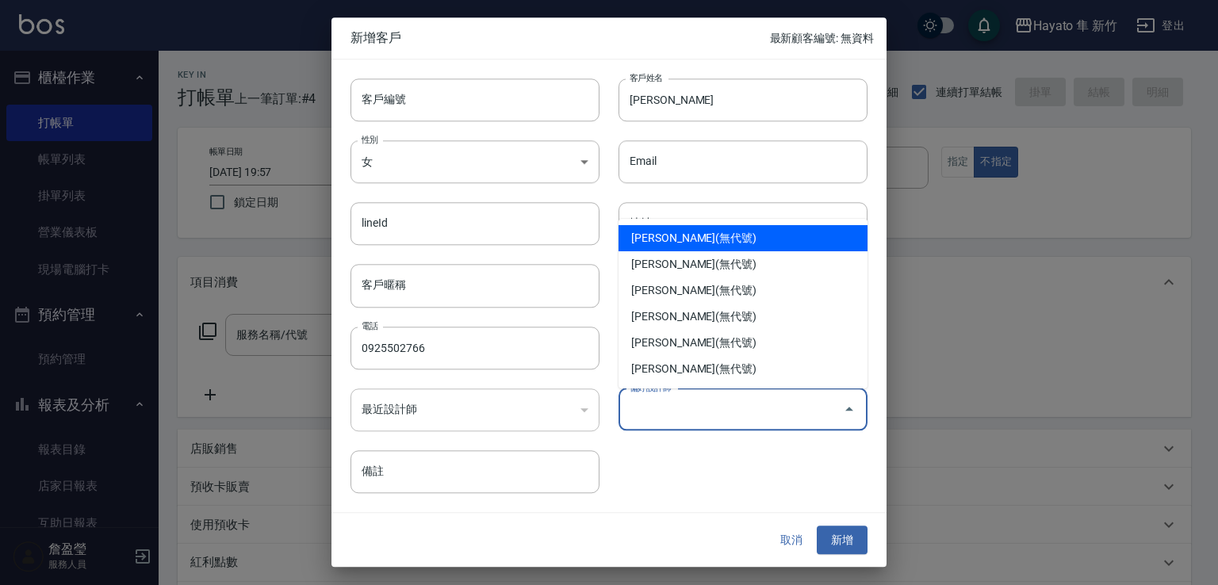
click at [684, 410] on input "偏好設計師" at bounding box center [731, 410] width 211 height 28
click at [689, 240] on li "[PERSON_NAME](無代號)" at bounding box center [743, 238] width 249 height 26
type input "[PERSON_NAME]"
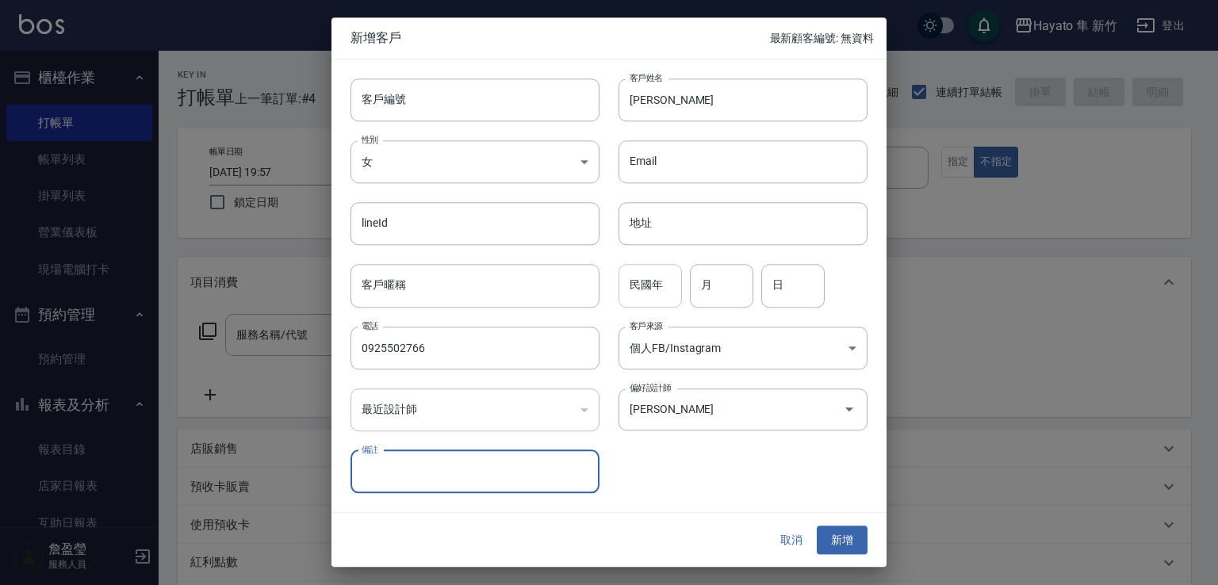
click at [662, 282] on input "民國年" at bounding box center [650, 286] width 63 height 43
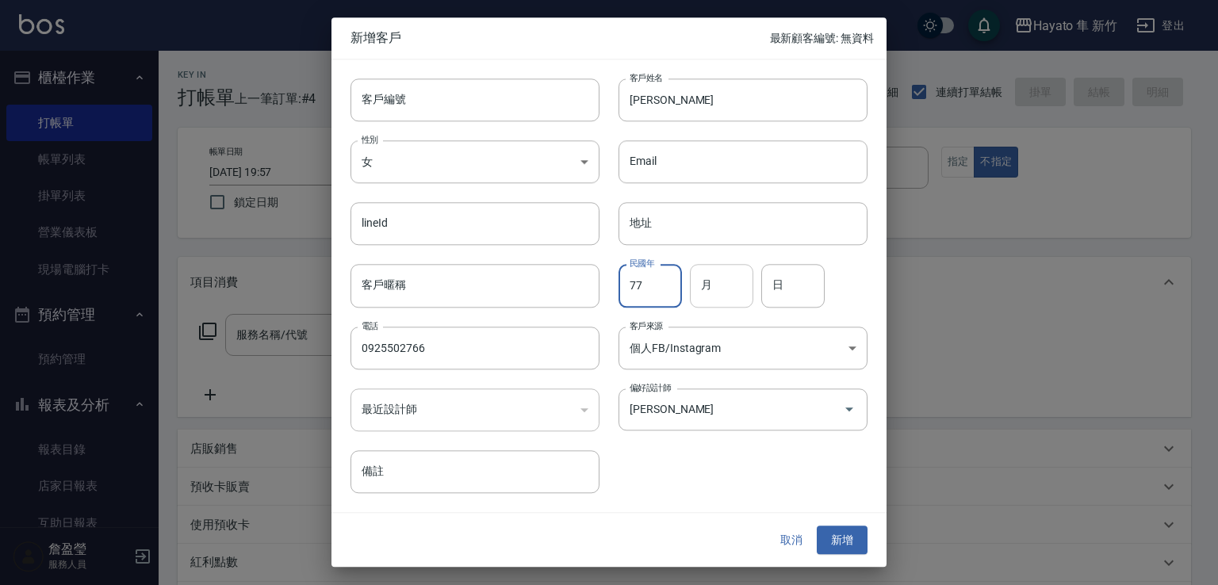
type input "77"
drag, startPoint x: 731, startPoint y: 297, endPoint x: 709, endPoint y: 296, distance: 22.2
click at [721, 297] on input "月" at bounding box center [721, 286] width 63 height 43
type input "4"
click at [788, 274] on input "日" at bounding box center [792, 286] width 63 height 43
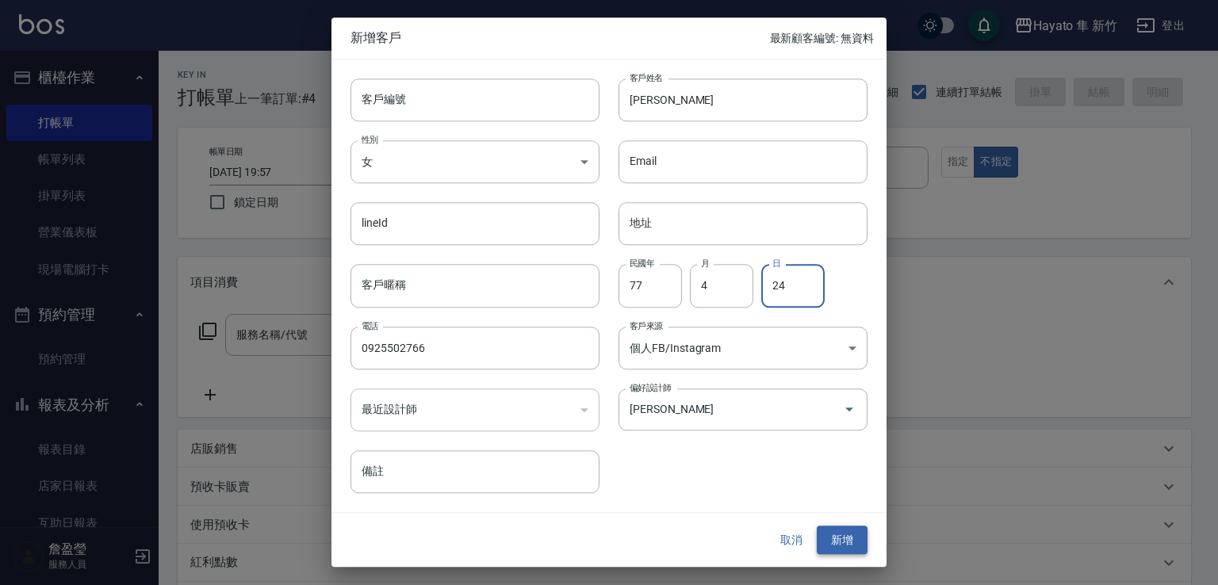
type input "24"
click at [846, 543] on button "新增" at bounding box center [842, 540] width 51 height 29
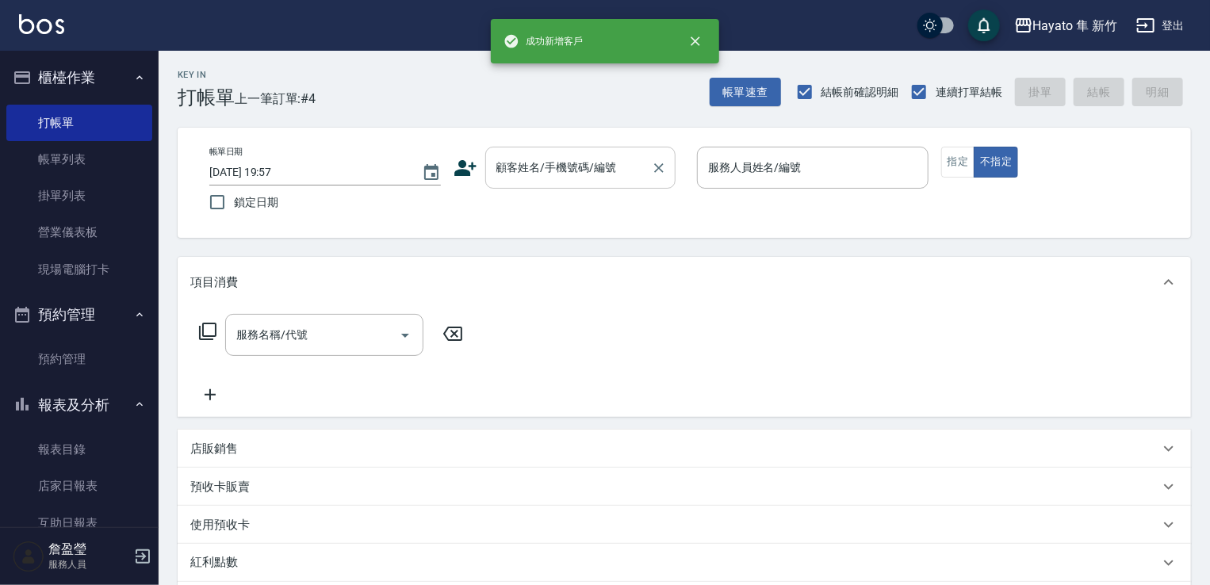
click at [519, 172] on input "顧客姓名/手機號碼/編號" at bounding box center [569, 168] width 152 height 28
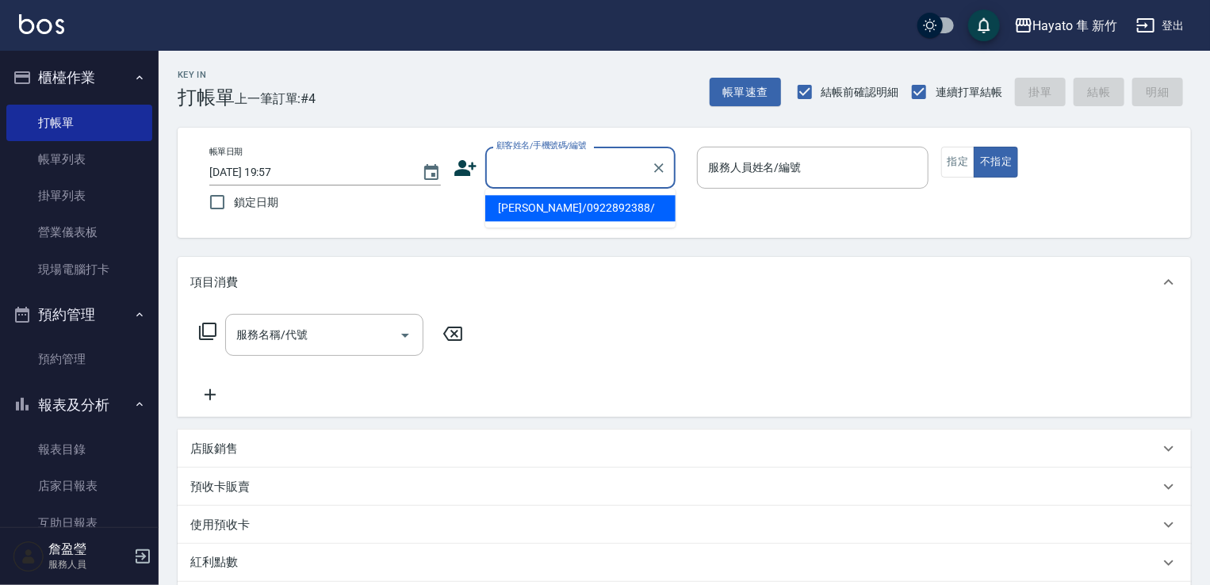
paste input "[PERSON_NAME]"
type input "[PERSON_NAME]"
click at [663, 164] on icon "Clear" at bounding box center [659, 168] width 16 height 16
click at [628, 164] on input "顧客姓名/手機號碼/編號" at bounding box center [569, 168] width 152 height 28
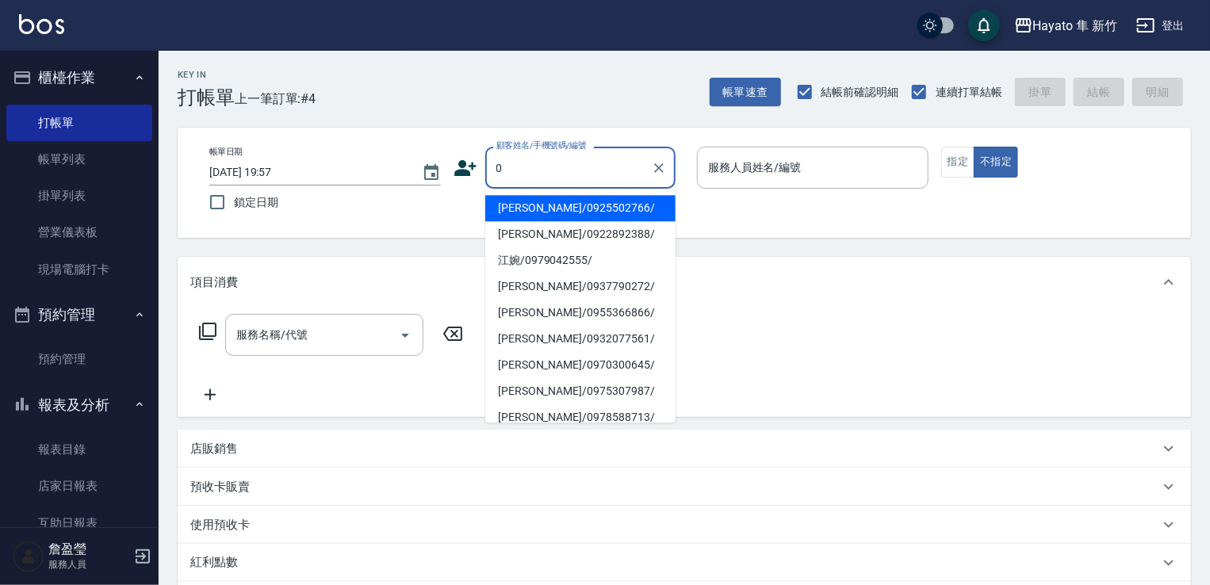
click at [574, 201] on li "[PERSON_NAME]/0925502766/" at bounding box center [580, 208] width 190 height 26
type input "[PERSON_NAME]/0925502766/"
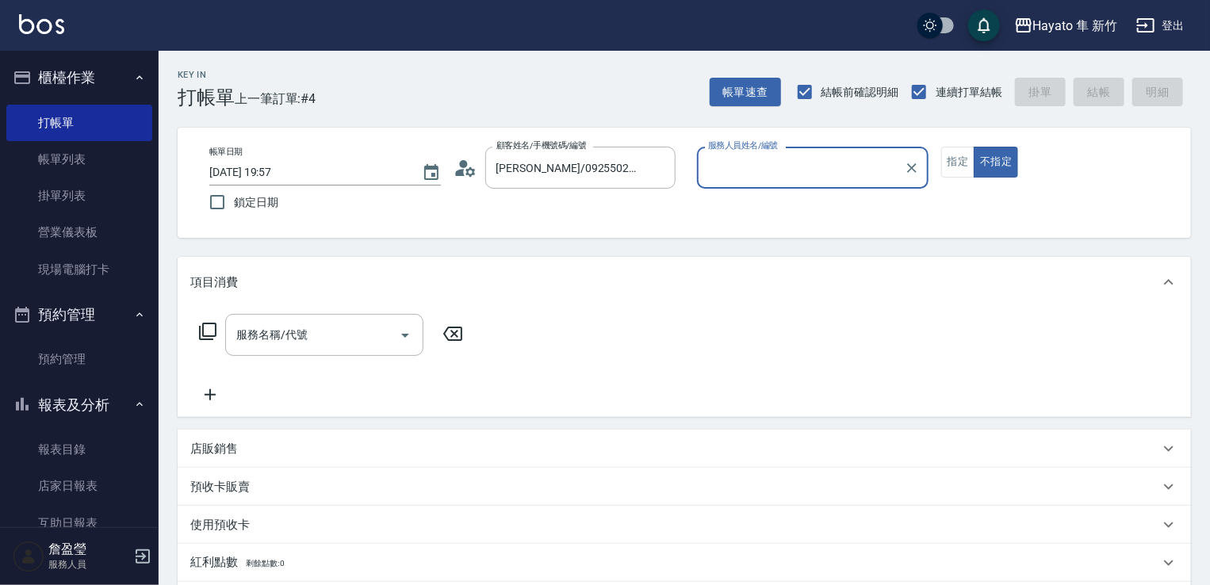
type input "[PERSON_NAME](無代號)"
click at [963, 158] on button "指定" at bounding box center [959, 162] width 34 height 31
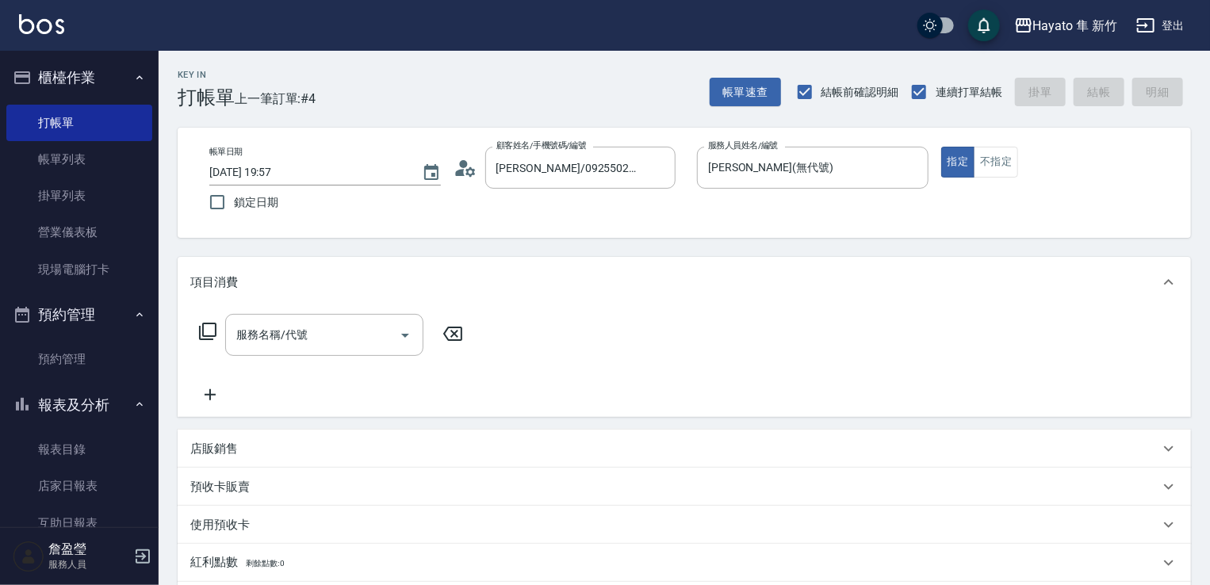
click at [992, 162] on button "不指定" at bounding box center [996, 162] width 44 height 31
drag, startPoint x: 351, startPoint y: 343, endPoint x: 339, endPoint y: 324, distance: 21.8
click at [349, 340] on input "服務名稱/代號" at bounding box center [312, 335] width 160 height 28
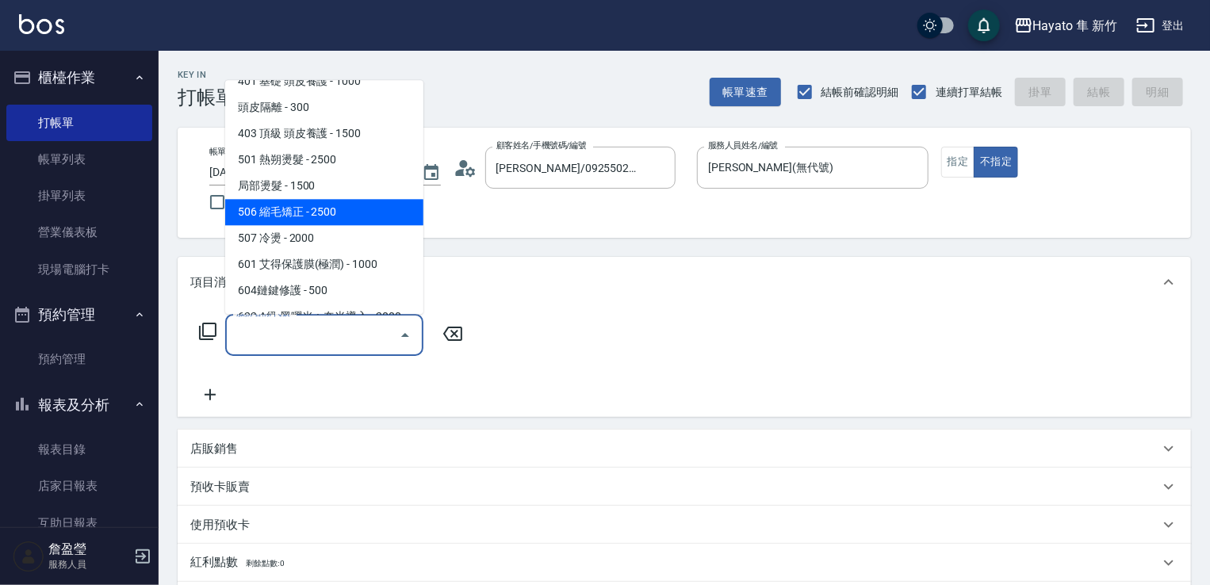
scroll to position [159, 0]
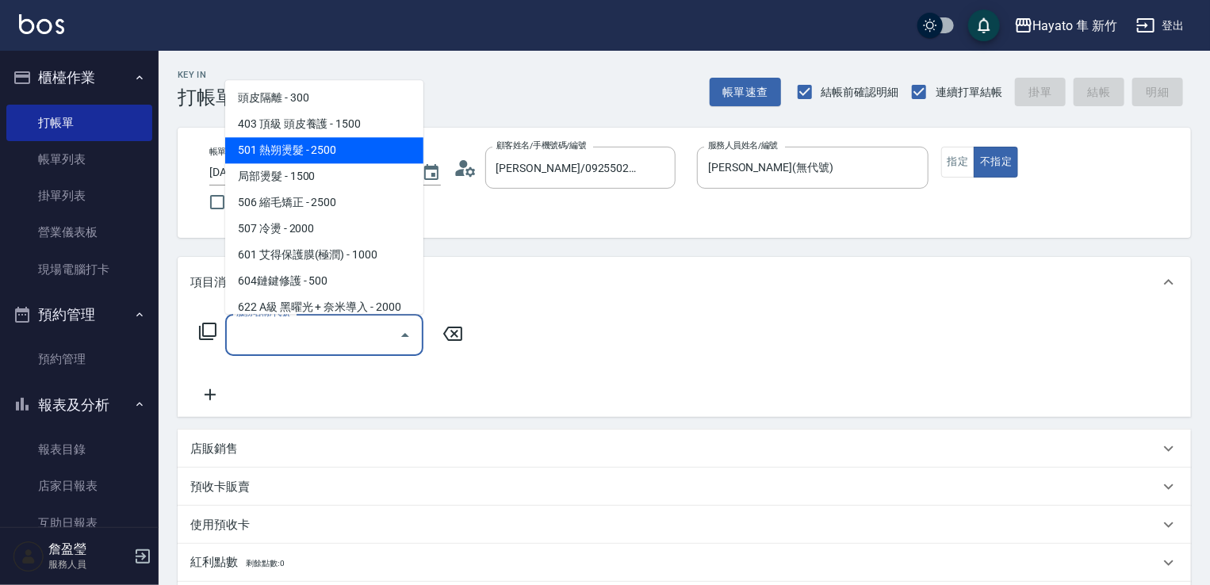
click at [327, 155] on span "501 熱朔燙髮 - 2500" at bounding box center [324, 150] width 198 height 26
type input "501 熱朔燙髮(501)"
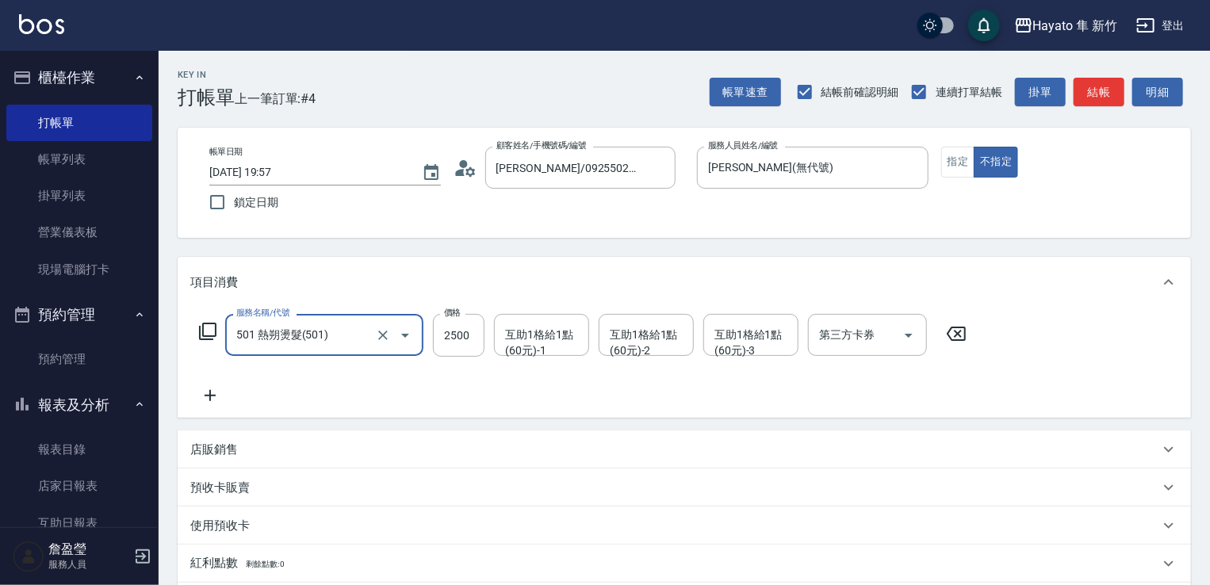
click at [382, 319] on div at bounding box center [394, 335] width 44 height 42
click at [393, 334] on button "Open" at bounding box center [405, 335] width 25 height 25
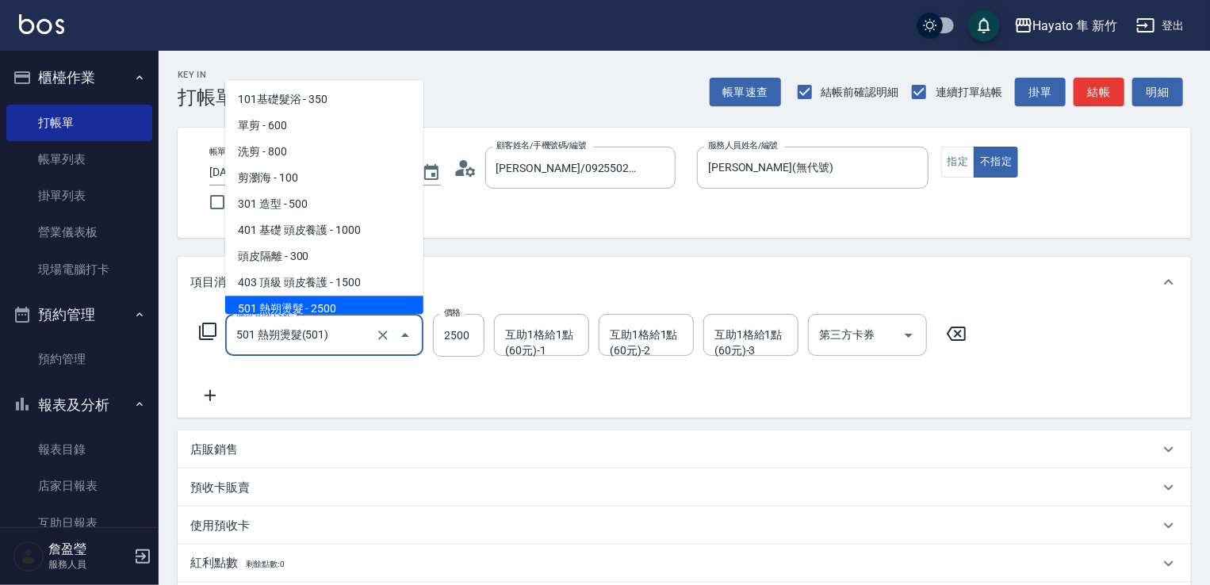
scroll to position [8, 0]
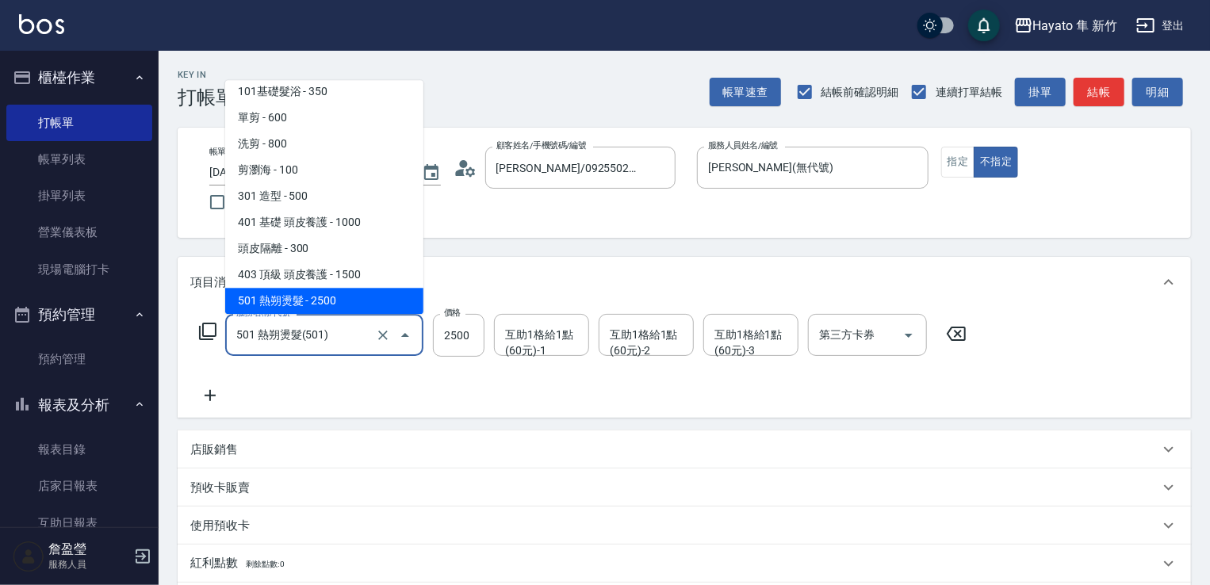
click at [359, 336] on input "501 熱朔燙髮(501)" at bounding box center [302, 335] width 140 height 28
click at [381, 329] on icon "Clear" at bounding box center [383, 336] width 16 height 16
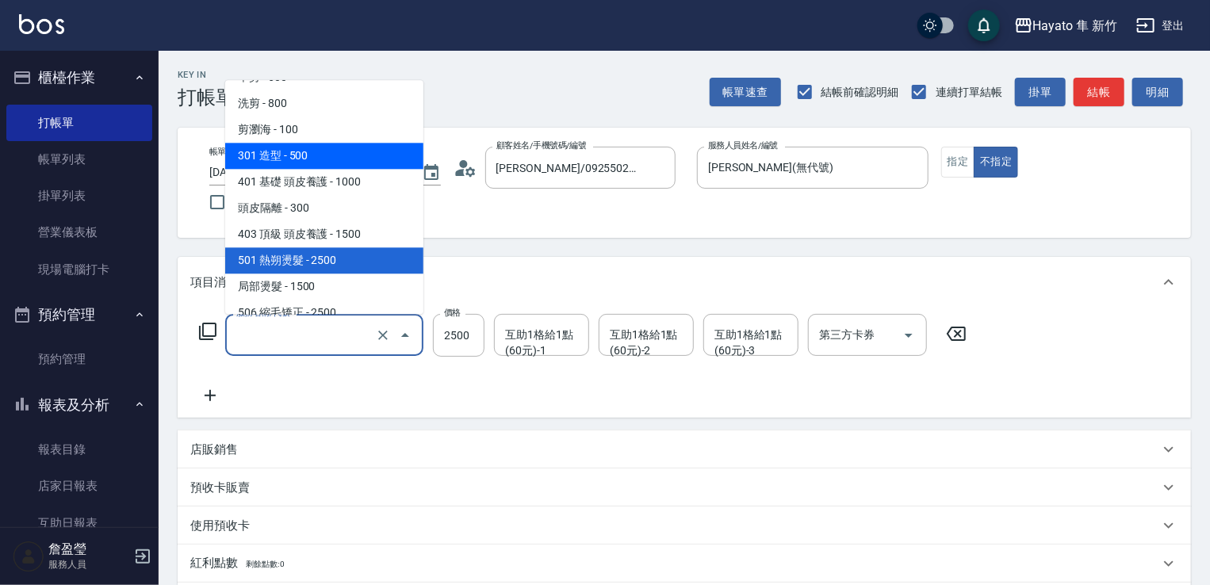
scroll to position [87, 0]
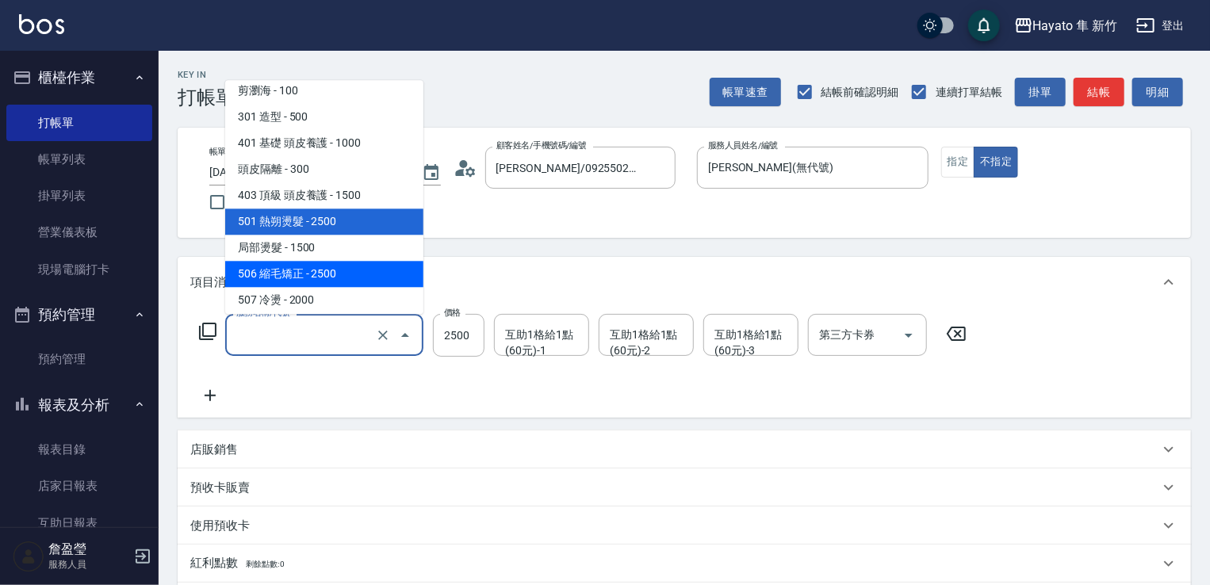
click at [313, 267] on span "506 縮毛矯正 - 2500" at bounding box center [324, 274] width 198 height 26
type input "506 縮毛矯正 (506)"
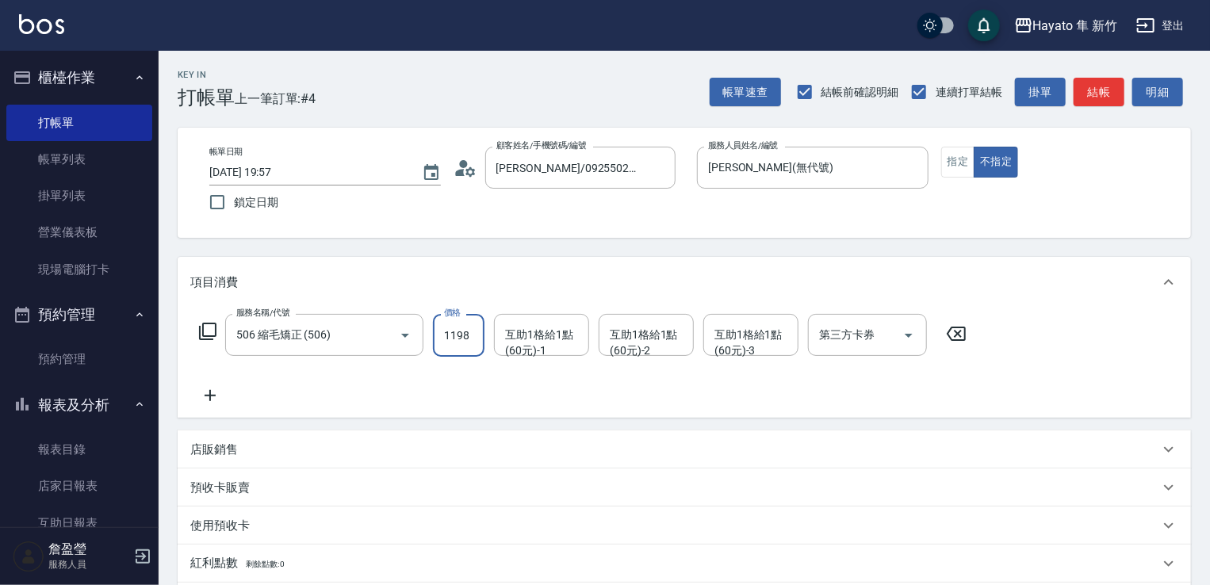
scroll to position [0, 0]
type input "1980"
drag, startPoint x: 360, startPoint y: 391, endPoint x: 299, endPoint y: 413, distance: 65.0
click at [362, 392] on div "服務名稱/代號 506 縮毛矯正 (506) 服務名稱/代號 價格 1980 價格 互助1格給1點(60元)-1 互助1格給1點(60元)-1 互助1格給1點…" at bounding box center [583, 359] width 786 height 91
drag, startPoint x: 204, startPoint y: 393, endPoint x: 217, endPoint y: 394, distance: 13.6
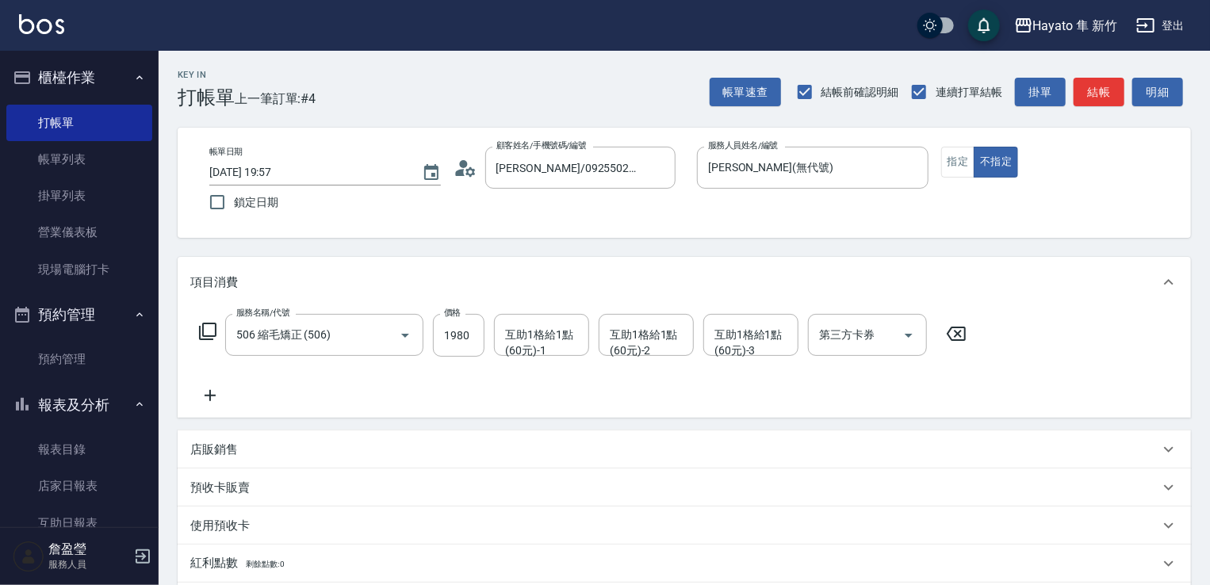
click at [217, 394] on icon at bounding box center [210, 395] width 40 height 19
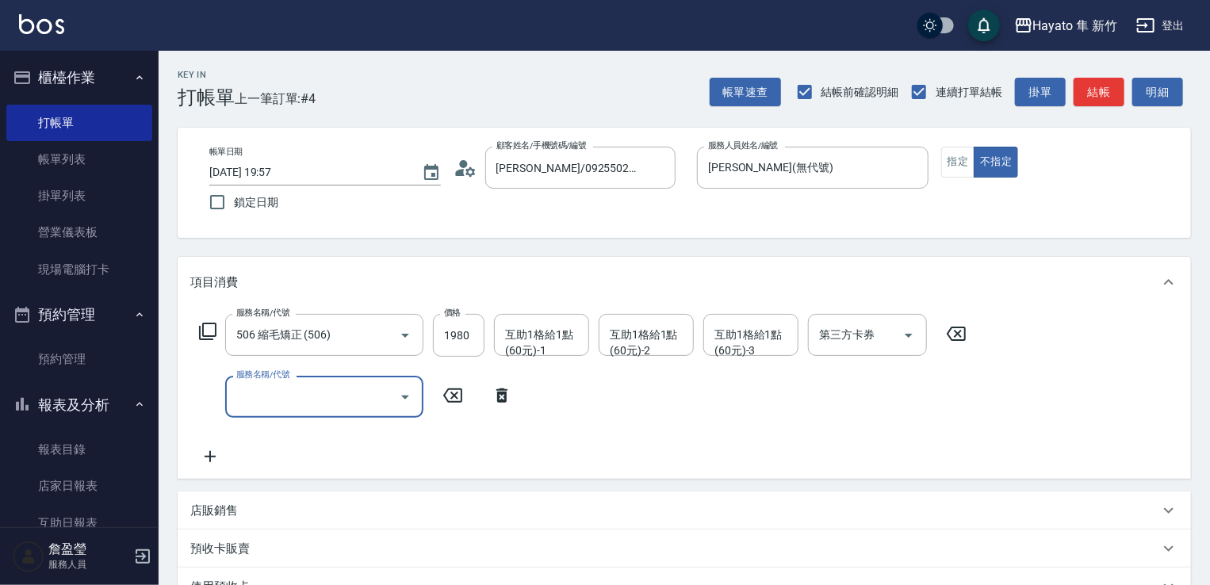
click at [263, 397] on input "服務名稱/代號" at bounding box center [312, 397] width 160 height 28
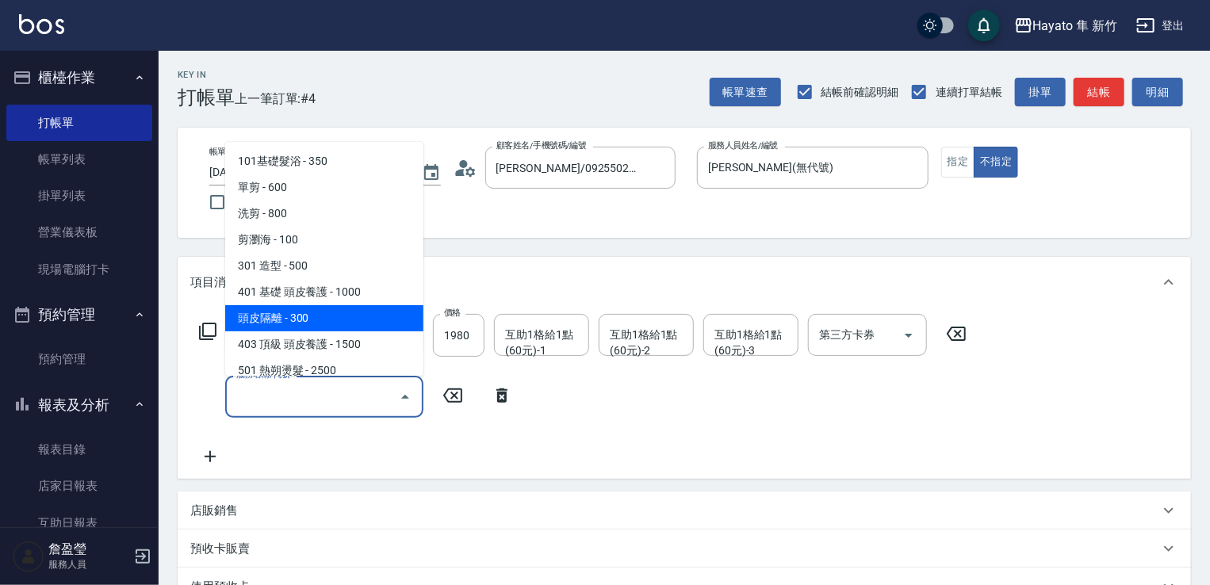
scroll to position [159, 0]
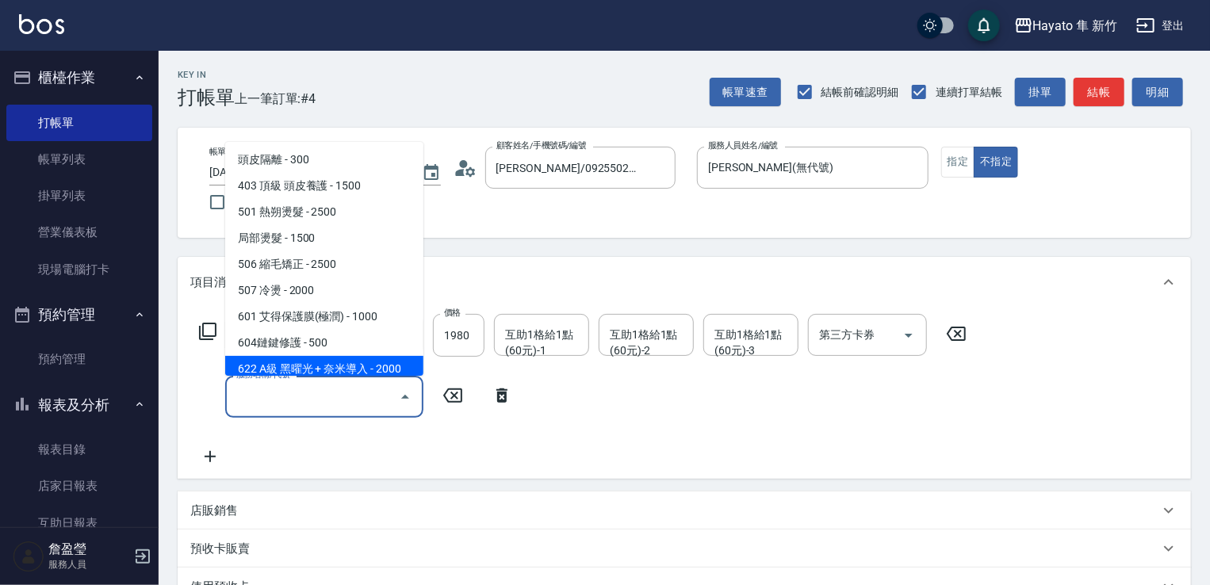
click at [318, 369] on span "622 A級 黑曜光 + 奈米導入 - 2000" at bounding box center [324, 369] width 198 height 26
type input "622 A級 黑曜光 + 奈米導入(622)"
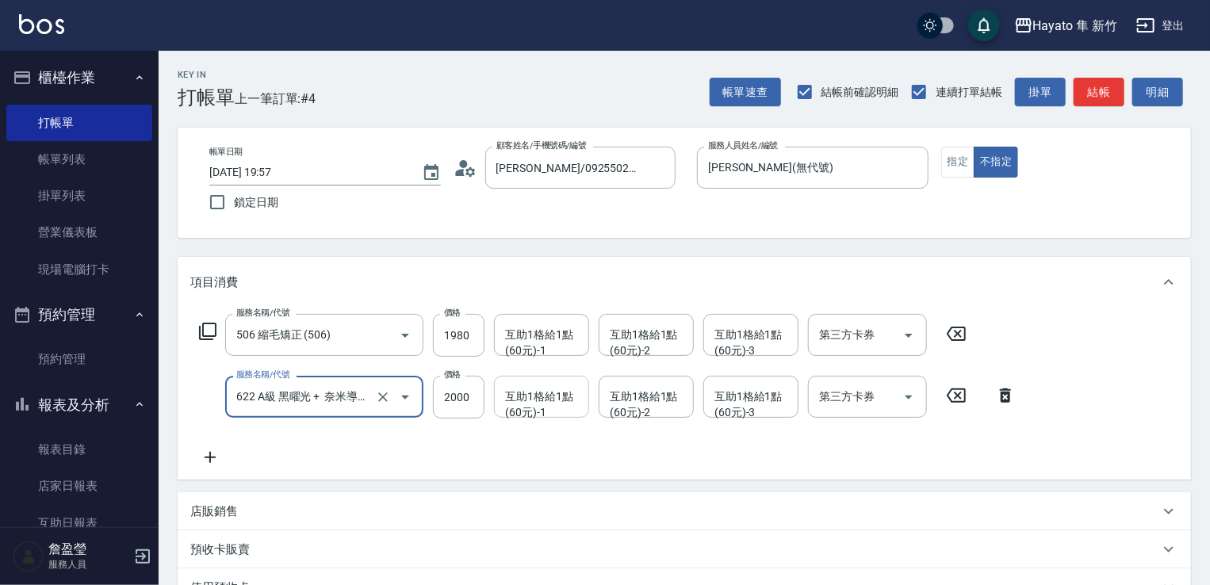
click at [539, 404] on div "互助1格給1點(60元)-1 互助1格給1點(60元)-1" at bounding box center [541, 397] width 95 height 42
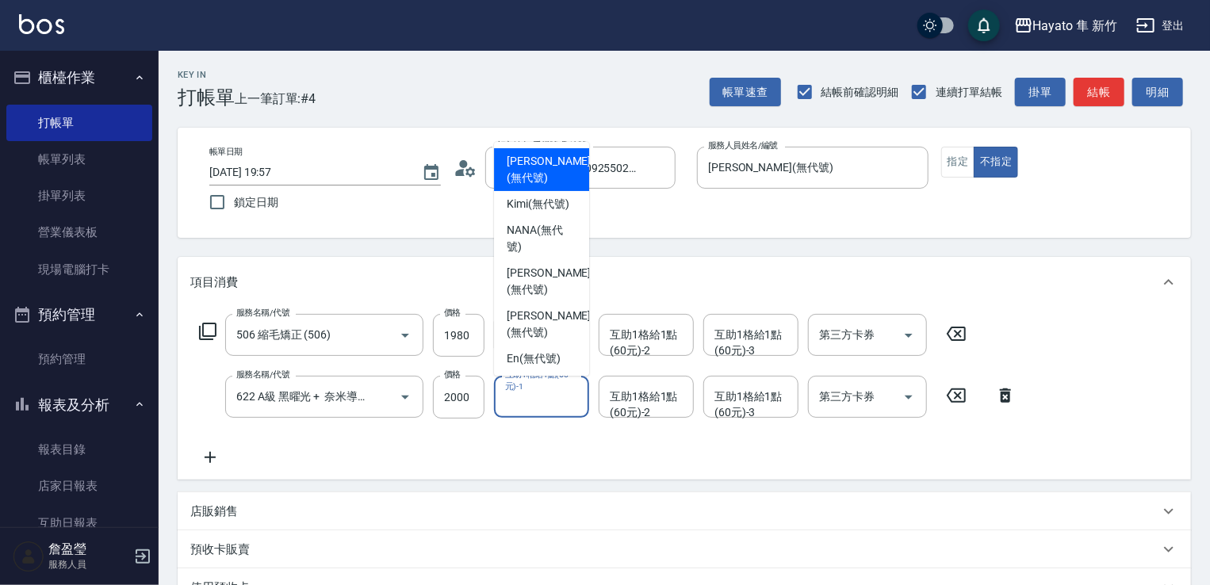
click at [466, 467] on div "服務名稱/代號 506 縮毛矯正 (506) 服務名稱/代號 價格 1980 價格 互助1格給1點(60元)-1 互助1格給1點(60元)-1 互助1格給1點…" at bounding box center [685, 394] width 1014 height 172
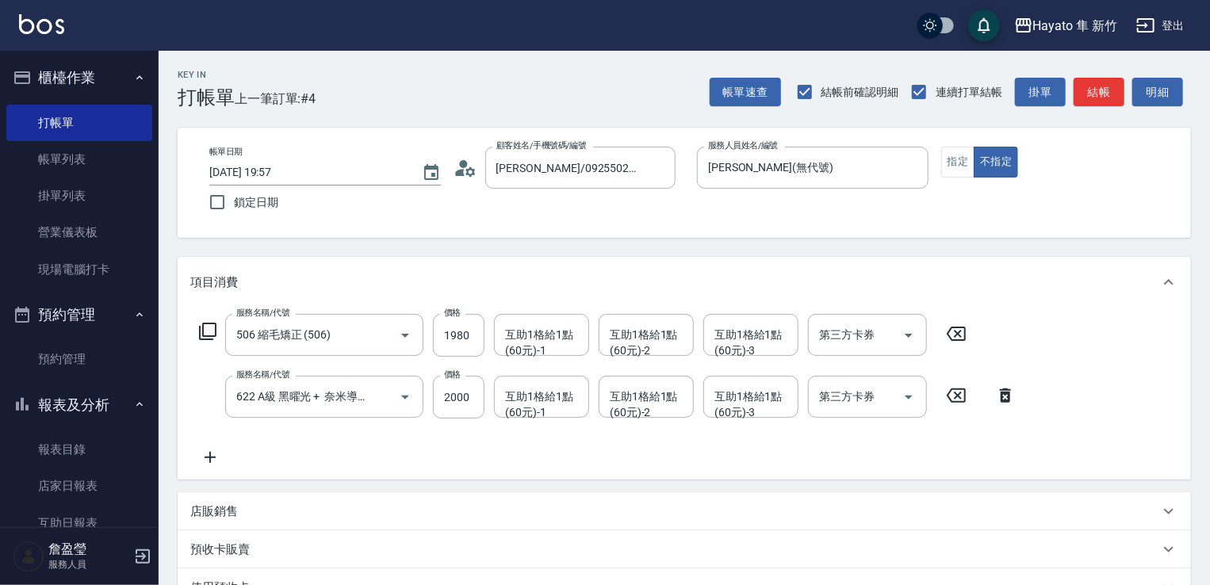
drag, startPoint x: 221, startPoint y: 501, endPoint x: 251, endPoint y: 524, distance: 37.3
click at [227, 505] on div "店販銷售" at bounding box center [685, 512] width 1014 height 38
click at [259, 539] on div "店販銷售" at bounding box center [685, 518] width 1014 height 51
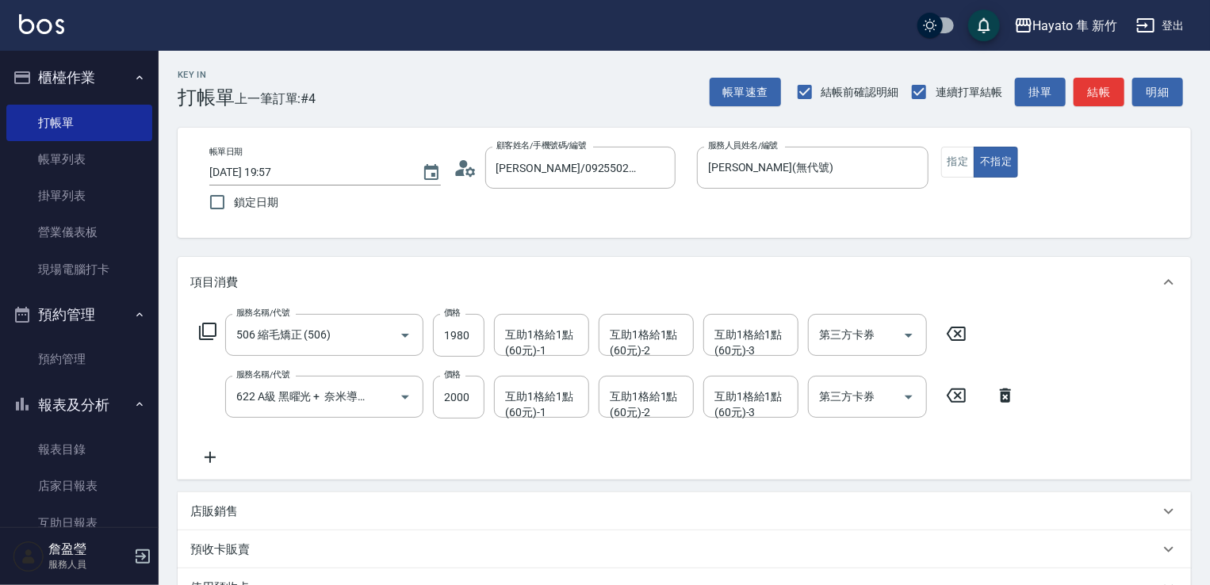
drag, startPoint x: 260, startPoint y: 547, endPoint x: 263, endPoint y: 534, distance: 12.9
click at [263, 542] on div "預收卡販賣" at bounding box center [674, 550] width 969 height 17
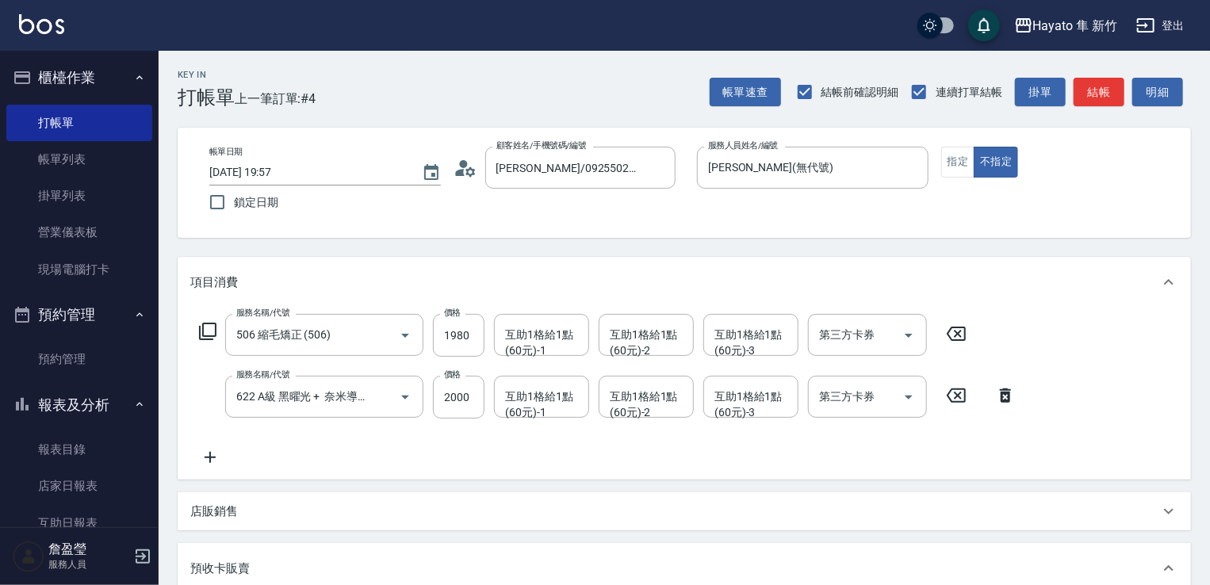
click at [259, 497] on div "店販銷售" at bounding box center [685, 512] width 1014 height 38
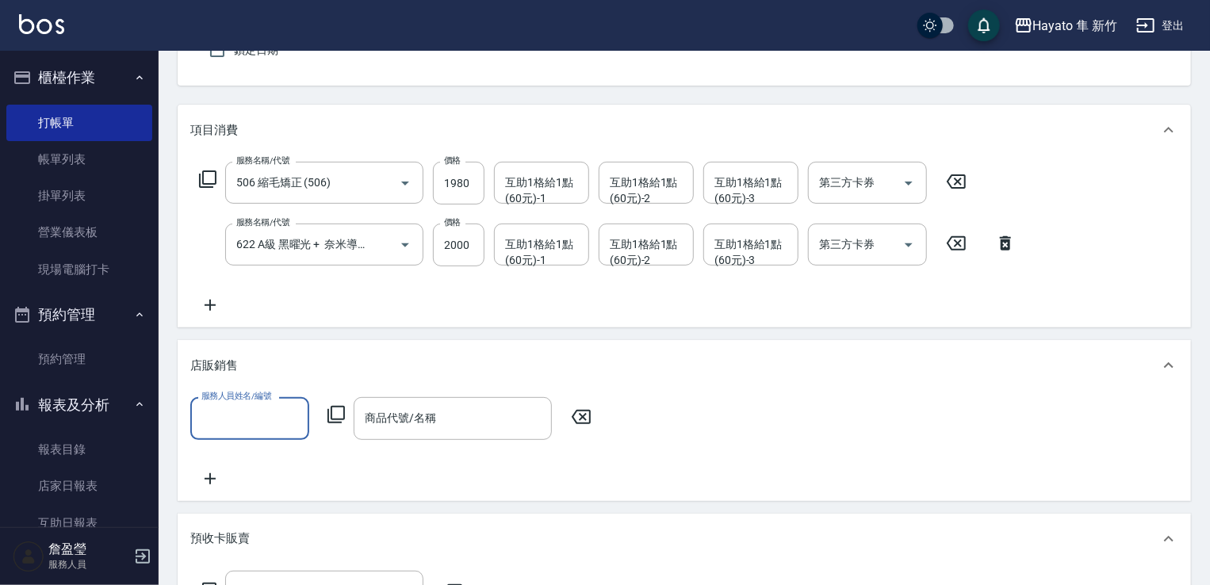
scroll to position [159, 0]
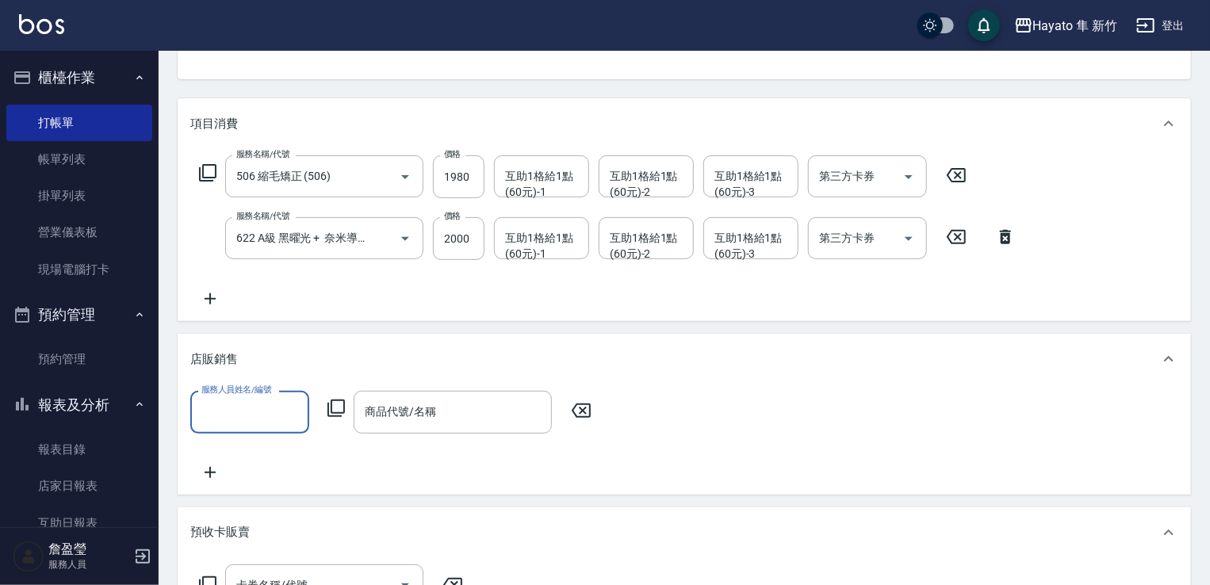
drag, startPoint x: 200, startPoint y: 428, endPoint x: 209, endPoint y: 426, distance: 9.8
click at [201, 426] on div "服務人員姓名/編號" at bounding box center [249, 412] width 119 height 42
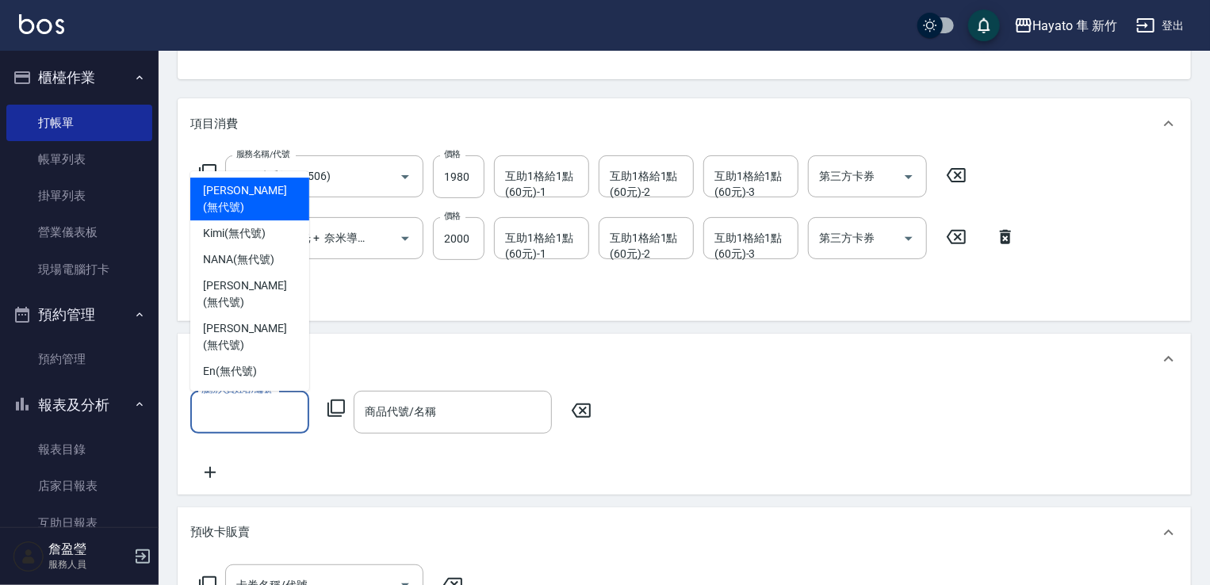
drag, startPoint x: 231, startPoint y: 234, endPoint x: 339, endPoint y: 334, distance: 147.6
click at [243, 221] on div "[PERSON_NAME] (無代號)" at bounding box center [249, 199] width 119 height 43
type input "[PERSON_NAME](無代號)"
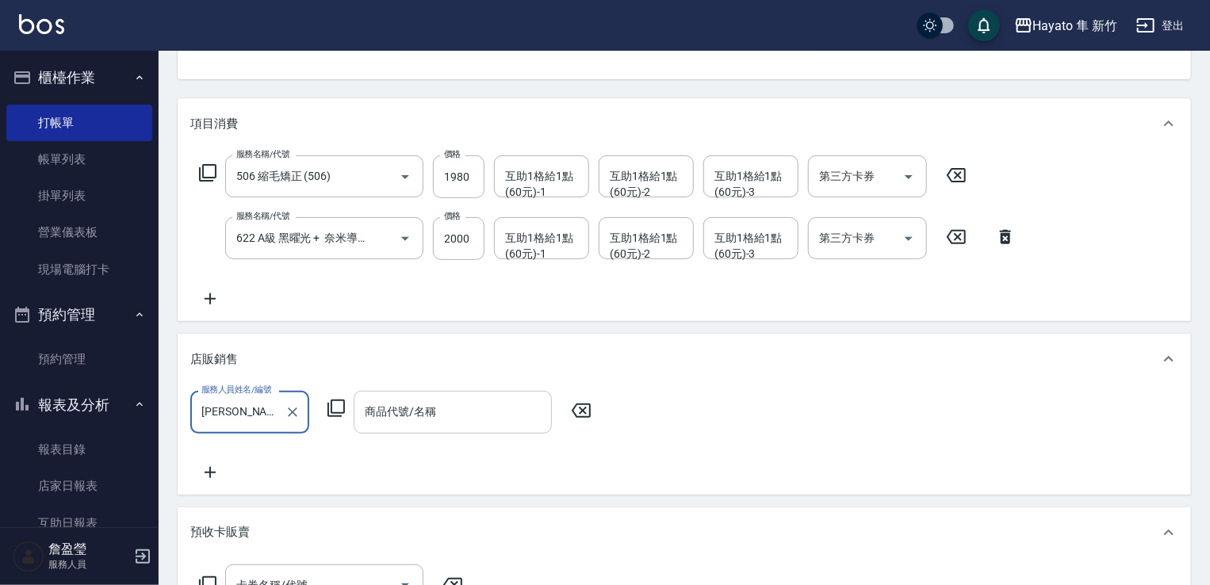
click at [397, 406] on input "商品代號/名稱" at bounding box center [453, 412] width 184 height 28
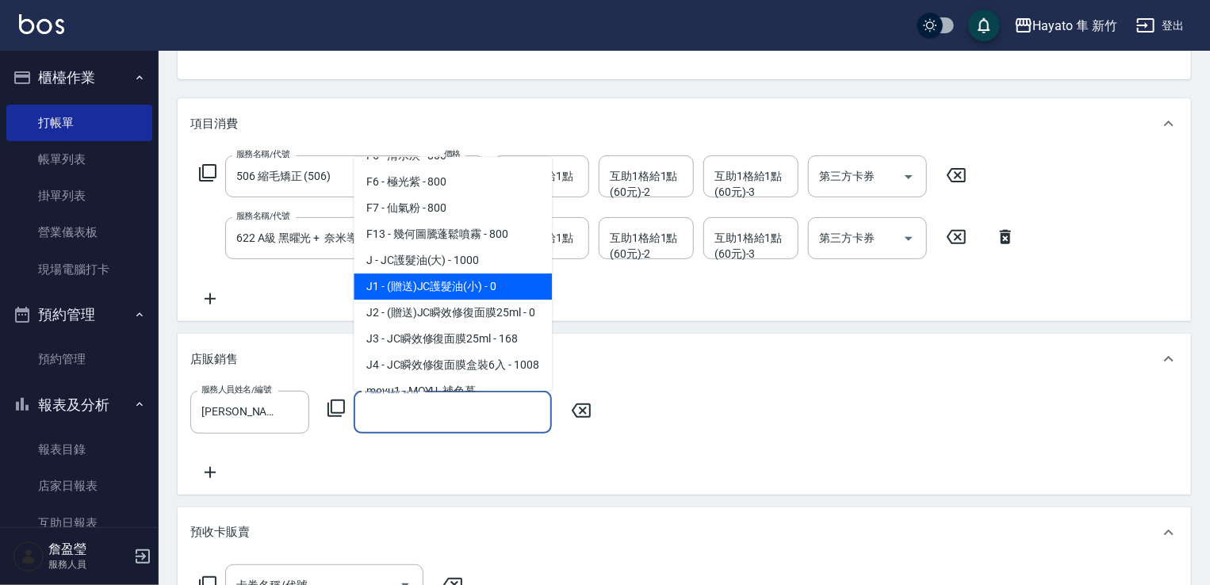
drag, startPoint x: 466, startPoint y: 280, endPoint x: 482, endPoint y: 352, distance: 74.1
click at [466, 281] on span "J1 - (贈送)JC護髮油(小) - 0" at bounding box center [453, 287] width 198 height 26
type input "(贈送)JC護髮油(小)"
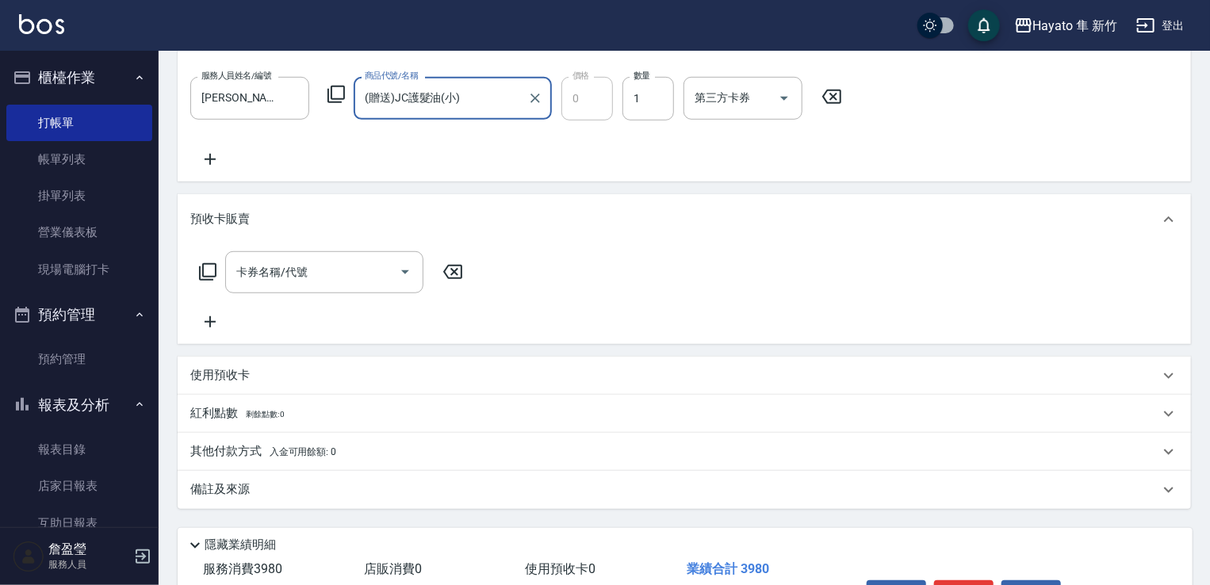
scroll to position [476, 0]
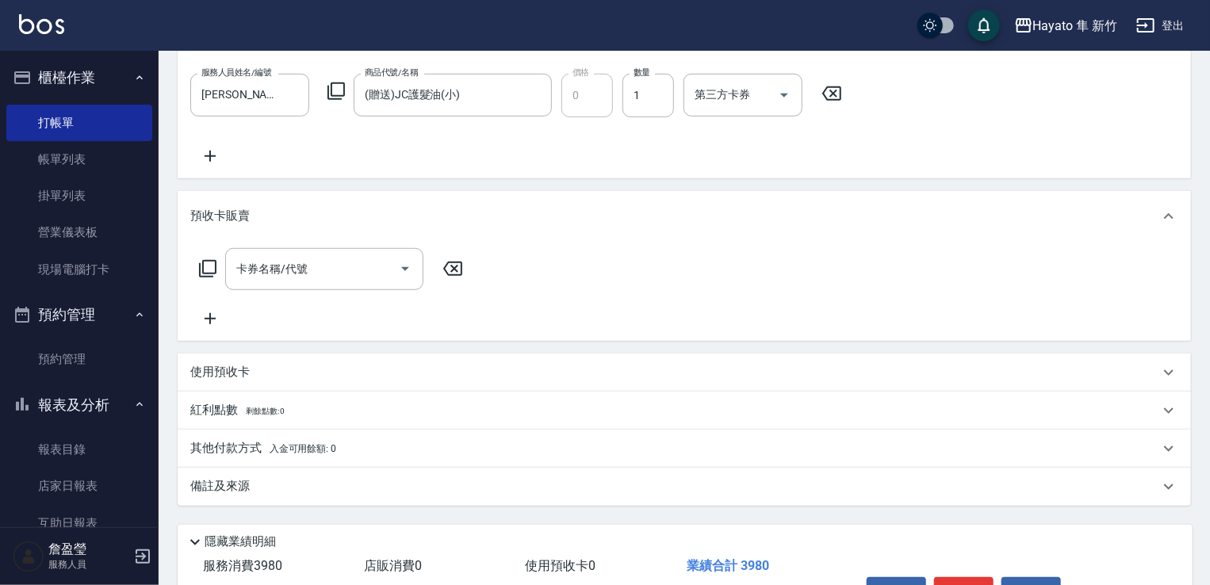
click at [384, 499] on div "備註及來源" at bounding box center [685, 487] width 1014 height 38
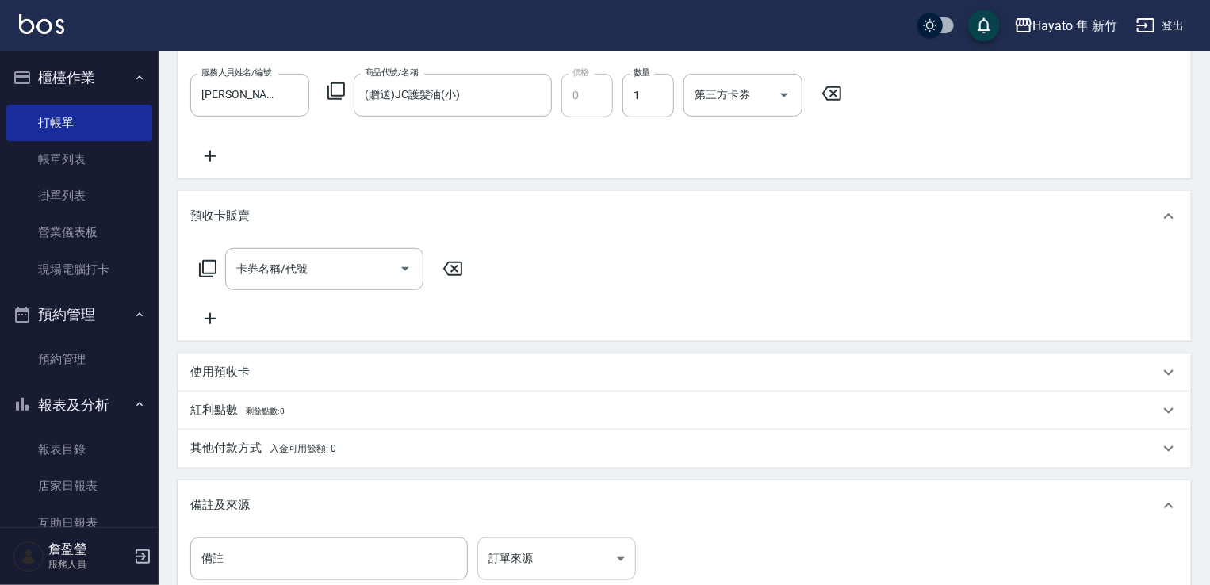
click at [507, 553] on body "Hayato 隼 新竹 登出 櫃檯作業 打帳單 帳單列表 掛單列表 營業儀表板 現場電腦打卡 預約管理 預約管理 報表及分析 報表目錄 店家日報表 互助日報表…" at bounding box center [605, 154] width 1210 height 1260
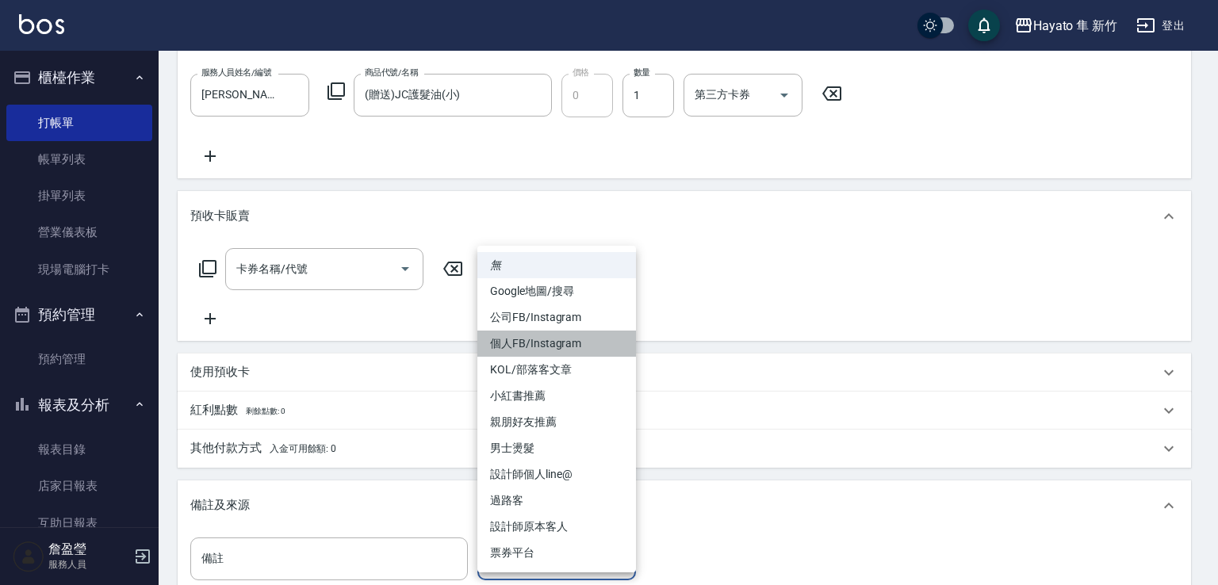
click at [543, 343] on li "個人FB/Instagram" at bounding box center [557, 344] width 159 height 26
type input "個人FB/Instagram"
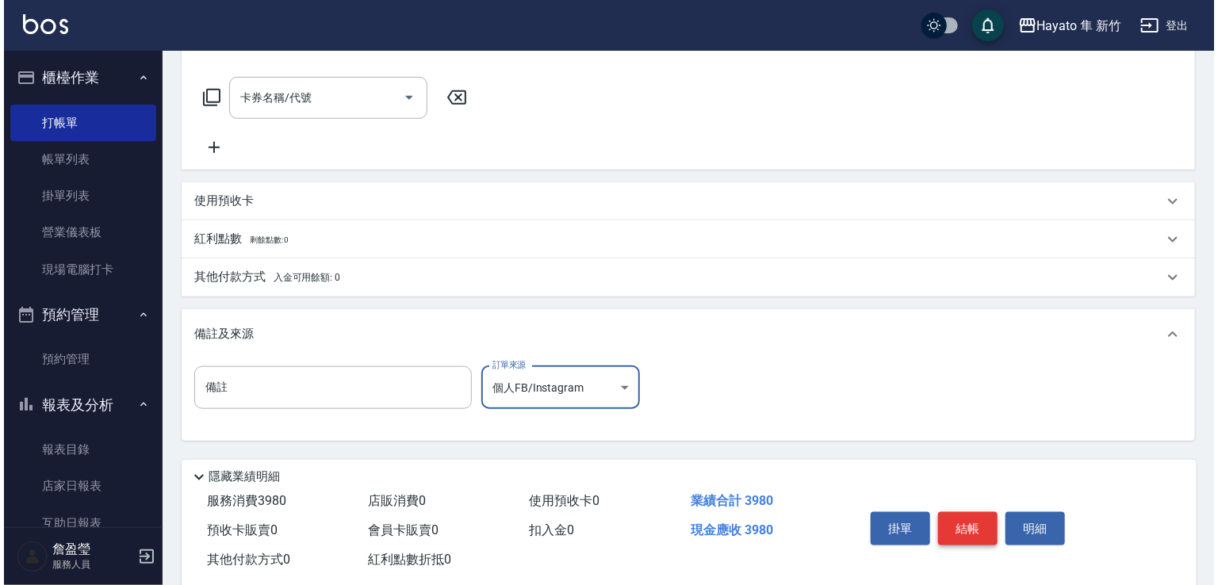
scroll to position [680, 0]
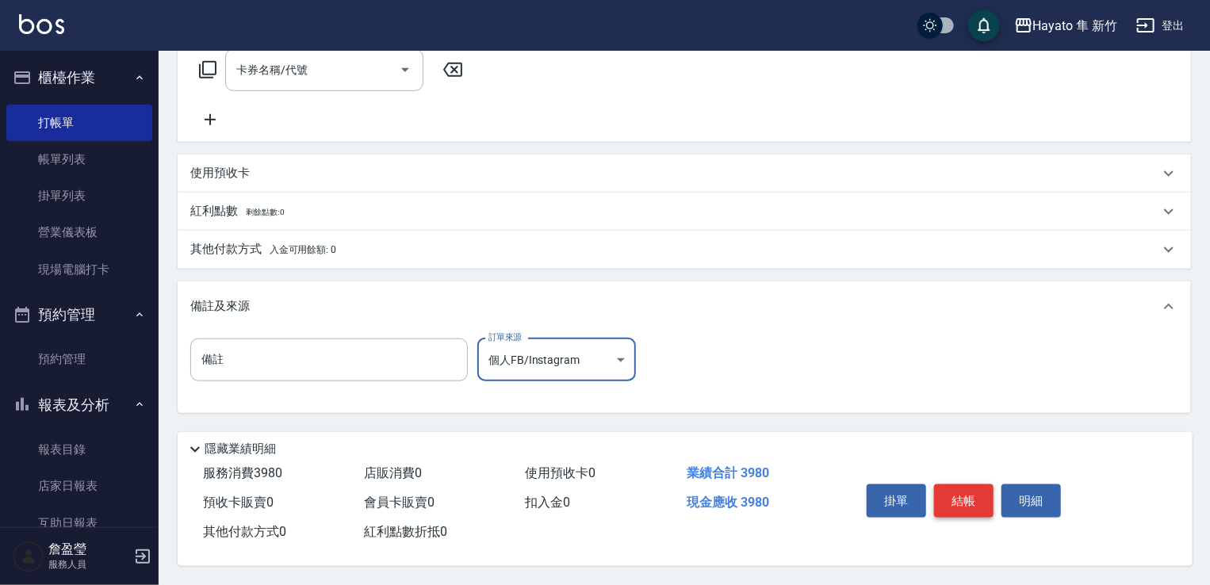
click at [971, 487] on button "結帳" at bounding box center [963, 501] width 59 height 33
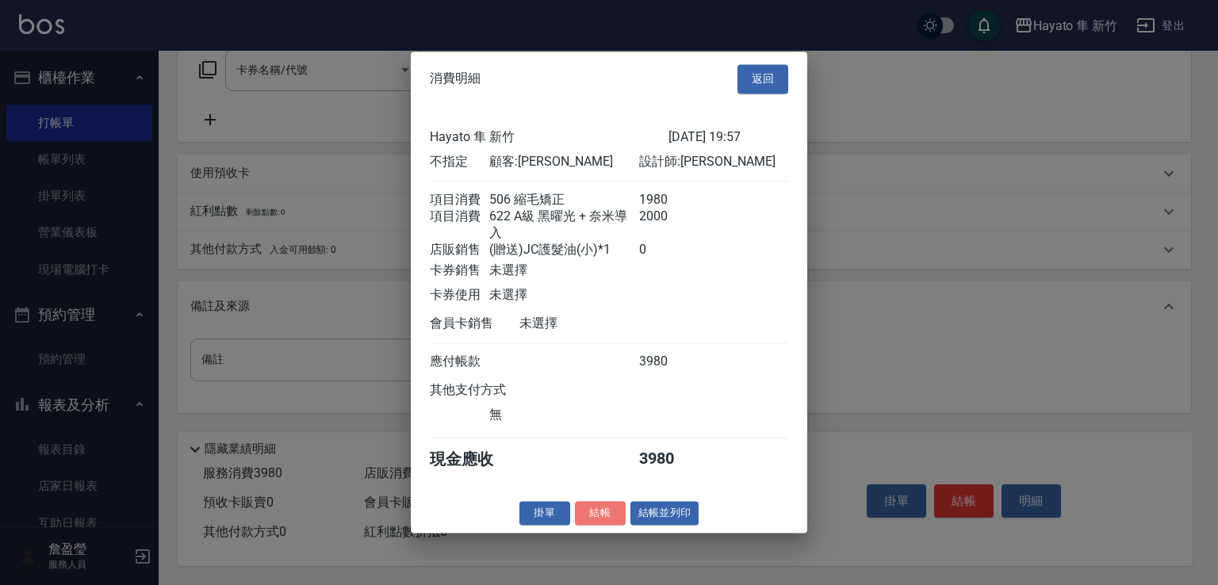
drag, startPoint x: 598, startPoint y: 517, endPoint x: 606, endPoint y: 524, distance: 10.2
click at [597, 523] on button "結帳" at bounding box center [600, 513] width 51 height 25
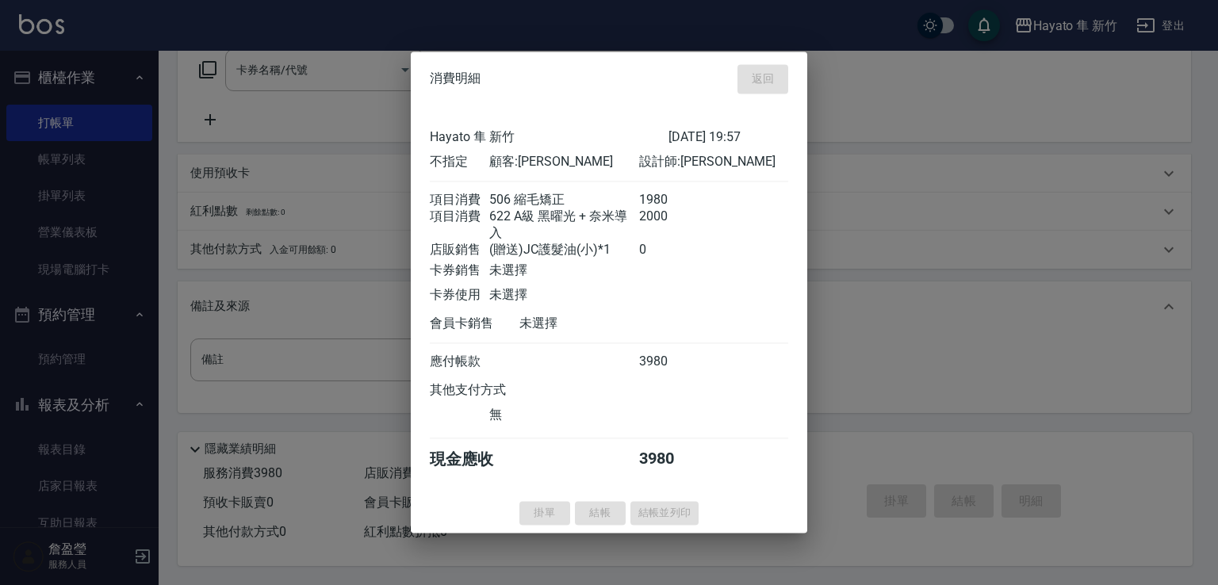
type input "[DATE] 19:59"
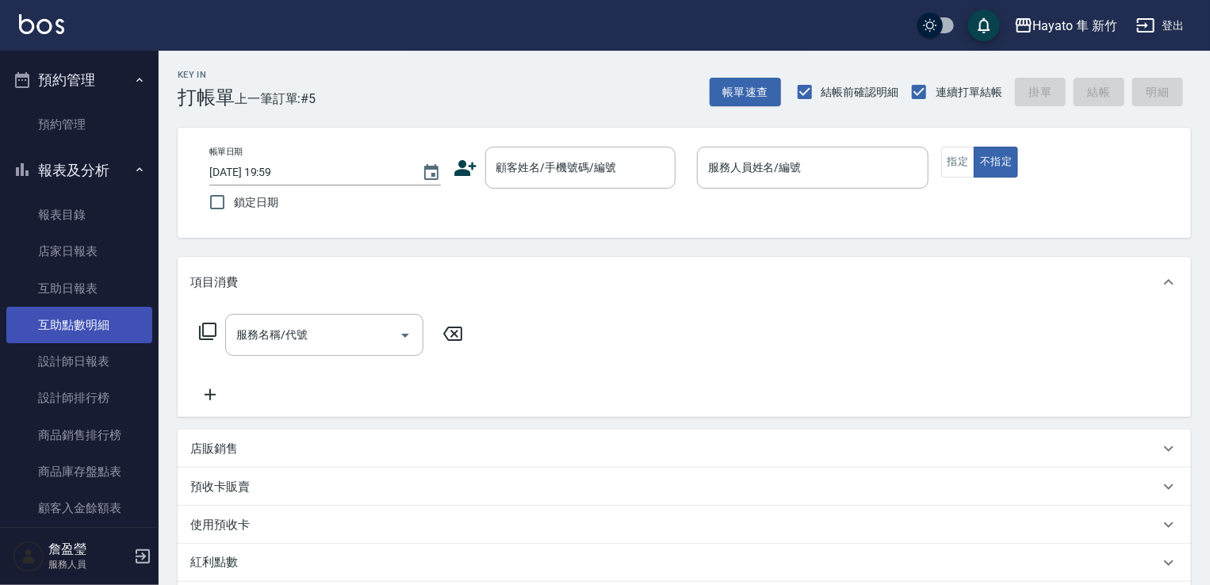
scroll to position [238, 0]
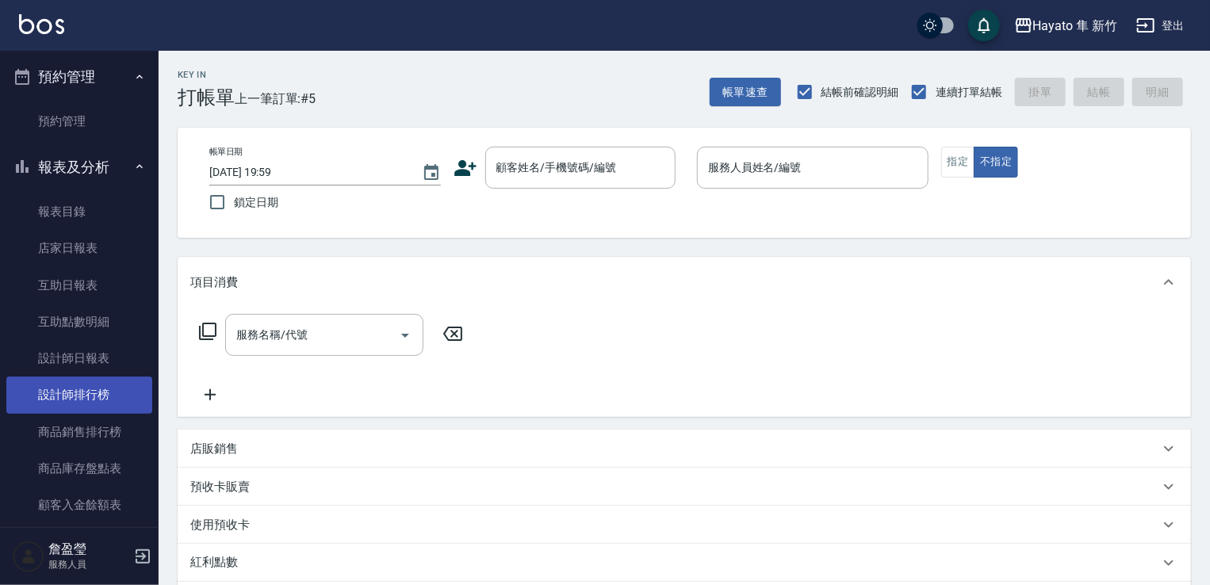
click at [84, 399] on link "設計師排行榜" at bounding box center [79, 395] width 146 height 36
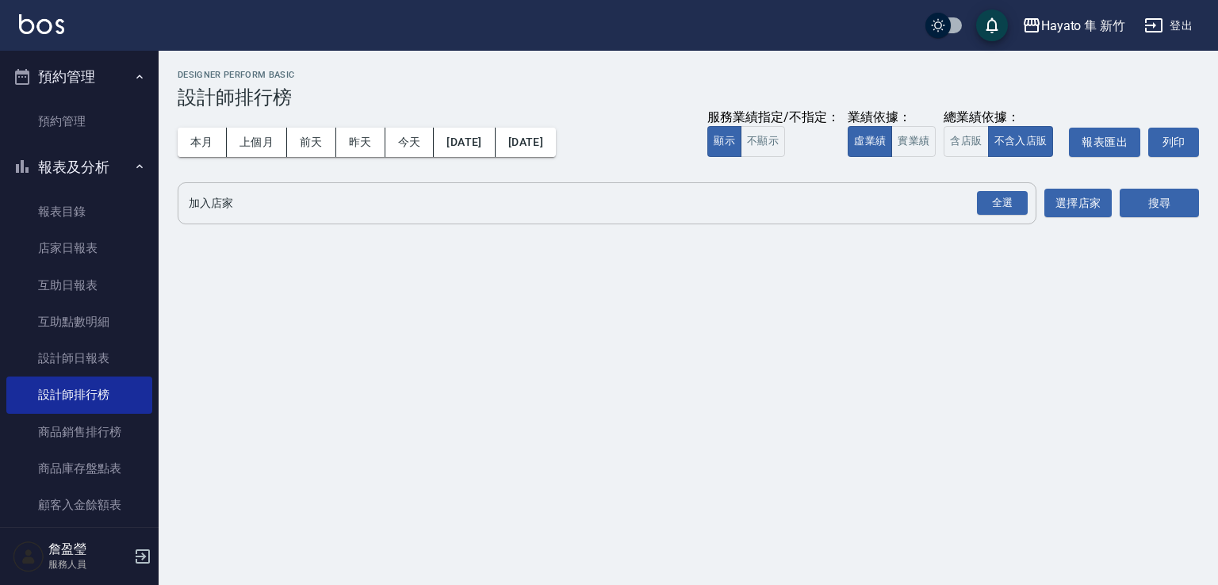
drag, startPoint x: 1012, startPoint y: 195, endPoint x: 1032, endPoint y: 213, distance: 26.4
click at [1015, 197] on div "全選" at bounding box center [1002, 203] width 51 height 25
click at [1161, 198] on button "搜尋" at bounding box center [1159, 204] width 79 height 29
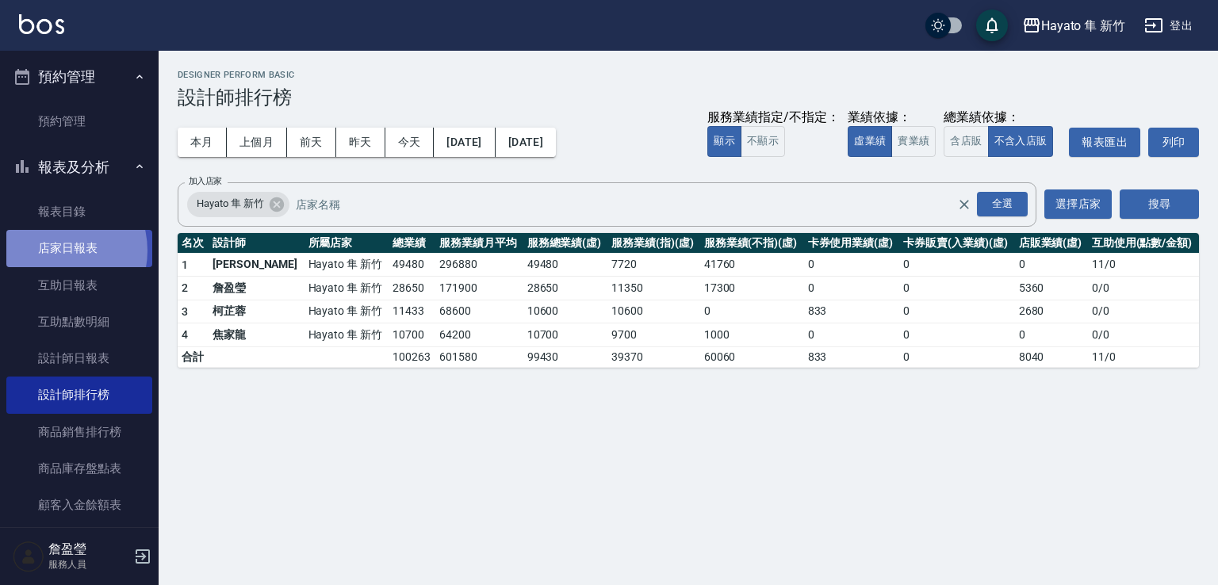
click at [54, 251] on link "店家日報表" at bounding box center [79, 248] width 146 height 36
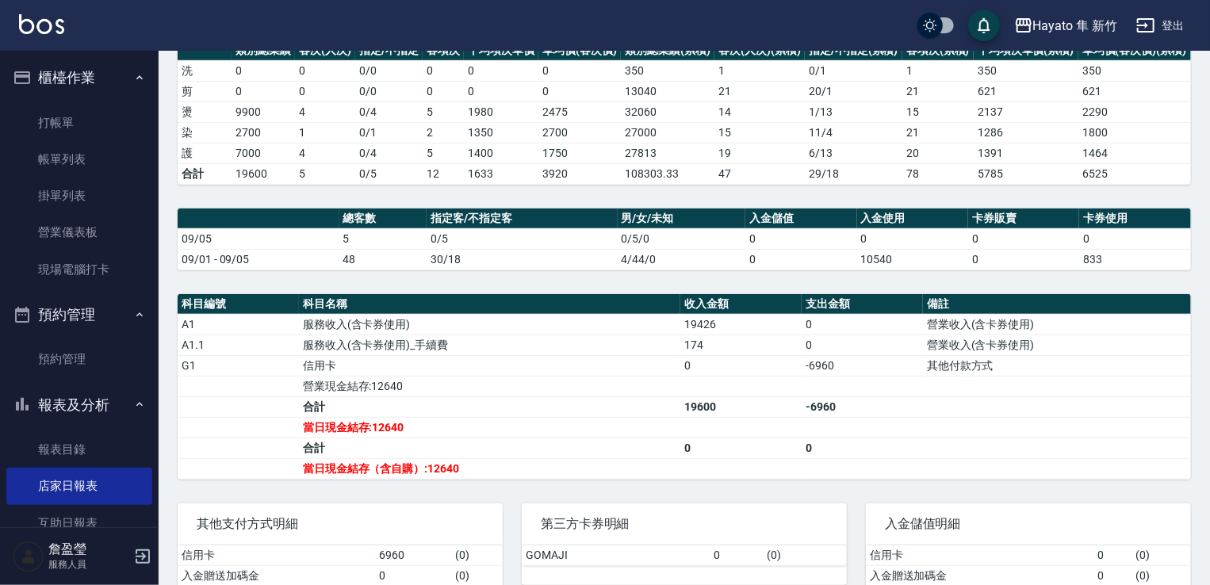
drag, startPoint x: 75, startPoint y: 228, endPoint x: 197, endPoint y: 320, distance: 153.4
click at [75, 229] on link "營業儀表板" at bounding box center [79, 232] width 146 height 36
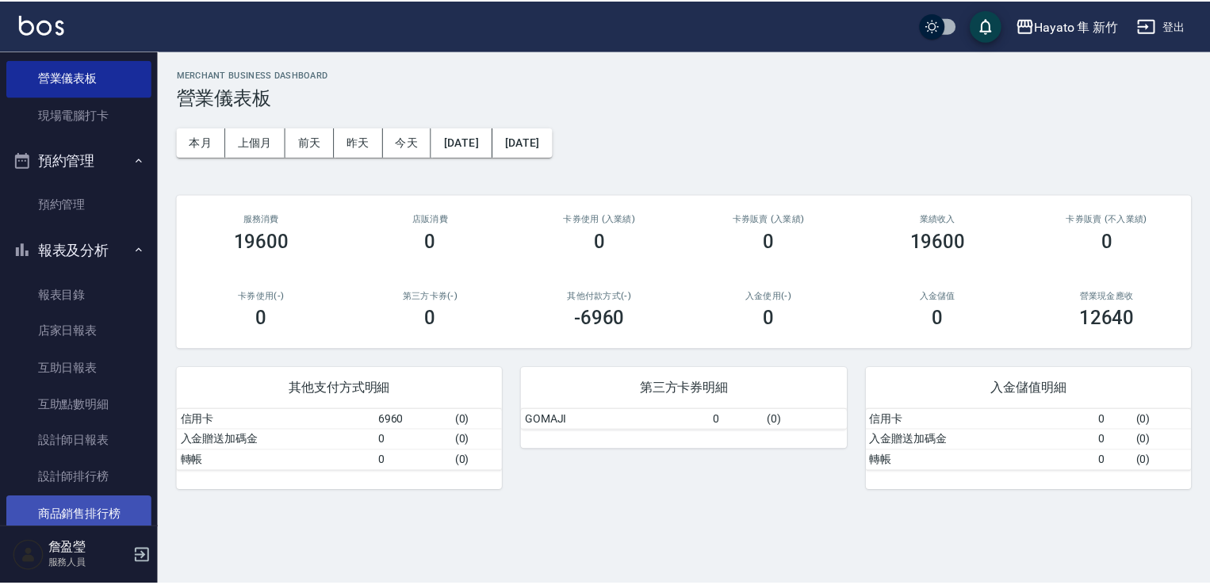
scroll to position [238, 0]
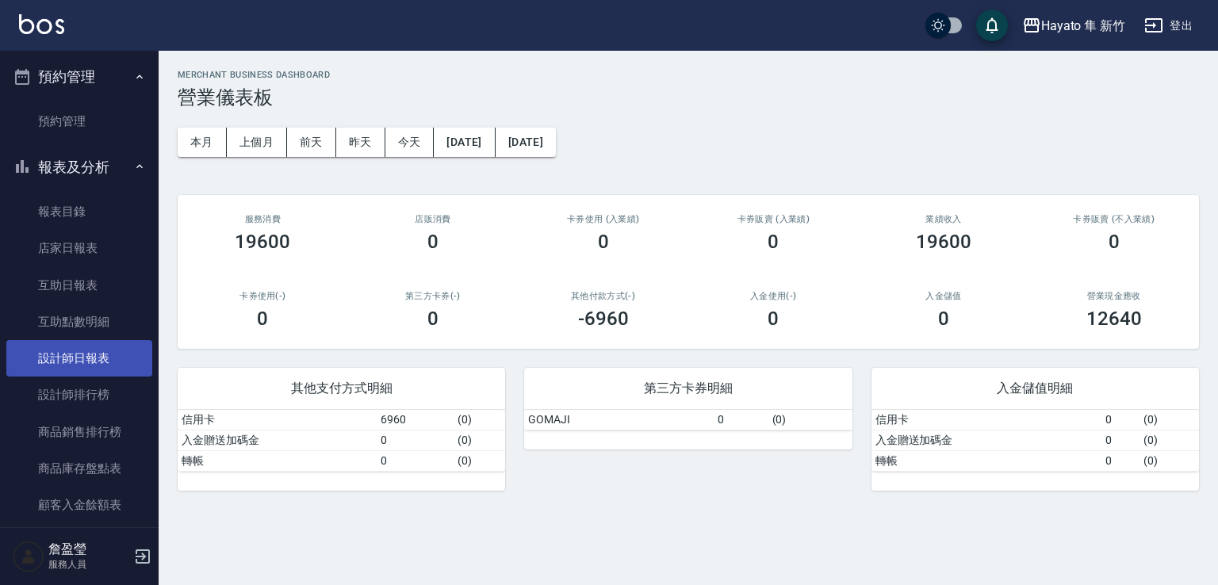
click at [63, 363] on link "設計師日報表" at bounding box center [79, 358] width 146 height 36
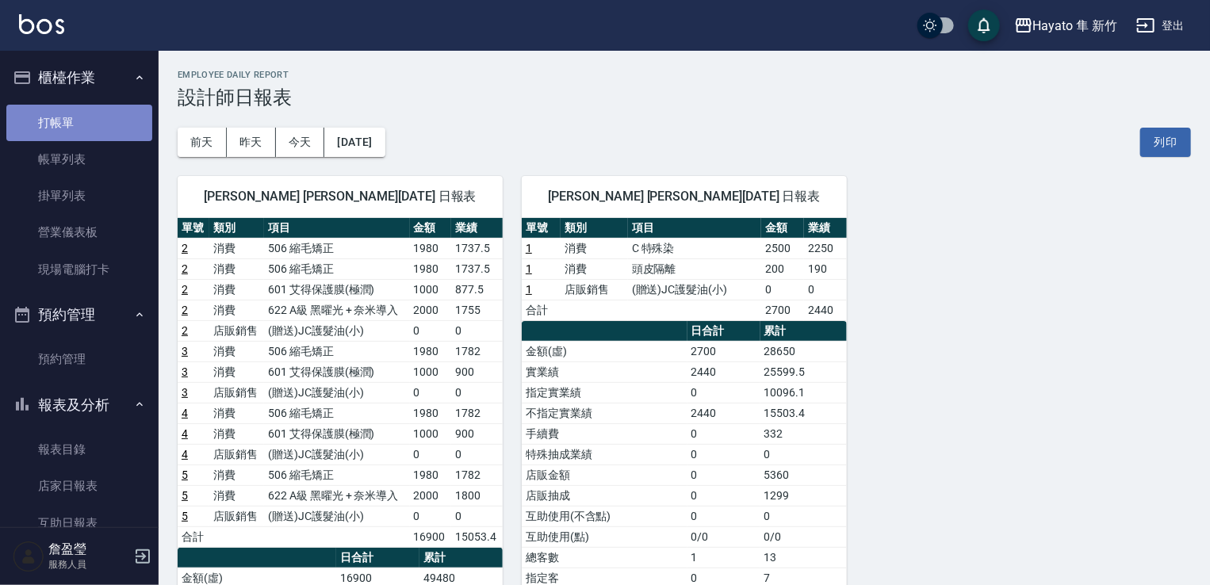
click at [86, 128] on link "打帳單" at bounding box center [79, 123] width 146 height 36
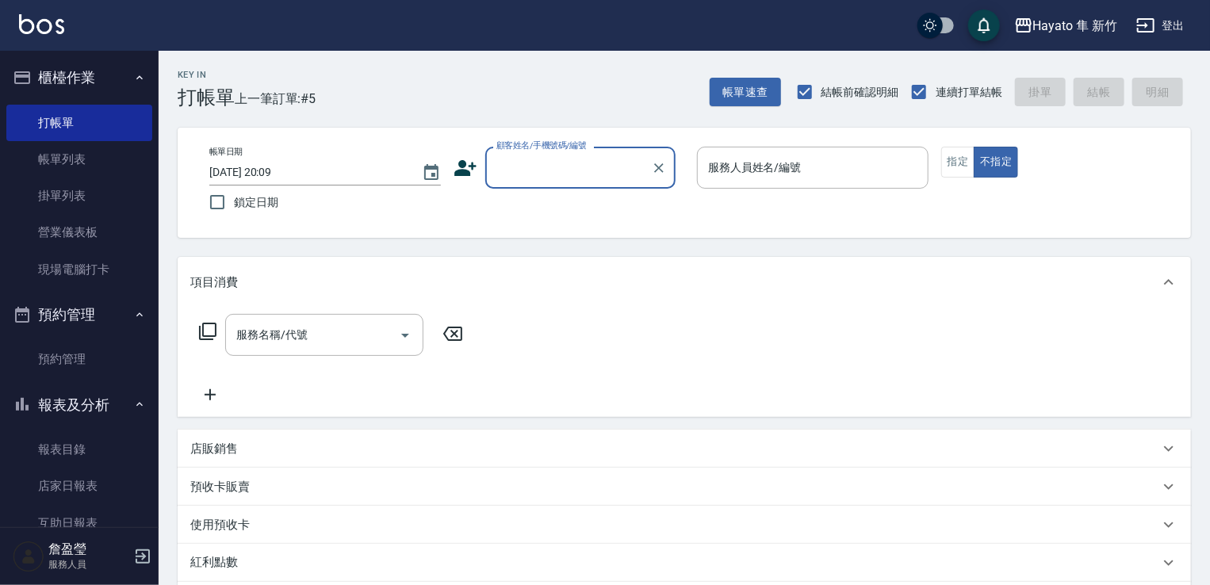
click at [508, 163] on input "顧客姓名/手機號碼/編號" at bounding box center [569, 168] width 152 height 28
type input "徐"
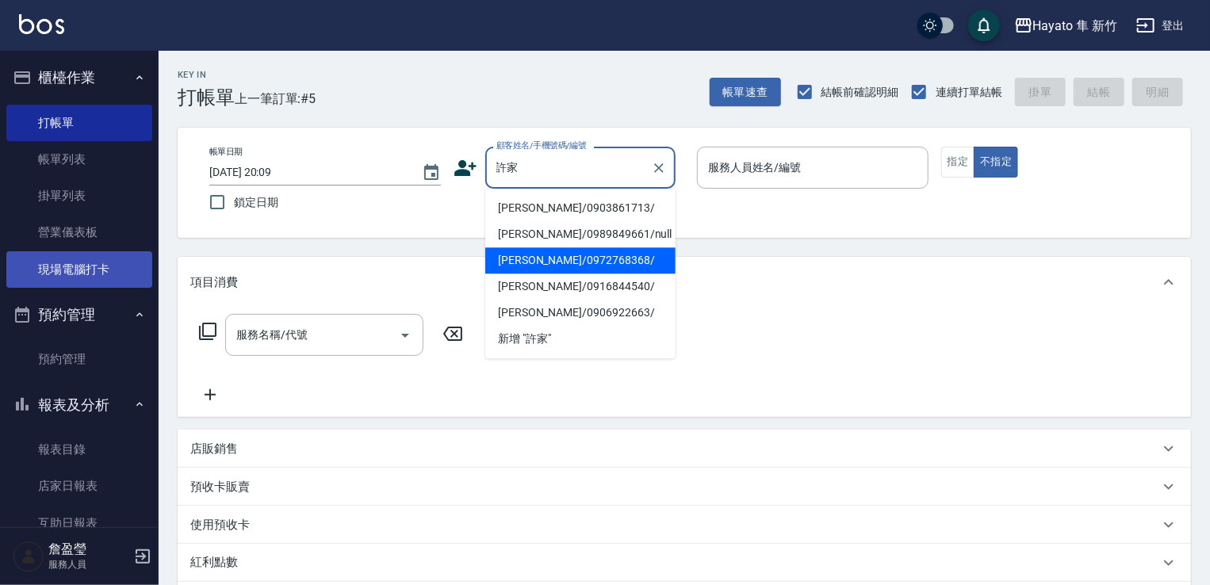
type input "許家"
click at [67, 283] on link "現場電腦打卡" at bounding box center [79, 269] width 146 height 36
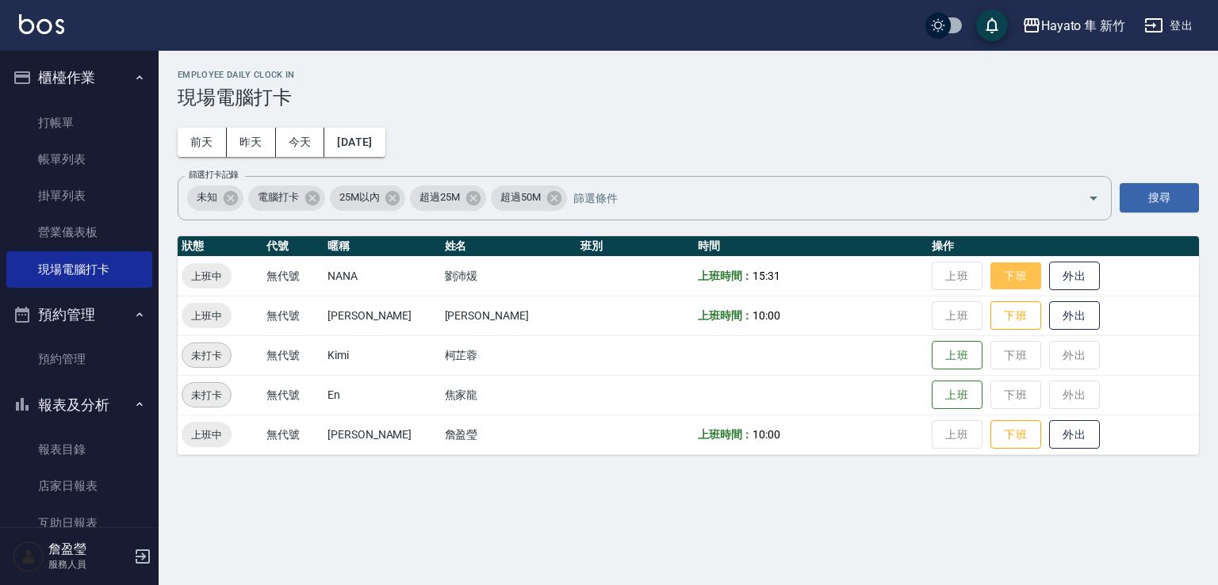
click at [991, 279] on button "下班" at bounding box center [1016, 277] width 51 height 28
